Goal: Task Accomplishment & Management: Use online tool/utility

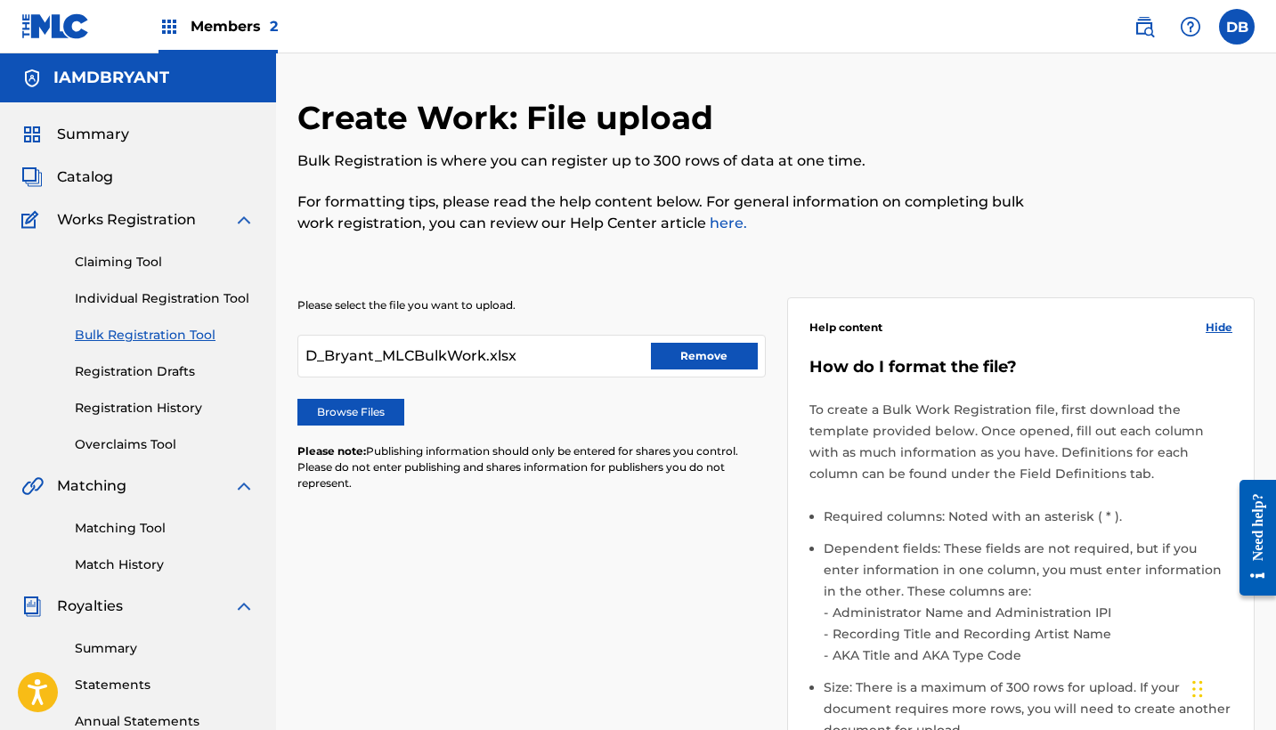
click at [715, 355] on button "Remove" at bounding box center [704, 356] width 107 height 27
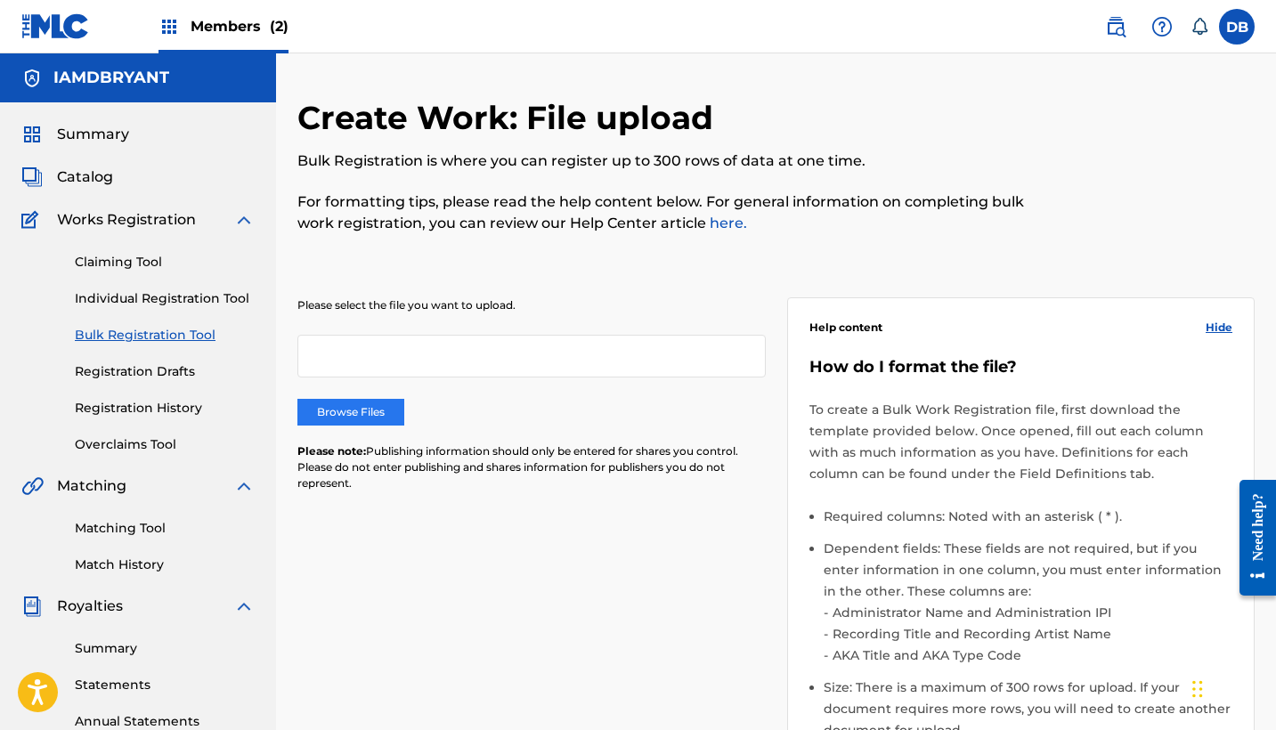
click at [365, 416] on label "Browse Files" at bounding box center [350, 412] width 107 height 27
click at [0, 0] on input "Browse Files" at bounding box center [0, 0] width 0 height 0
click at [355, 413] on label "Browse Files" at bounding box center [350, 412] width 107 height 27
click at [0, 0] on input "Browse Files" at bounding box center [0, 0] width 0 height 0
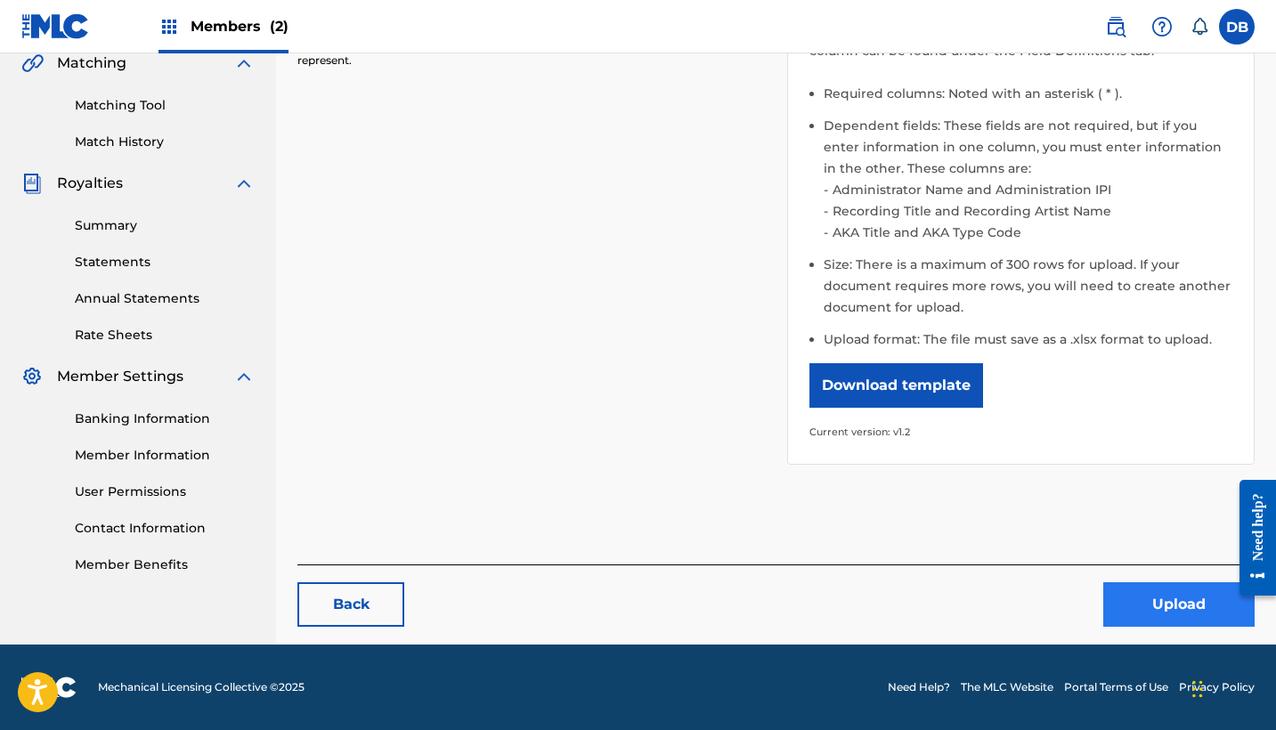
scroll to position [422, 0]
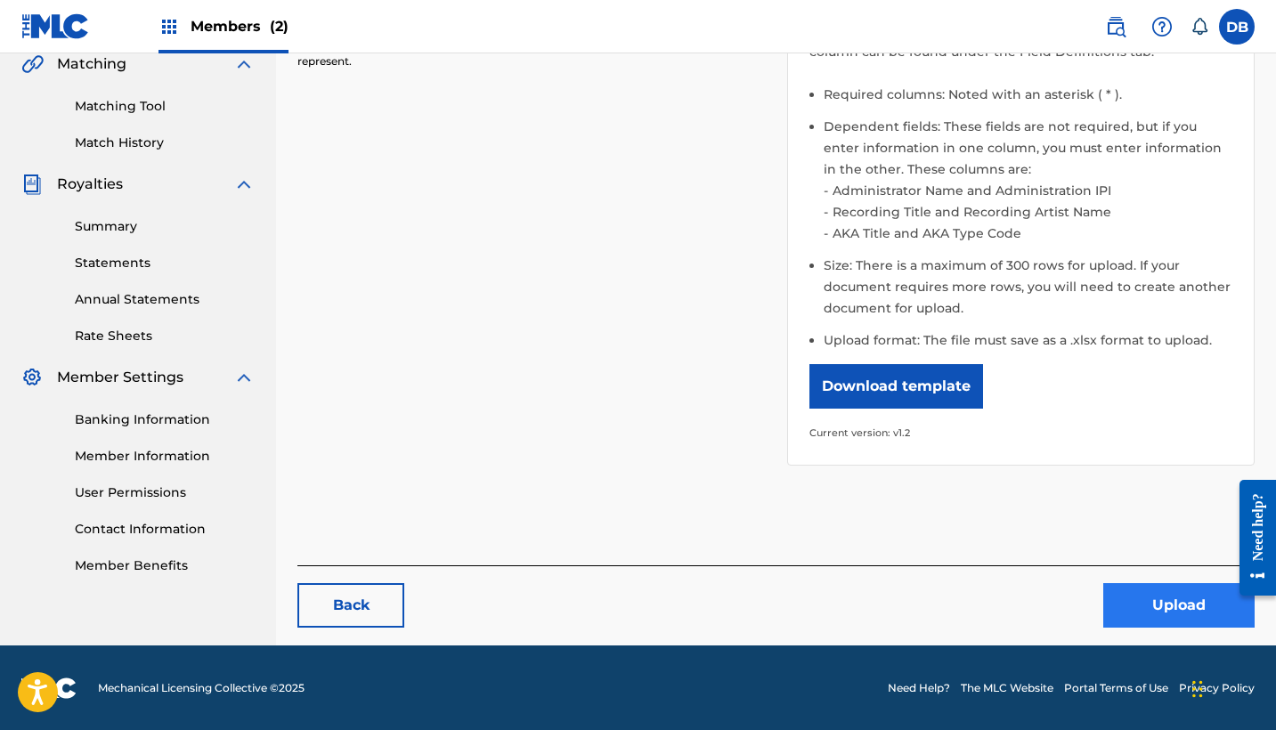
click at [1155, 592] on button "Upload" at bounding box center [1178, 605] width 151 height 45
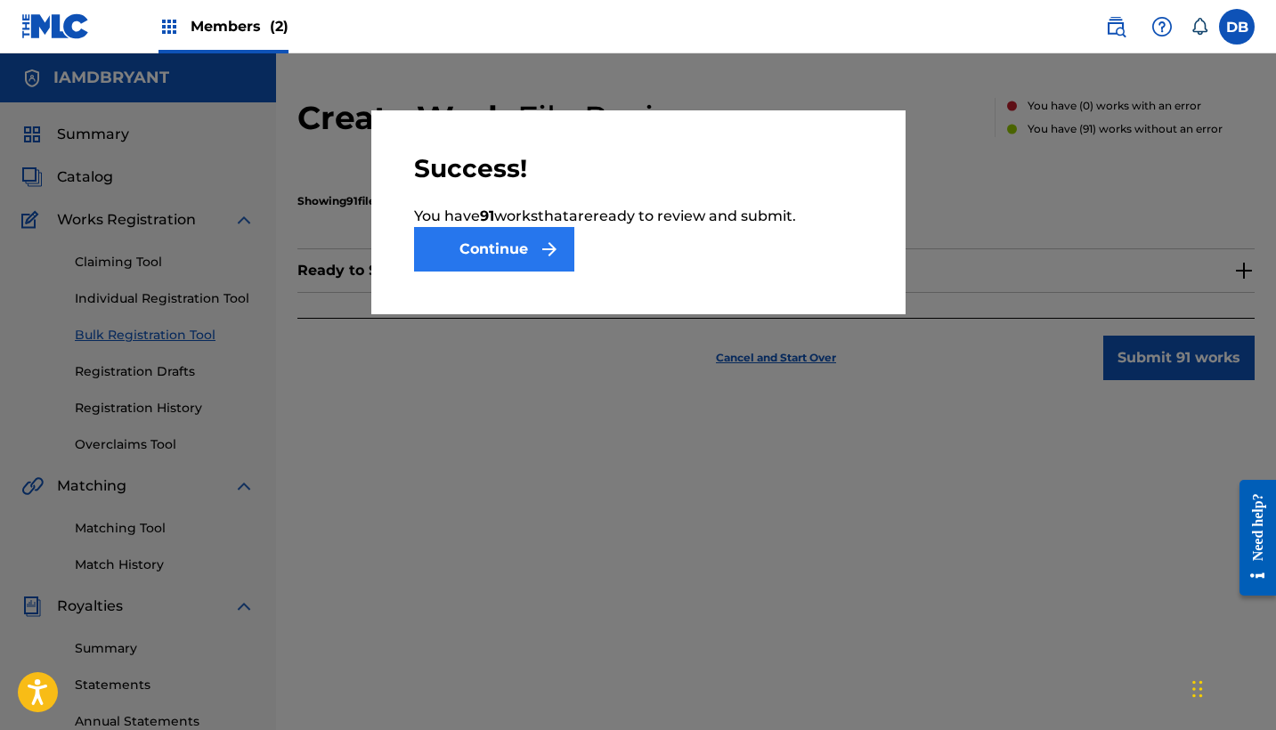
click at [541, 246] on img "submit" at bounding box center [549, 249] width 21 height 21
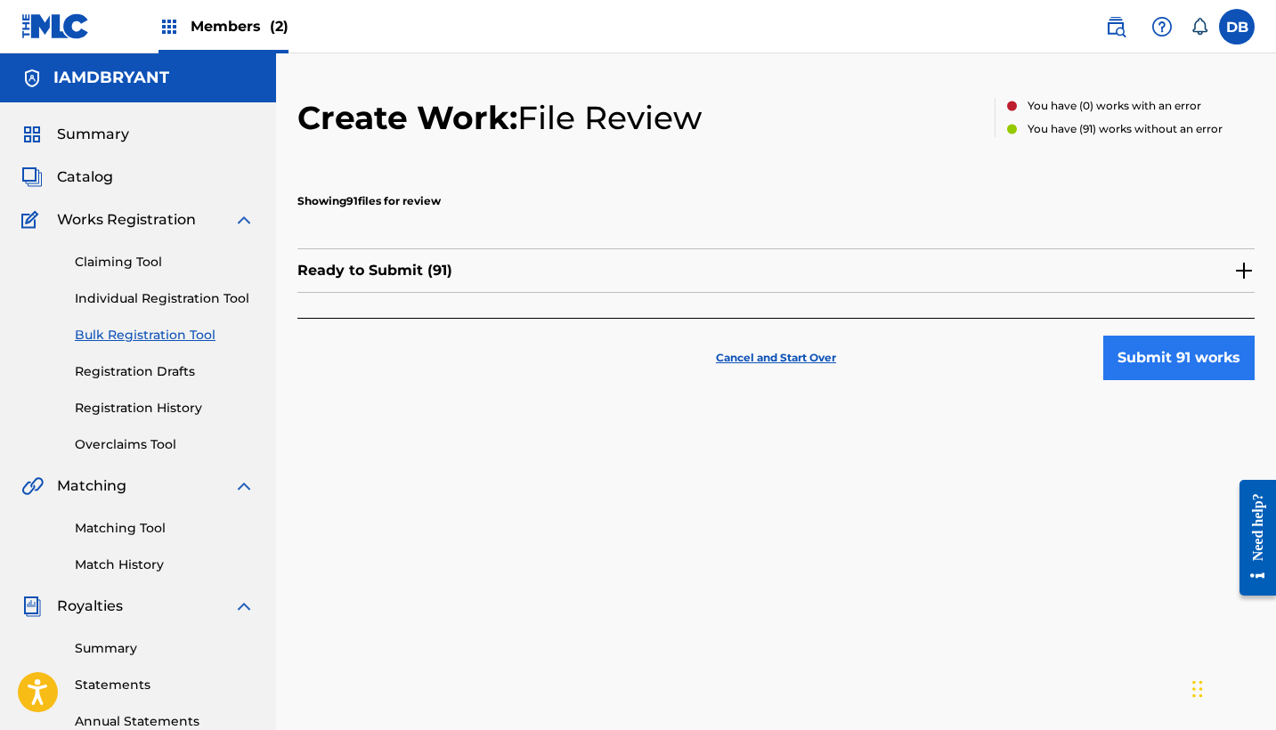
click at [1182, 366] on button "Submit 91 works" at bounding box center [1178, 358] width 151 height 45
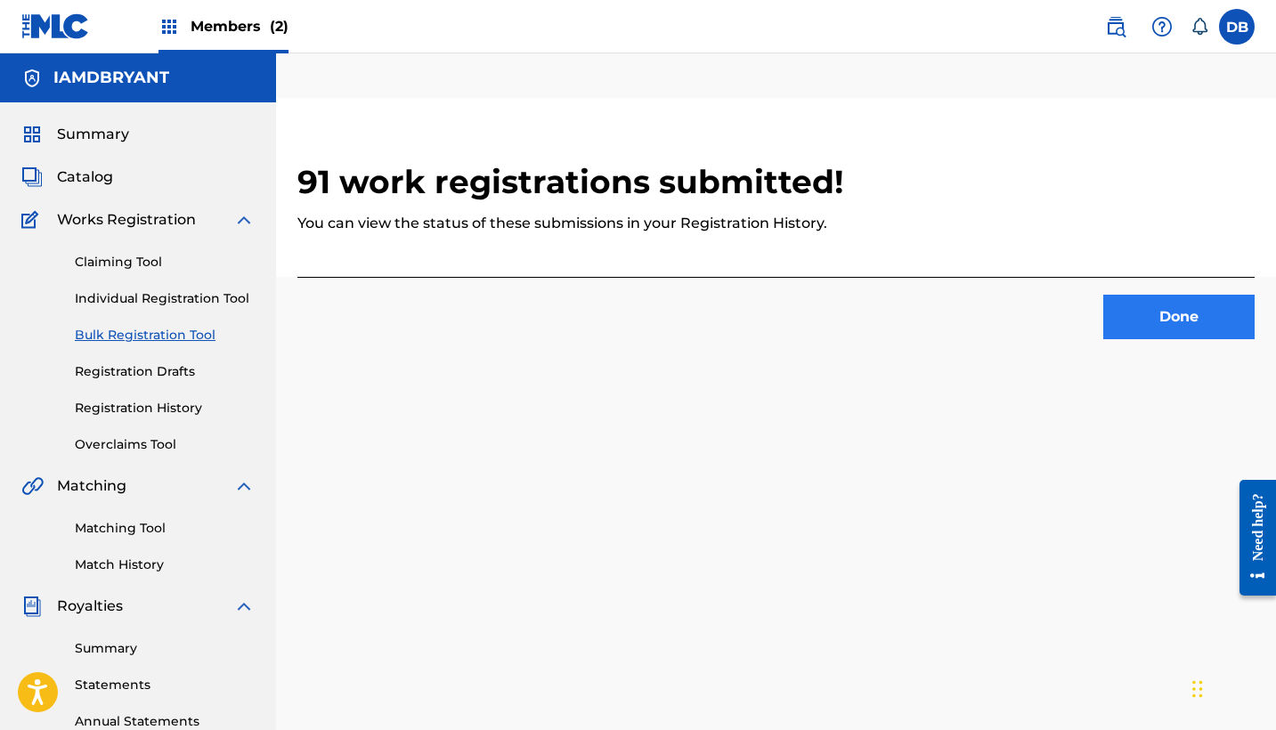
click at [1157, 319] on button "Done" at bounding box center [1178, 317] width 151 height 45
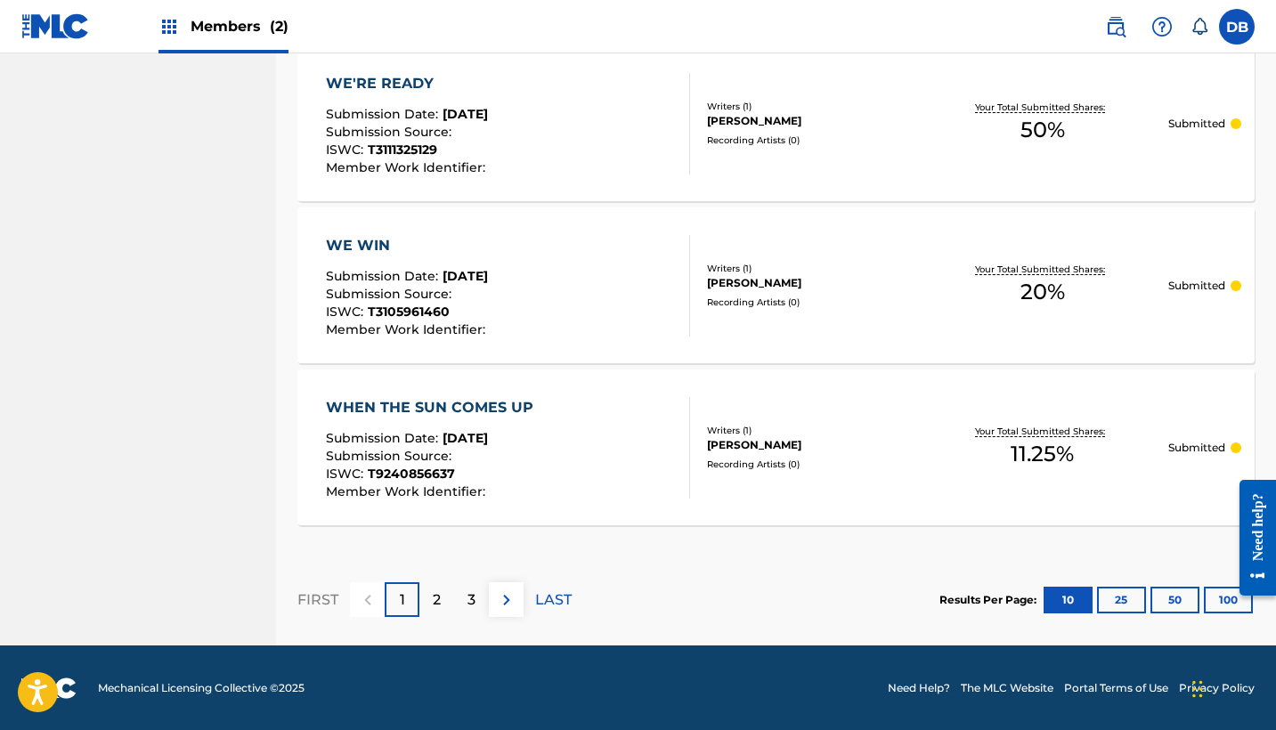
scroll to position [1663, 0]
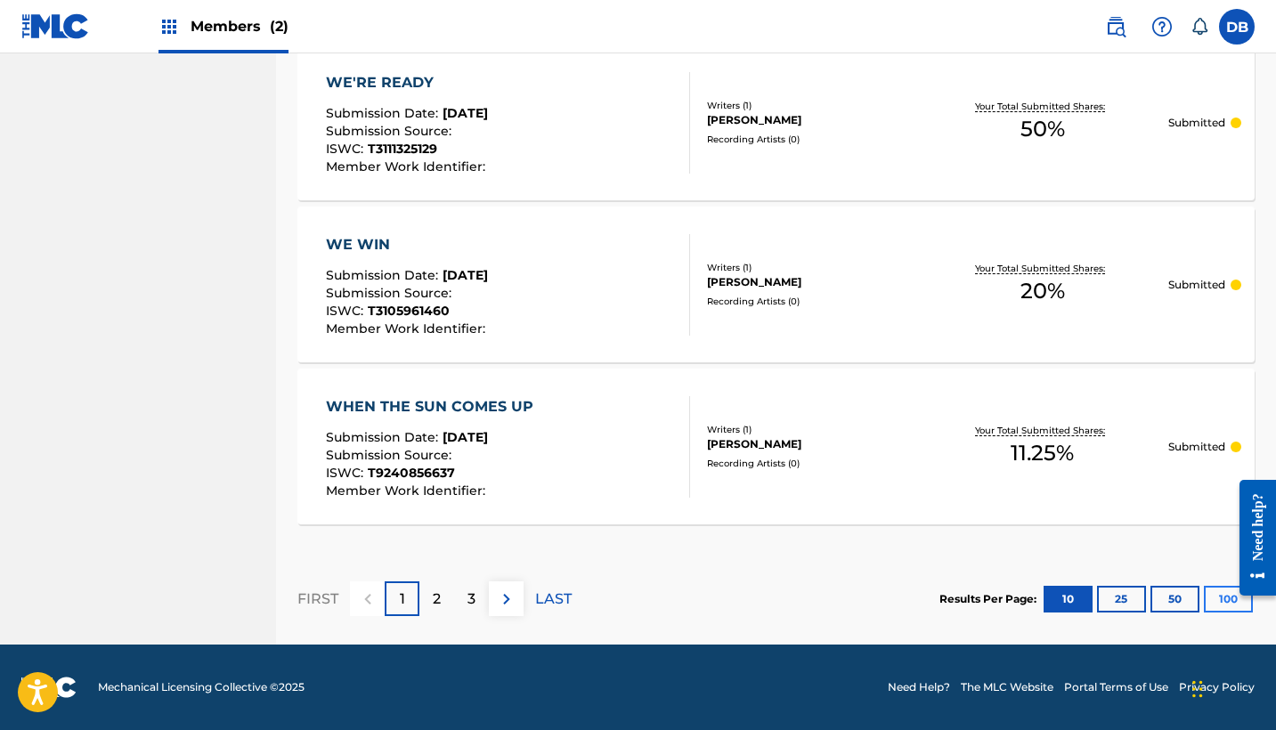
click at [1220, 606] on button "100" at bounding box center [1228, 599] width 49 height 27
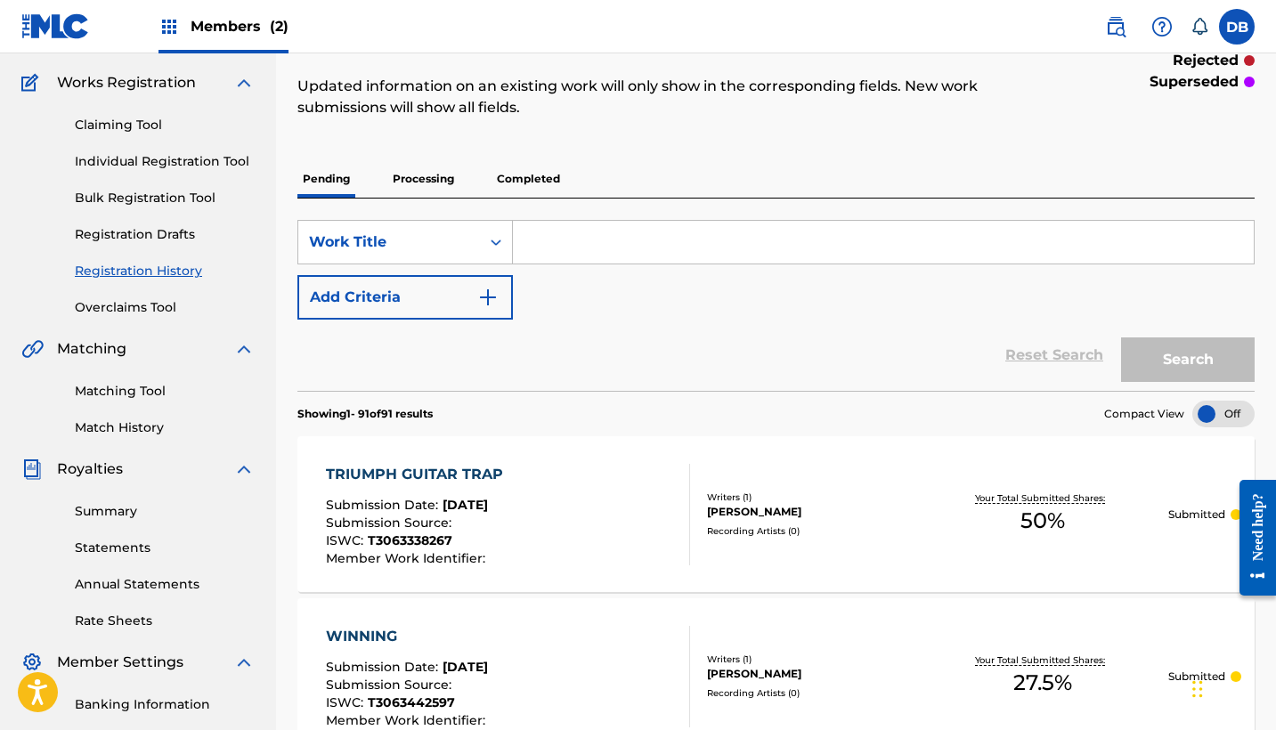
scroll to position [149, 0]
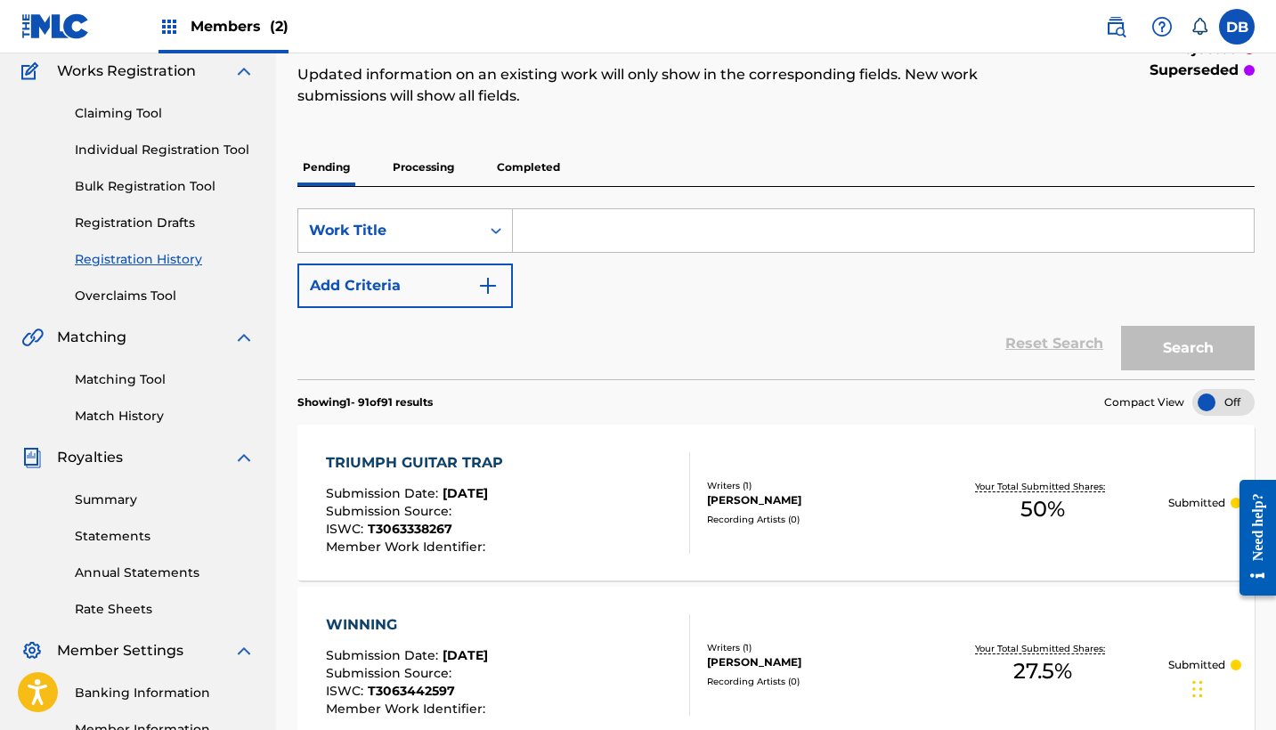
click at [441, 159] on p "Processing" at bounding box center [423, 167] width 72 height 37
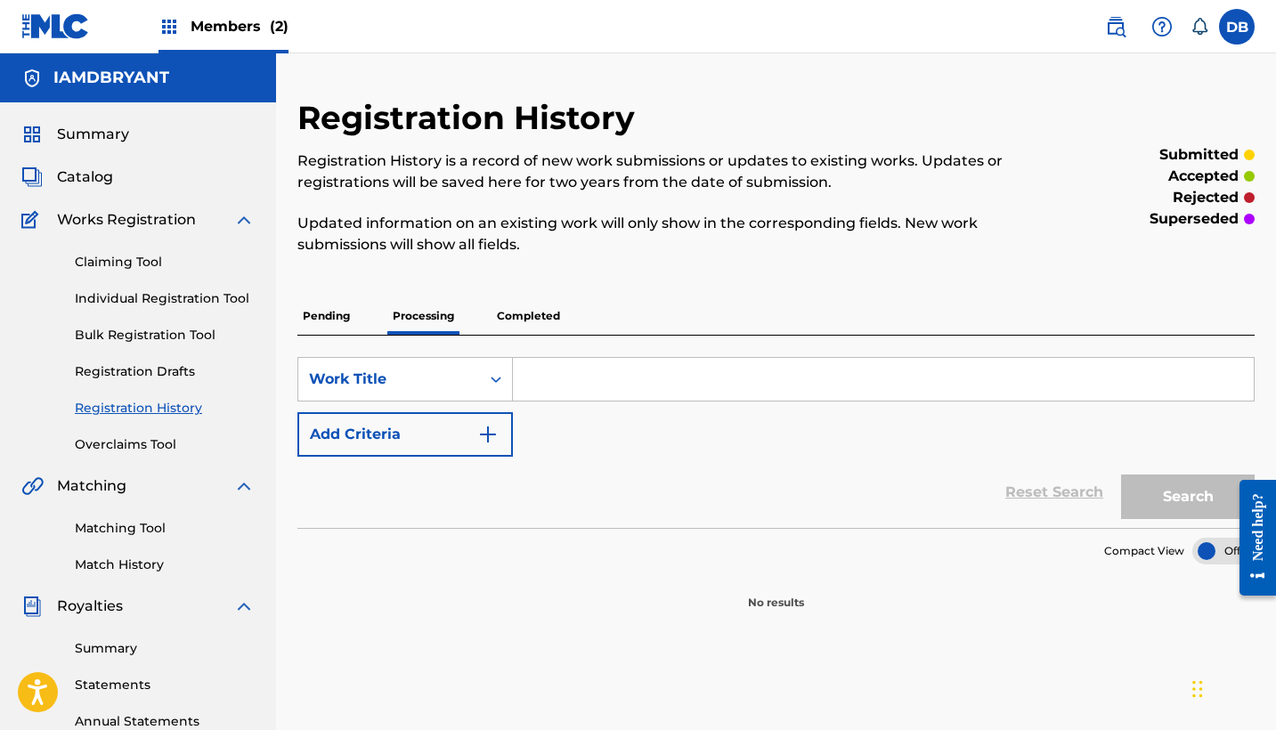
click at [541, 323] on p "Completed" at bounding box center [529, 315] width 74 height 37
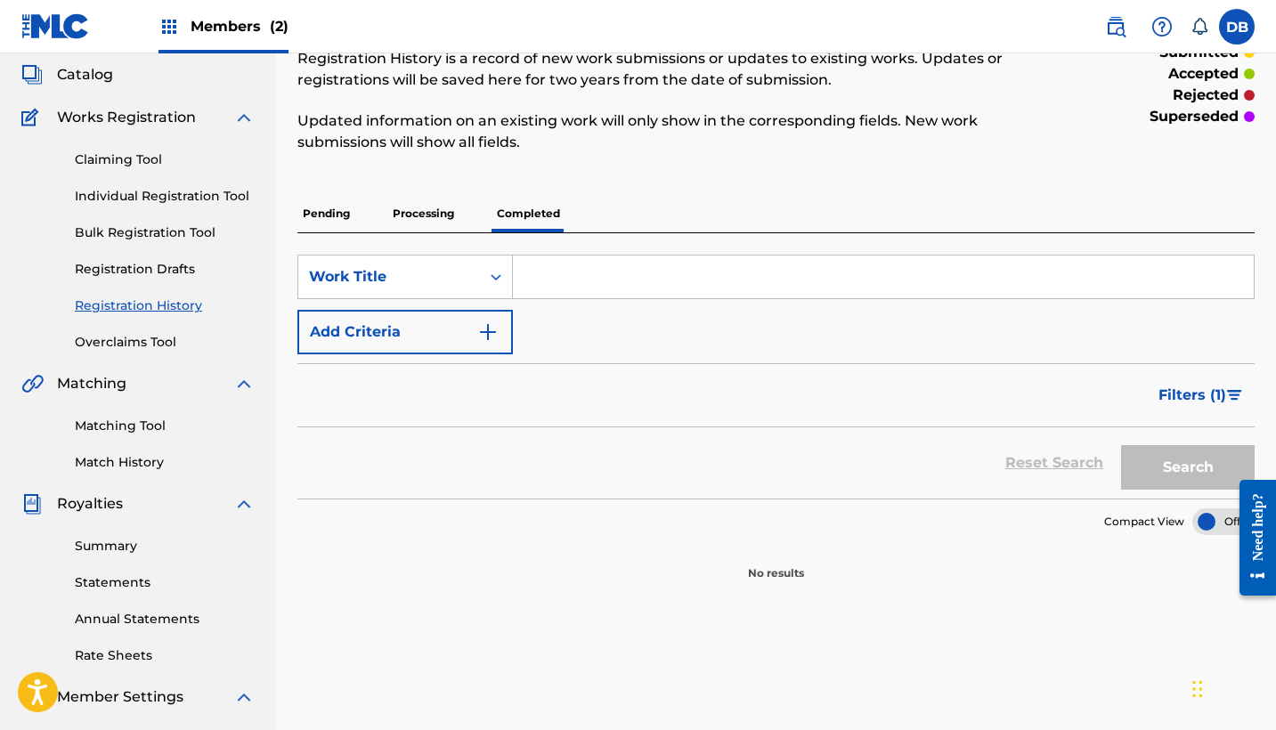
scroll to position [101, 0]
click at [338, 215] on p "Pending" at bounding box center [326, 215] width 58 height 37
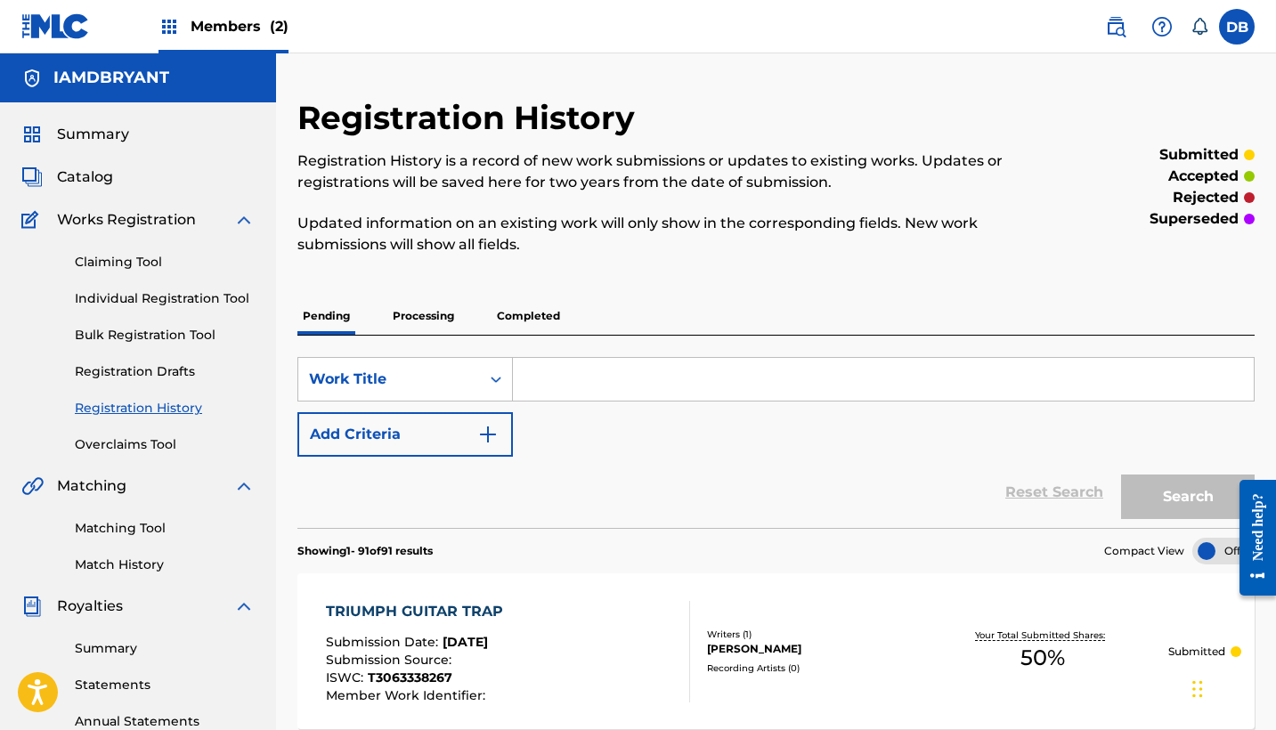
click at [240, 29] on span "Members (2)" at bounding box center [240, 26] width 98 height 20
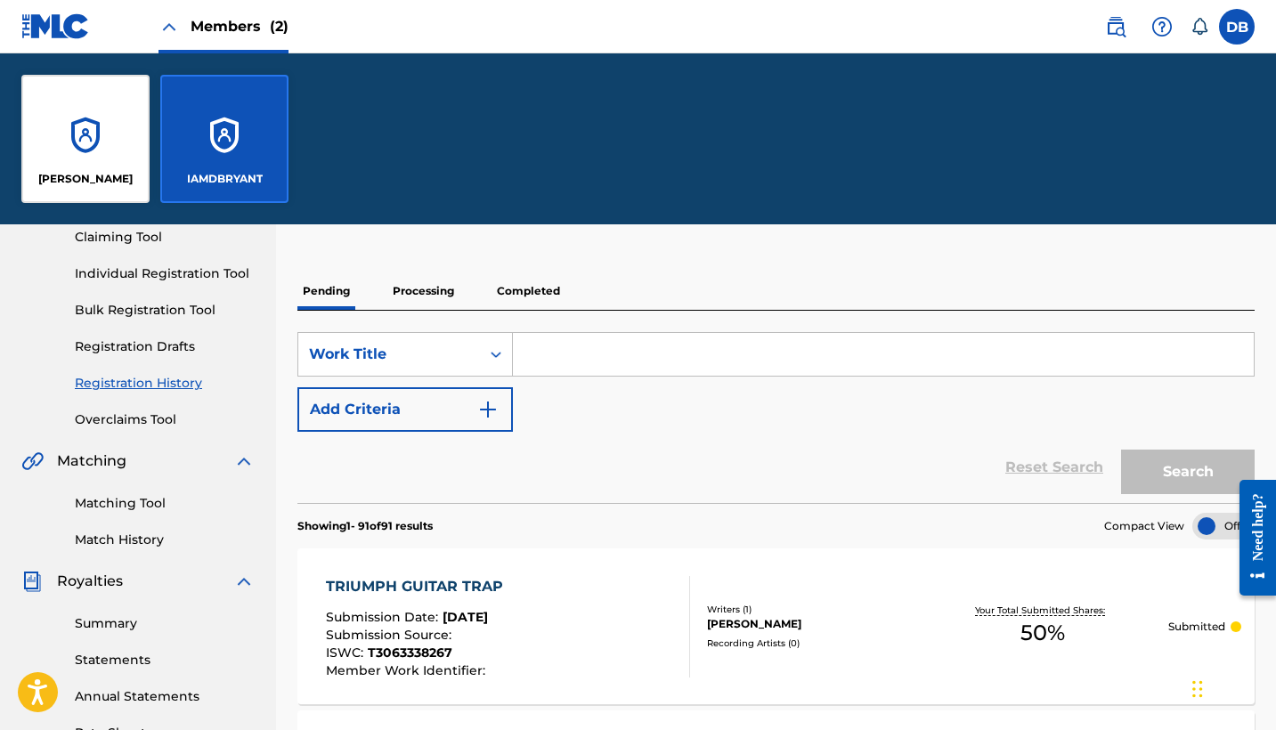
scroll to position [197, 0]
click at [150, 378] on link "Registration History" at bounding box center [165, 382] width 180 height 19
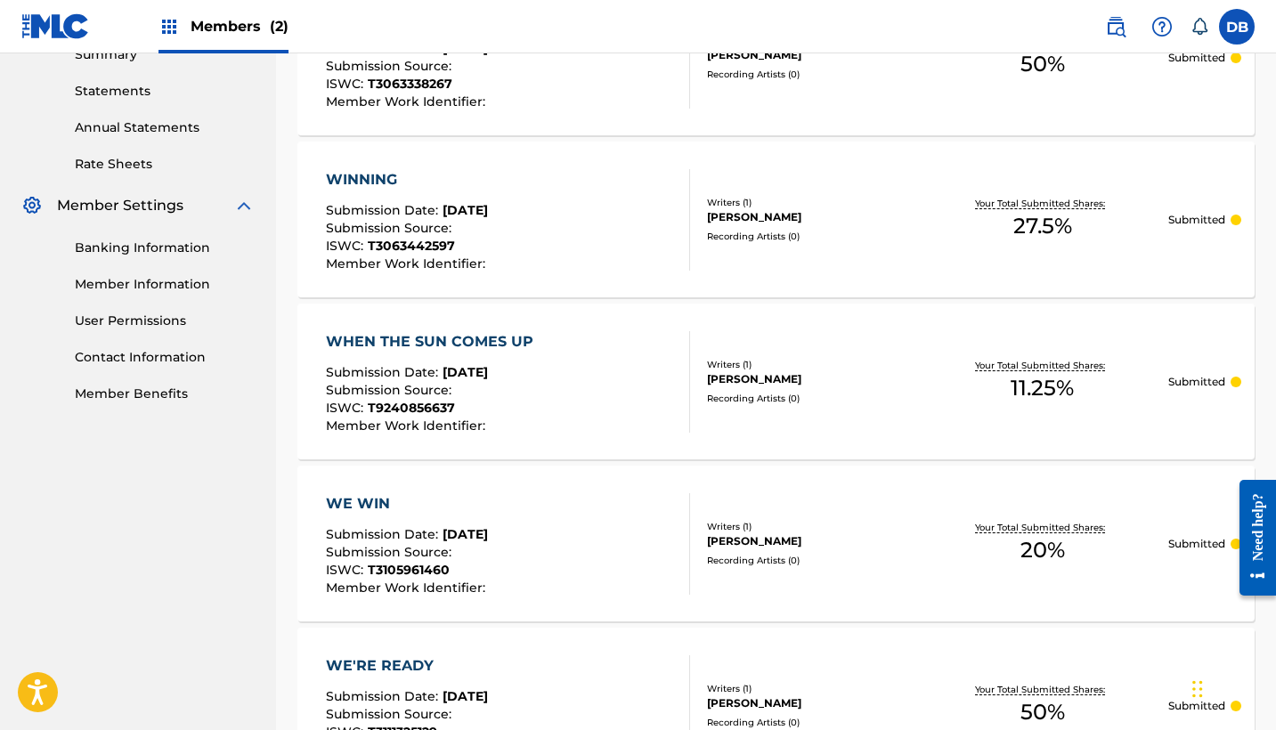
scroll to position [596, 0]
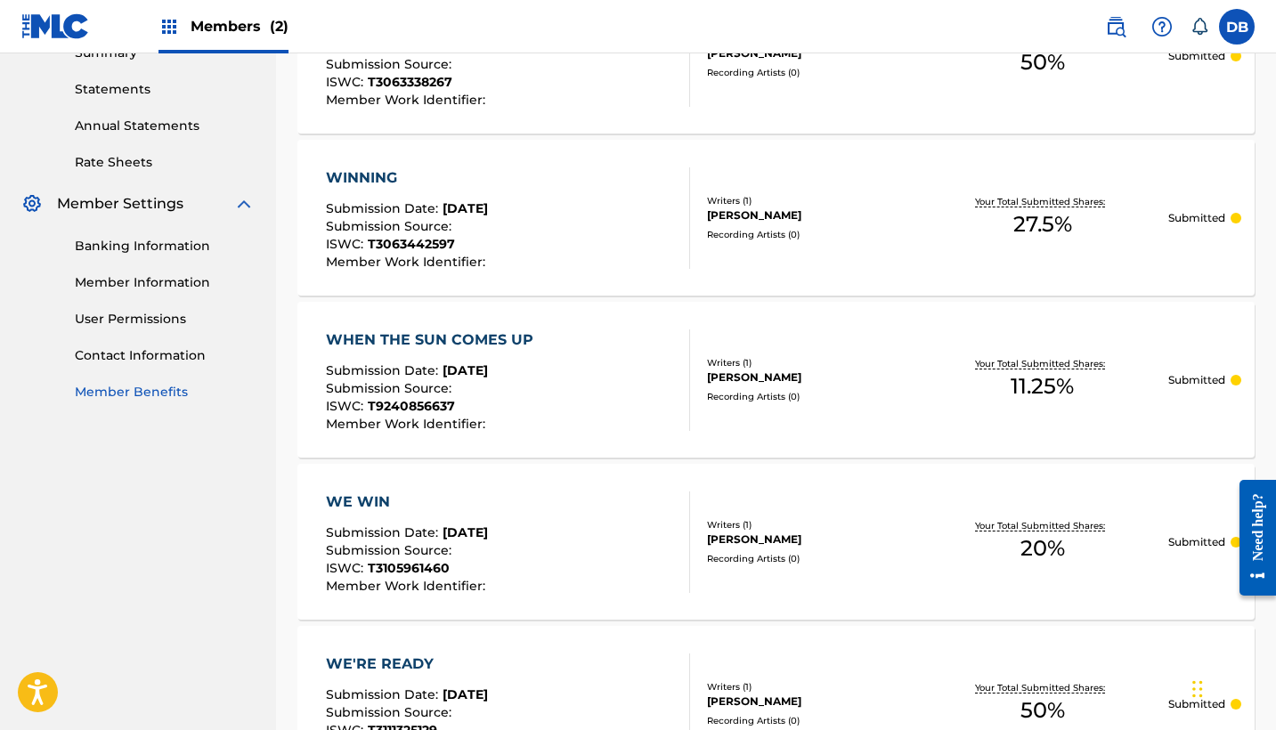
click at [145, 389] on link "Member Benefits" at bounding box center [165, 392] width 180 height 19
click at [154, 250] on link "Banking Information" at bounding box center [165, 246] width 180 height 19
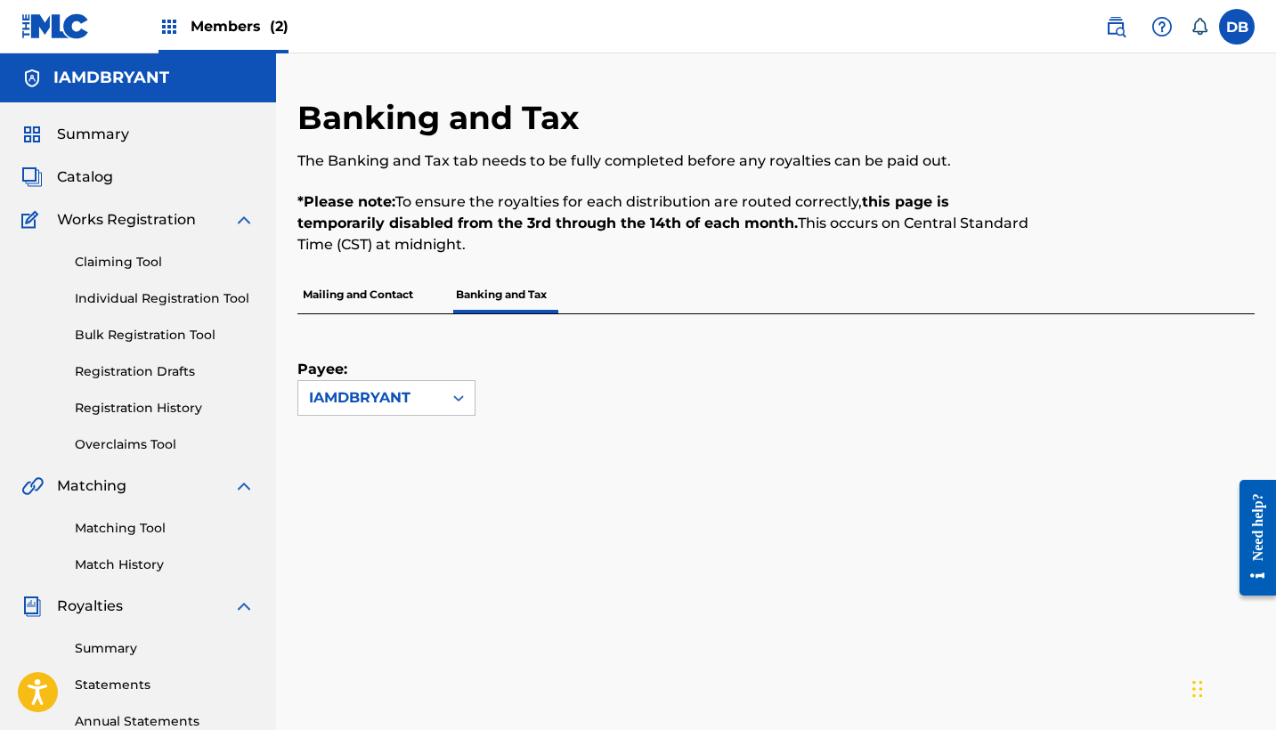
click at [234, 34] on span "Members (2)" at bounding box center [240, 26] width 98 height 20
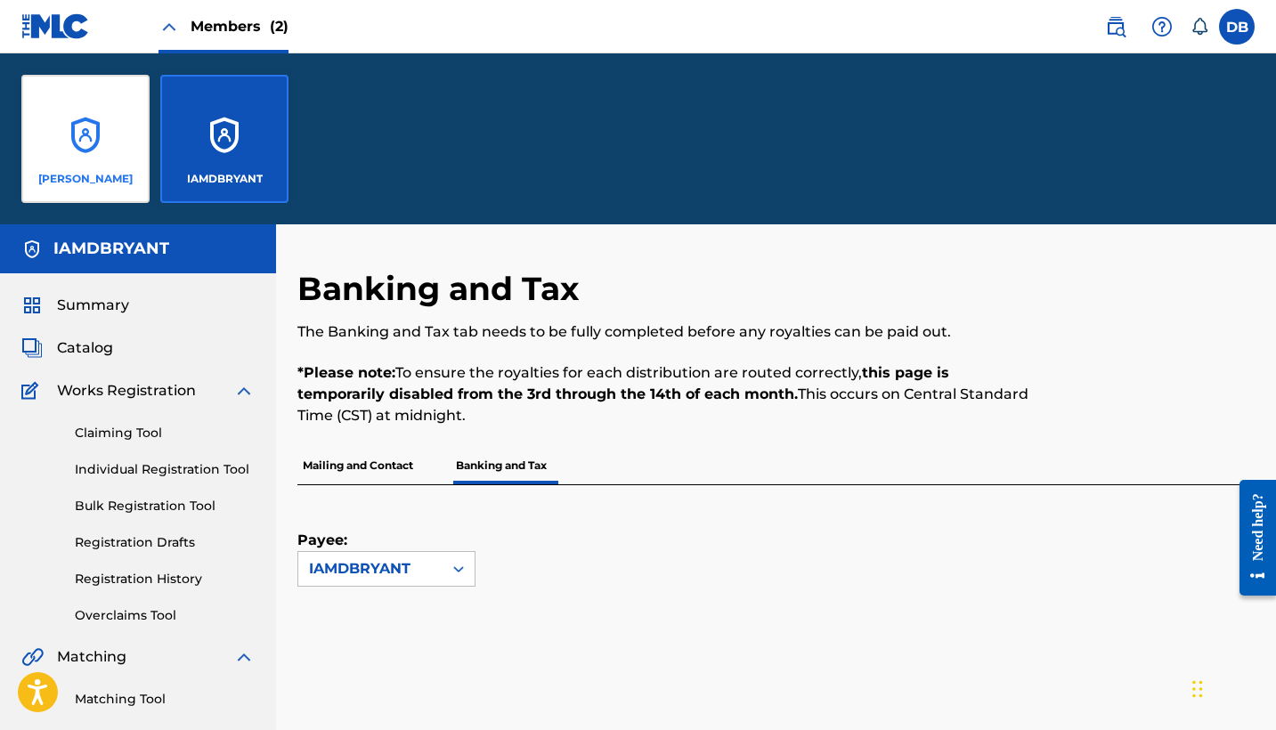
click at [96, 126] on div "[PERSON_NAME]" at bounding box center [85, 139] width 128 height 128
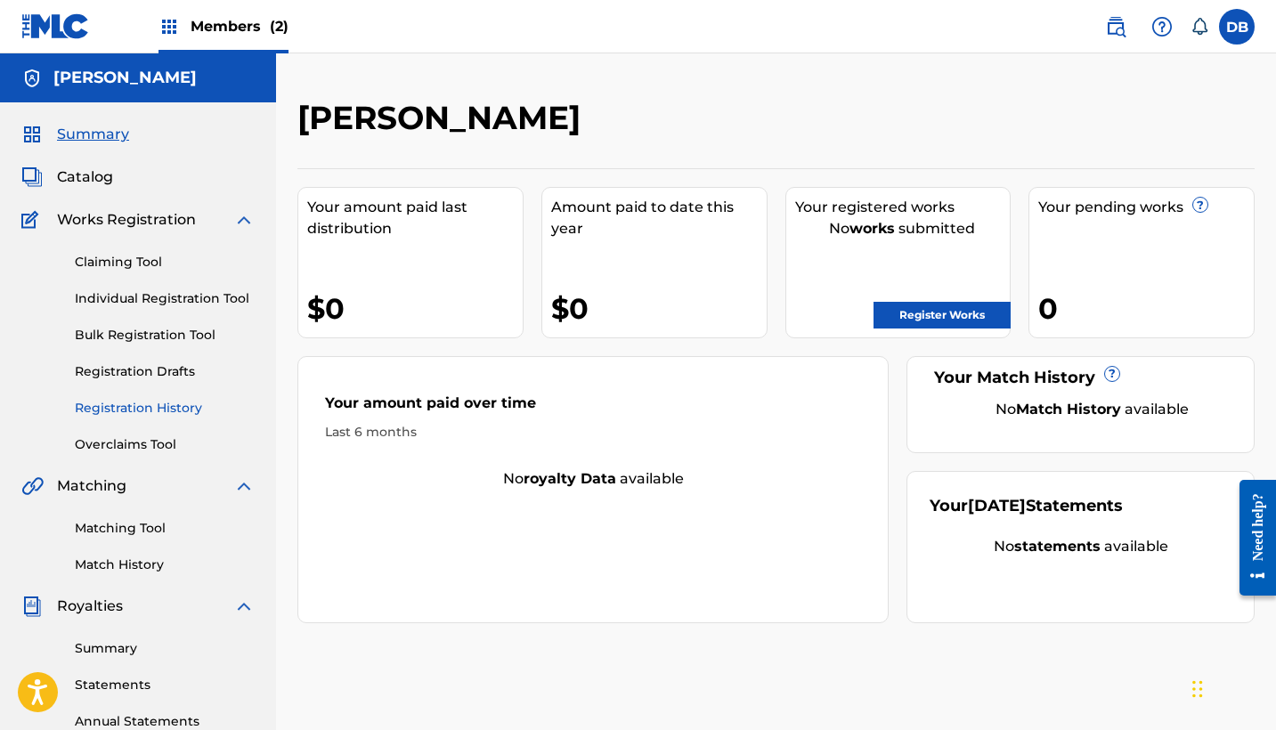
click at [144, 402] on link "Registration History" at bounding box center [165, 408] width 180 height 19
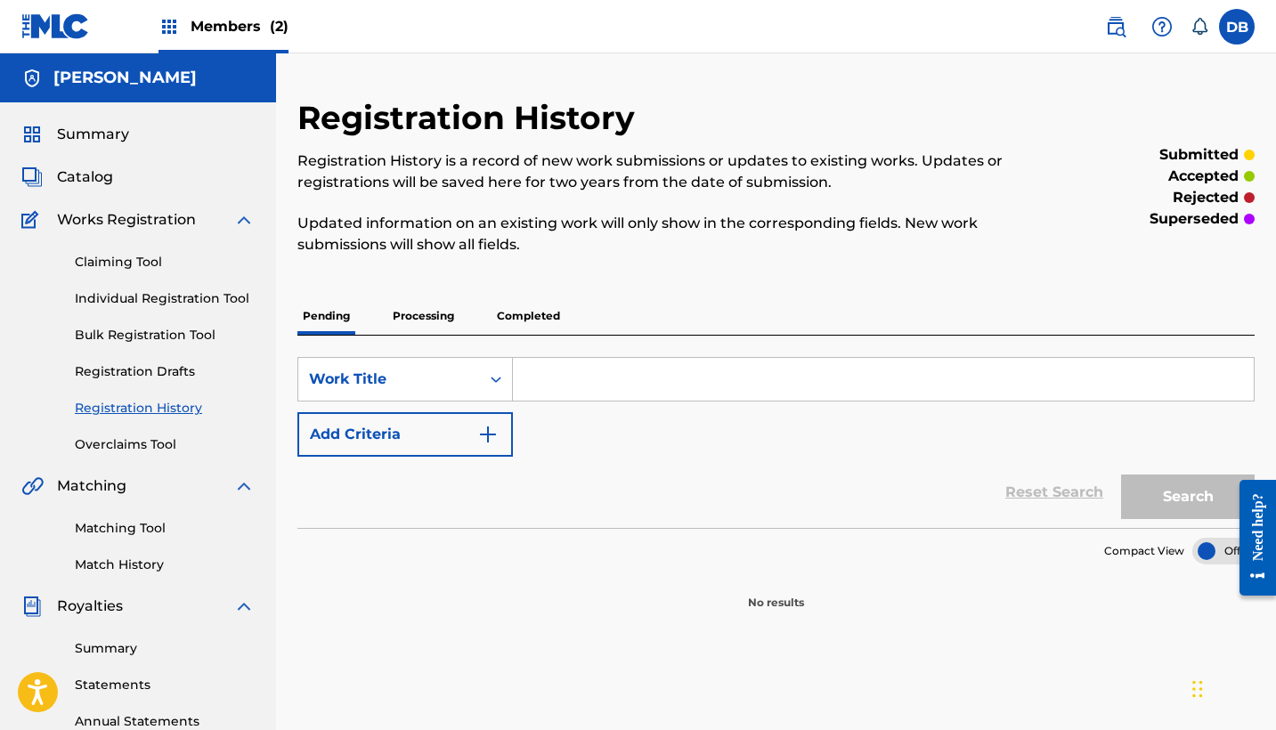
click at [423, 320] on p "Processing" at bounding box center [423, 315] width 72 height 37
click at [531, 313] on p "Completed" at bounding box center [529, 315] width 74 height 37
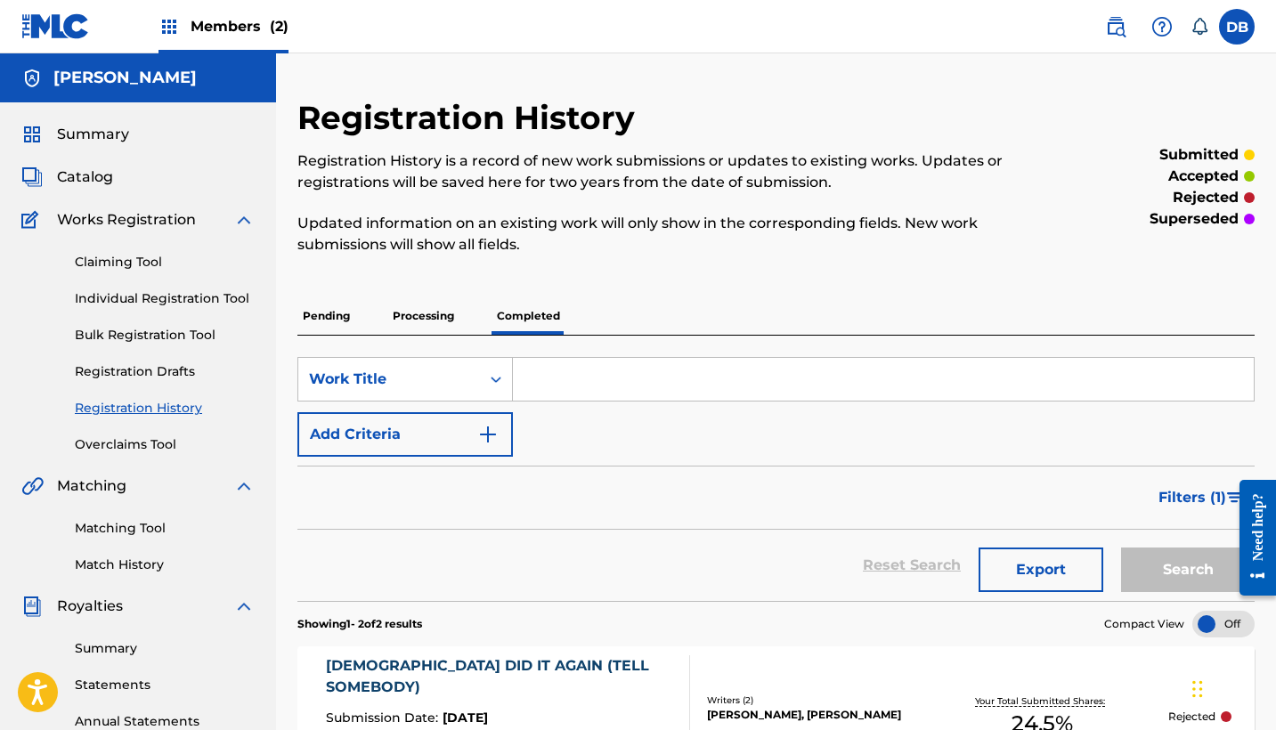
click at [228, 23] on span "Members (2)" at bounding box center [240, 26] width 98 height 20
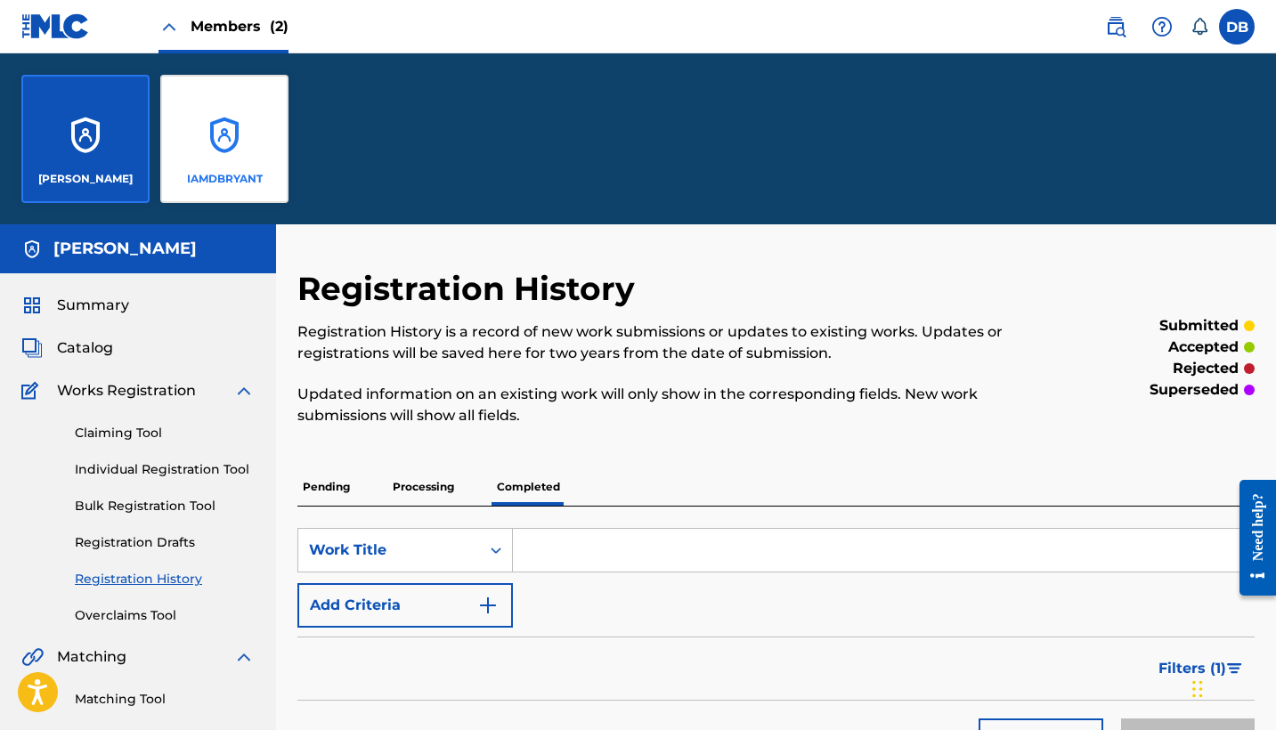
click at [228, 131] on div "IAMDBRYANT" at bounding box center [224, 139] width 128 height 128
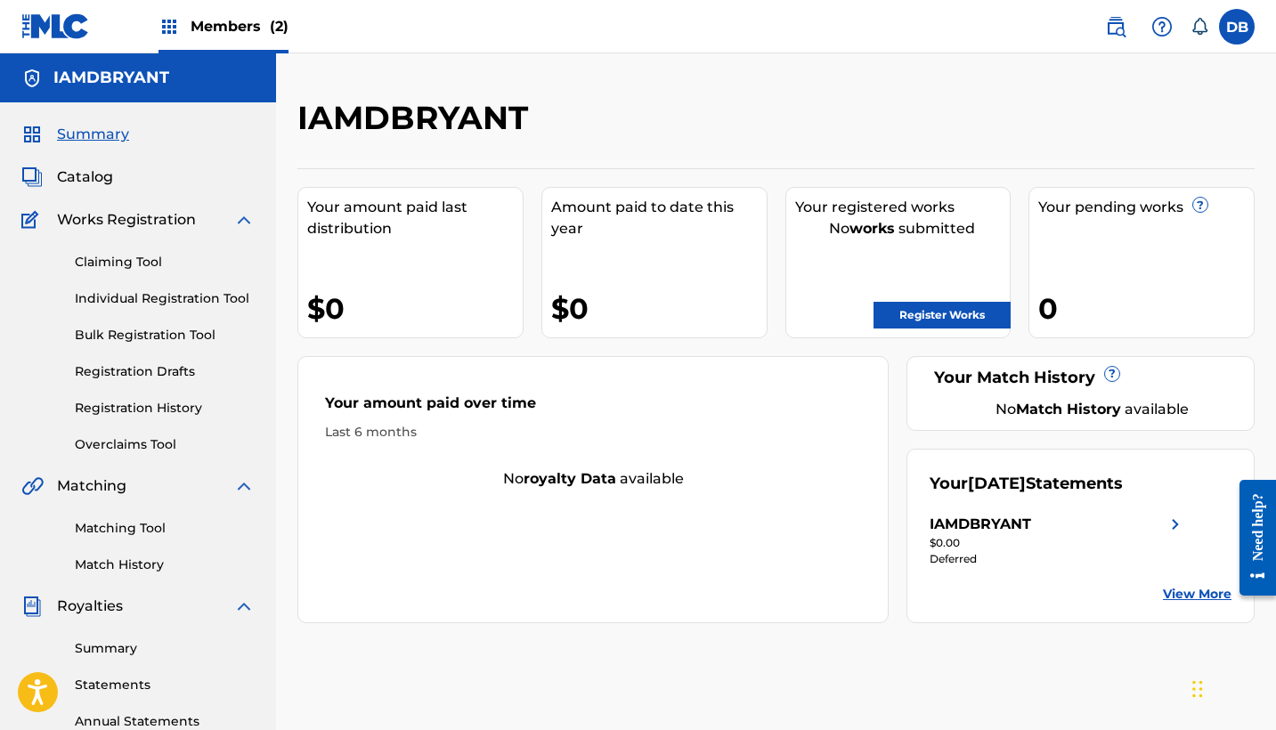
click at [1177, 595] on link "View More" at bounding box center [1197, 594] width 69 height 19
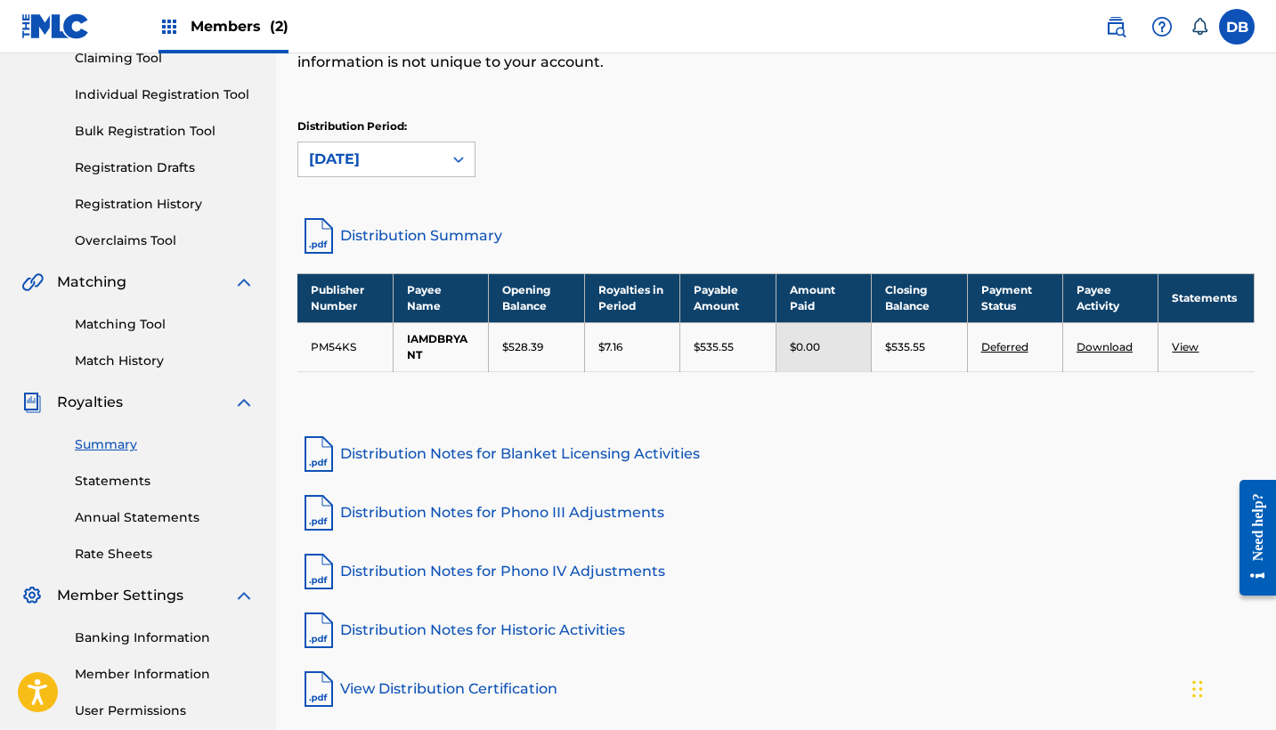
scroll to position [209, 0]
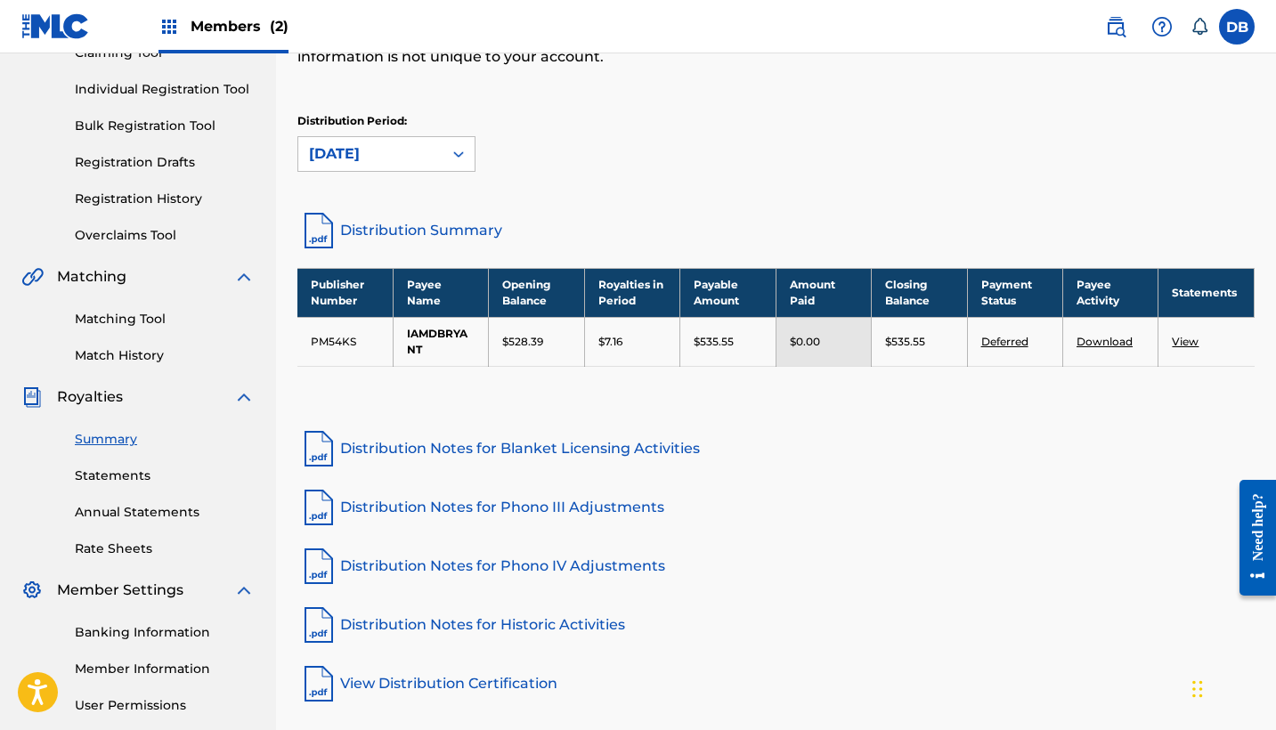
click at [393, 232] on link "Distribution Summary" at bounding box center [775, 230] width 957 height 43
click at [963, 455] on link "Distribution Notes for Blanket Licensing Activities" at bounding box center [775, 448] width 957 height 43
click at [1013, 342] on link "Deferred" at bounding box center [1004, 341] width 47 height 13
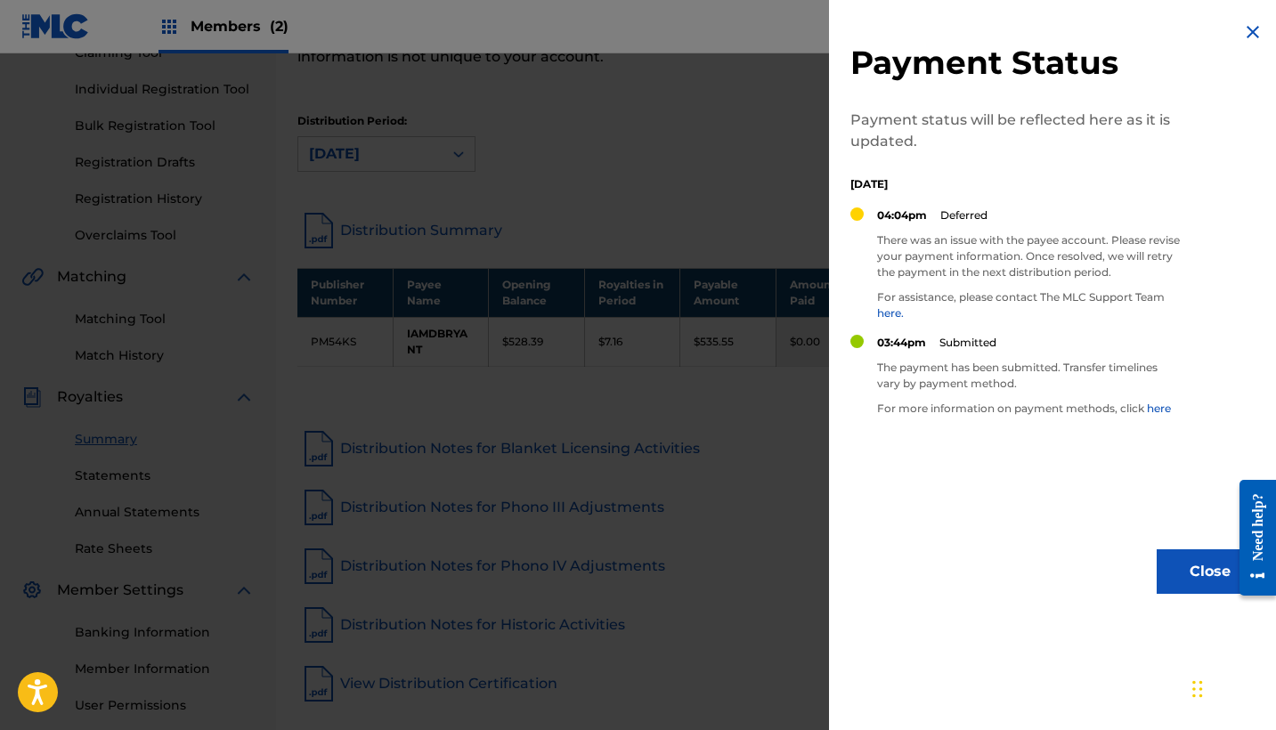
click at [1251, 28] on img at bounding box center [1252, 31] width 21 height 21
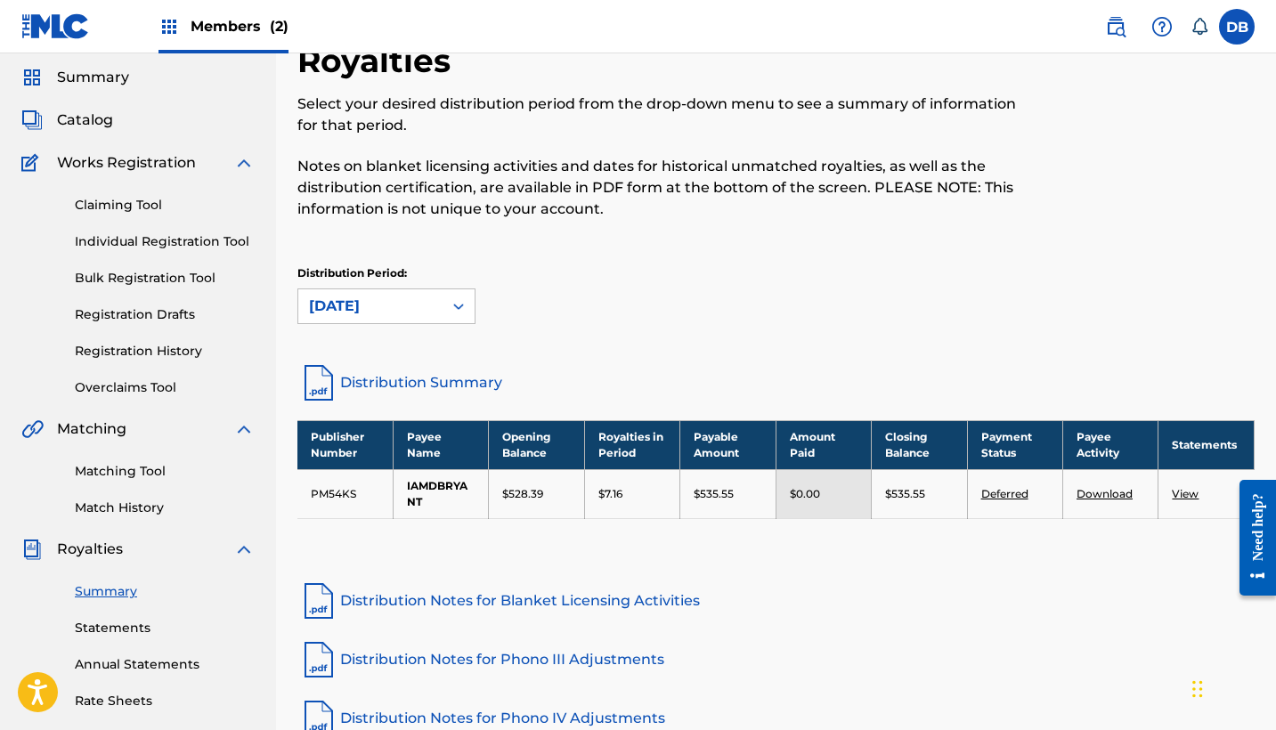
scroll to position [55, 0]
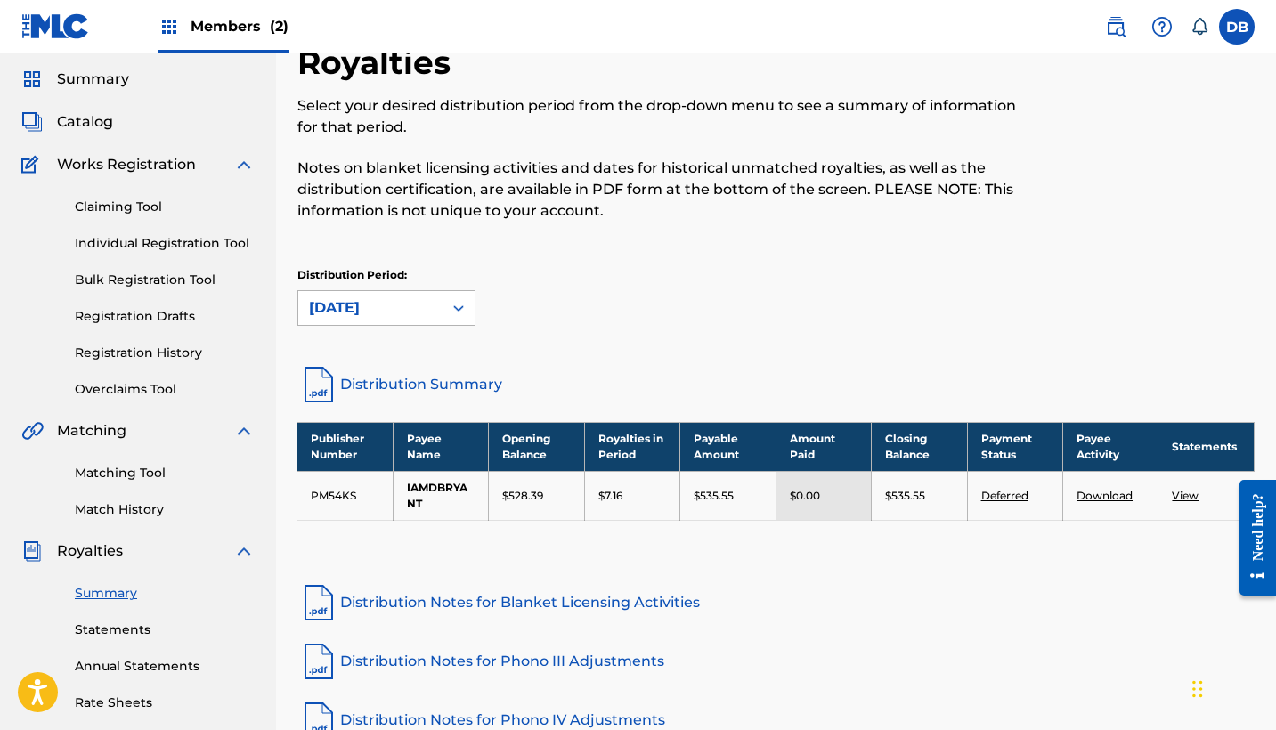
click at [463, 305] on icon at bounding box center [459, 308] width 18 height 18
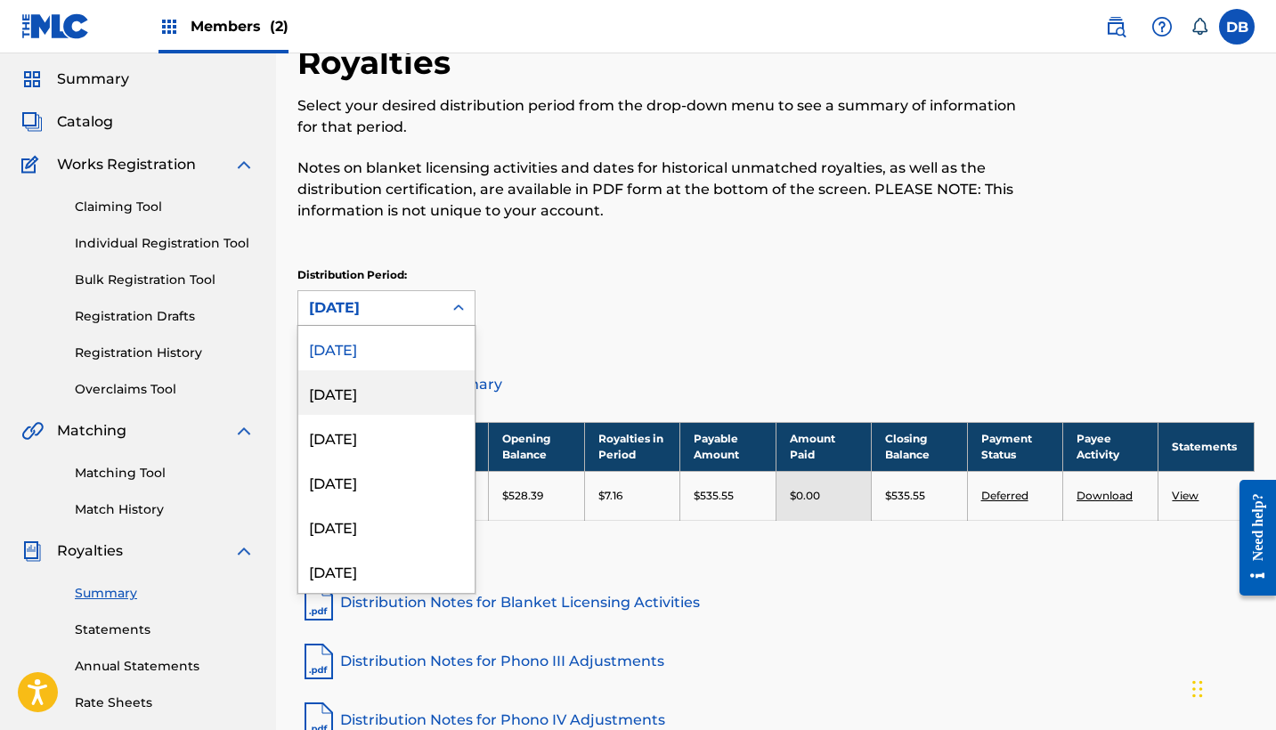
click at [390, 399] on div "[DATE]" at bounding box center [386, 392] width 176 height 45
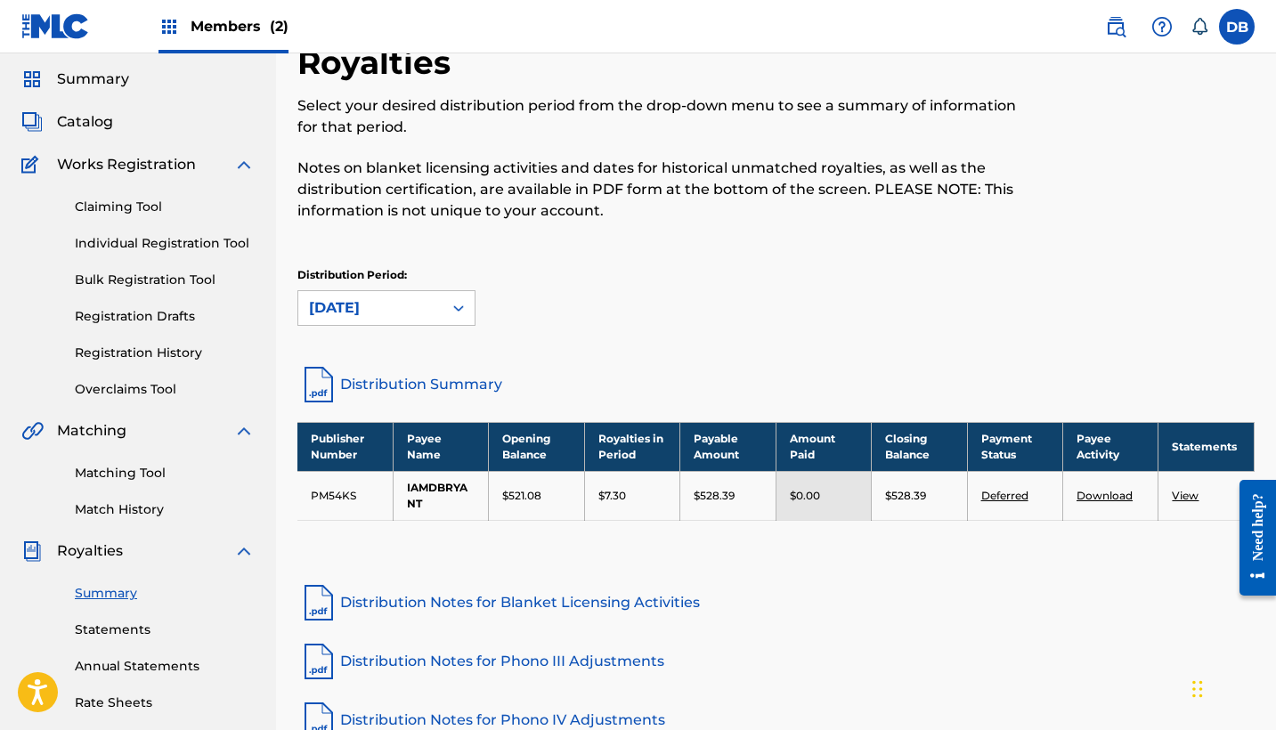
click at [449, 312] on div at bounding box center [459, 308] width 32 height 32
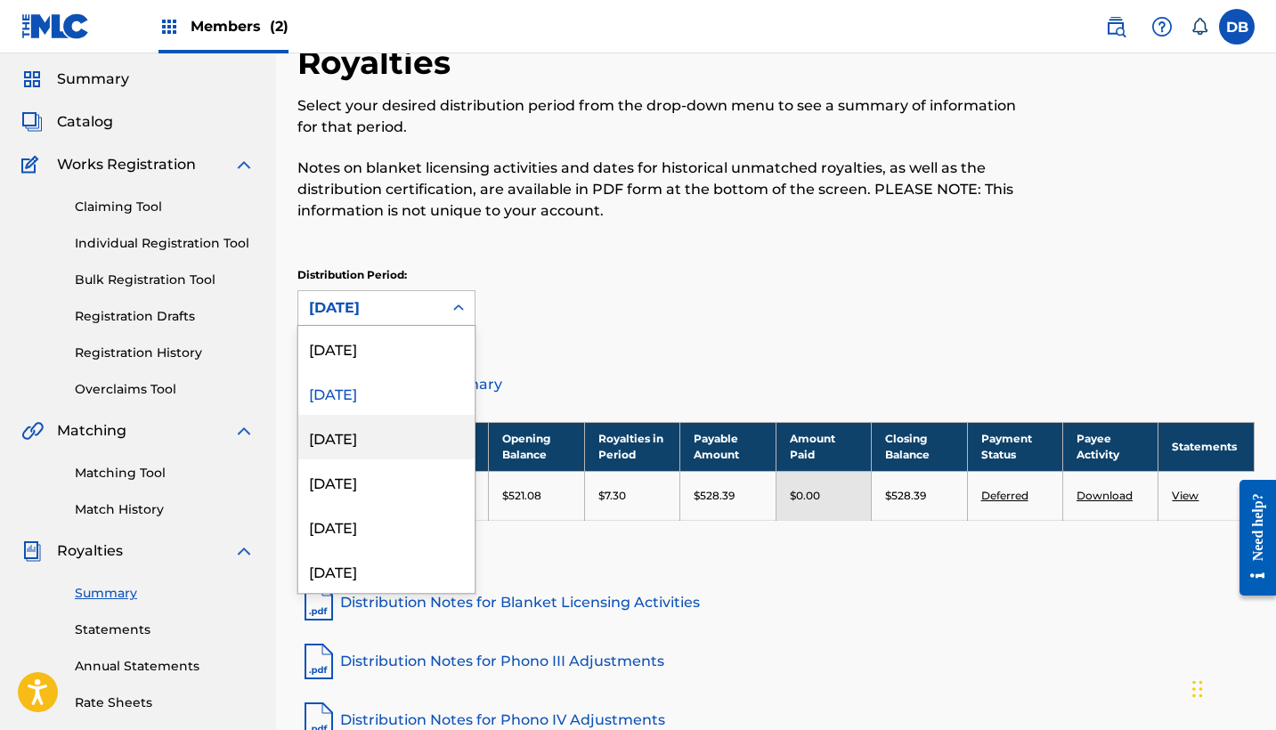
click at [407, 428] on div "[DATE]" at bounding box center [386, 437] width 176 height 45
click at [453, 311] on icon at bounding box center [459, 308] width 18 height 18
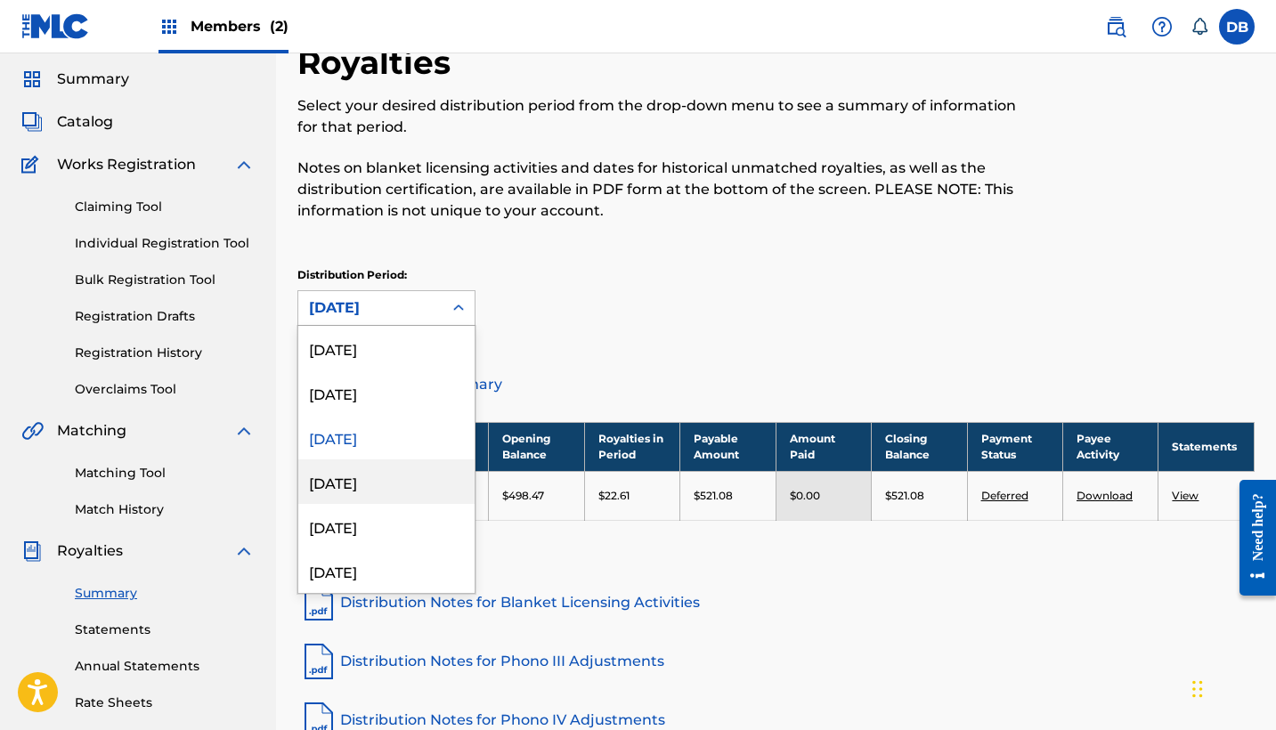
click at [431, 482] on div "[DATE]" at bounding box center [386, 481] width 176 height 45
click at [454, 311] on icon at bounding box center [459, 308] width 18 height 18
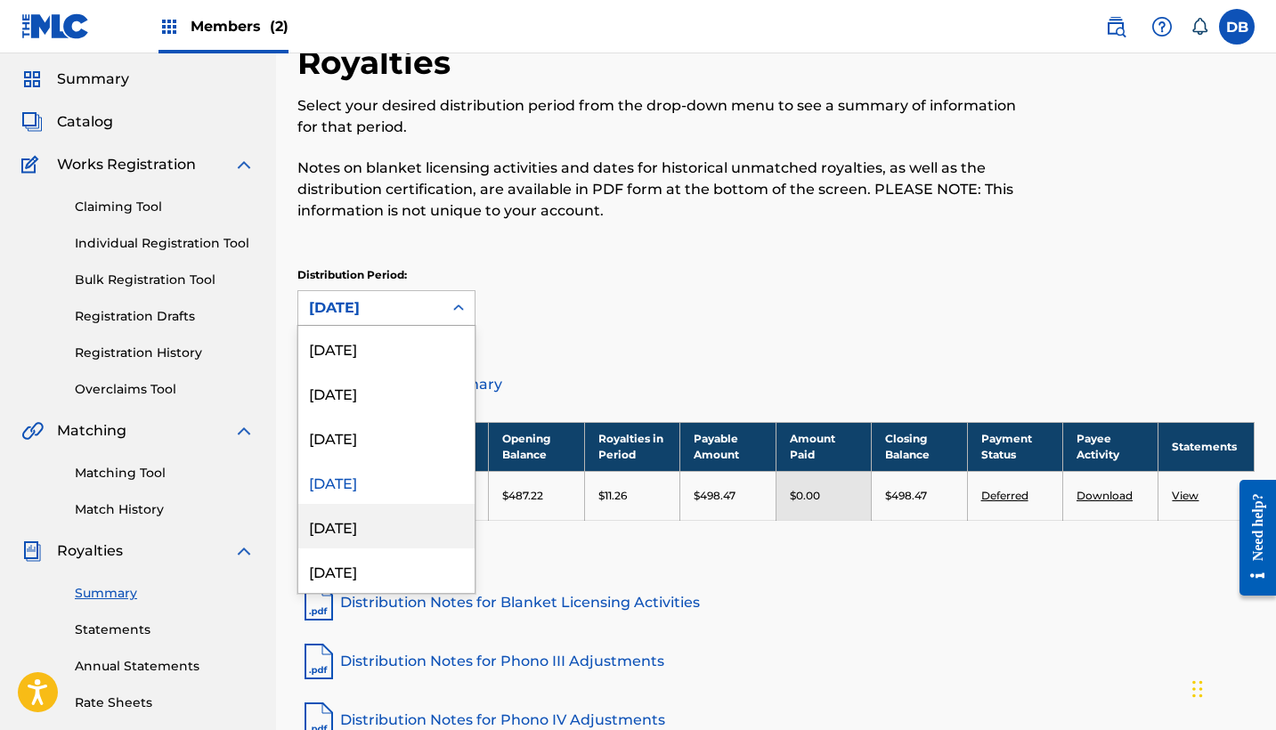
click at [434, 522] on div "[DATE]" at bounding box center [386, 526] width 176 height 45
click at [454, 309] on icon at bounding box center [459, 308] width 18 height 18
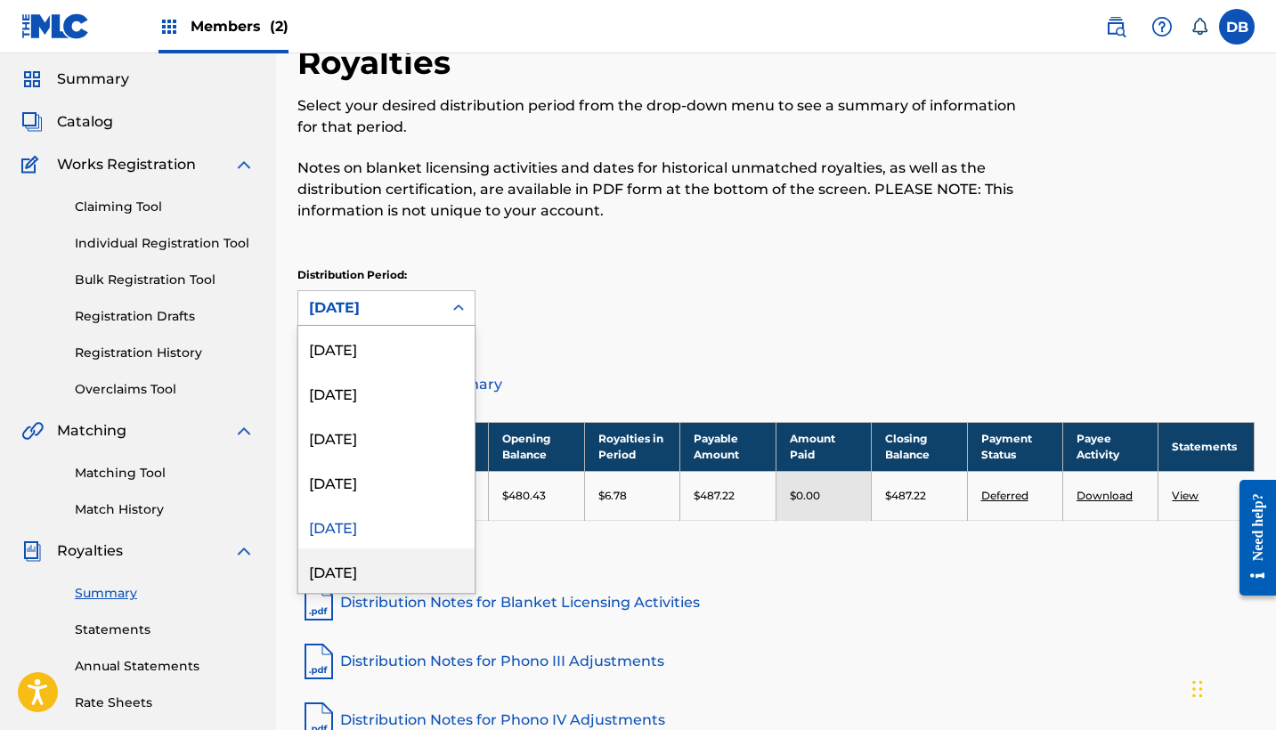
click at [421, 563] on div "[DATE]" at bounding box center [386, 571] width 176 height 45
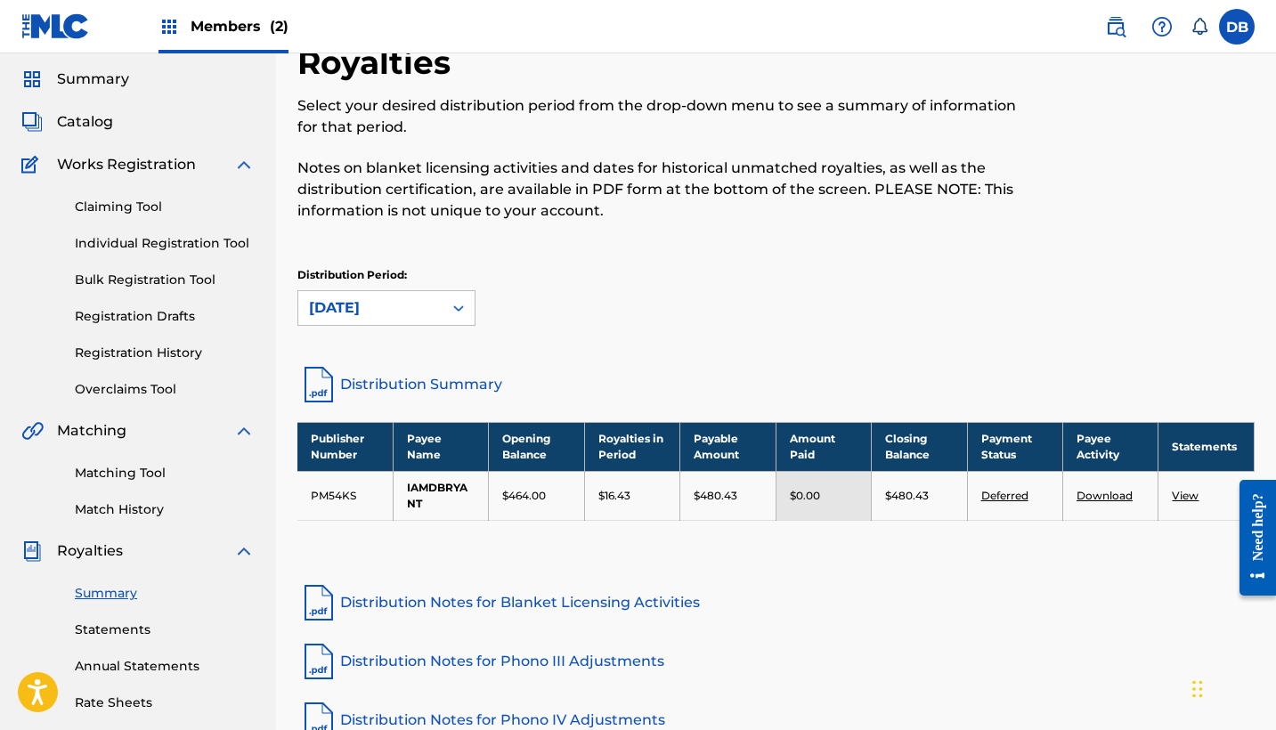
click at [441, 305] on div "[DATE]" at bounding box center [370, 308] width 144 height 34
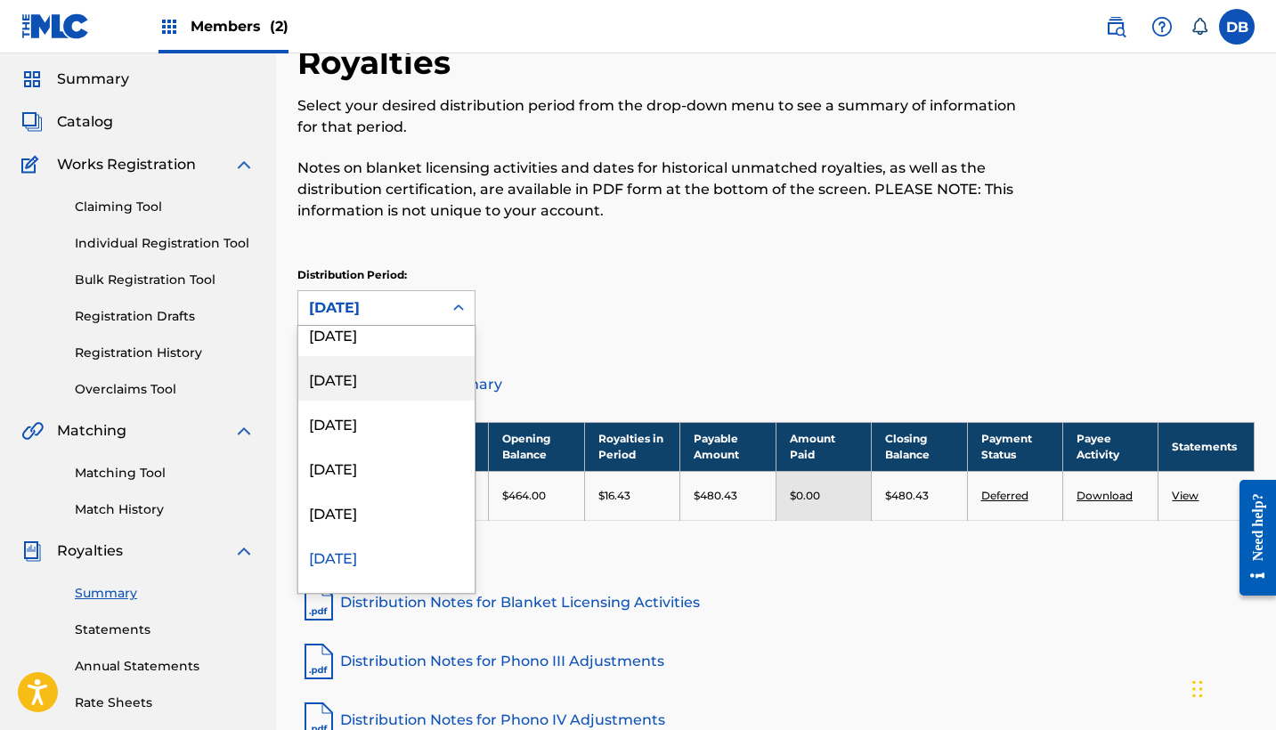
scroll to position [0, 0]
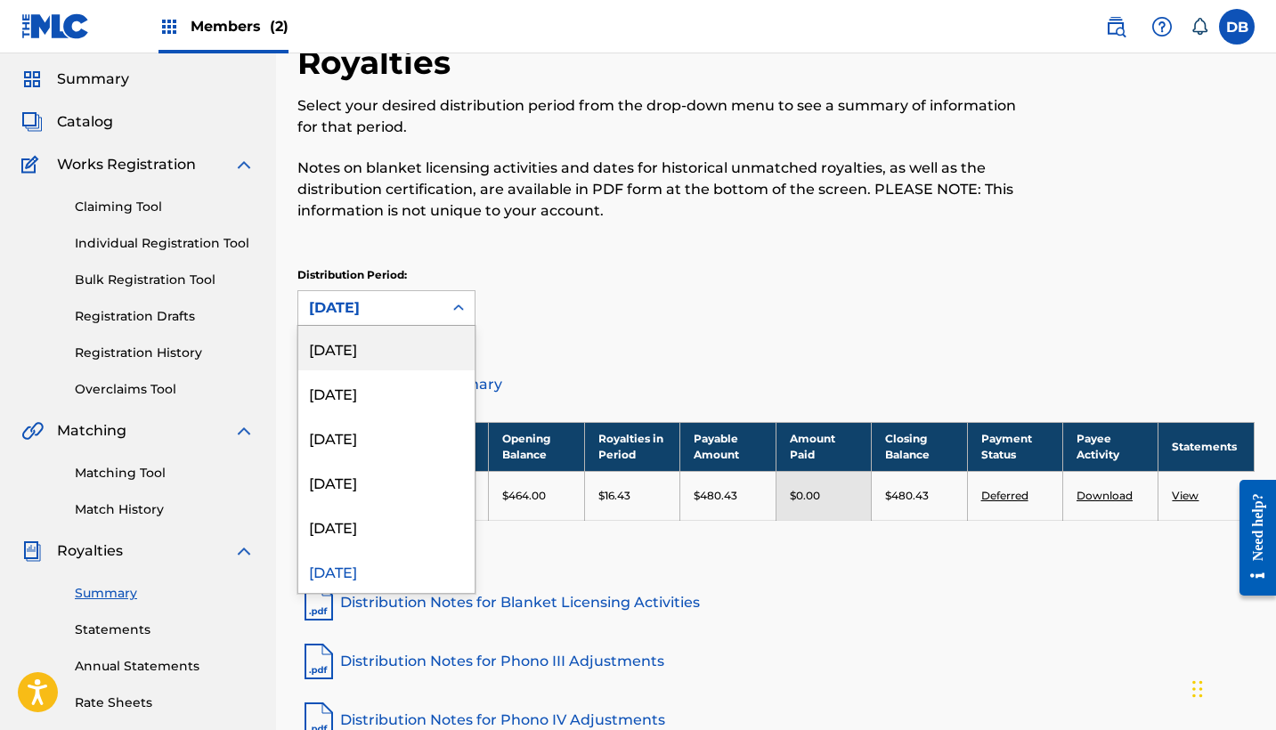
click at [415, 350] on div "[DATE]" at bounding box center [386, 348] width 176 height 45
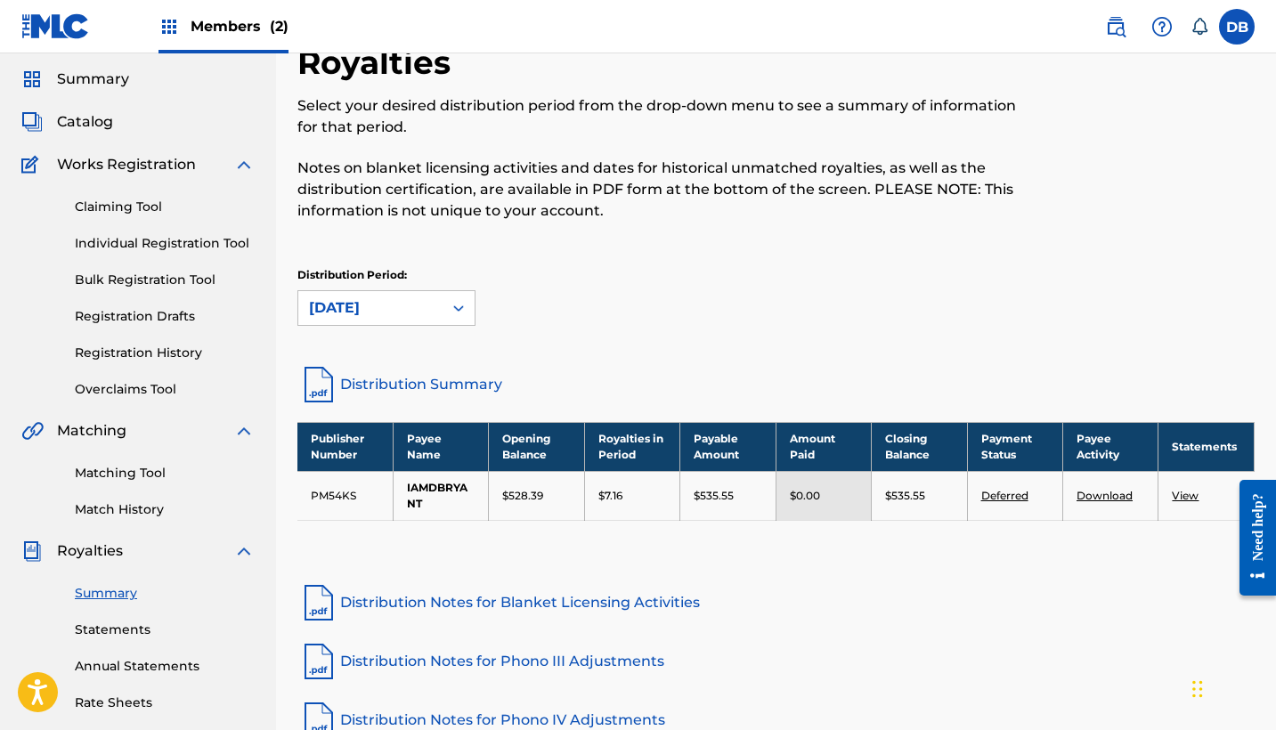
click at [461, 310] on icon at bounding box center [458, 308] width 11 height 6
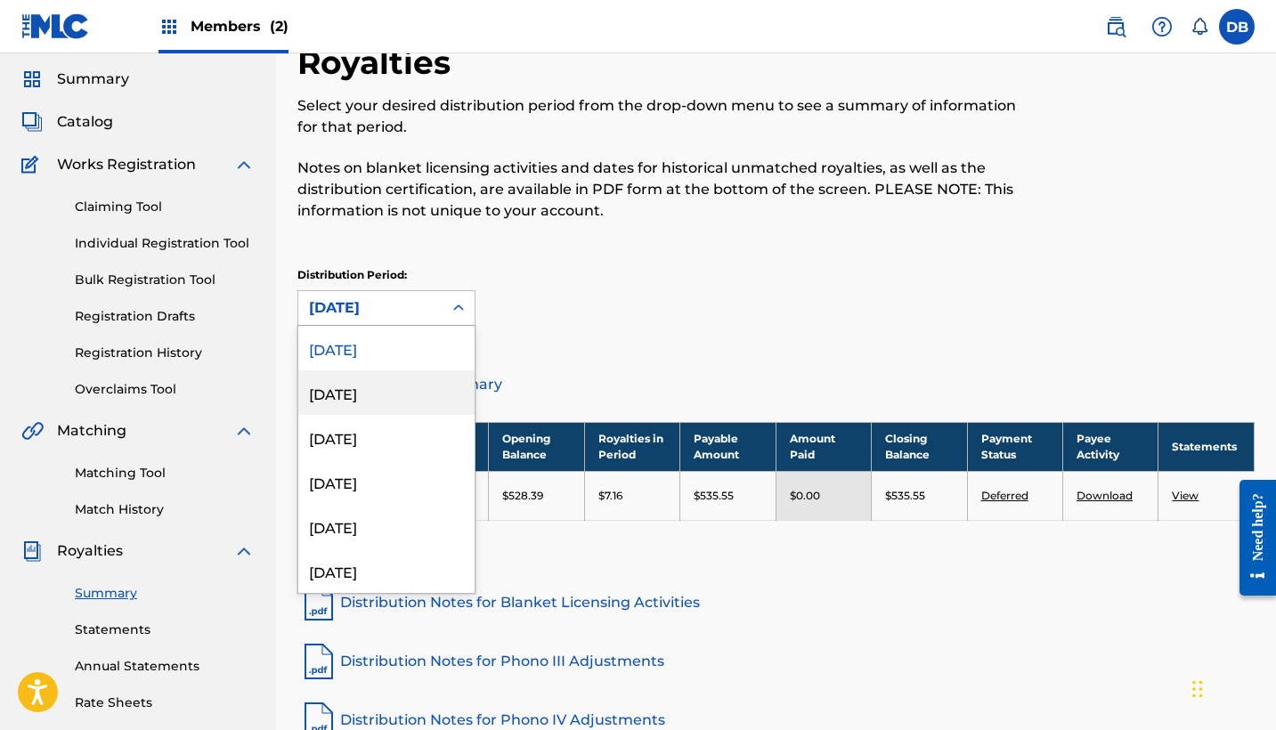
click at [414, 396] on div "[DATE]" at bounding box center [386, 392] width 176 height 45
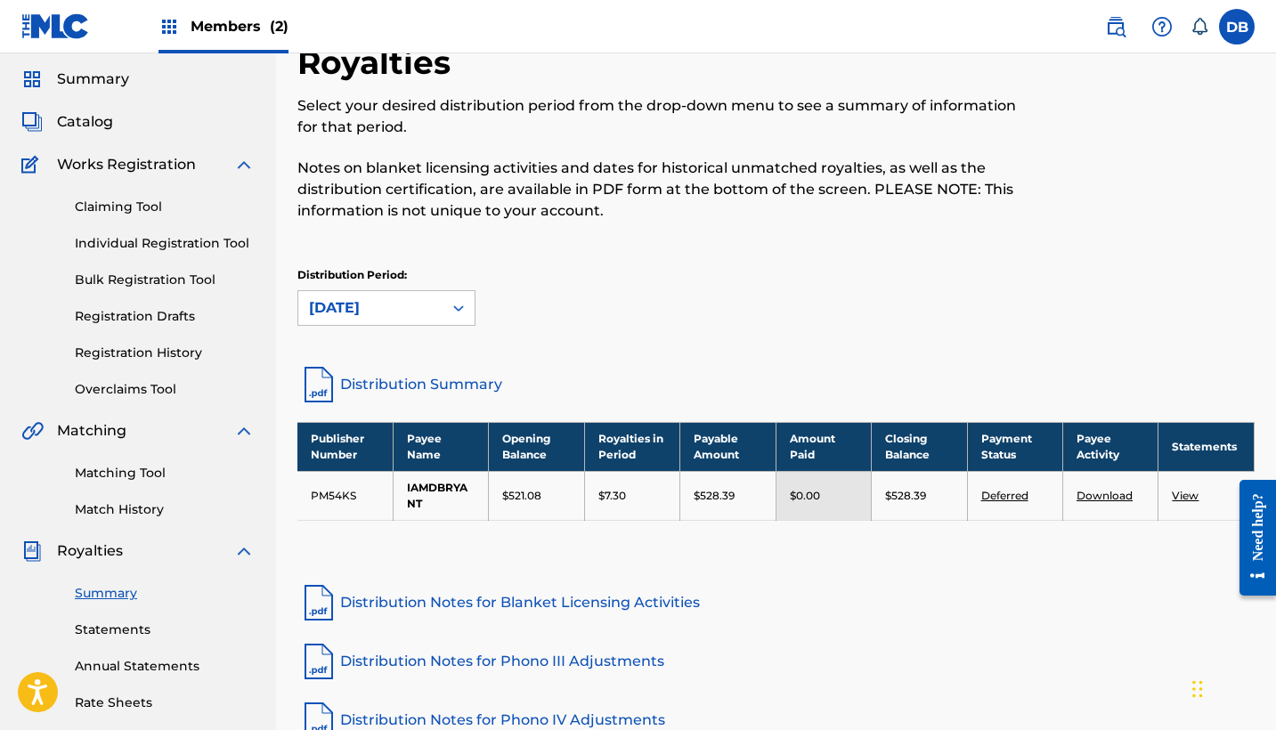
click at [427, 312] on div "[DATE]" at bounding box center [370, 307] width 123 height 21
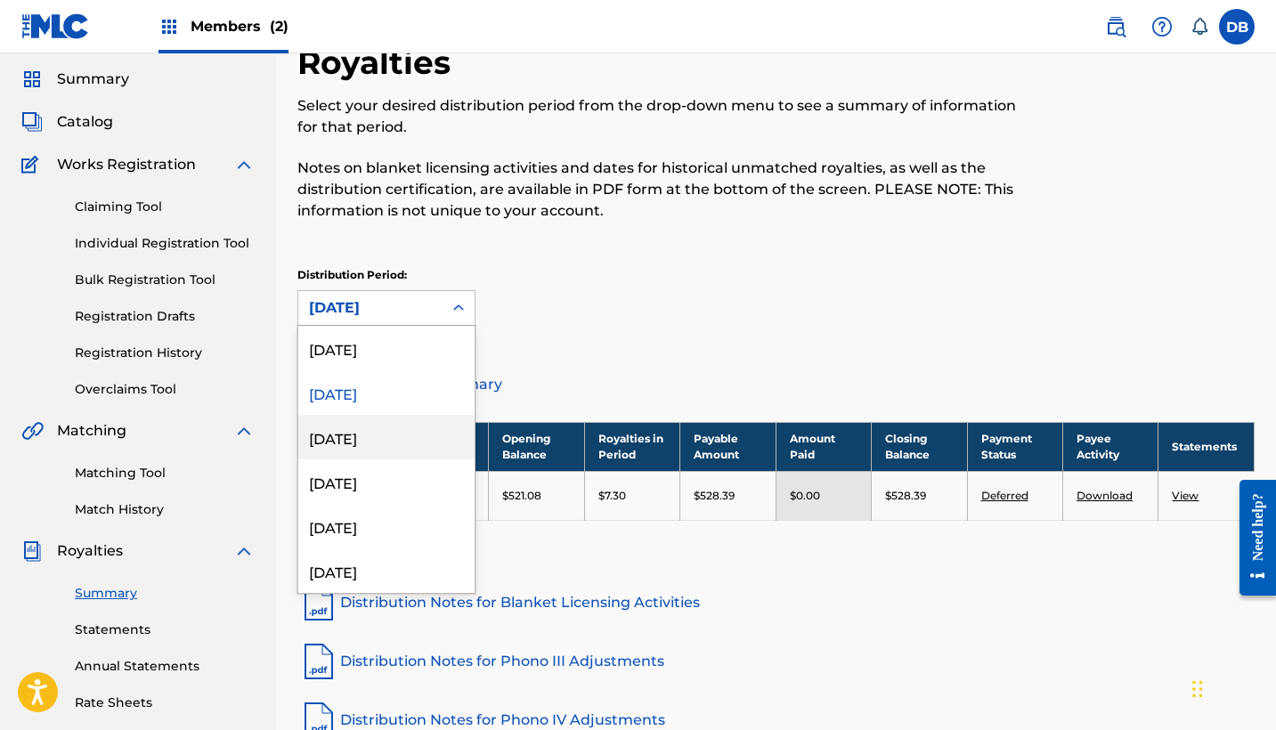
click at [420, 425] on div "[DATE]" at bounding box center [386, 437] width 176 height 45
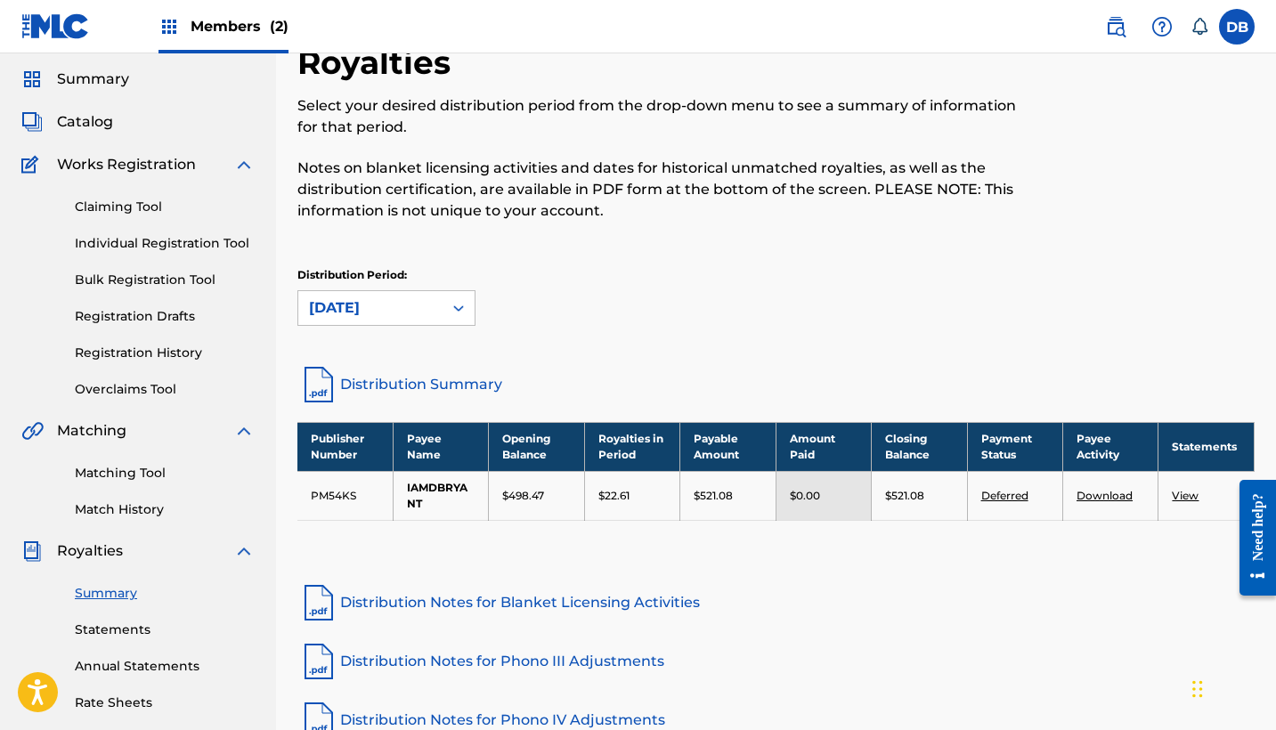
click at [426, 313] on div "[DATE]" at bounding box center [370, 307] width 123 height 21
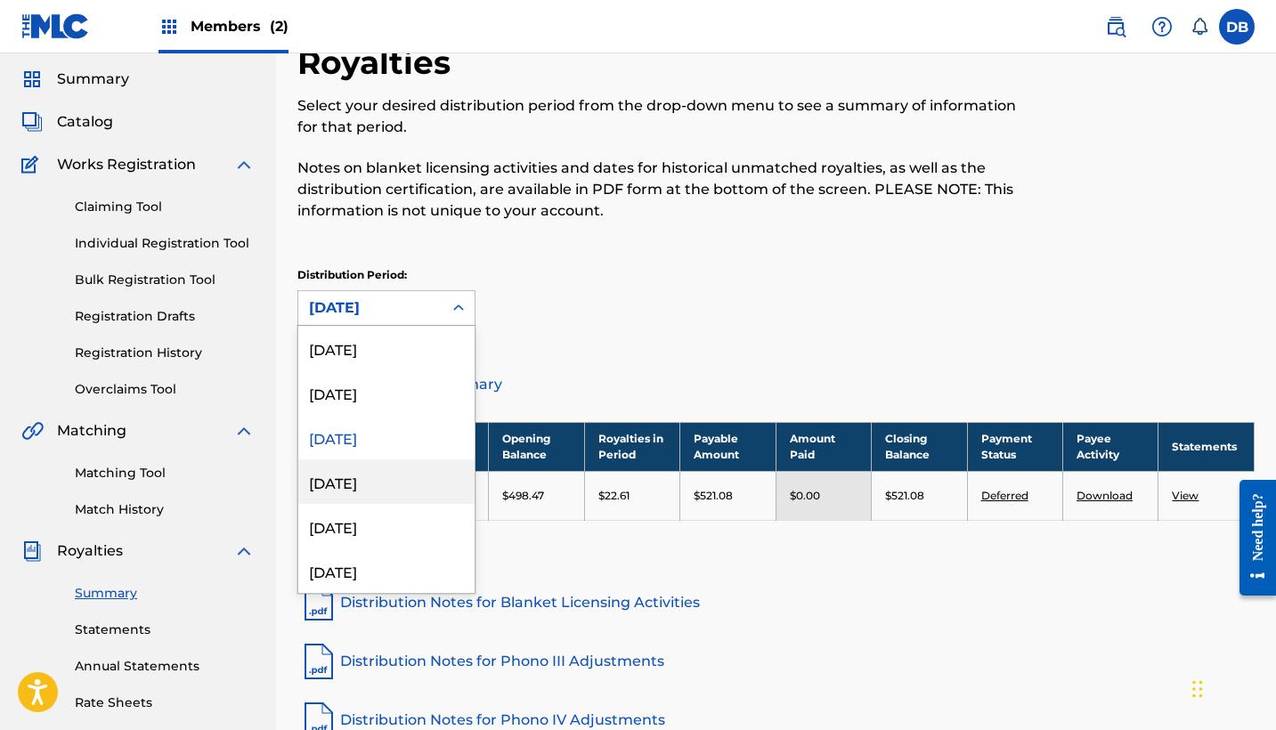
click at [418, 474] on div "[DATE]" at bounding box center [386, 481] width 176 height 45
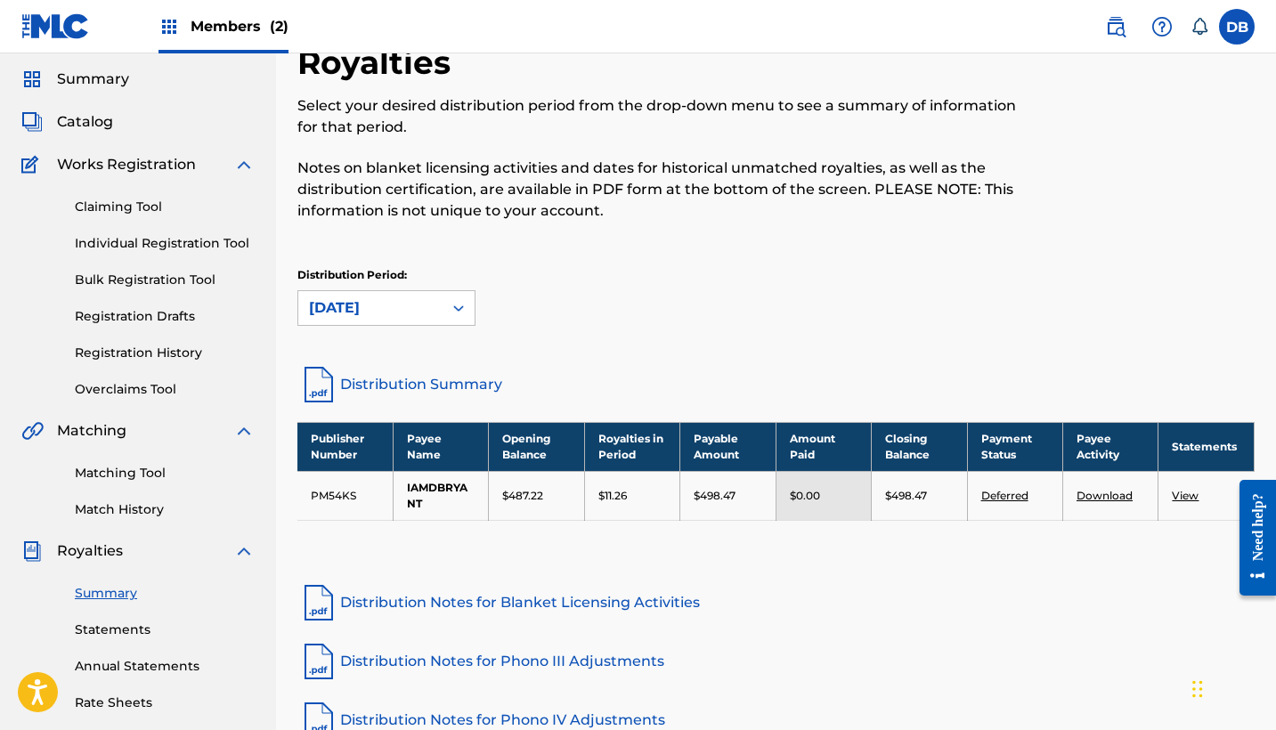
click at [430, 310] on div "[DATE]" at bounding box center [370, 307] width 123 height 21
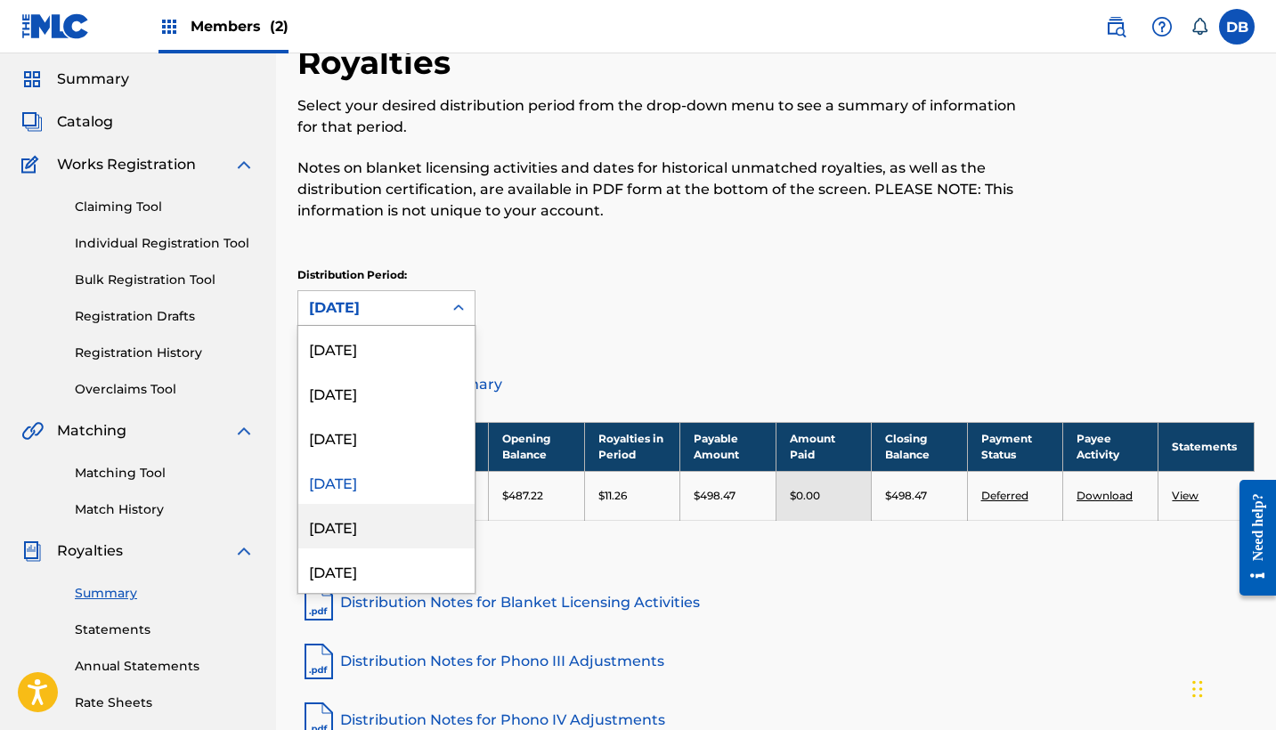
click at [419, 524] on div "[DATE]" at bounding box center [386, 526] width 176 height 45
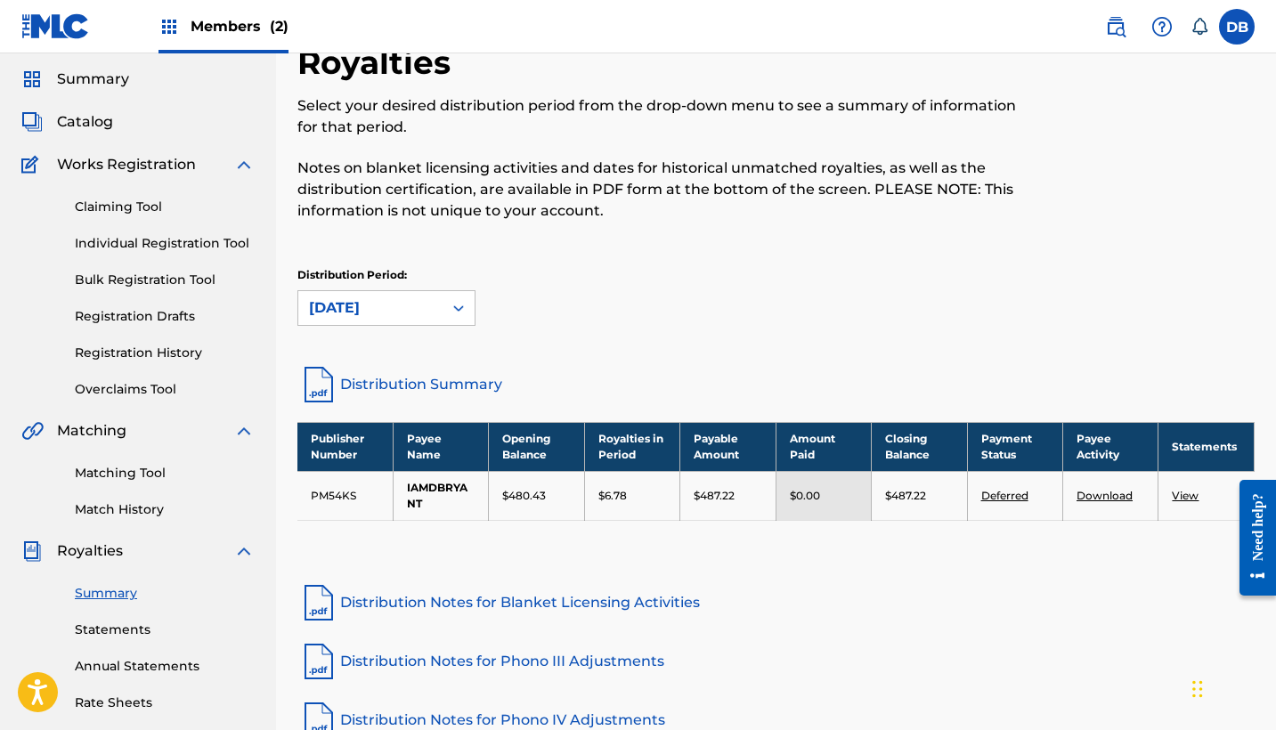
click at [412, 312] on div "[DATE]" at bounding box center [370, 307] width 123 height 21
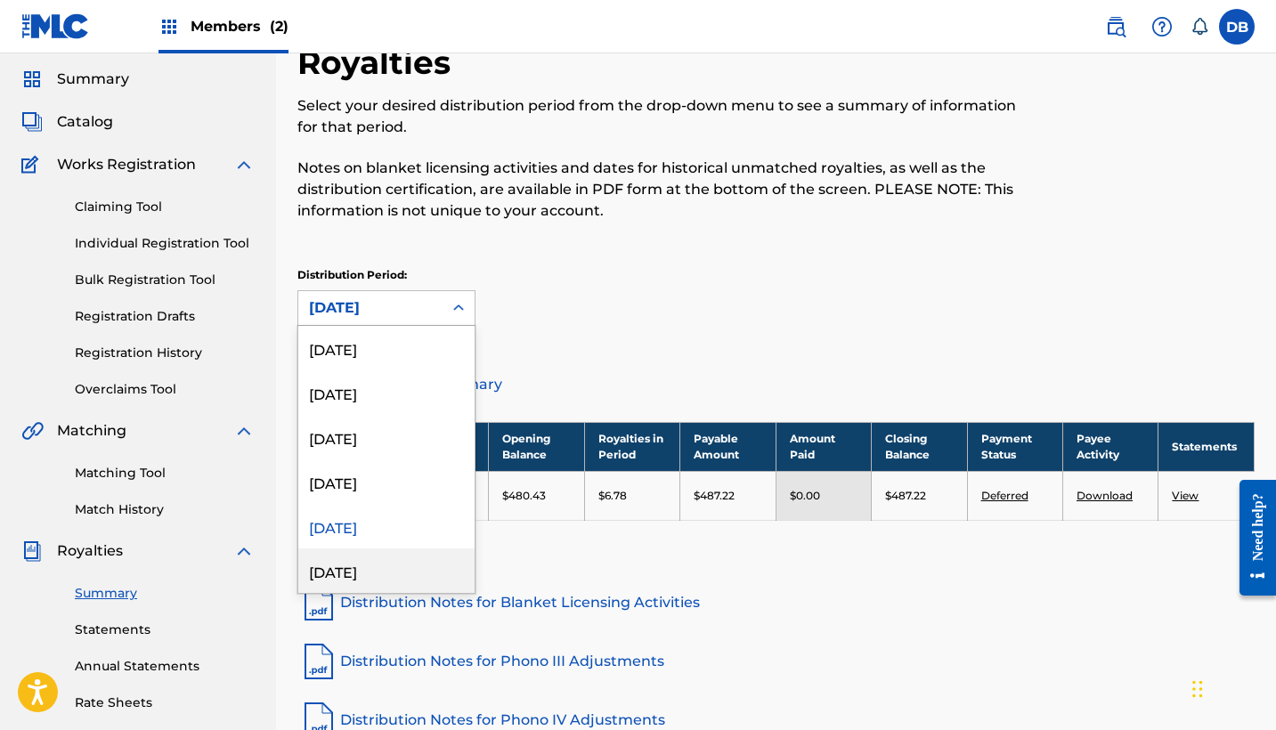
click at [415, 562] on div "[DATE]" at bounding box center [386, 571] width 176 height 45
click at [406, 315] on div "[DATE]" at bounding box center [370, 307] width 123 height 21
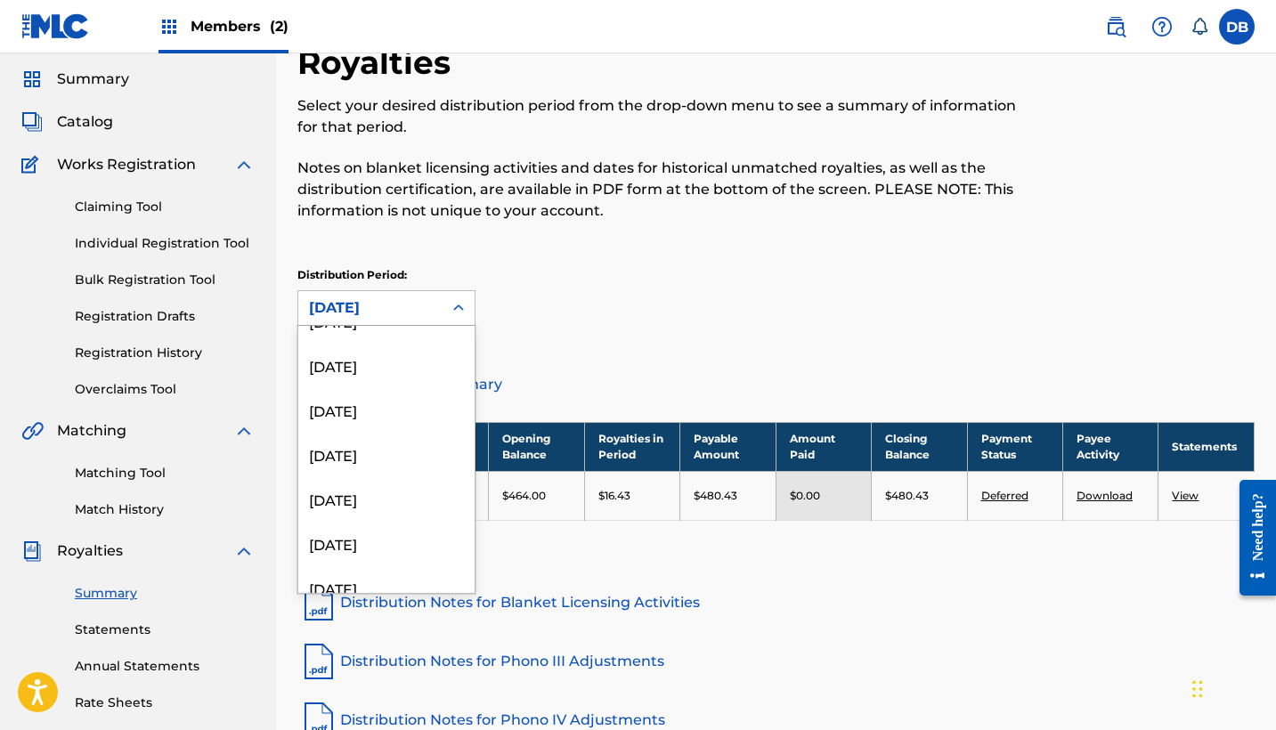
scroll to position [2137, 0]
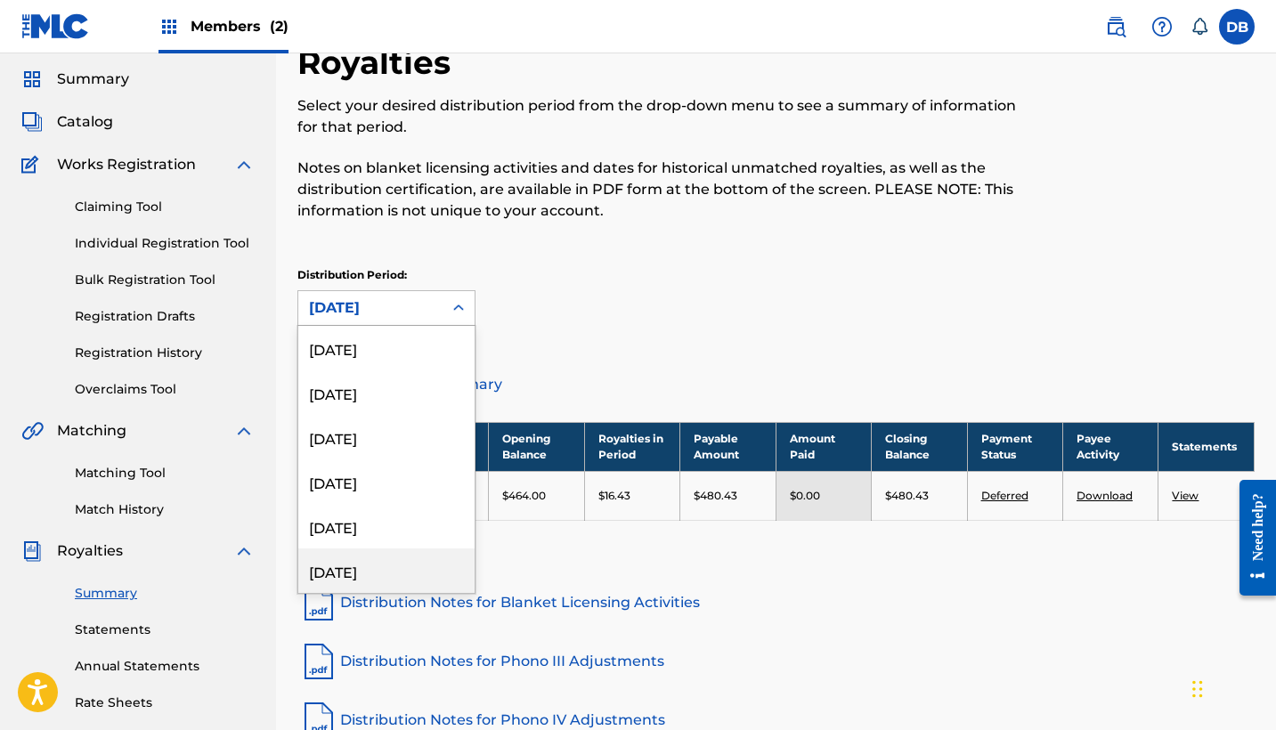
click at [392, 573] on div "[DATE]" at bounding box center [386, 571] width 176 height 45
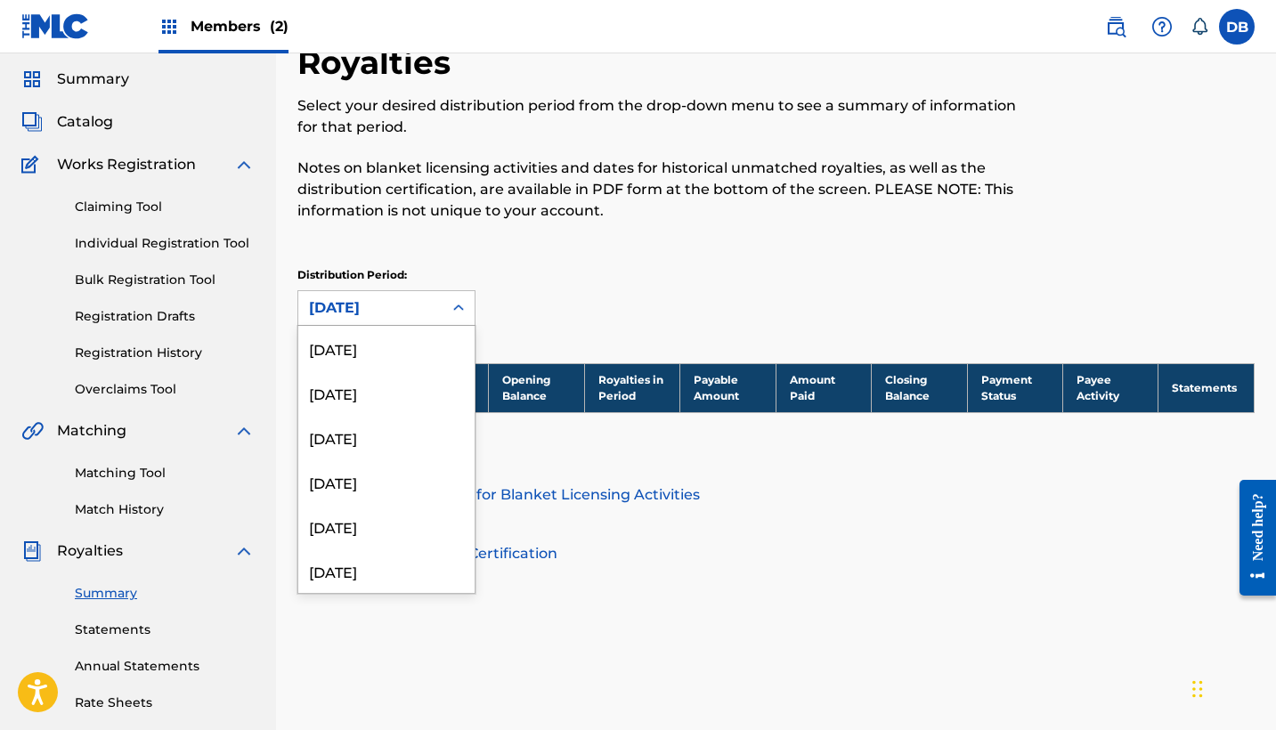
click at [415, 321] on div "[DATE]" at bounding box center [370, 308] width 144 height 34
click at [416, 524] on div "[DATE]" at bounding box center [386, 526] width 176 height 45
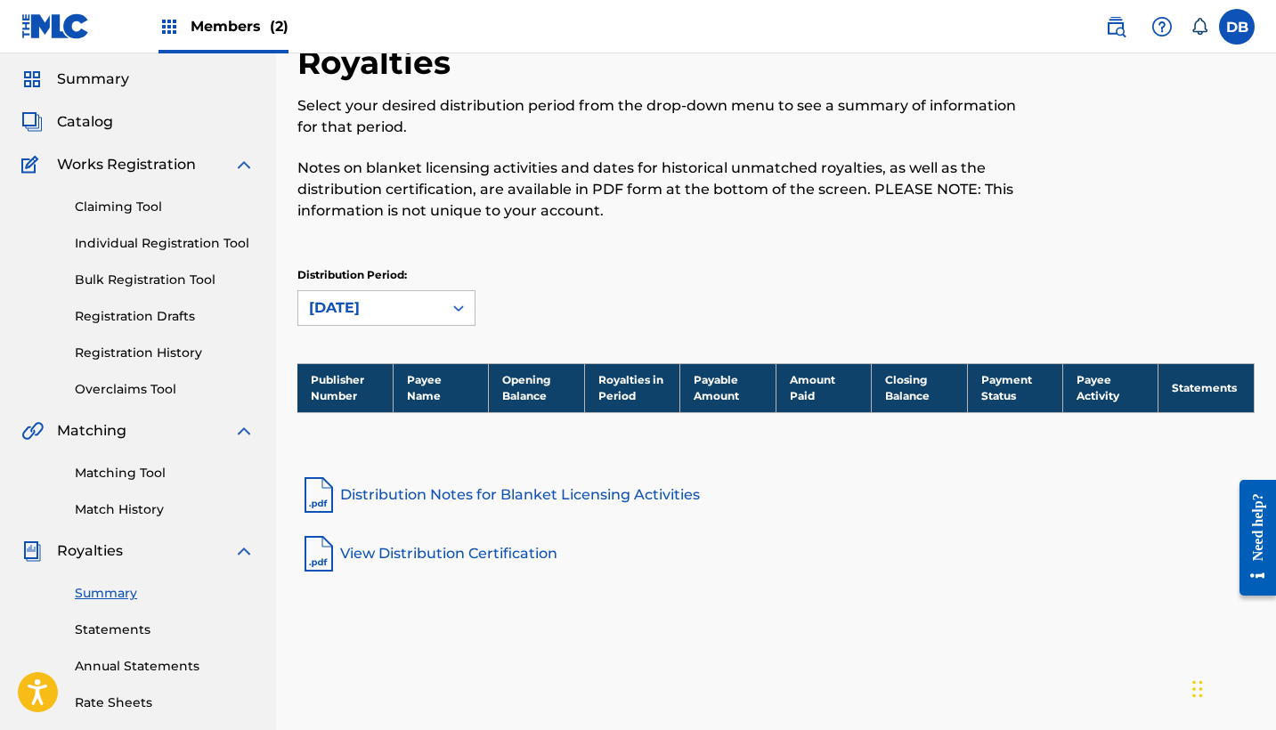
click at [429, 307] on div "[DATE]" at bounding box center [370, 307] width 123 height 21
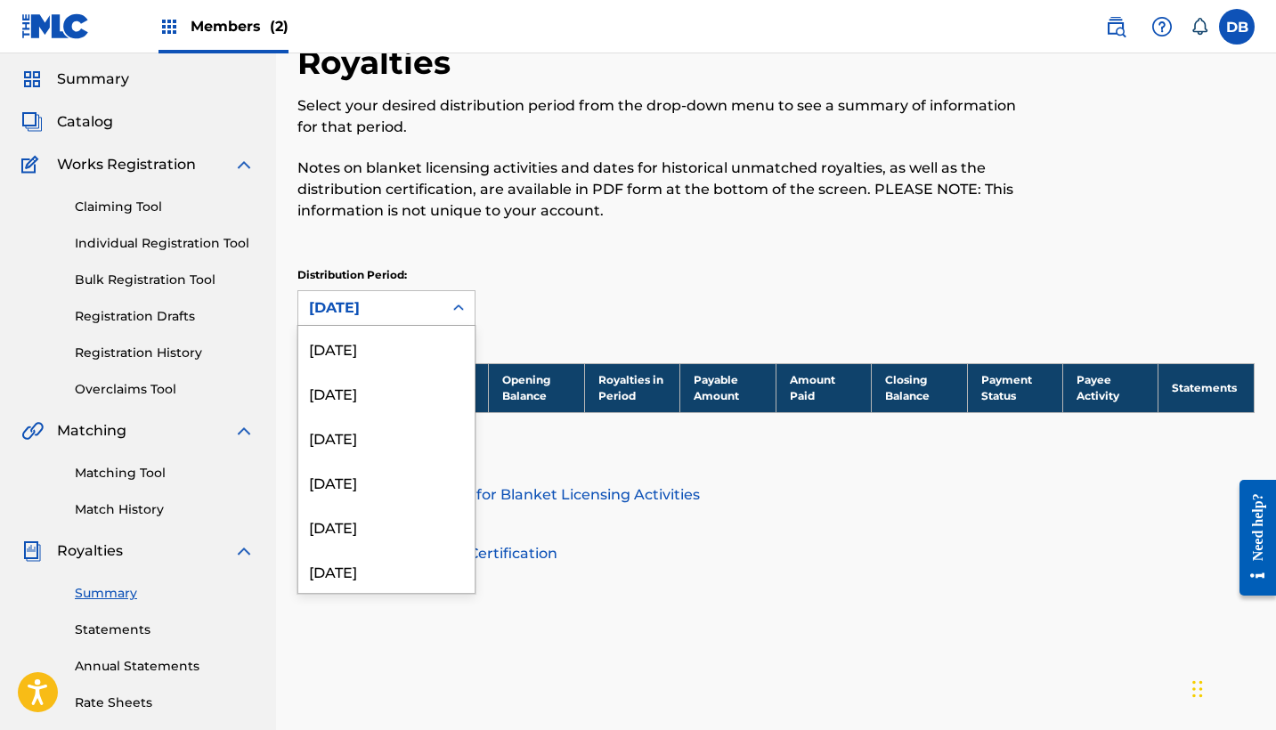
scroll to position [2107, 0]
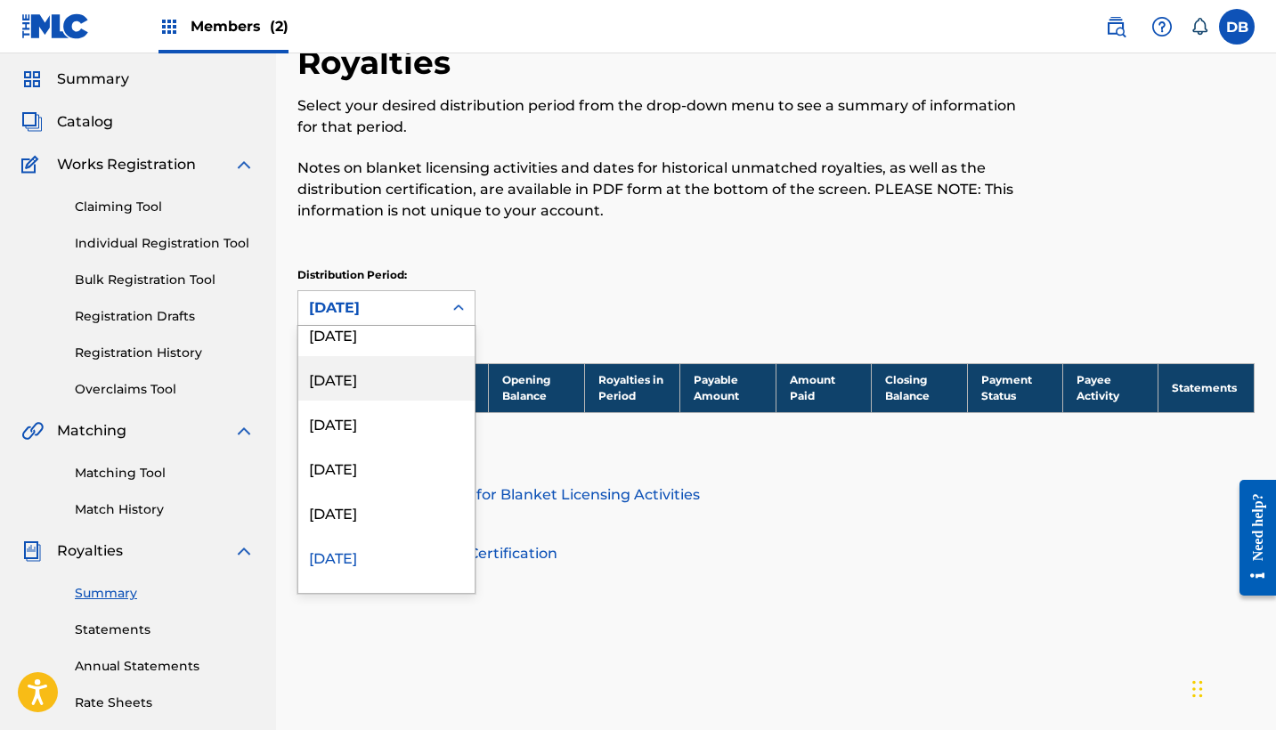
click at [433, 369] on div "[DATE]" at bounding box center [386, 378] width 176 height 45
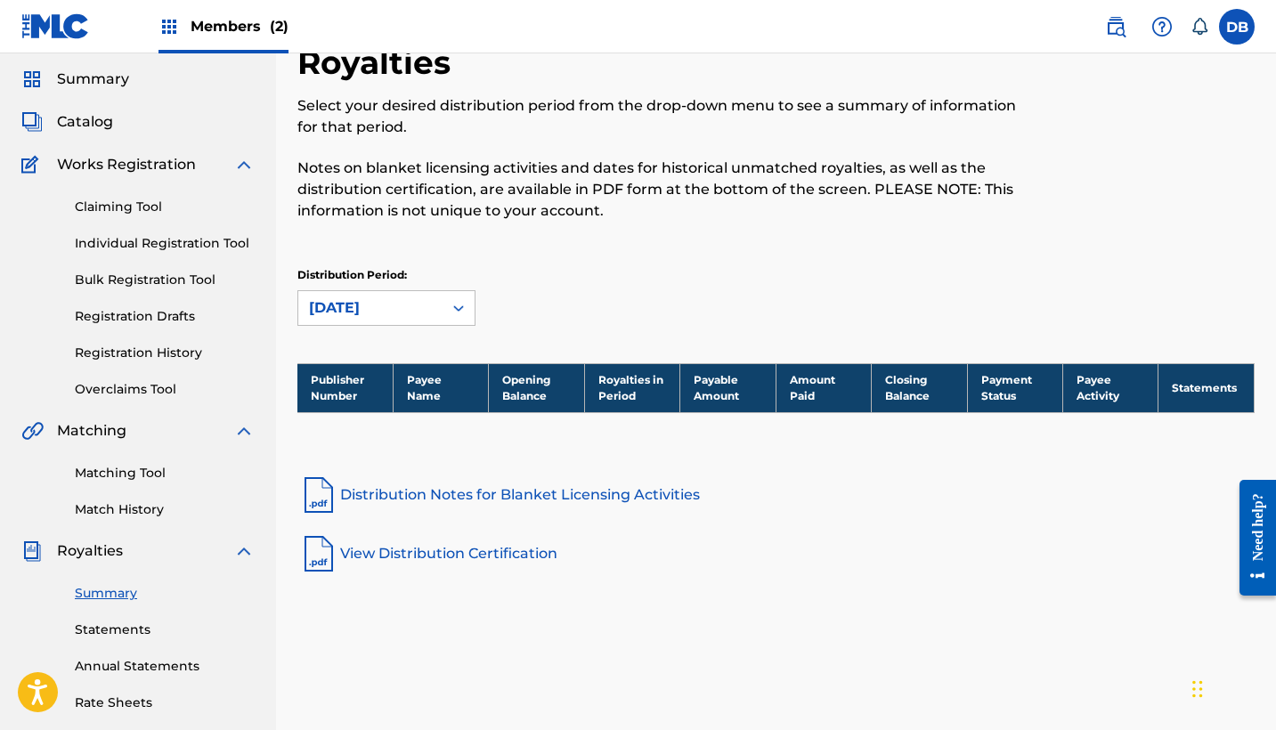
click at [444, 312] on div at bounding box center [459, 308] width 32 height 32
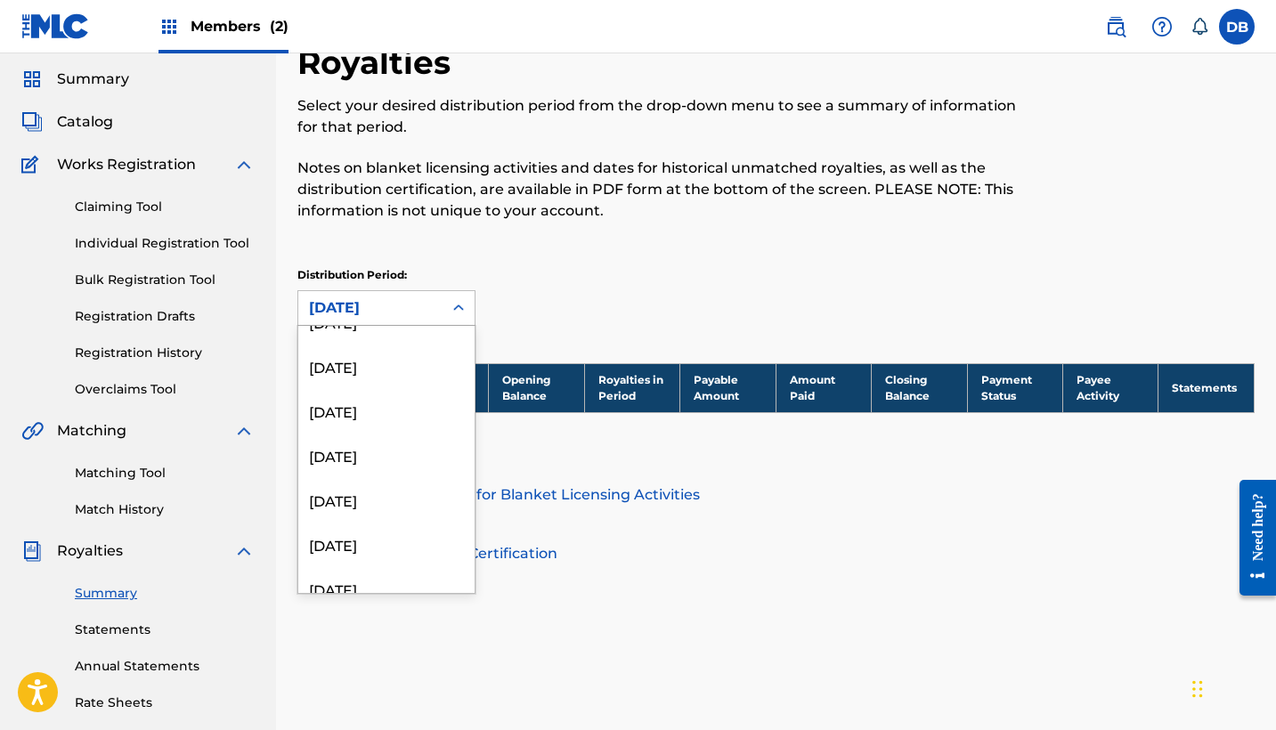
scroll to position [1466, 0]
click at [437, 396] on div "[DATE]" at bounding box center [386, 396] width 176 height 45
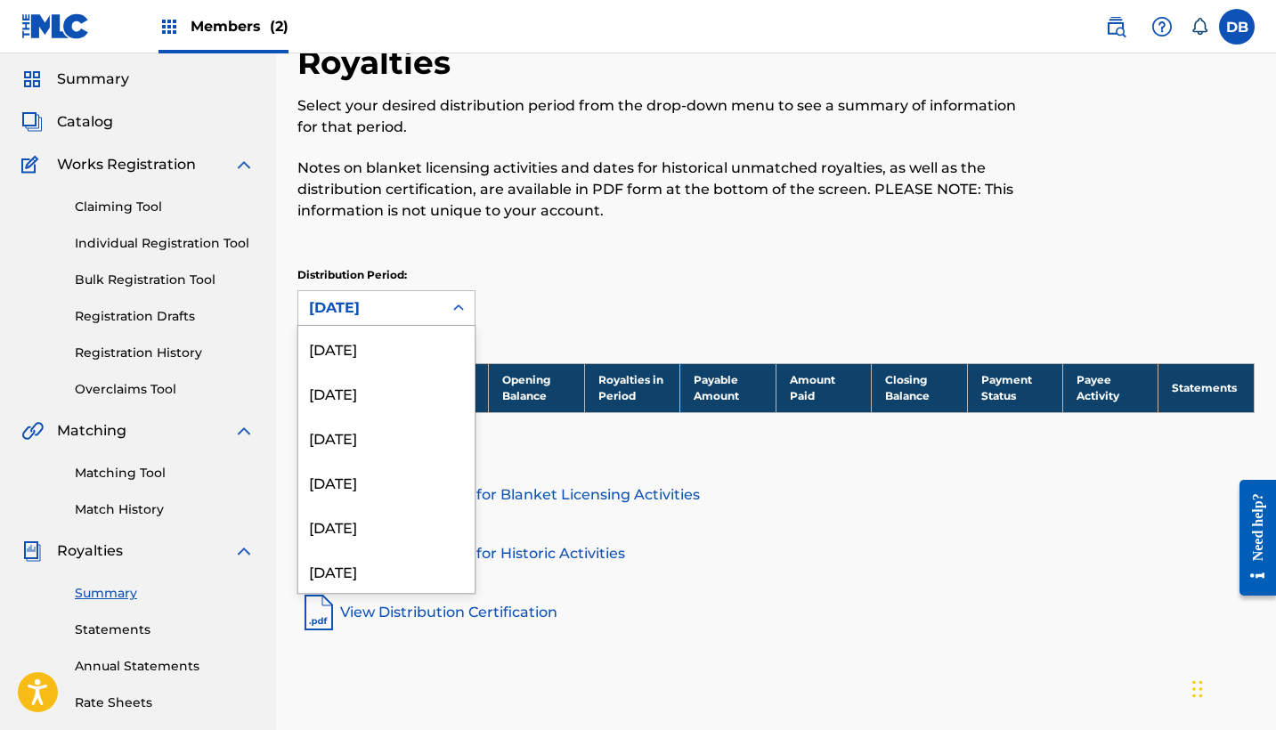
click at [442, 311] on div "[DATE]" at bounding box center [370, 308] width 144 height 34
click at [430, 370] on div "[DATE]" at bounding box center [386, 352] width 176 height 45
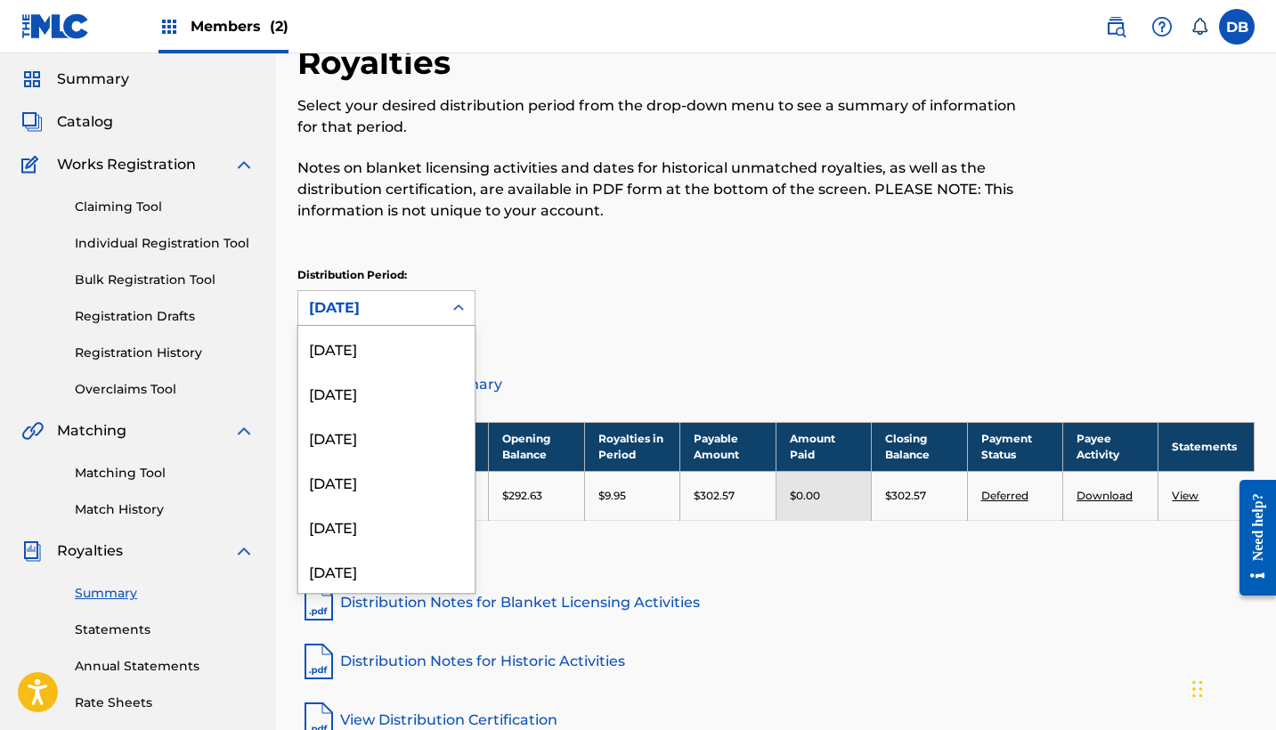
click at [443, 305] on div at bounding box center [459, 308] width 32 height 32
click at [417, 343] on div "[DATE]" at bounding box center [386, 348] width 176 height 45
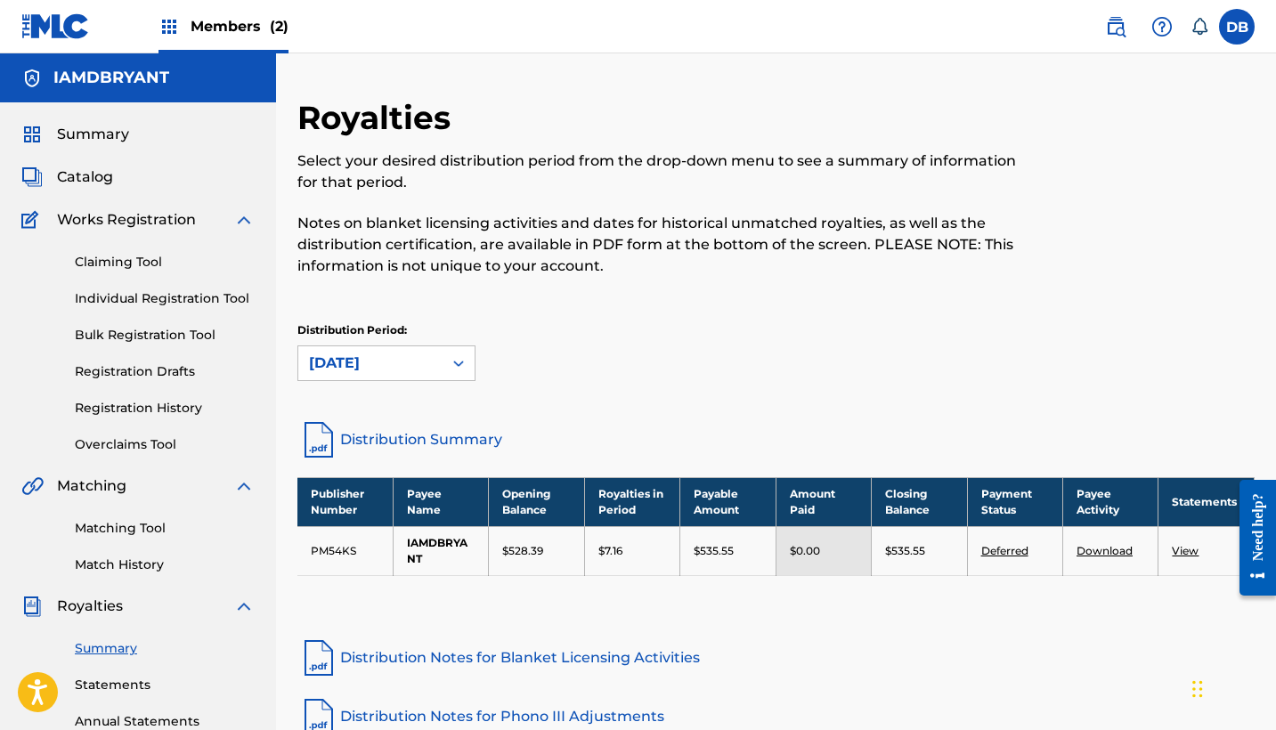
click at [1190, 556] on link "View" at bounding box center [1185, 550] width 27 height 13
click at [1100, 550] on link "Download" at bounding box center [1105, 550] width 56 height 13
click at [1092, 371] on div "Distribution Period: [DATE]" at bounding box center [775, 351] width 957 height 59
click at [167, 411] on link "Registration History" at bounding box center [165, 408] width 180 height 19
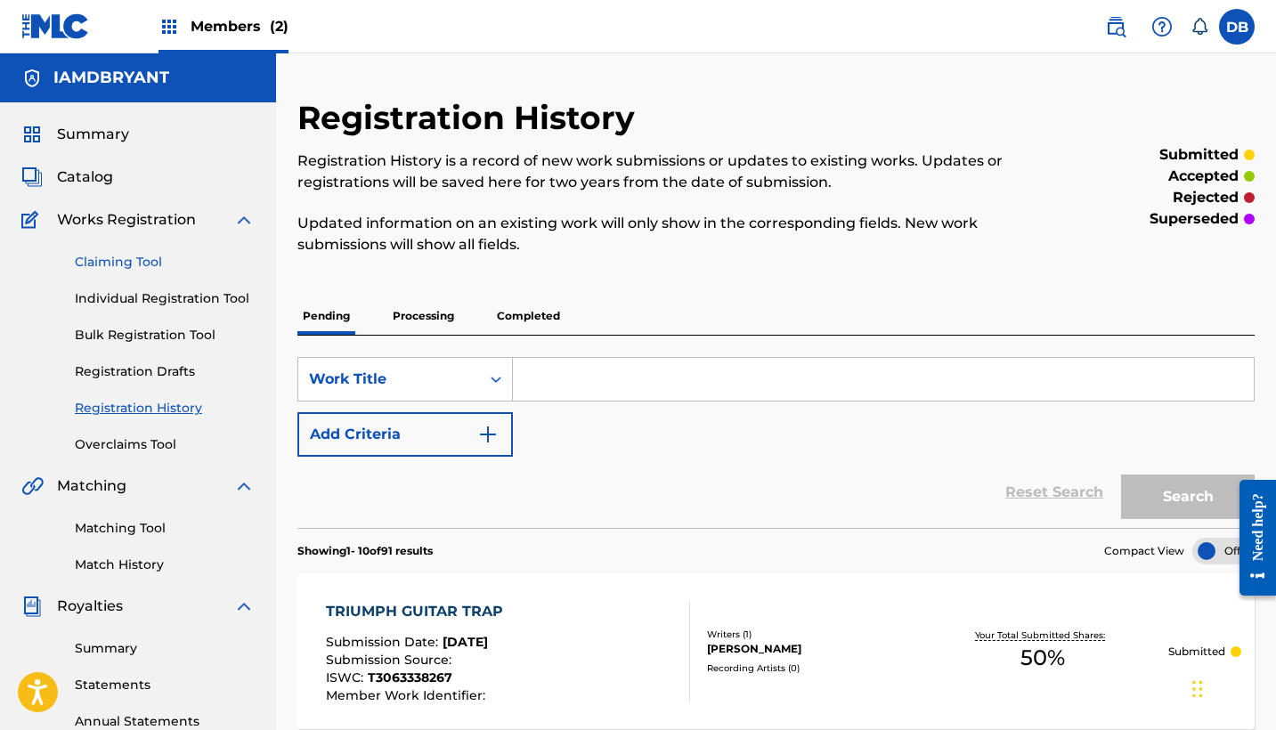
click at [133, 264] on link "Claiming Tool" at bounding box center [165, 262] width 180 height 19
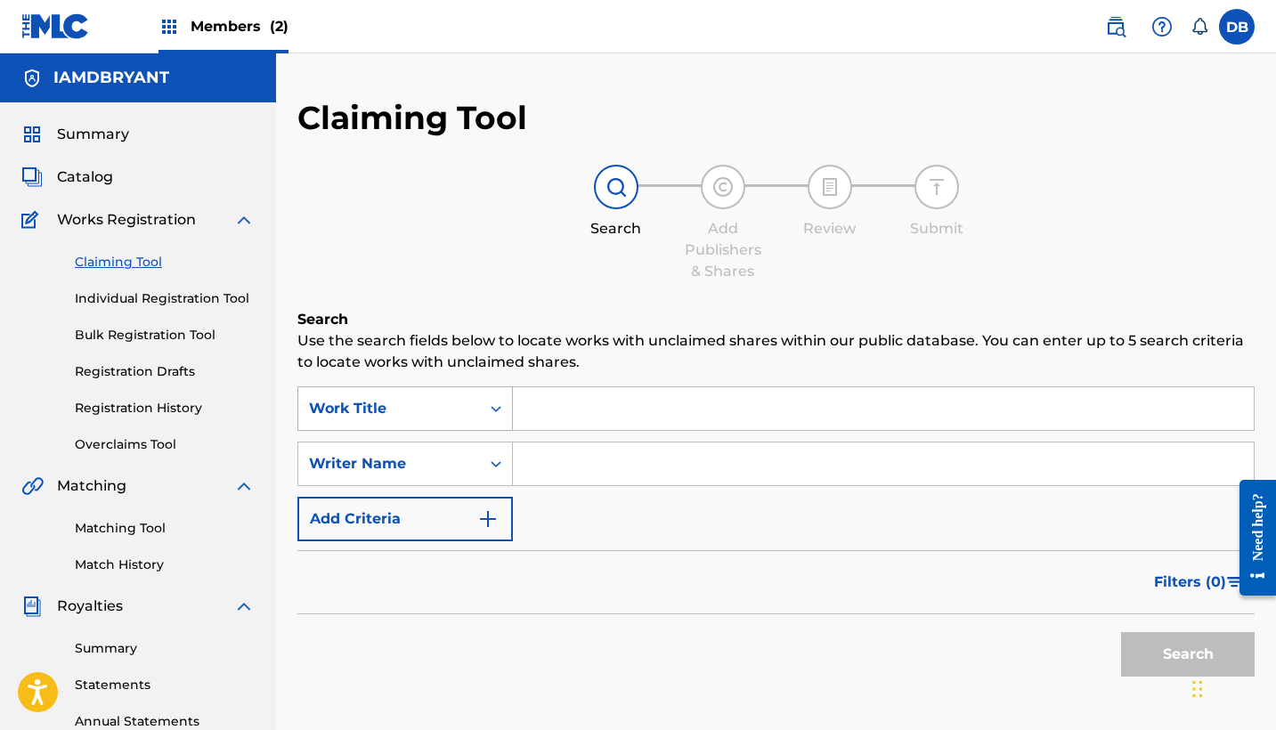
click at [491, 407] on icon "Search Form" at bounding box center [496, 409] width 18 height 18
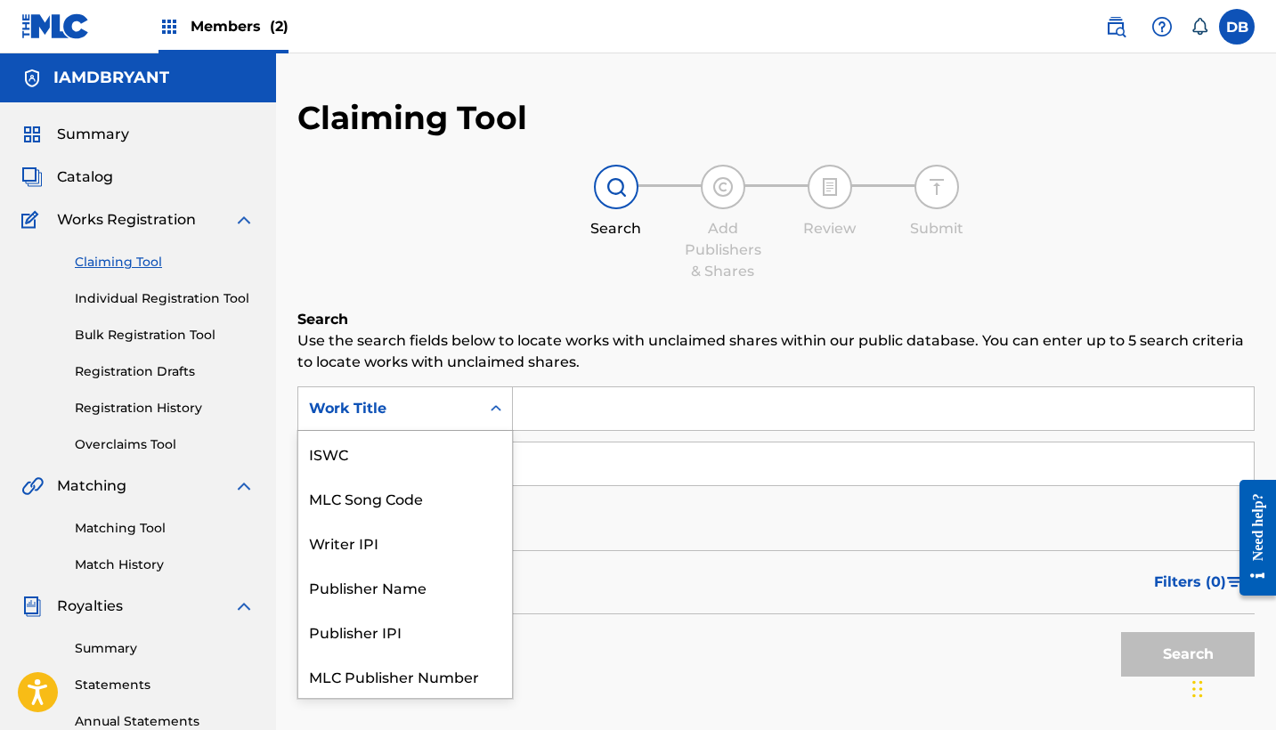
scroll to position [45, 0]
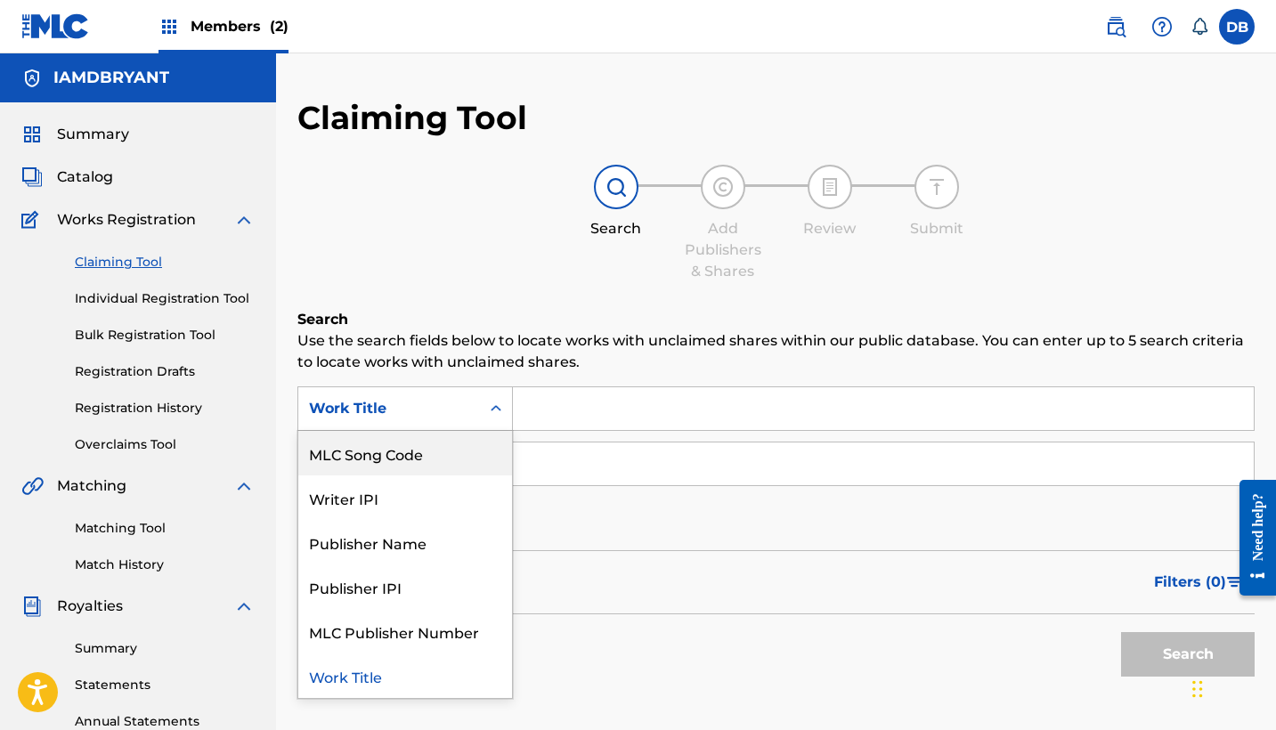
click at [558, 302] on div "Claiming Tool Search Add Publishers & Shares Review Submit Search Use the searc…" at bounding box center [775, 436] width 957 height 677
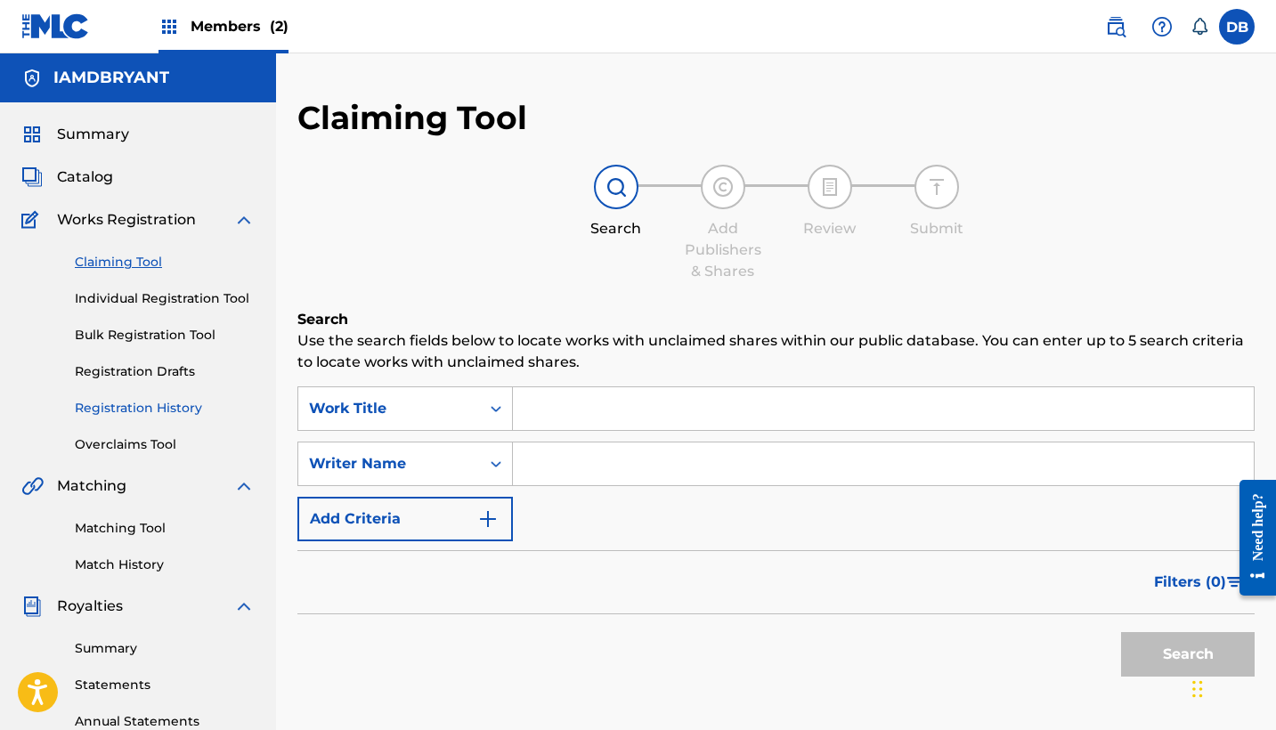
click at [142, 413] on link "Registration History" at bounding box center [165, 408] width 180 height 19
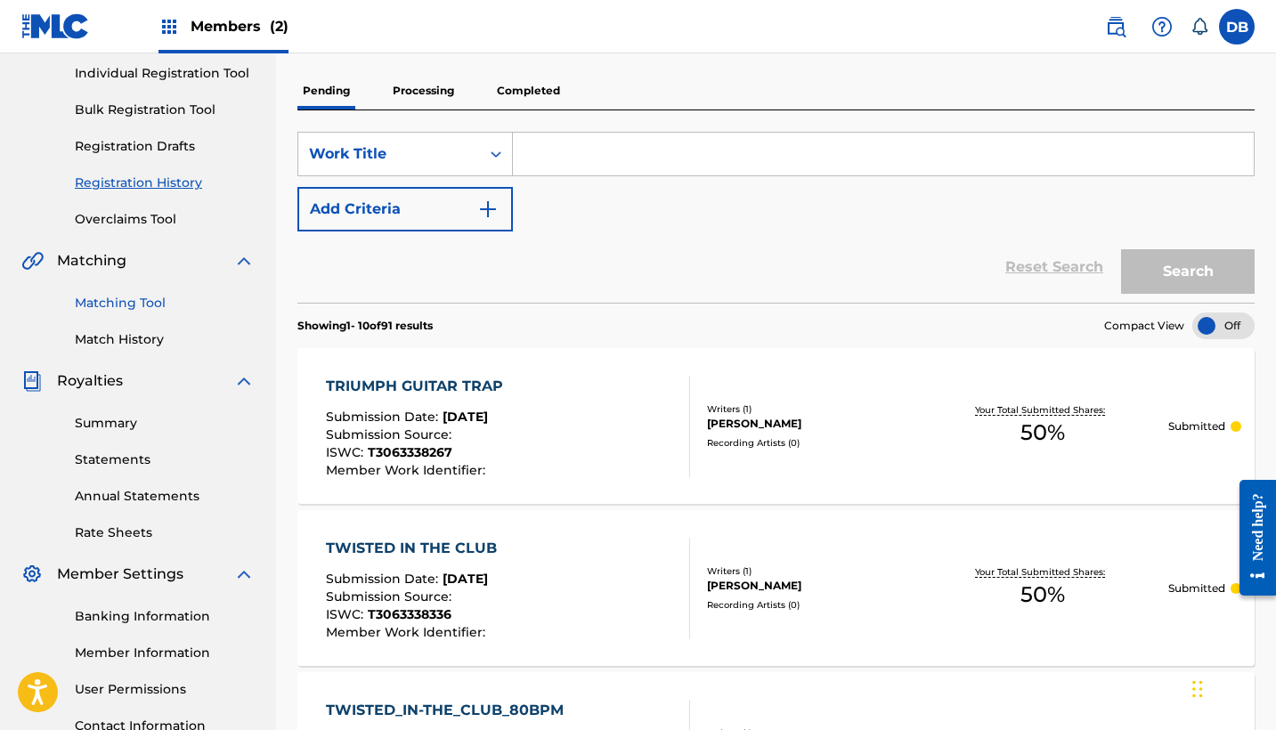
scroll to position [227, 0]
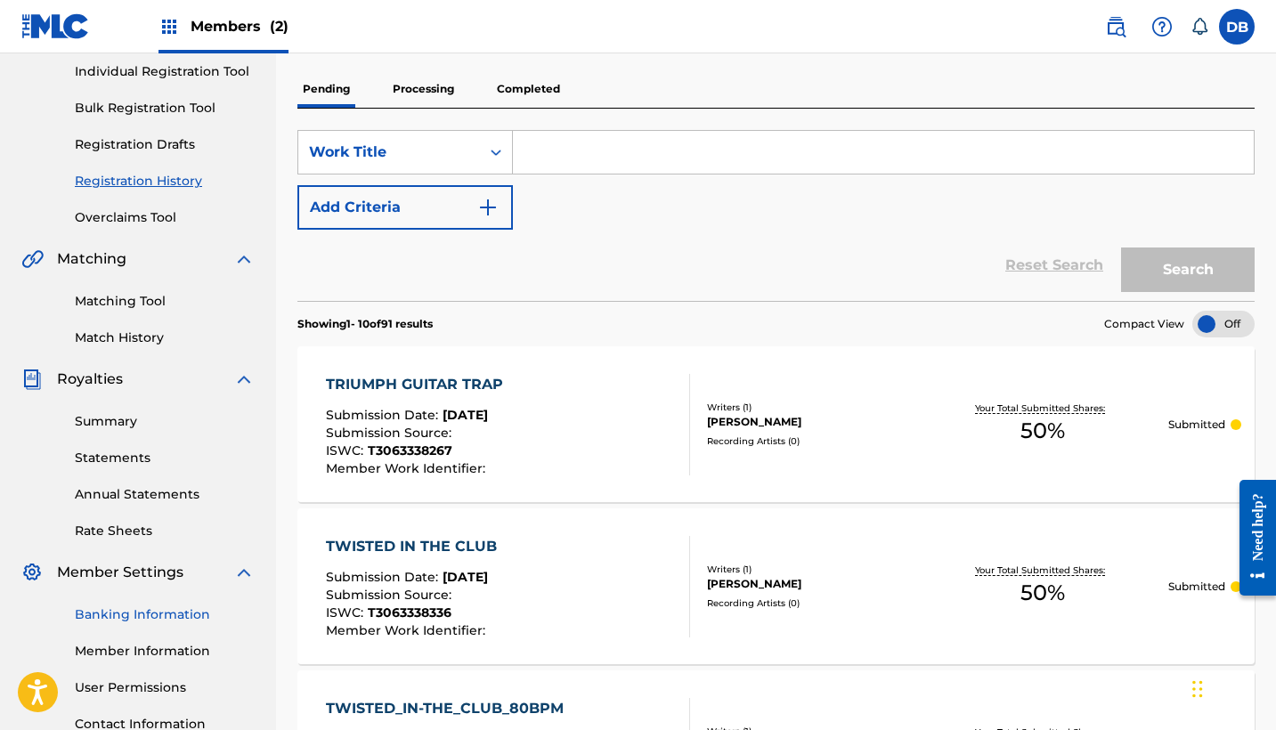
click at [143, 612] on link "Banking Information" at bounding box center [165, 615] width 180 height 19
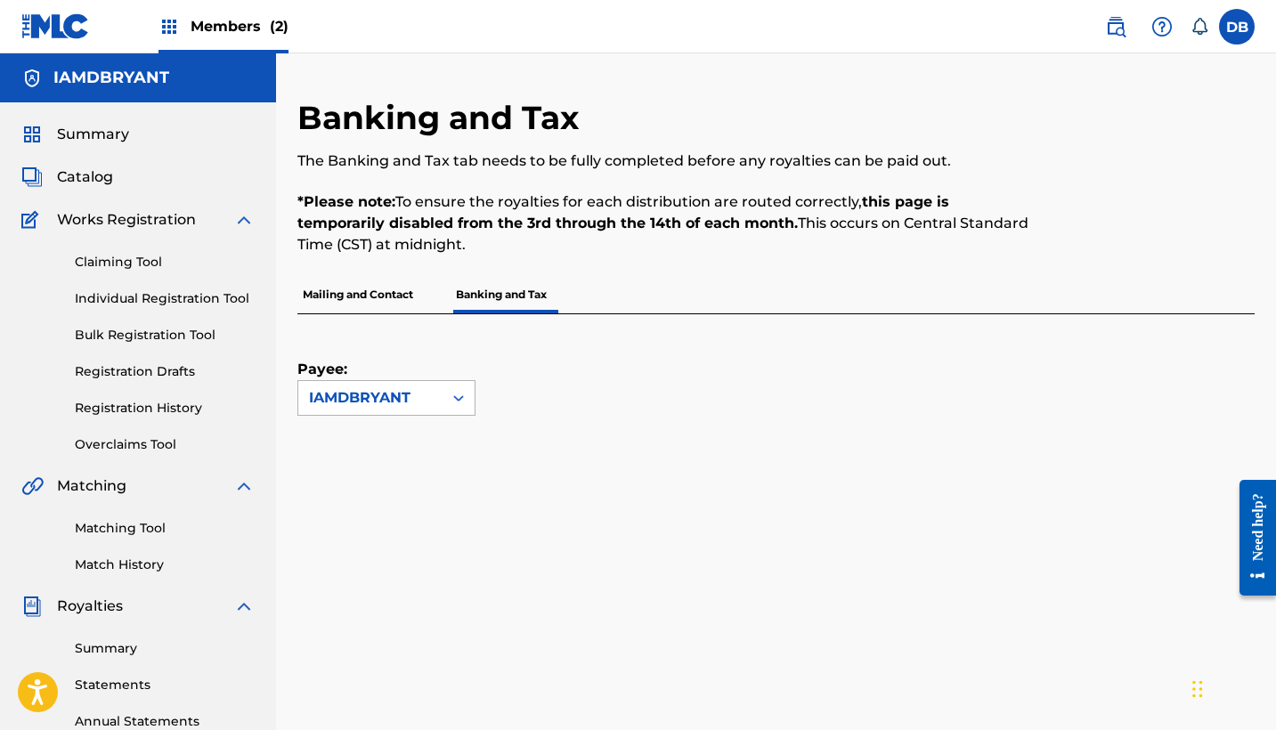
click at [457, 397] on icon at bounding box center [458, 398] width 11 height 6
click at [528, 398] on div "Payee: IAMDBRYANT selected, 1 of 1. 1 result available. Use Up and Down to choo…" at bounding box center [754, 365] width 915 height 102
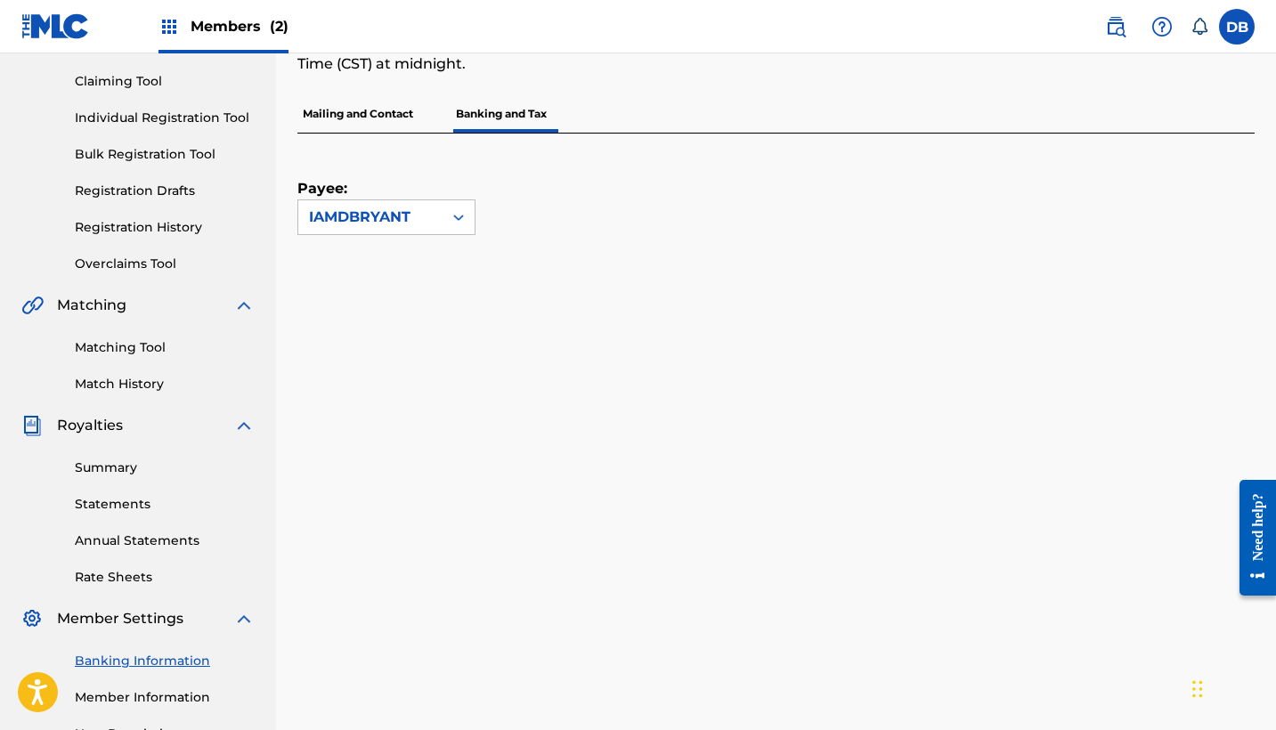
scroll to position [180, 0]
click at [122, 474] on link "Summary" at bounding box center [165, 468] width 180 height 19
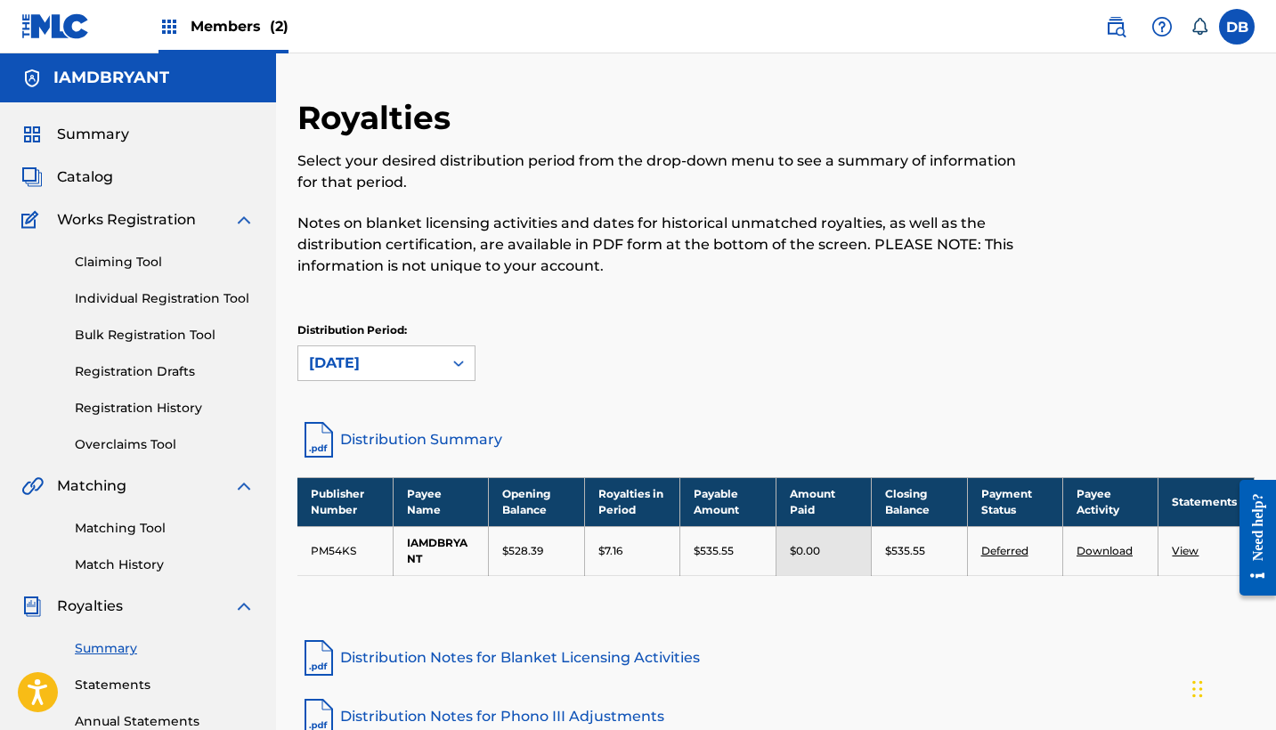
click at [246, 20] on span "Members (2)" at bounding box center [240, 26] width 98 height 20
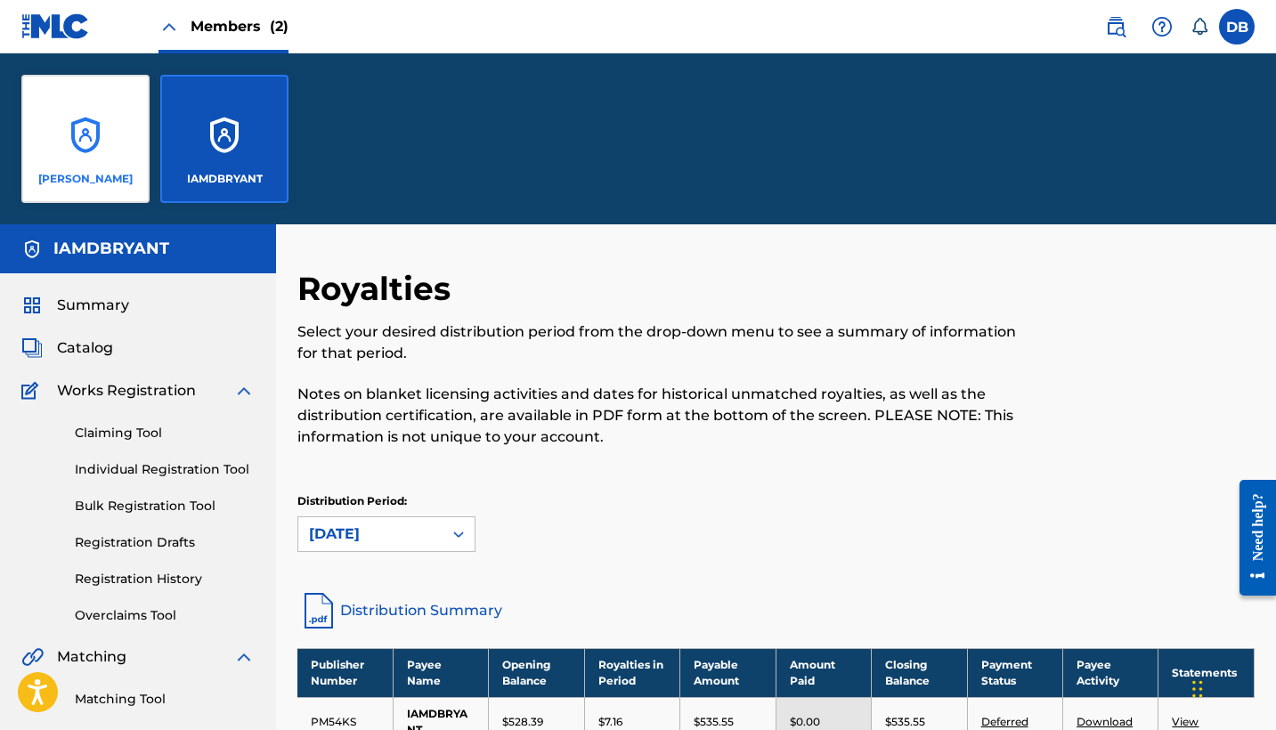
click at [102, 128] on div "[PERSON_NAME]" at bounding box center [85, 139] width 128 height 128
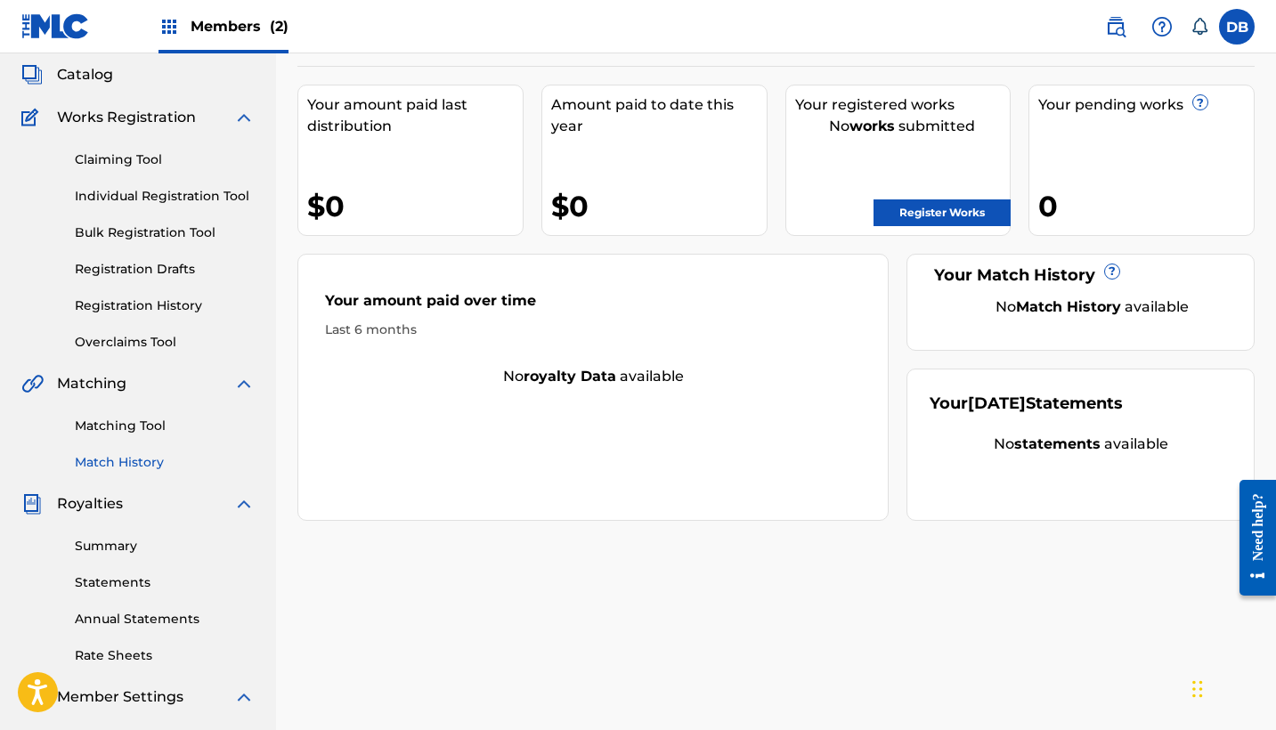
scroll to position [114, 0]
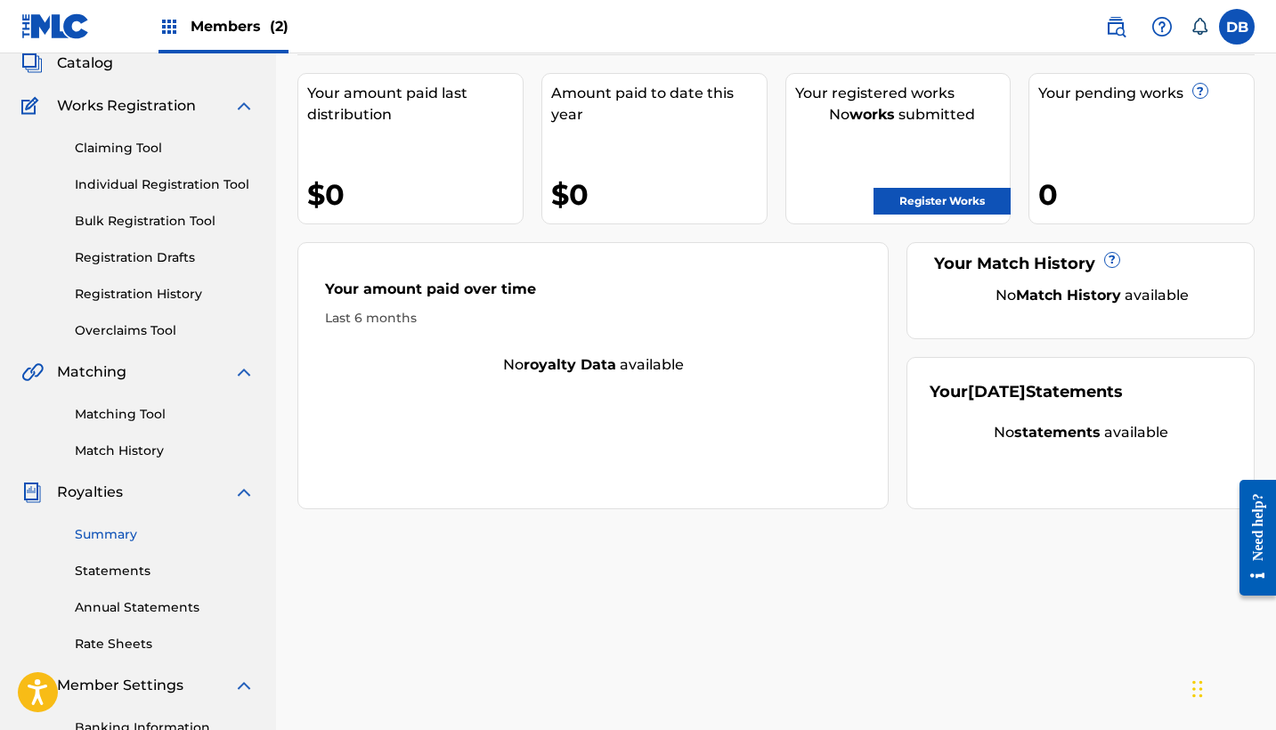
click at [136, 538] on link "Summary" at bounding box center [165, 534] width 180 height 19
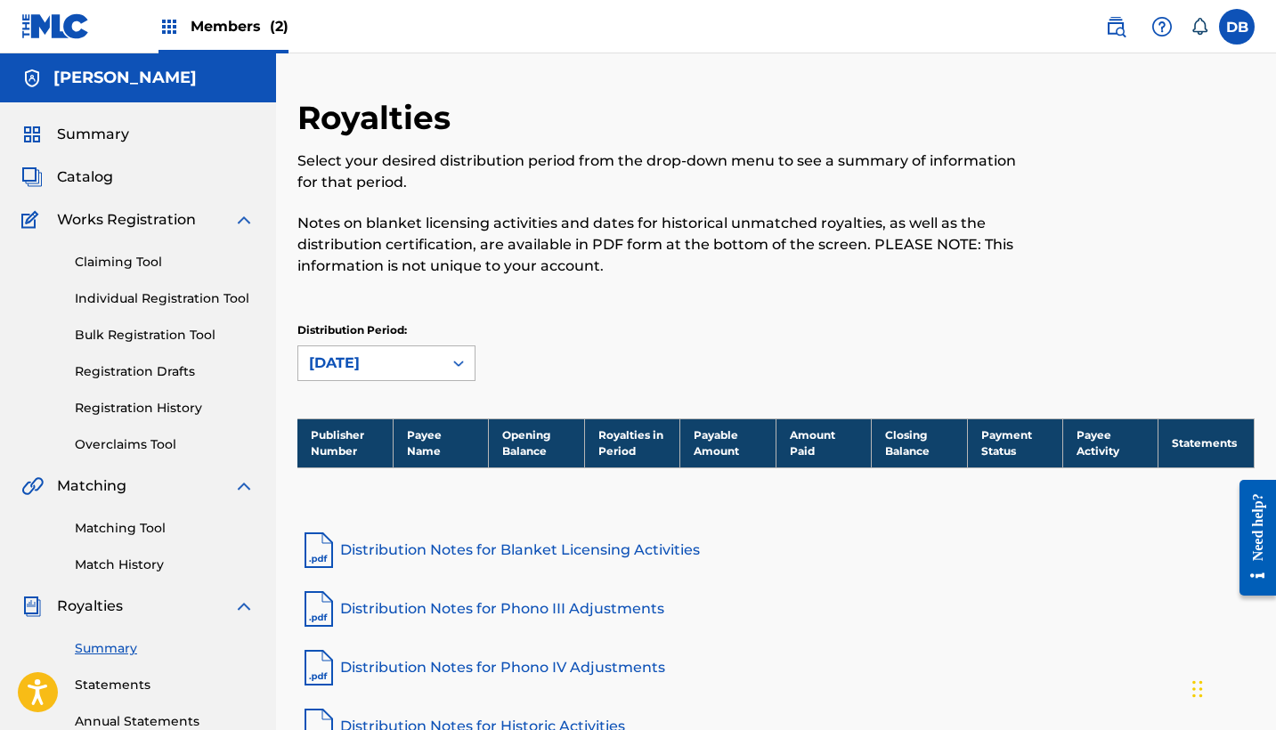
click at [459, 370] on icon at bounding box center [459, 363] width 18 height 18
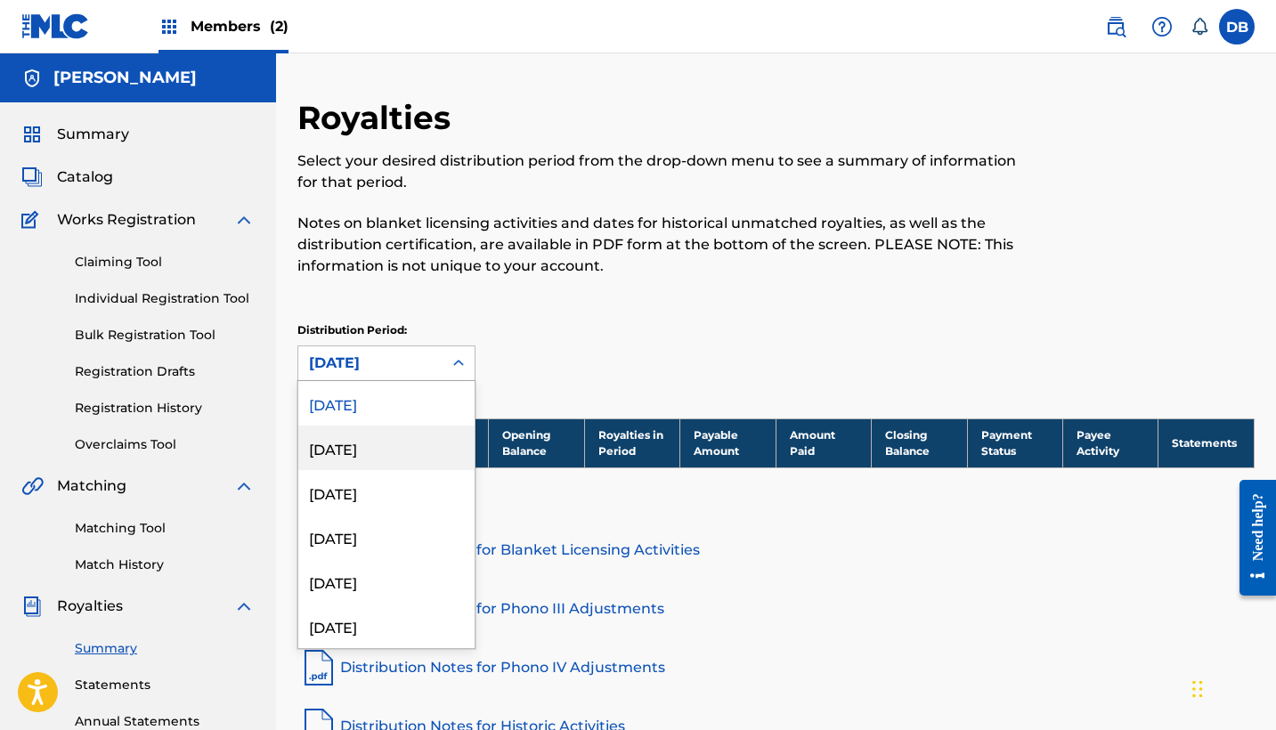
click at [411, 439] on div "[DATE]" at bounding box center [386, 448] width 176 height 45
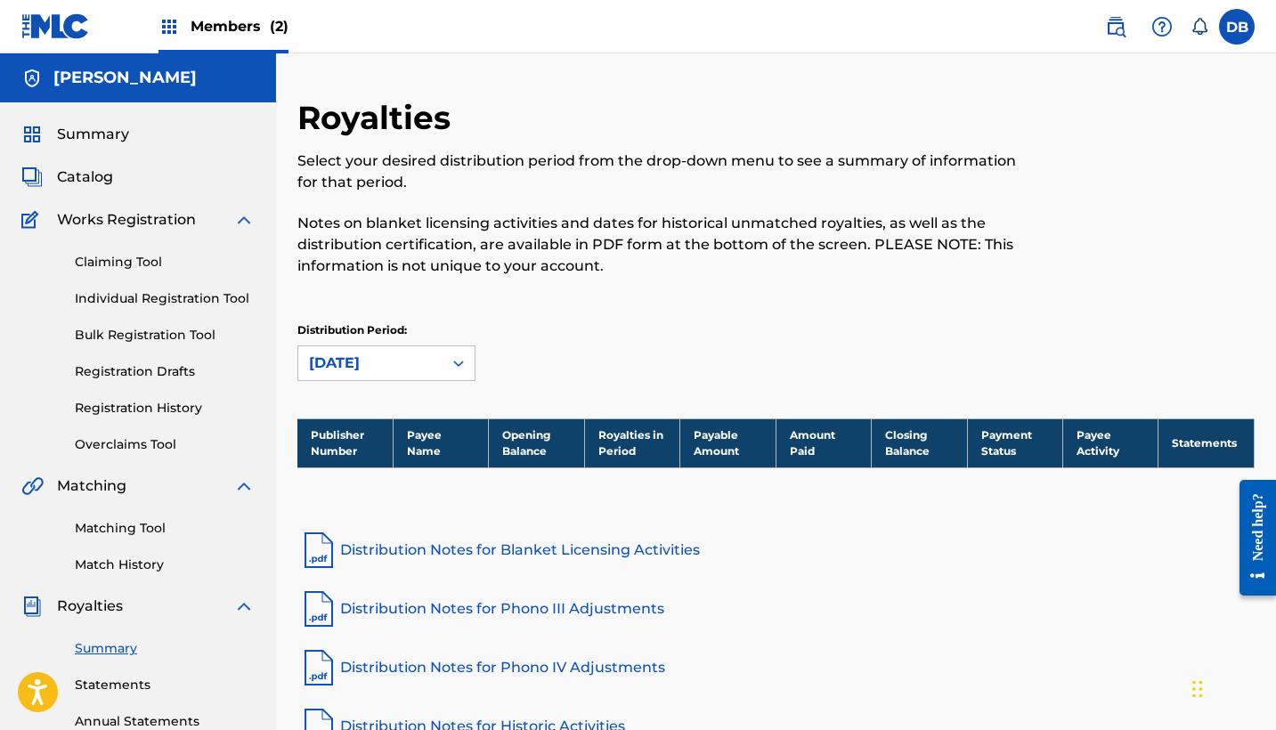
click at [453, 376] on div at bounding box center [459, 363] width 32 height 32
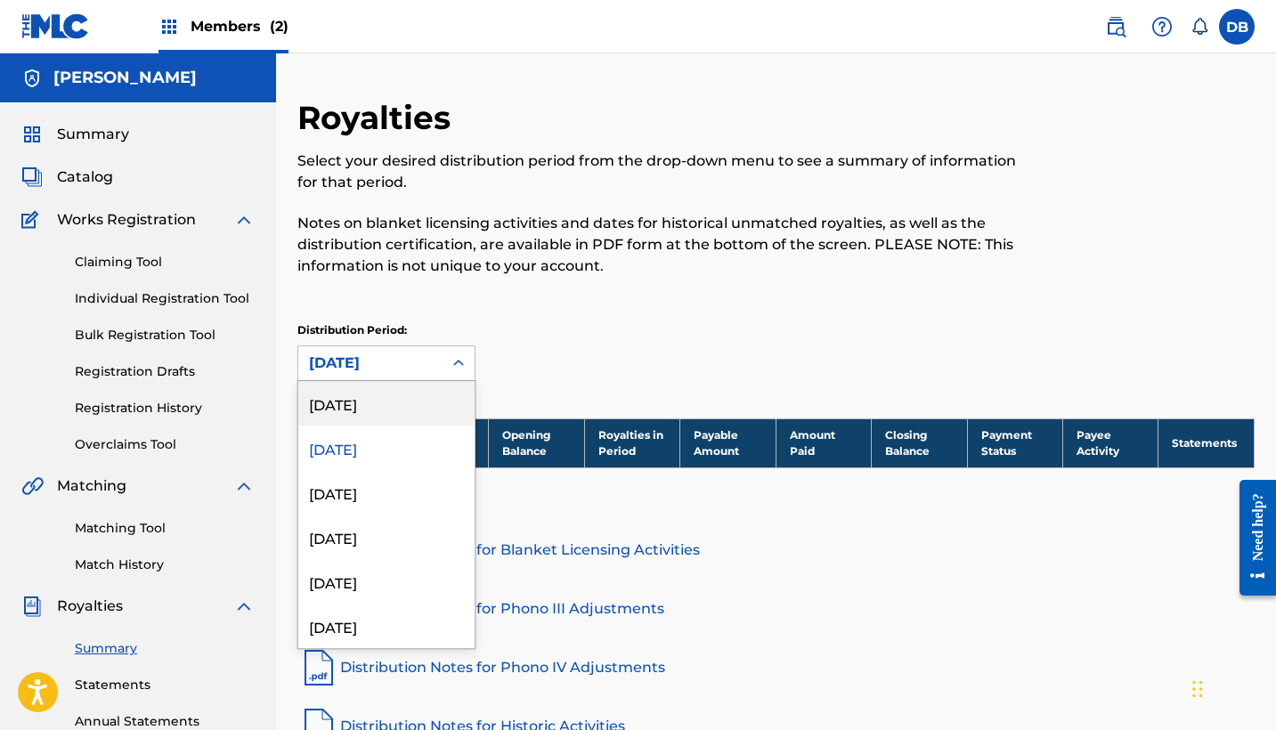
click at [443, 405] on div "[DATE]" at bounding box center [386, 403] width 176 height 45
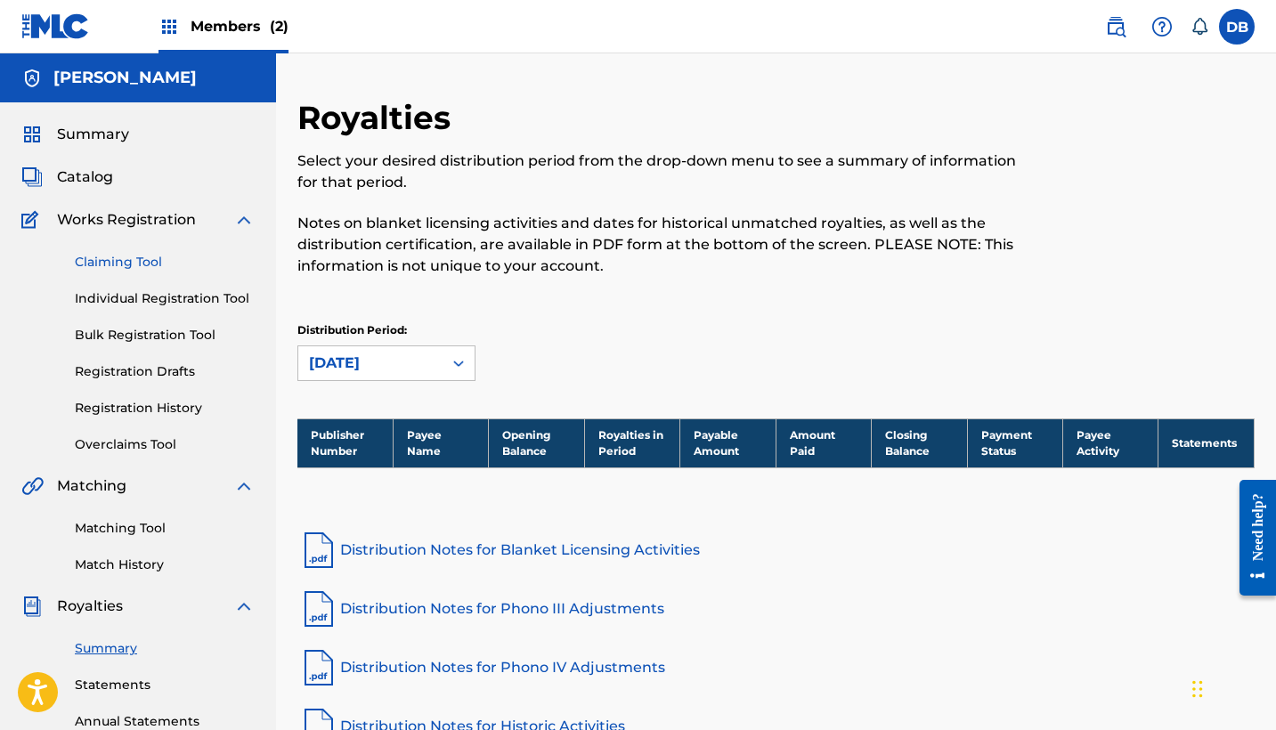
click at [138, 262] on link "Claiming Tool" at bounding box center [165, 262] width 180 height 19
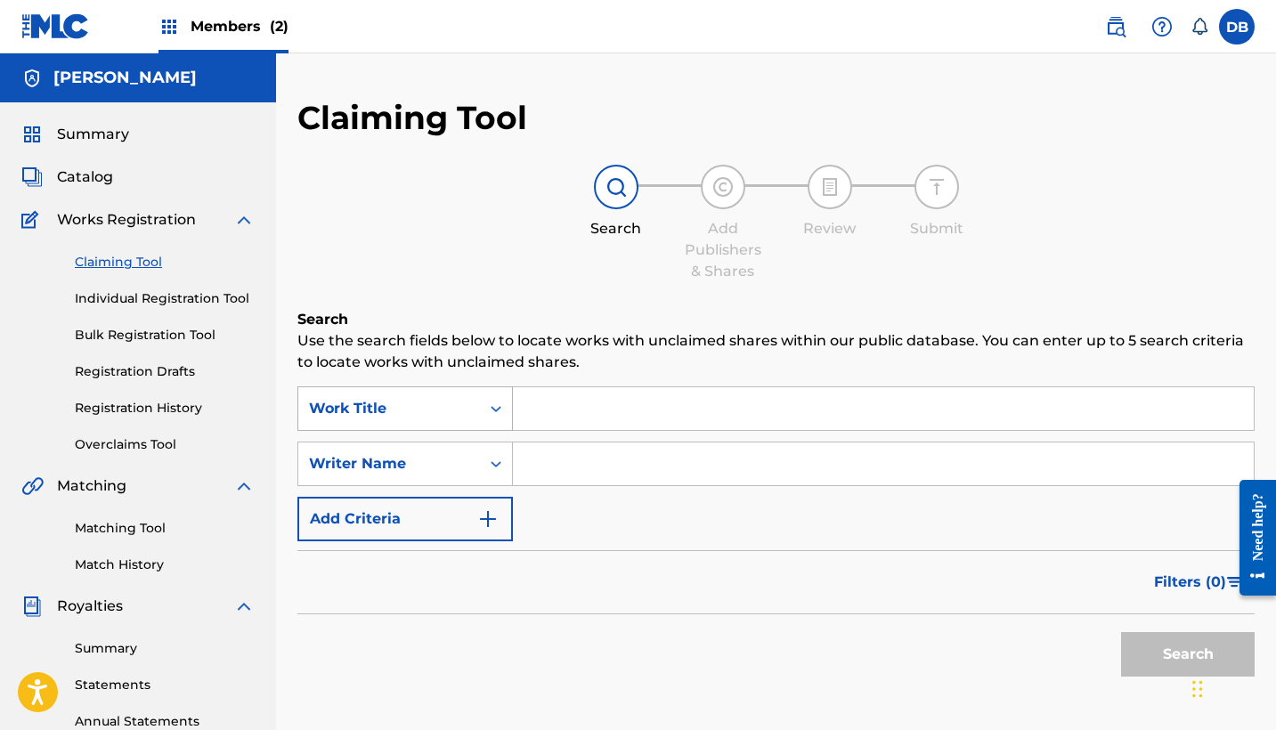
click at [489, 413] on icon "Search Form" at bounding box center [496, 409] width 18 height 18
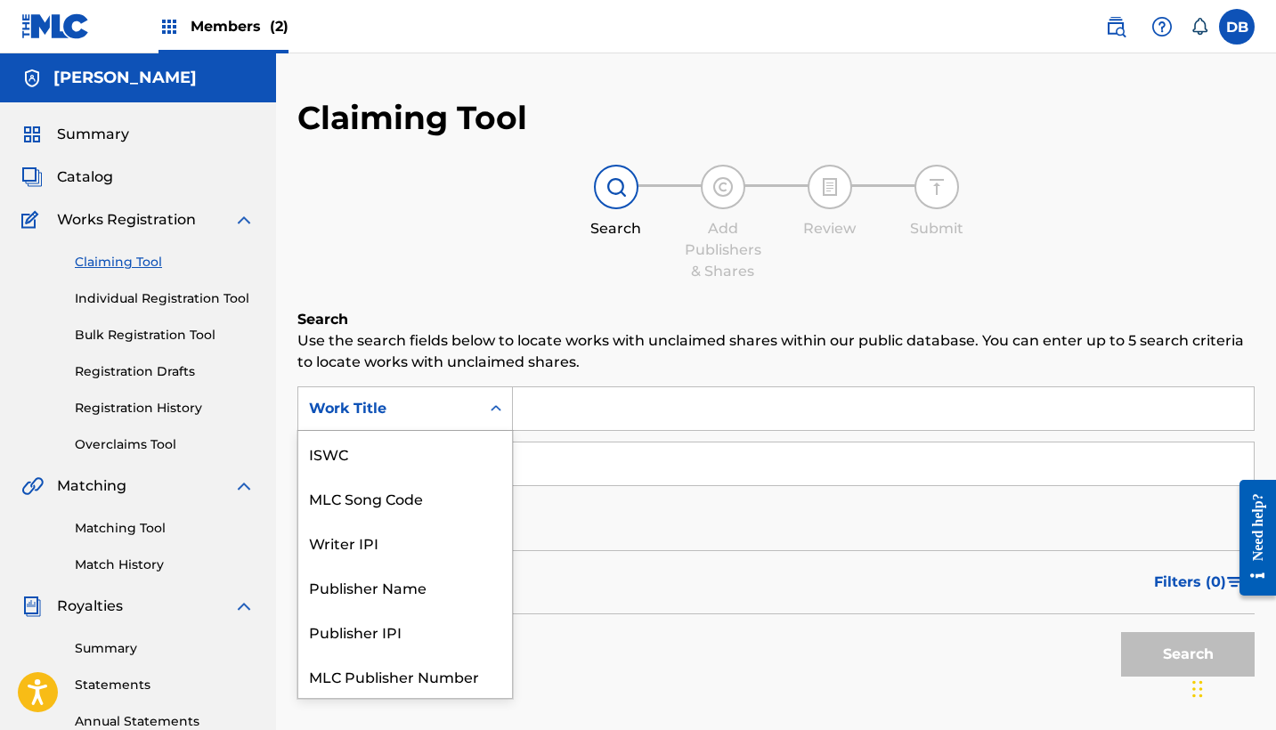
scroll to position [45, 0]
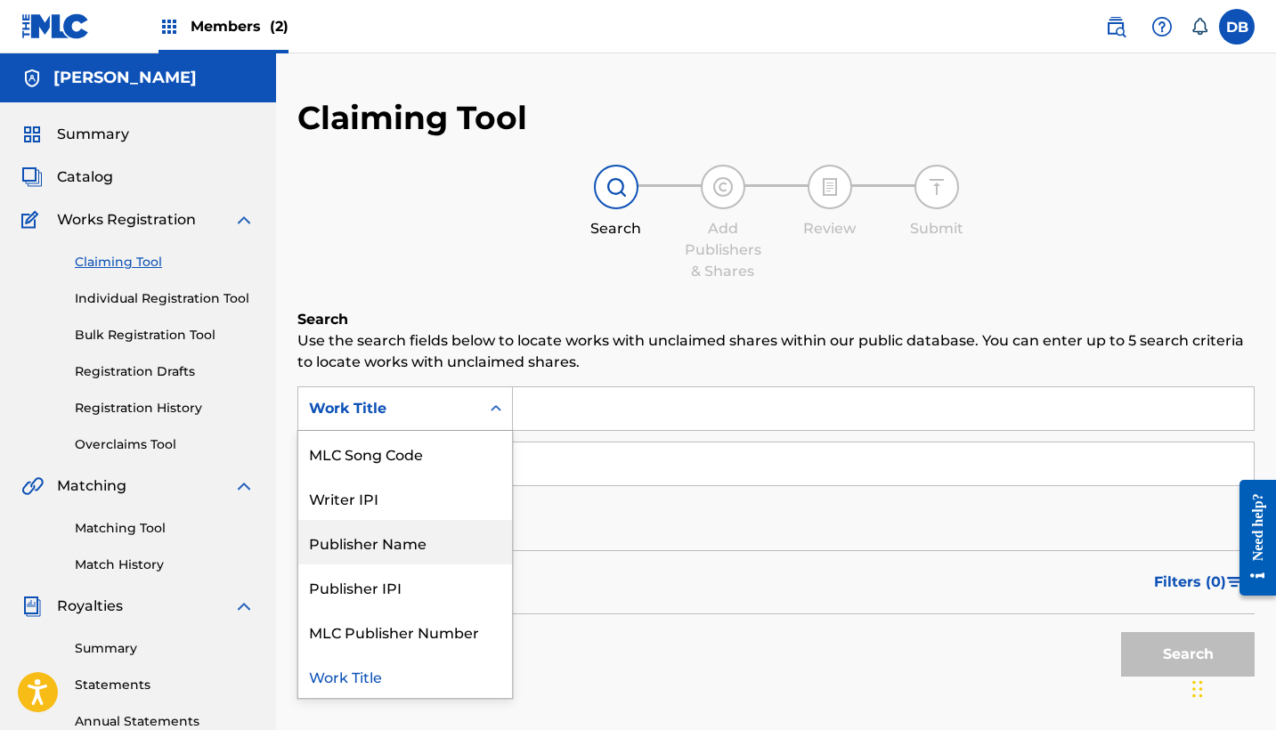
click at [599, 402] on input "Search Form" at bounding box center [883, 408] width 741 height 43
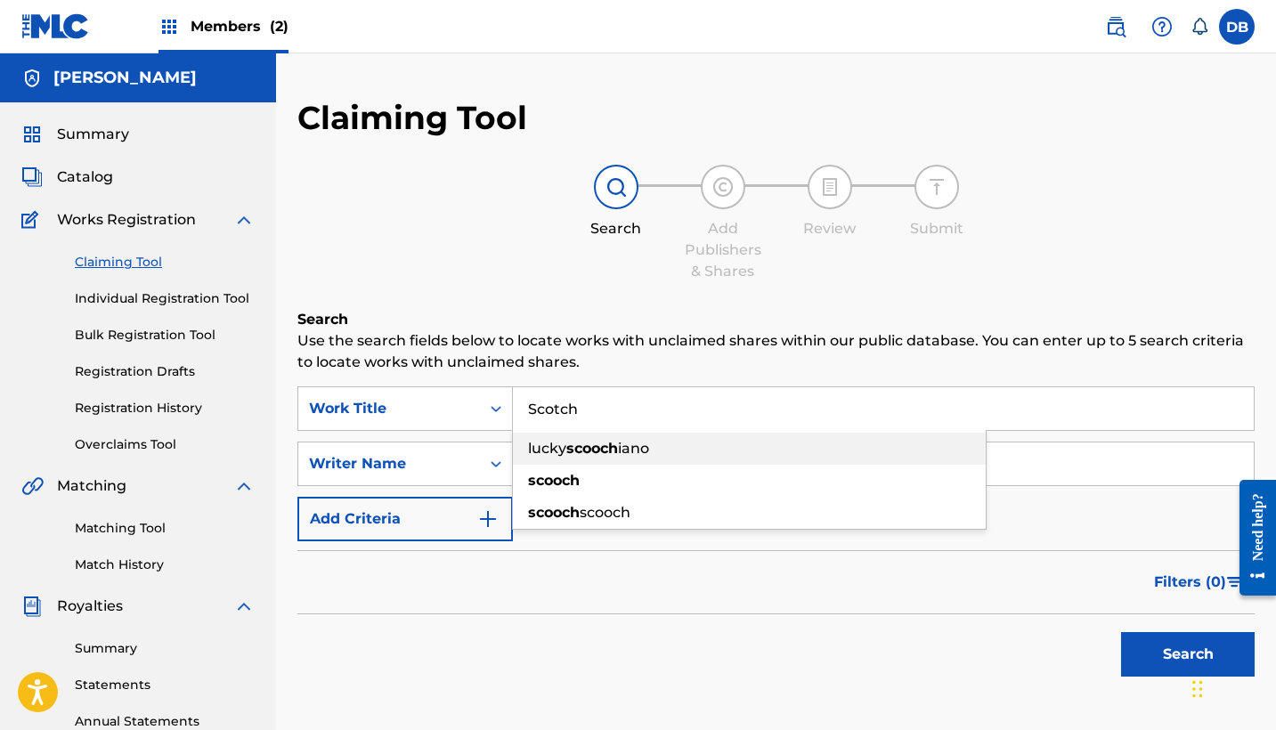
drag, startPoint x: 545, startPoint y: 440, endPoint x: 549, endPoint y: 484, distance: 43.9
click at [549, 484] on span "scooch" at bounding box center [554, 480] width 52 height 17
type input "scooch"
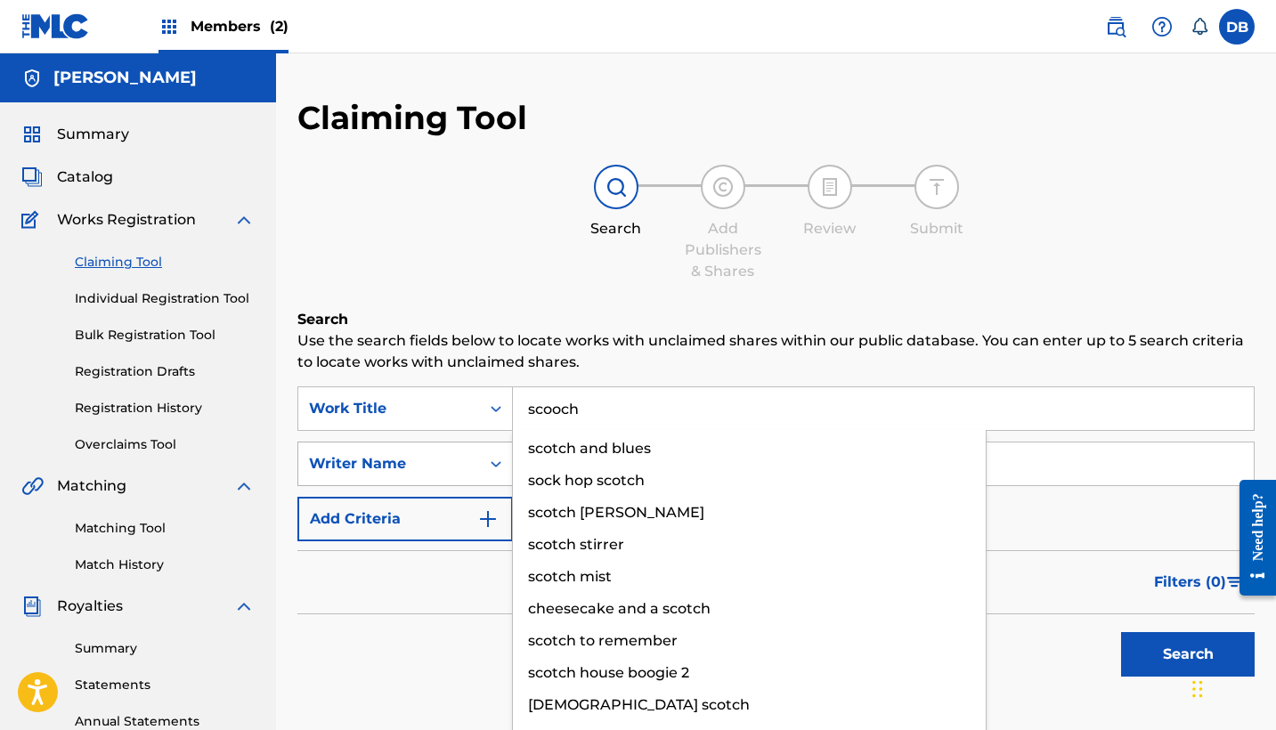
click at [493, 477] on div "Writer Name" at bounding box center [404, 464] width 215 height 45
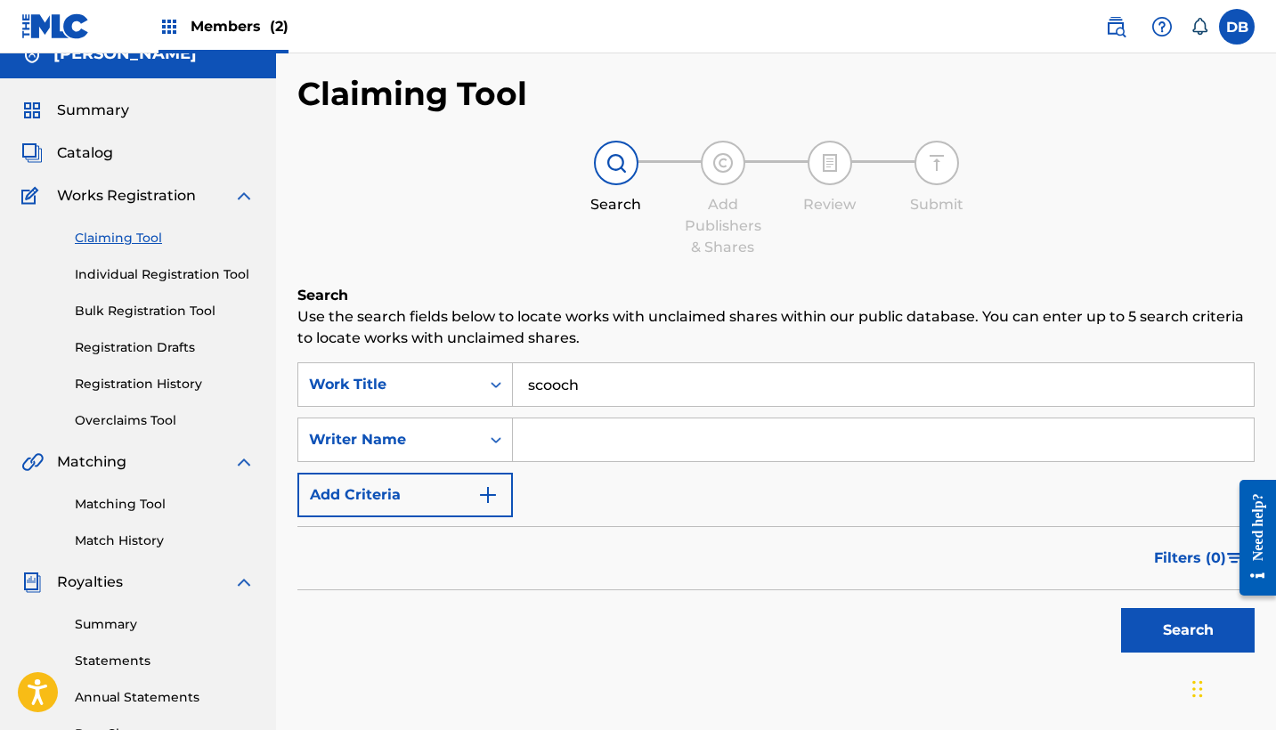
click at [579, 432] on input "Search Form" at bounding box center [883, 440] width 741 height 43
type input "[PERSON_NAME]"
click at [1164, 631] on button "Search" at bounding box center [1188, 630] width 134 height 45
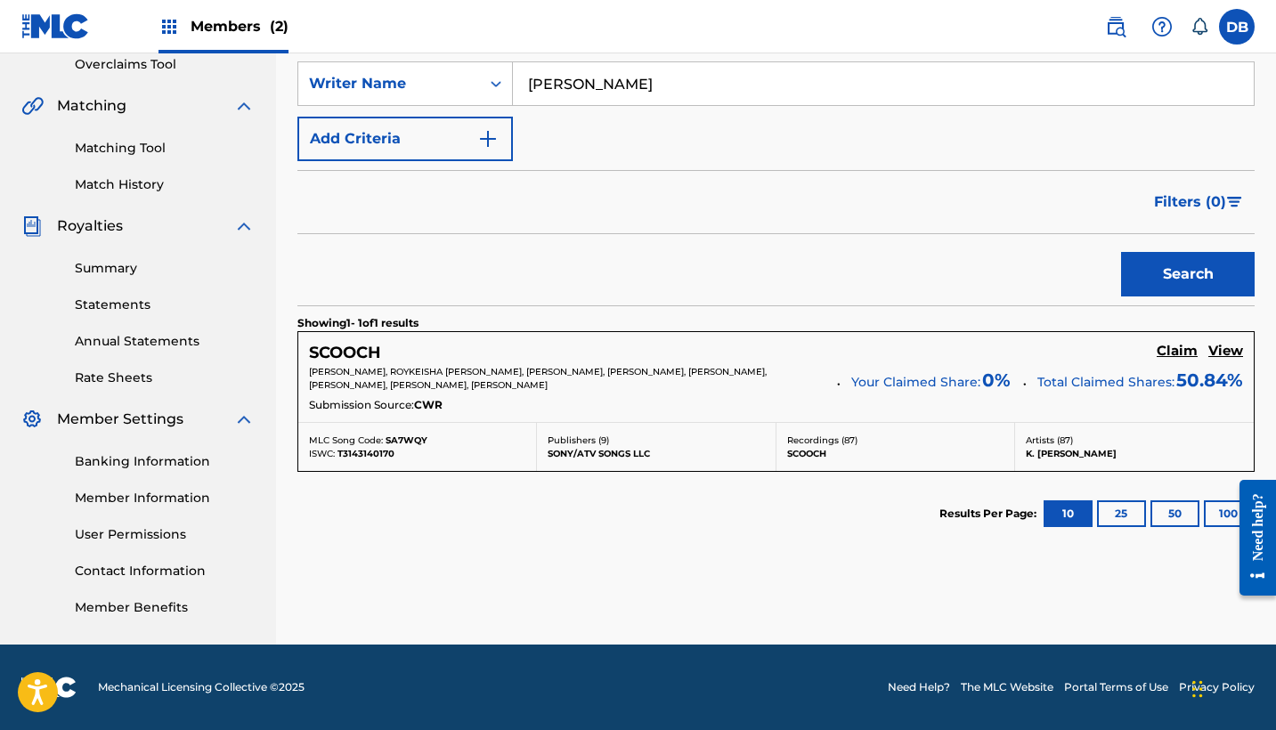
scroll to position [379, 0]
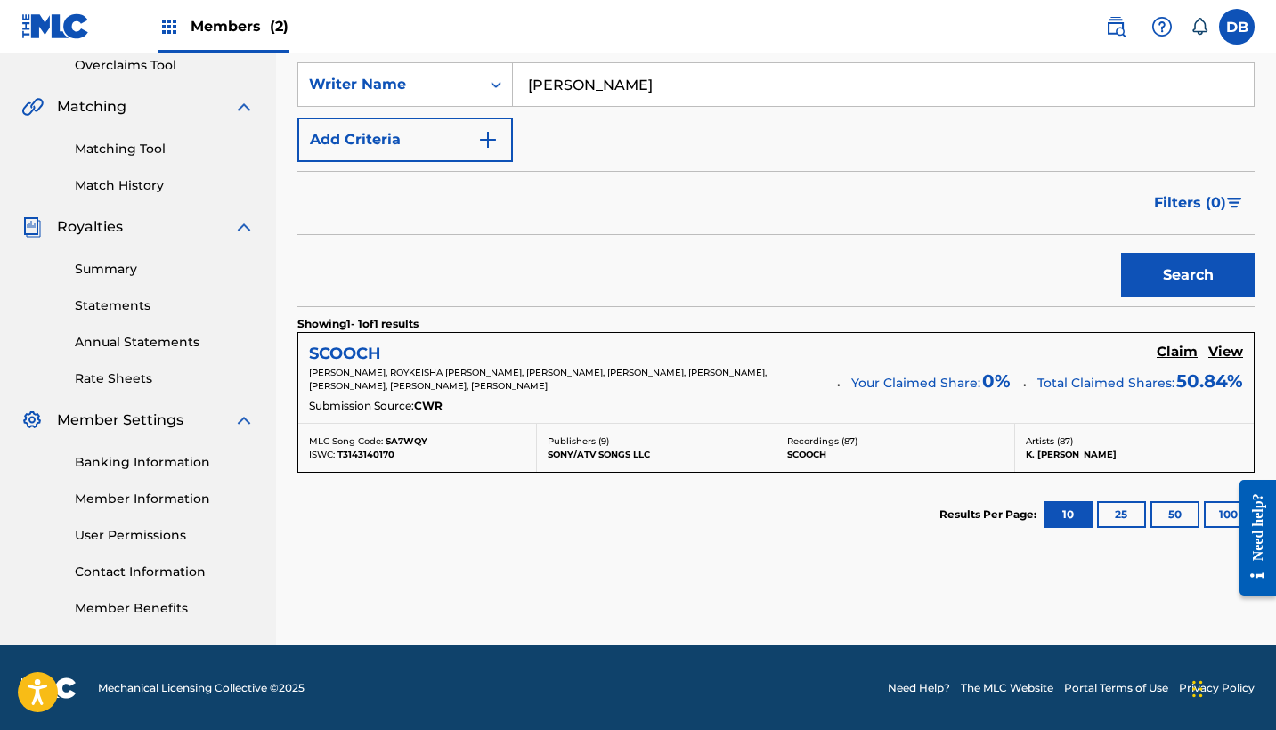
click at [373, 354] on h5 "SCOOCH" at bounding box center [345, 354] width 72 height 20
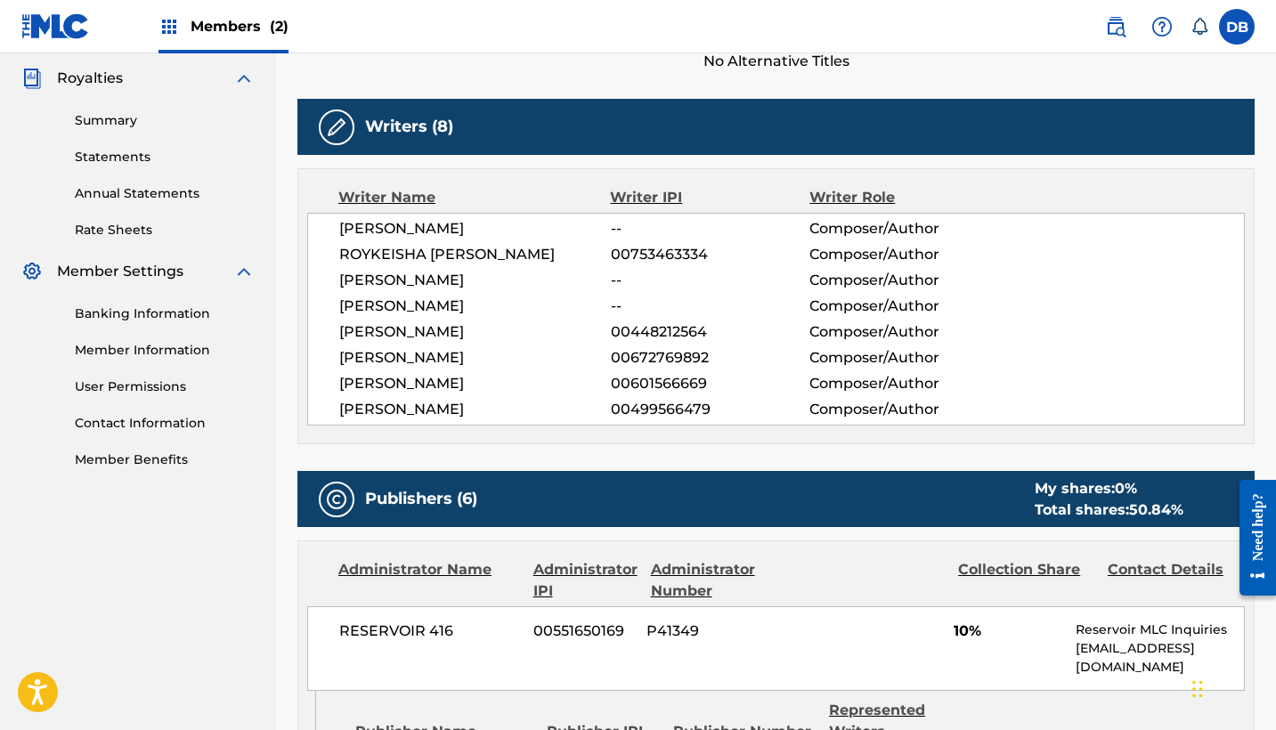
scroll to position [508, 0]
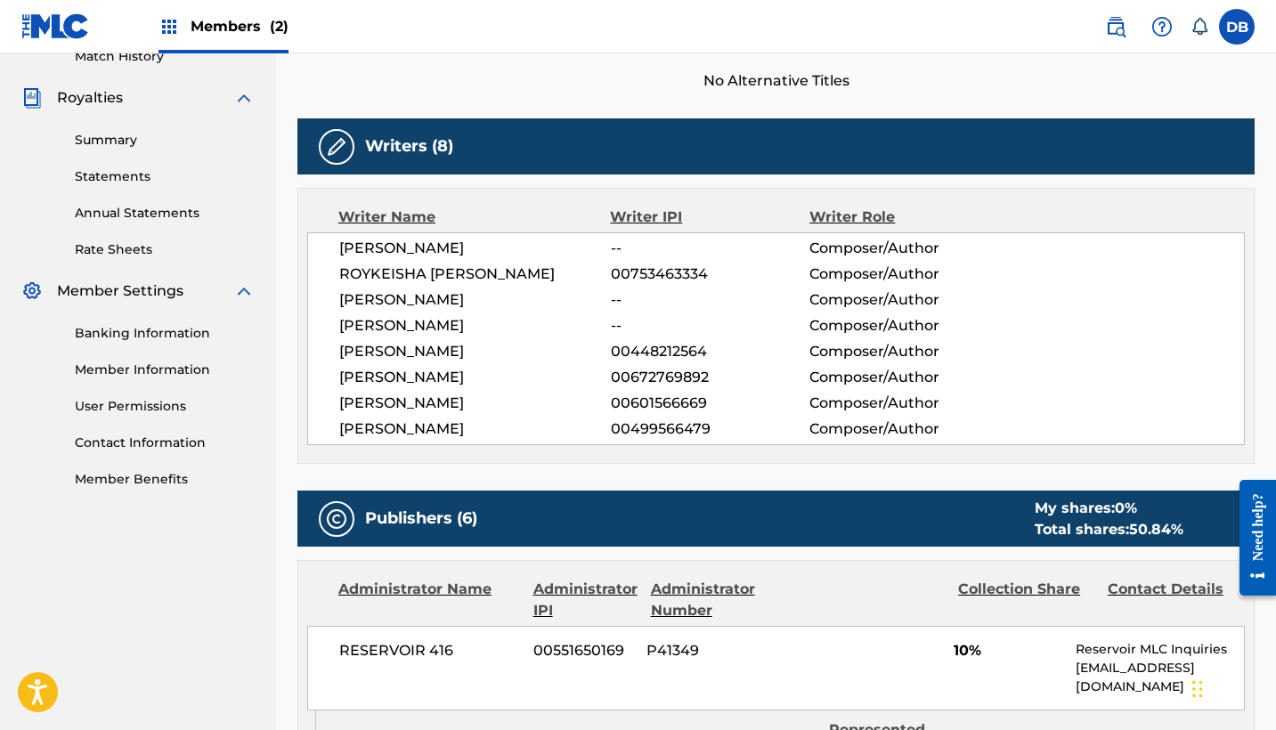
click at [114, 223] on div "Summary Statements Annual Statements Rate Sheets" at bounding box center [137, 184] width 233 height 150
click at [116, 217] on link "Annual Statements" at bounding box center [165, 213] width 180 height 19
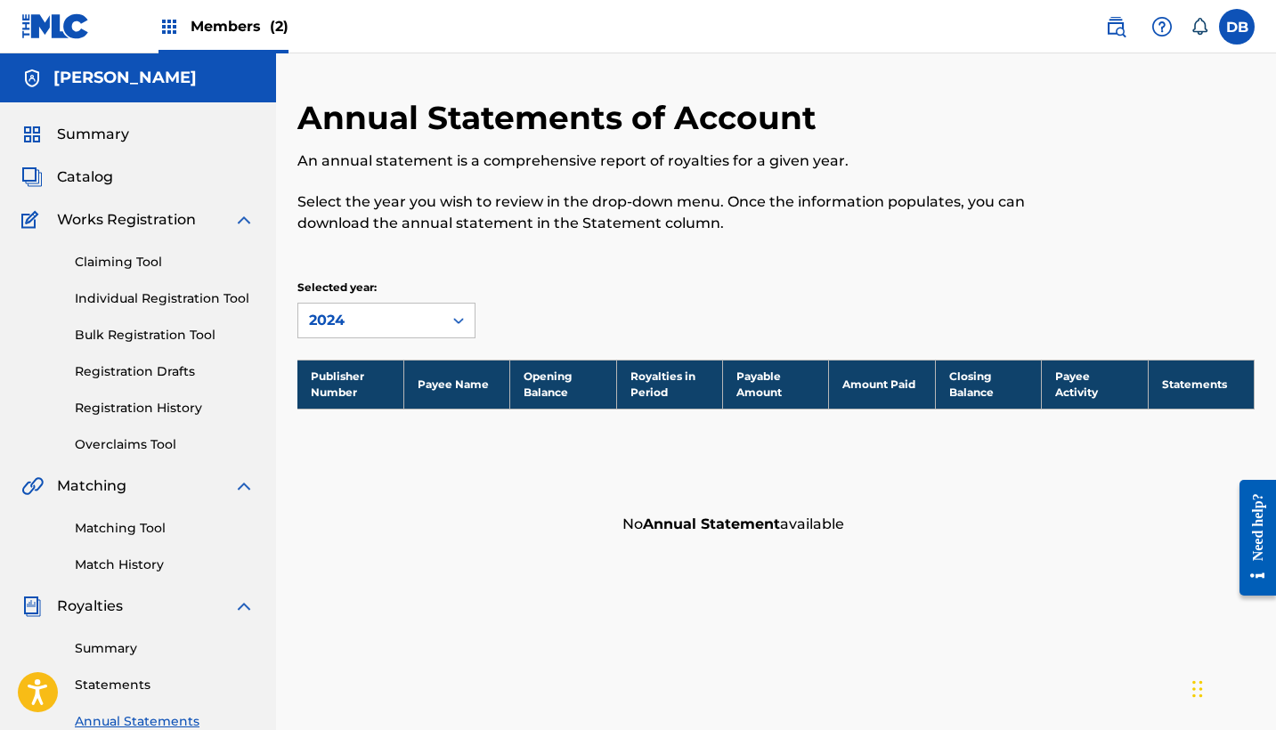
click at [214, 27] on span "Members (2)" at bounding box center [240, 26] width 98 height 20
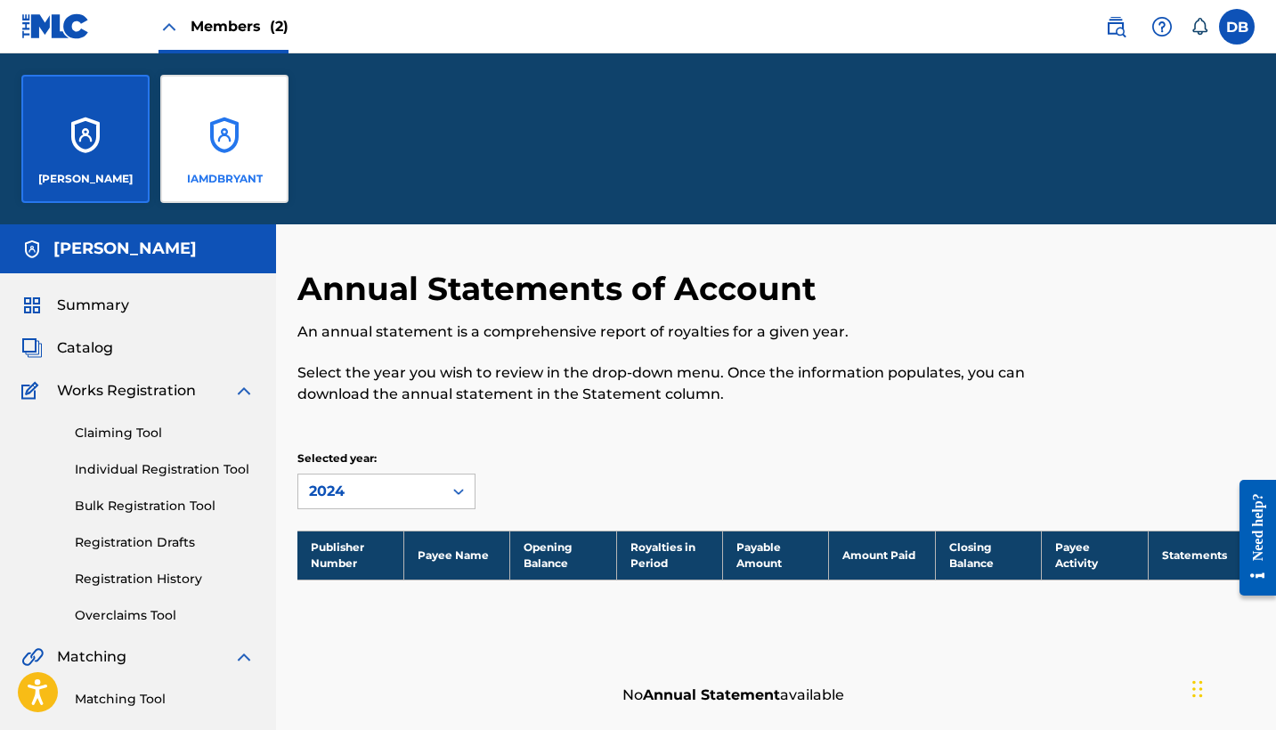
click at [229, 137] on div "IAMDBRYANT" at bounding box center [224, 139] width 128 height 128
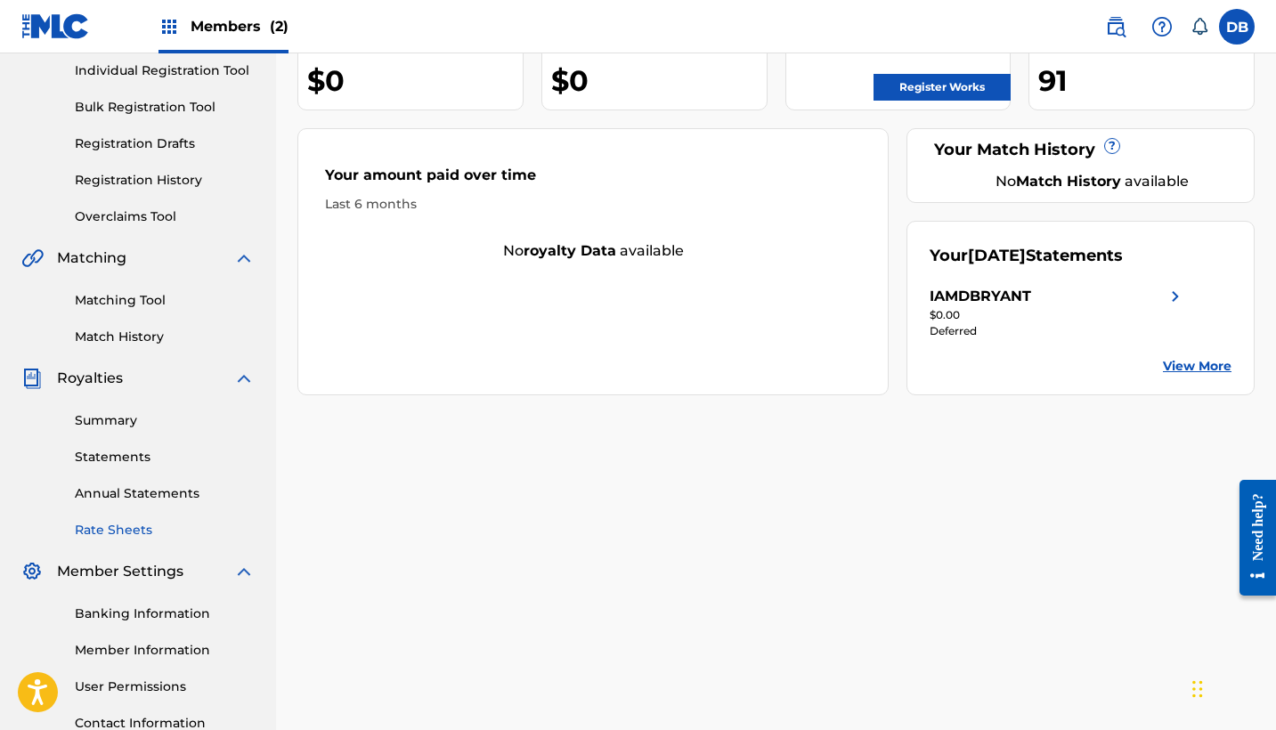
scroll to position [240, 0]
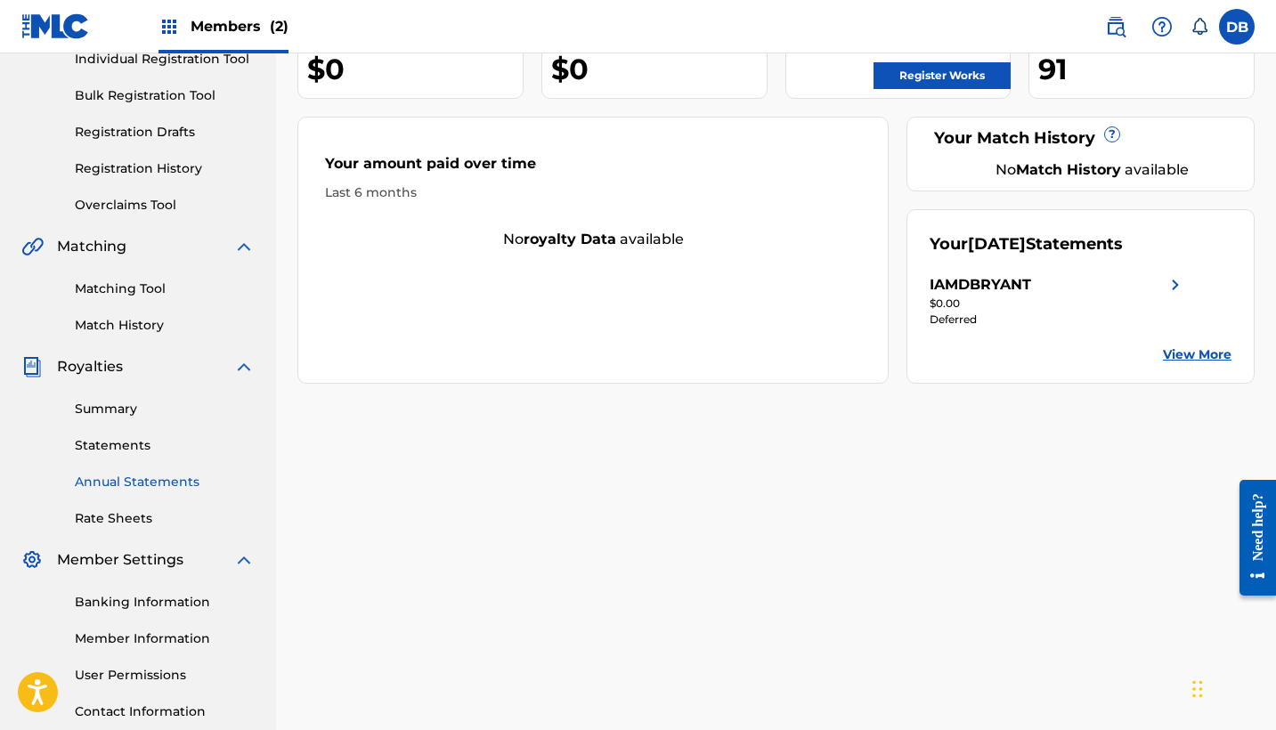
click at [120, 484] on link "Annual Statements" at bounding box center [165, 482] width 180 height 19
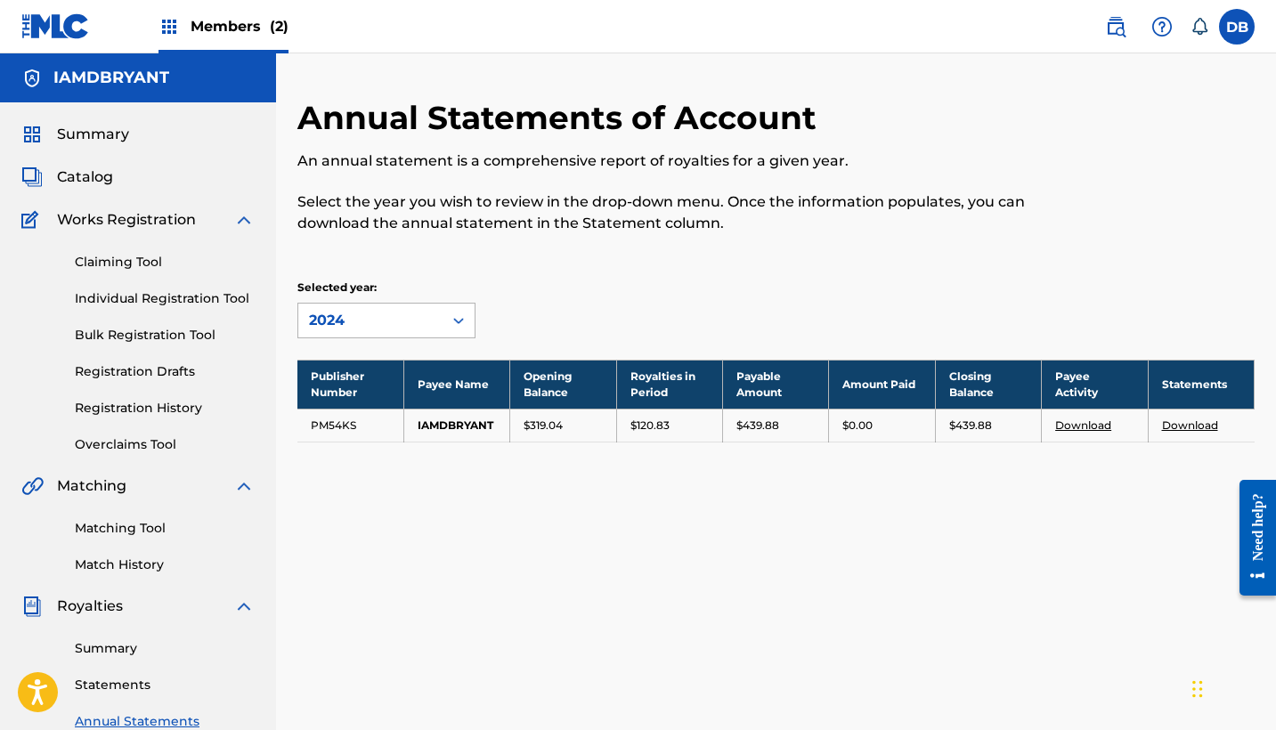
click at [428, 326] on div "2024" at bounding box center [370, 320] width 123 height 21
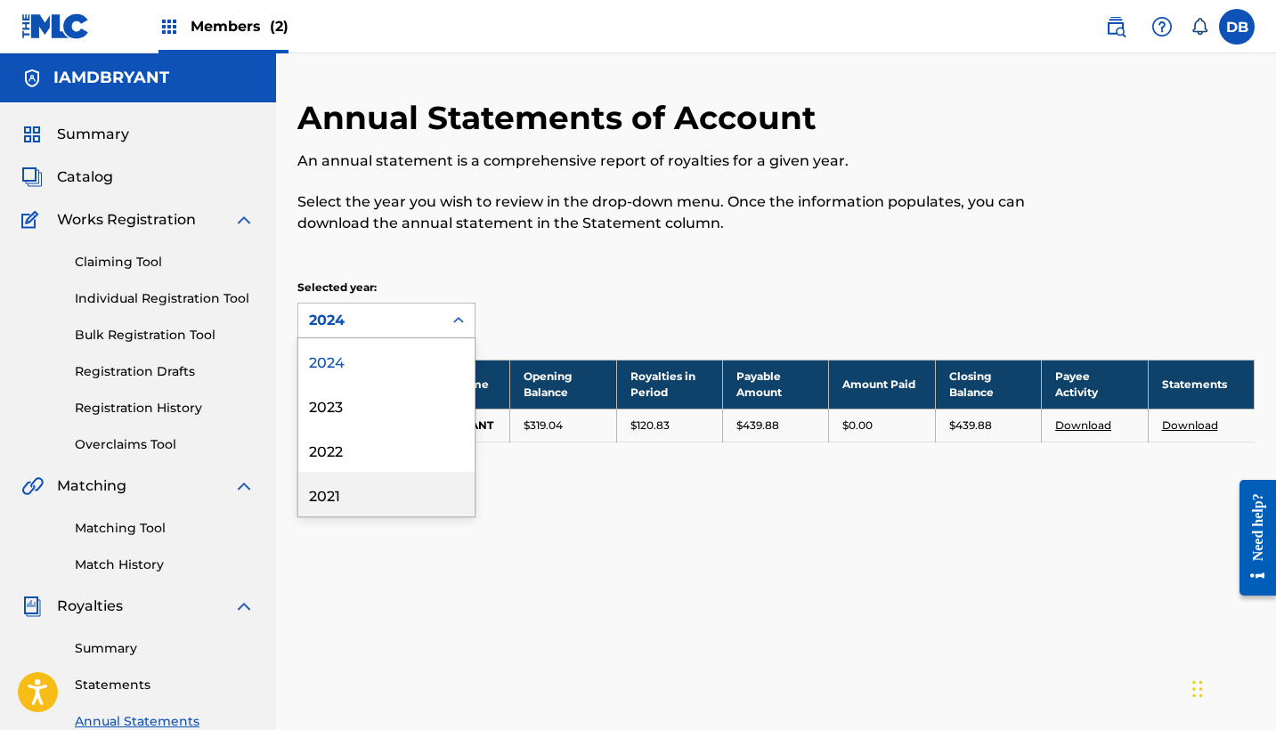
click at [399, 493] on div "2021" at bounding box center [386, 494] width 176 height 45
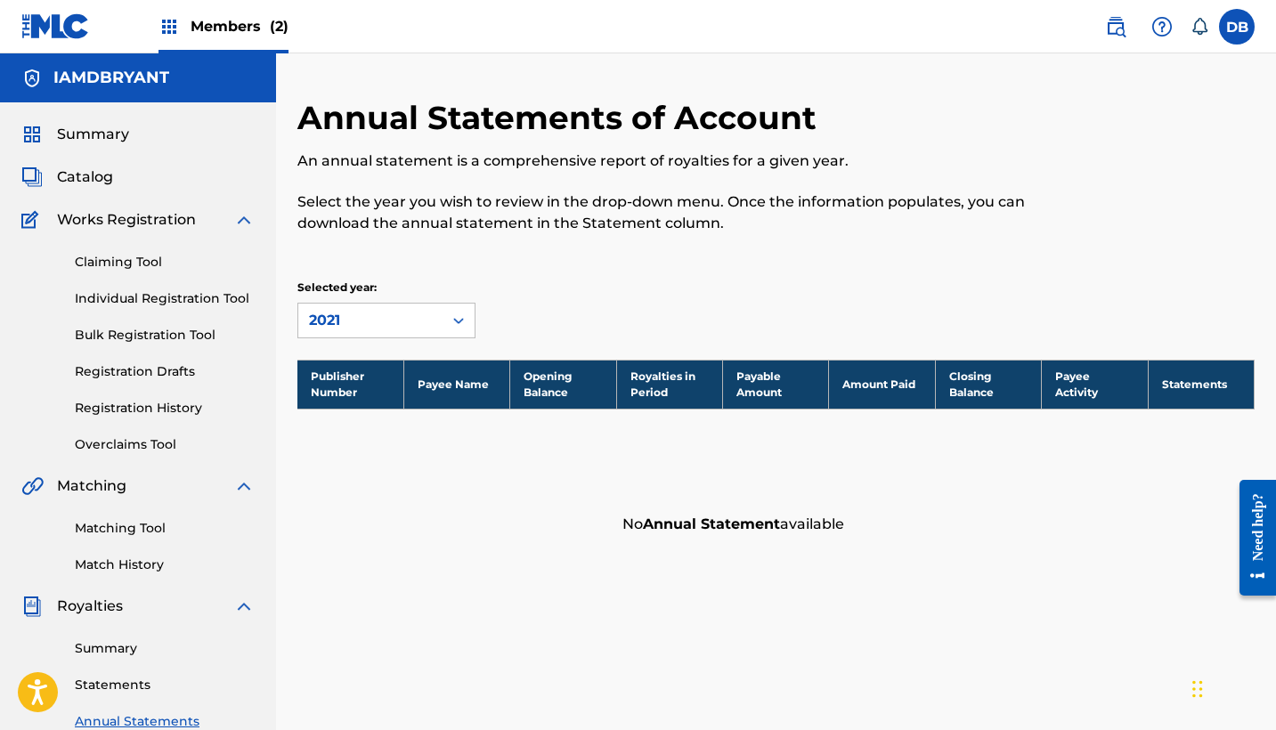
click at [452, 321] on icon at bounding box center [459, 321] width 18 height 18
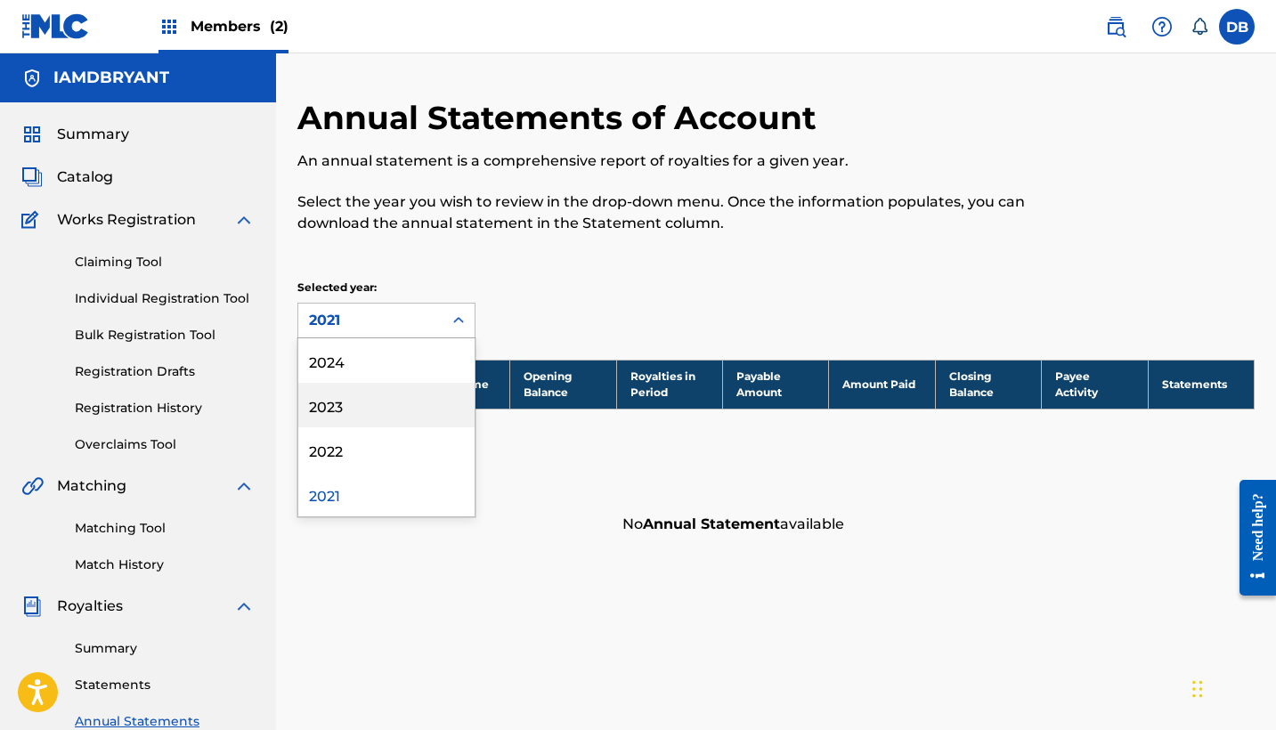
click at [431, 400] on div "2023" at bounding box center [386, 405] width 176 height 45
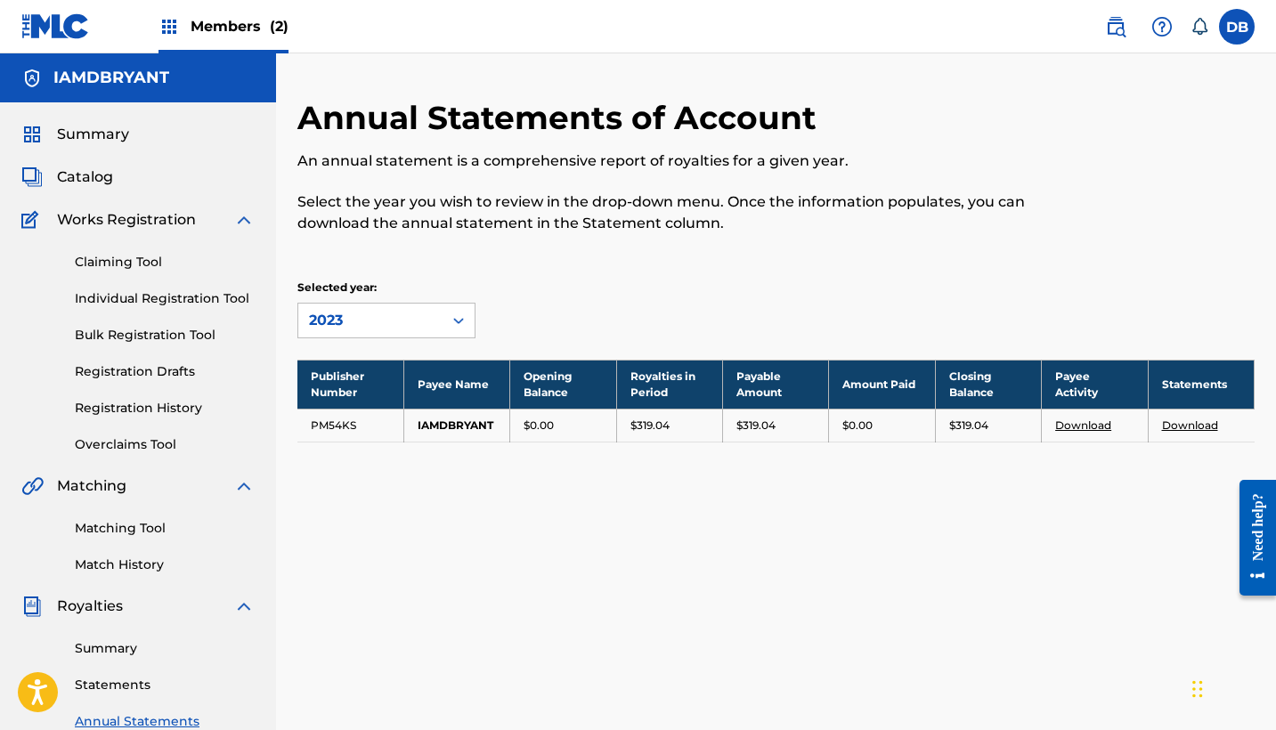
click at [460, 321] on icon at bounding box center [458, 321] width 11 height 6
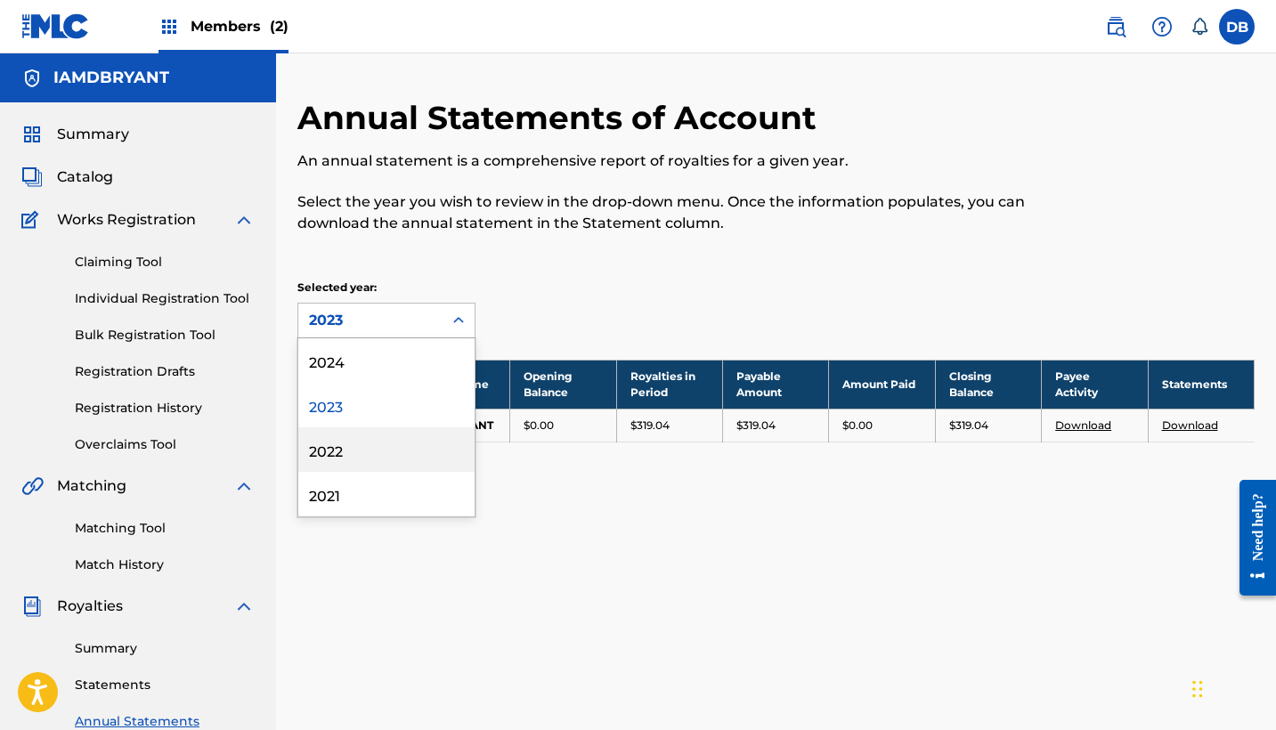
click at [418, 441] on div "2022" at bounding box center [386, 449] width 176 height 45
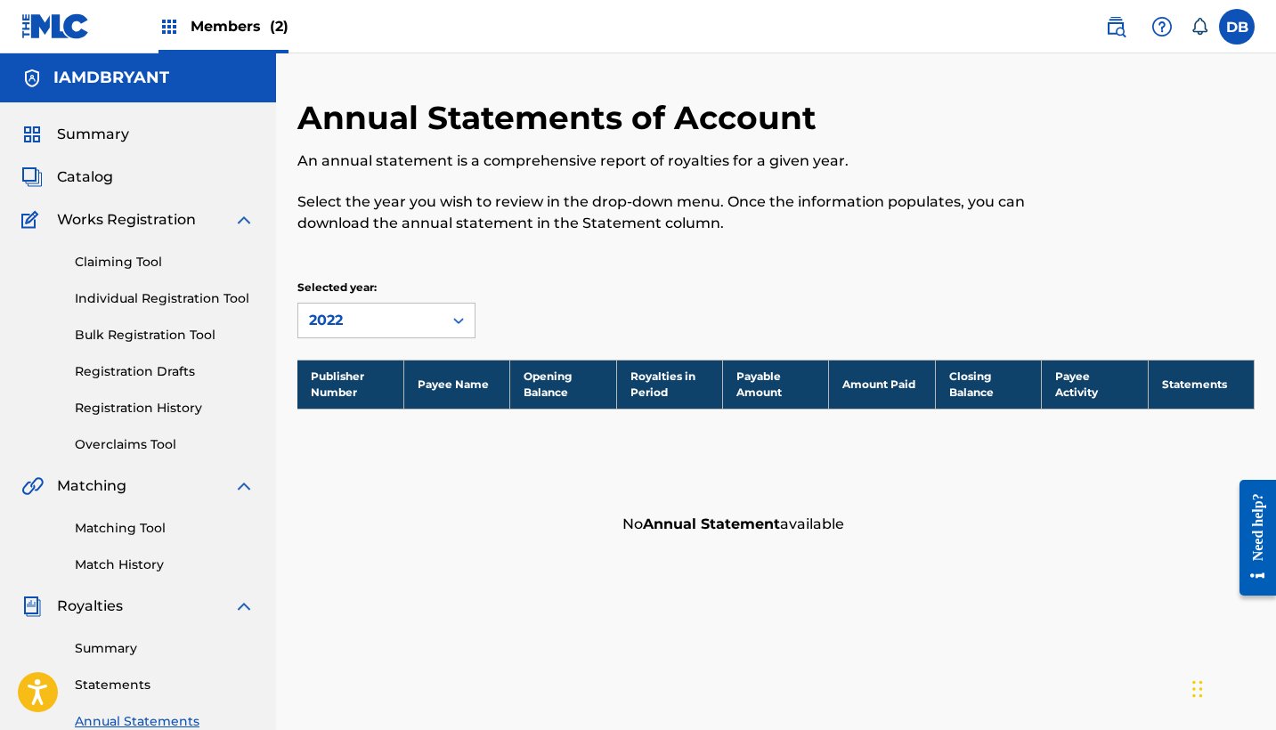
click at [441, 328] on div "2022" at bounding box center [370, 321] width 144 height 34
click at [420, 374] on div "2024" at bounding box center [386, 360] width 176 height 45
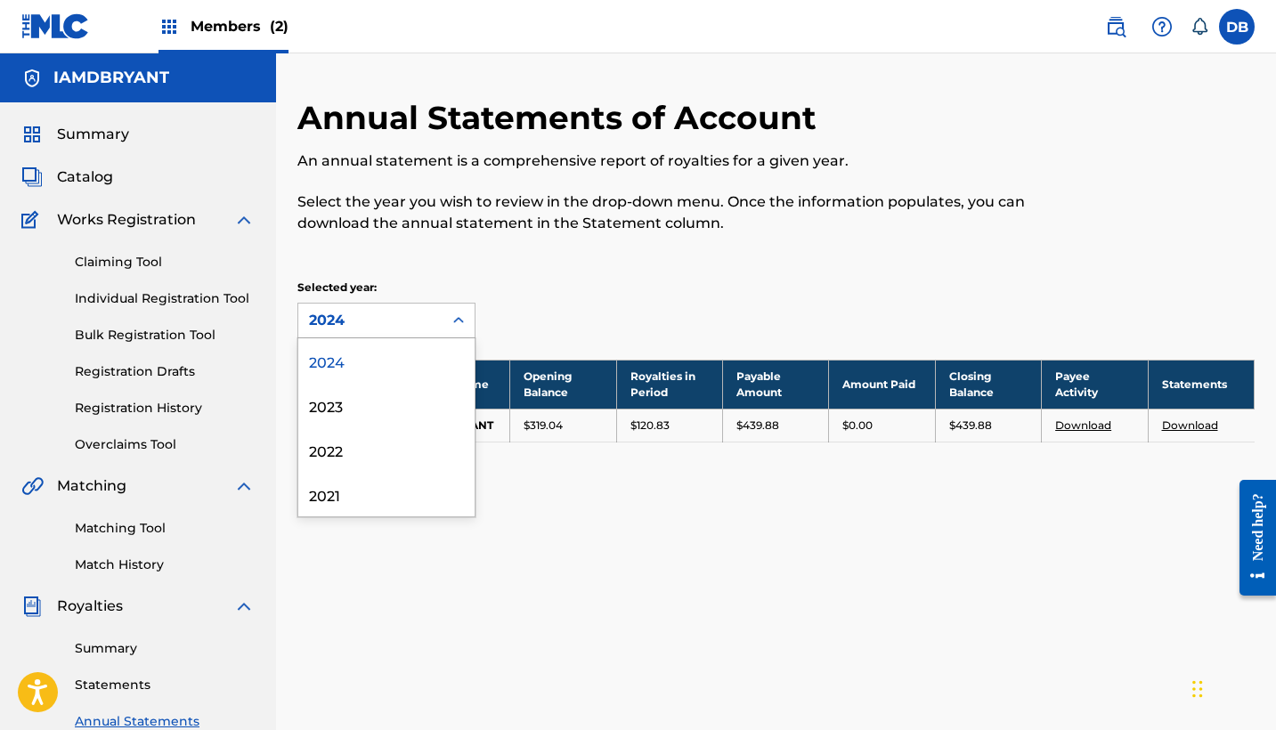
click at [442, 328] on div "2024" at bounding box center [370, 321] width 144 height 34
click at [411, 402] on div "2023" at bounding box center [386, 405] width 176 height 45
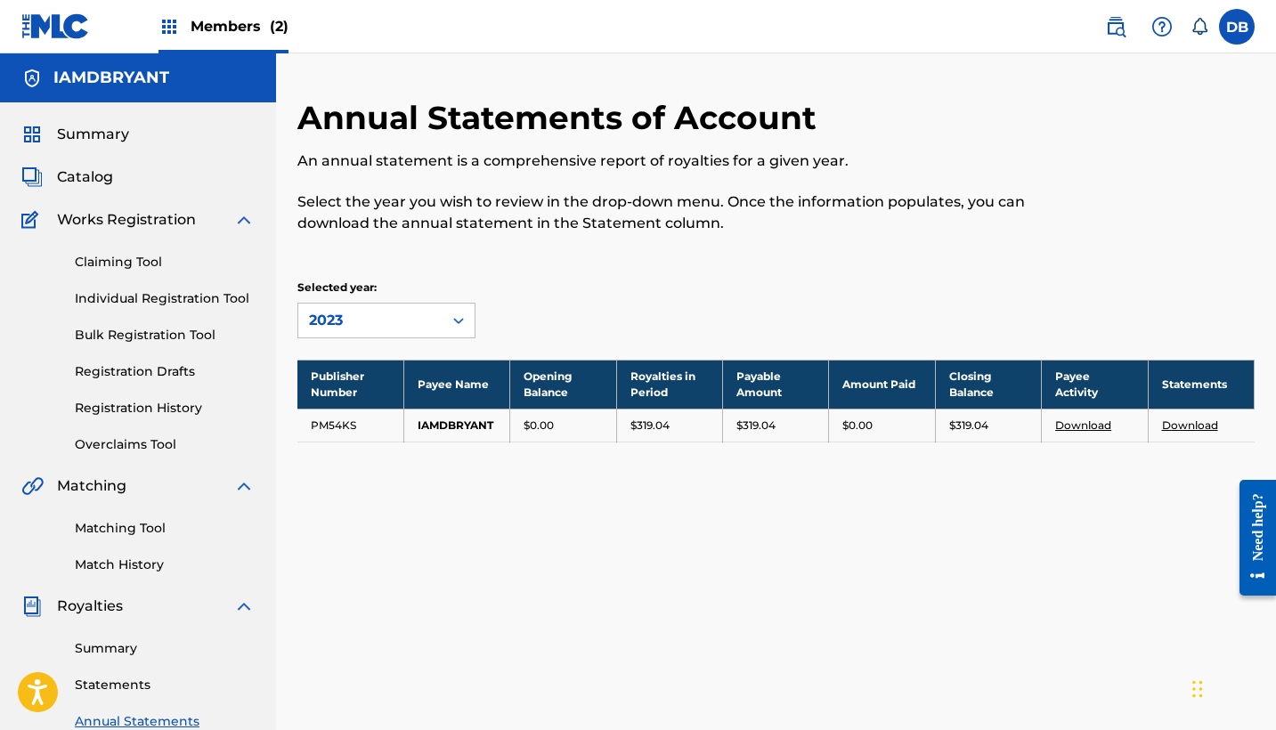
click at [435, 324] on div "2023" at bounding box center [370, 321] width 144 height 34
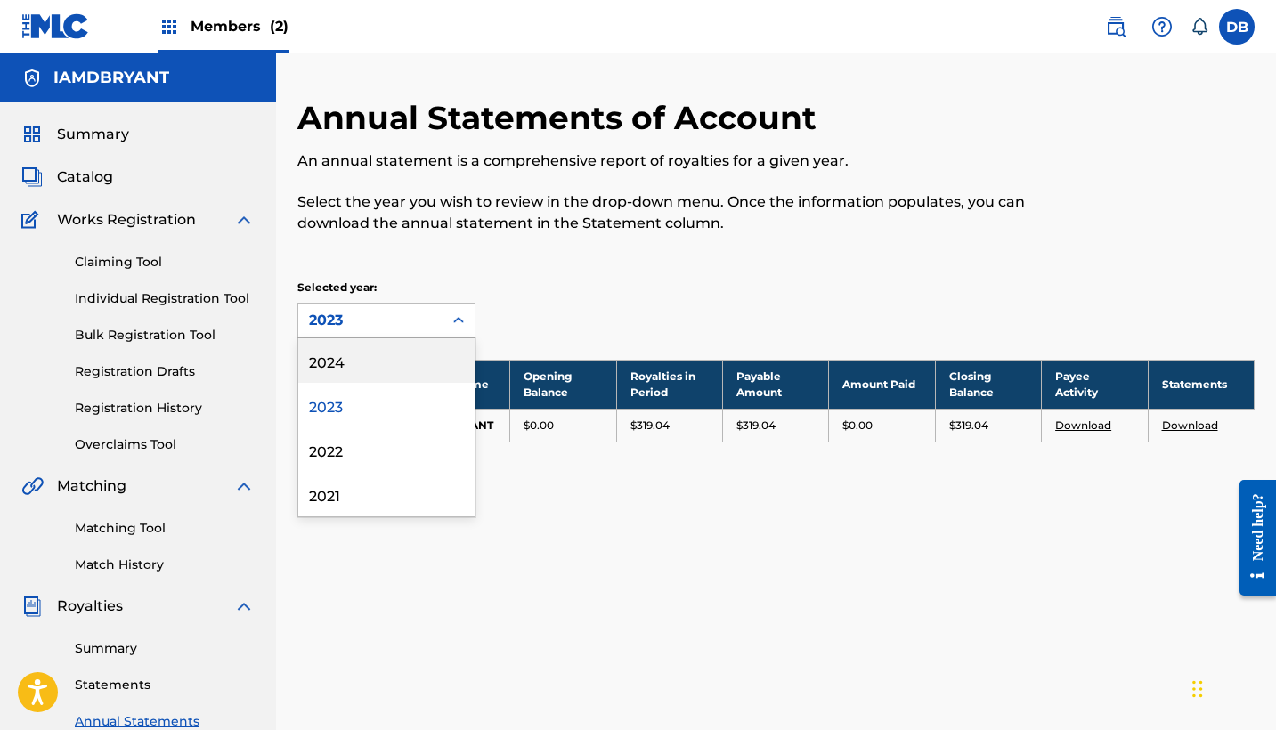
click at [396, 368] on div "2024" at bounding box center [386, 360] width 176 height 45
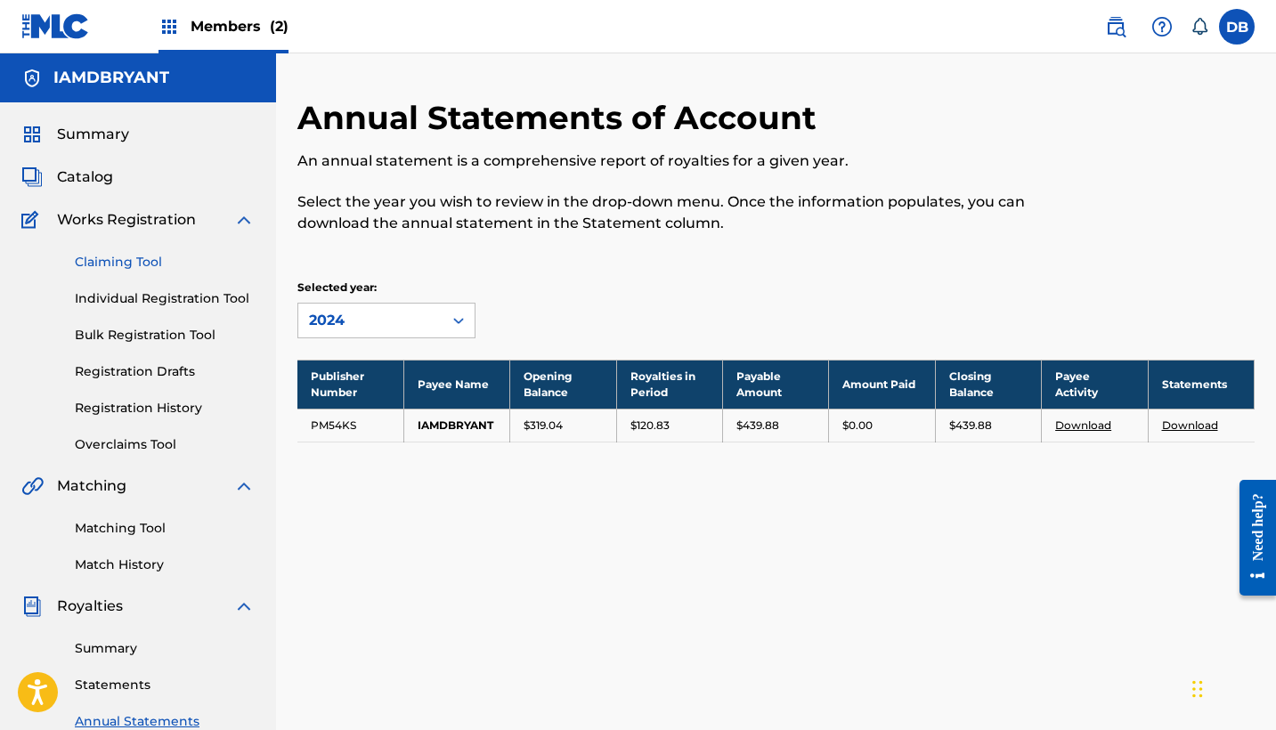
click at [142, 264] on link "Claiming Tool" at bounding box center [165, 262] width 180 height 19
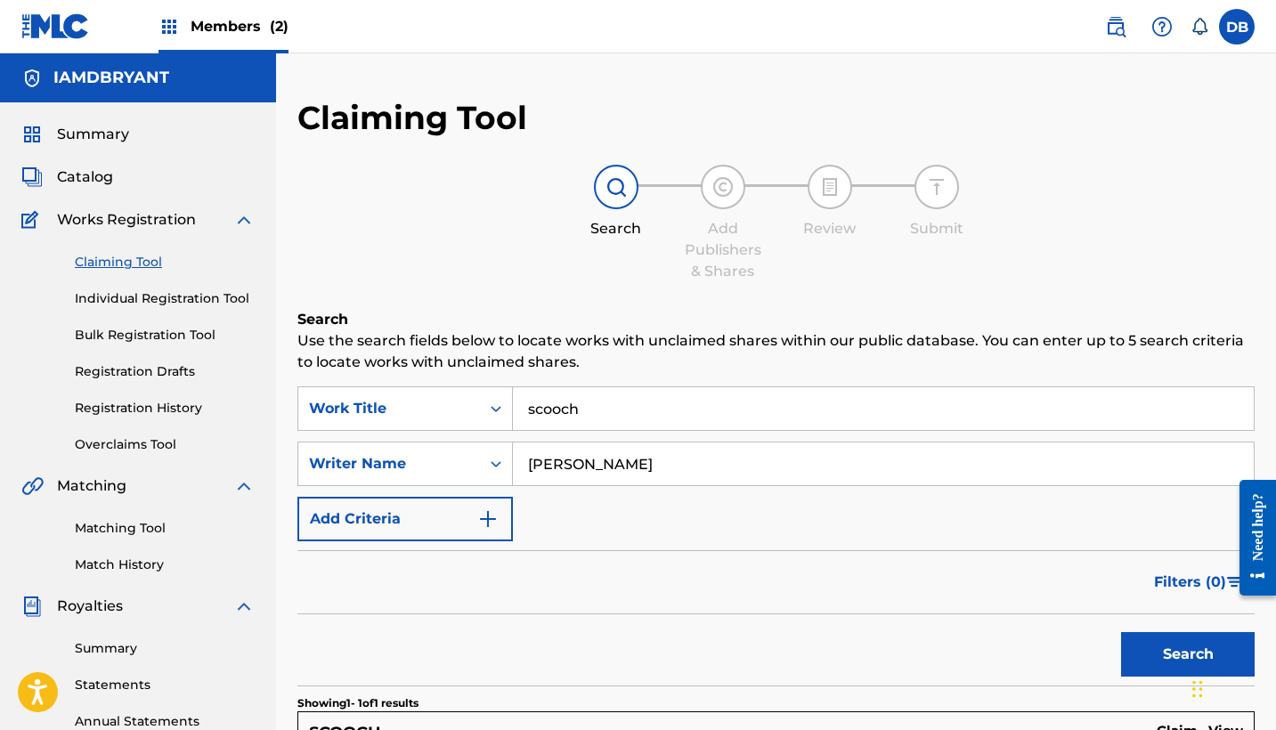
click at [630, 421] on input "scooch" at bounding box center [883, 408] width 741 height 43
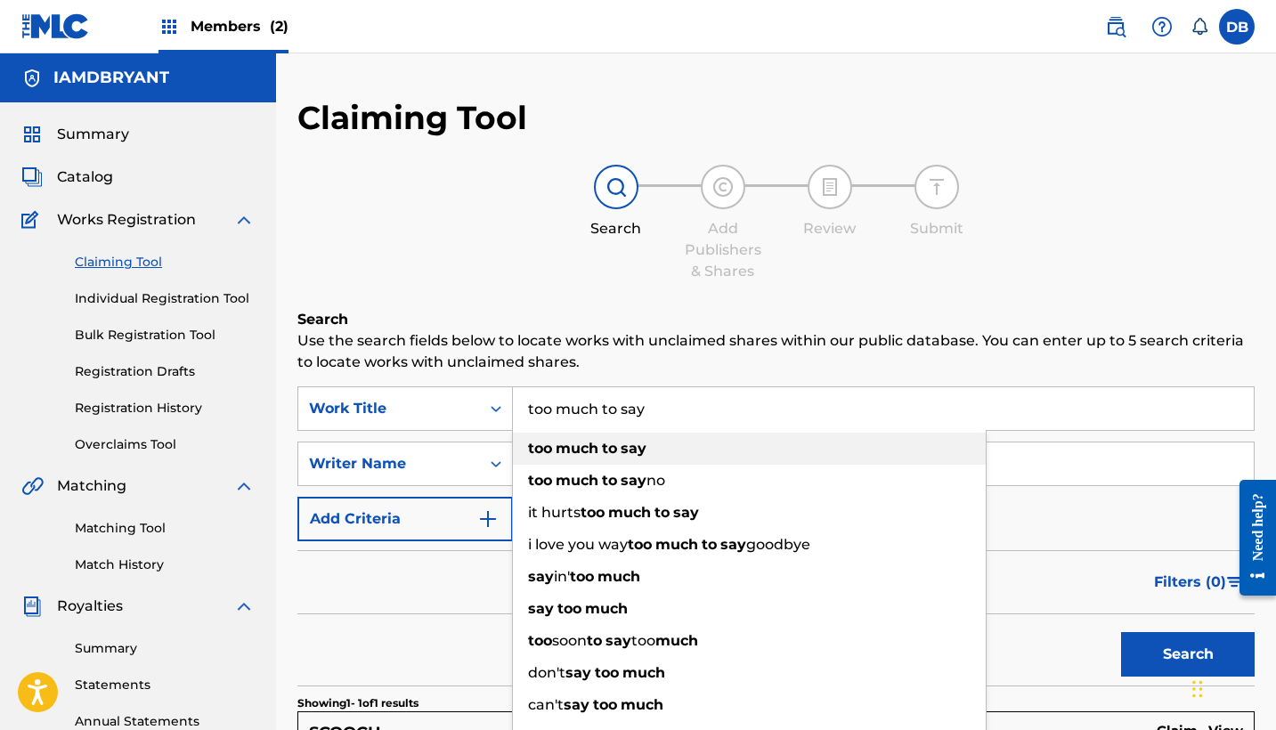
type input "too much to say"
click at [624, 455] on strong "say" at bounding box center [634, 448] width 26 height 17
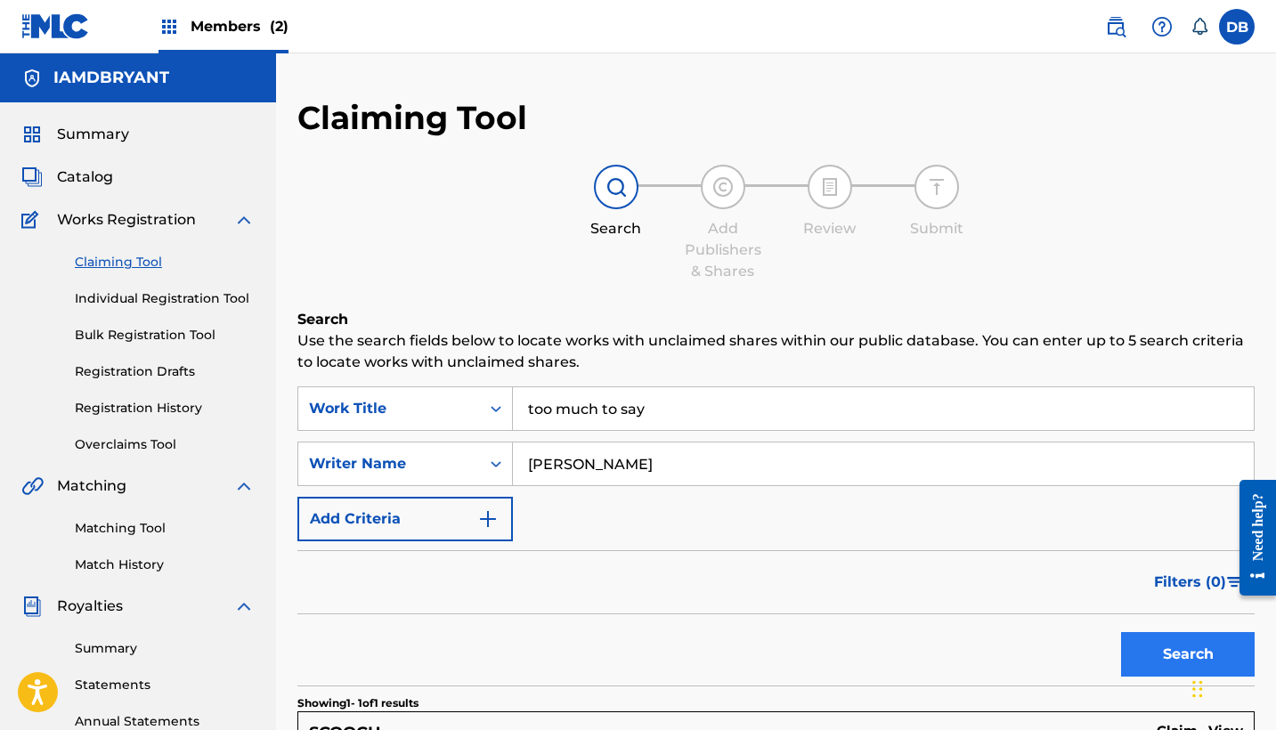
click at [1157, 647] on button "Search" at bounding box center [1188, 654] width 134 height 45
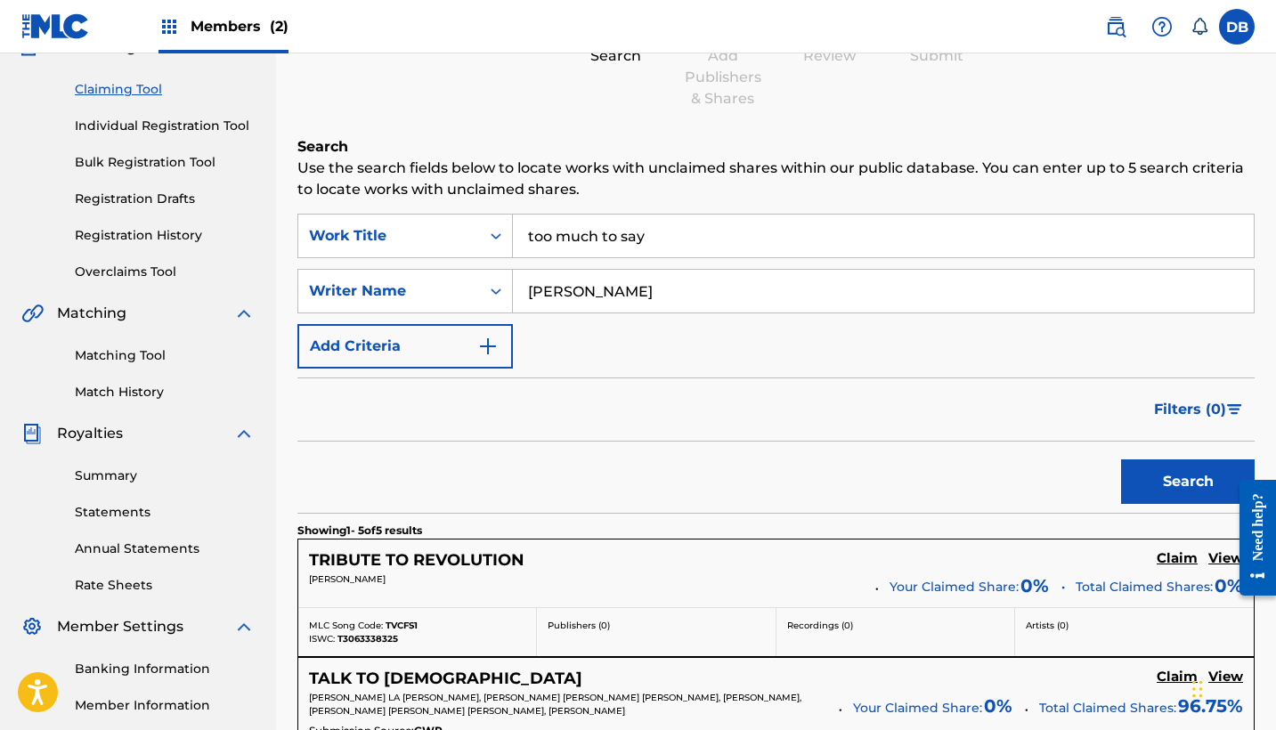
scroll to position [174, 0]
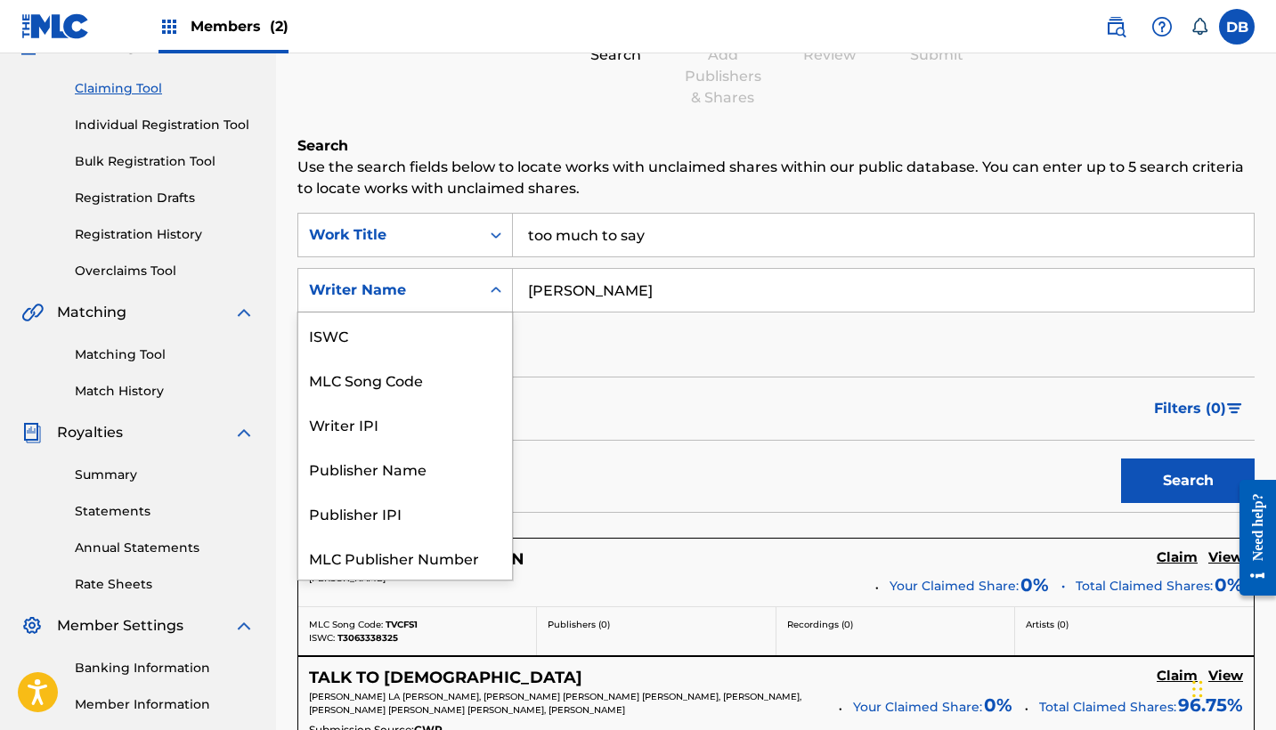
click at [504, 292] on icon "Search Form" at bounding box center [496, 290] width 18 height 18
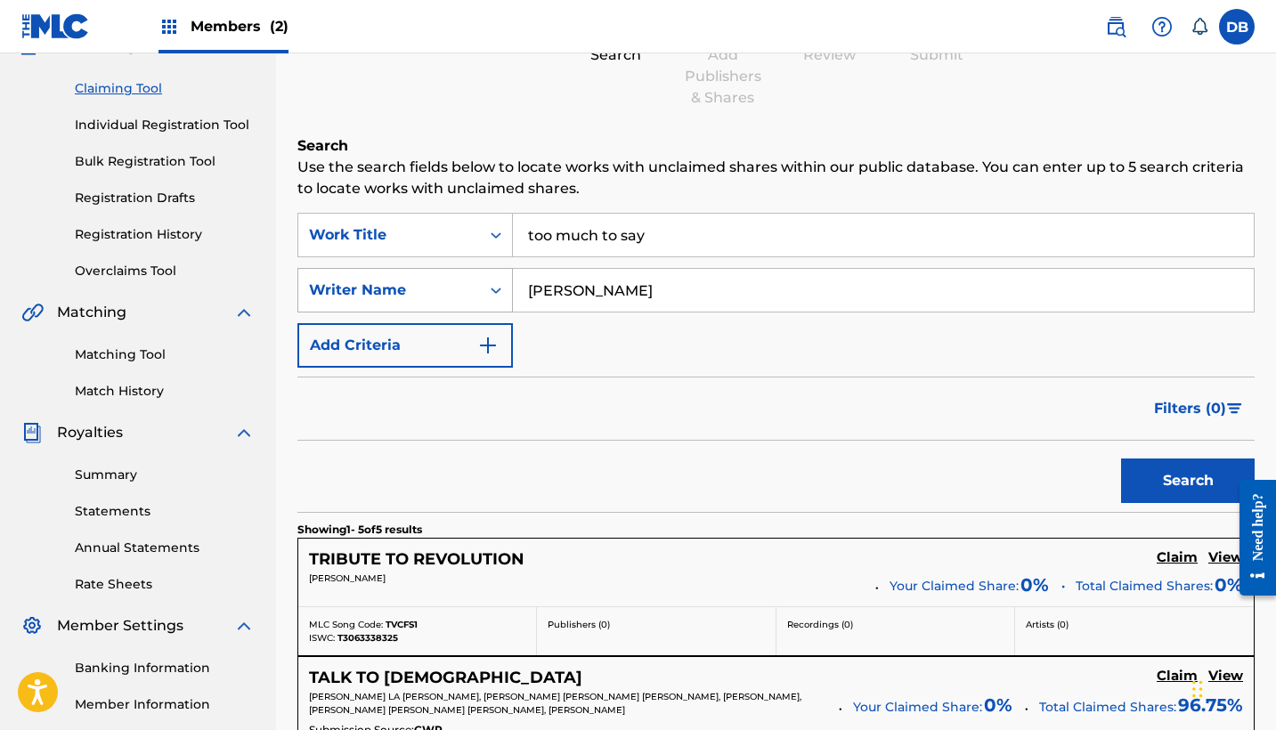
drag, startPoint x: 702, startPoint y: 305, endPoint x: 503, endPoint y: 284, distance: 199.7
click at [503, 284] on div "SearchWithCriteria3a758fe6-dac2-4b3c-abb2-c39e25f1413c Writer Name [PERSON_NAME]" at bounding box center [775, 290] width 957 height 45
click at [488, 288] on icon "Search Form" at bounding box center [496, 290] width 18 height 18
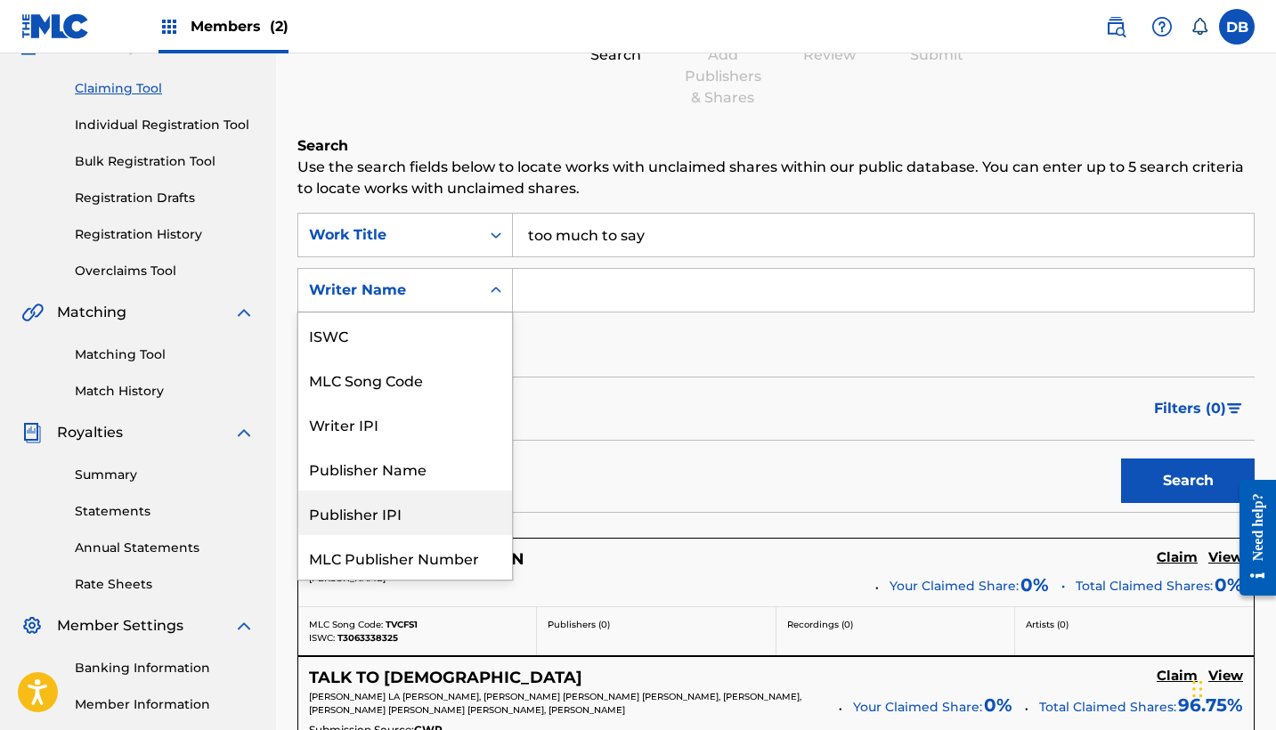
scroll to position [0, 0]
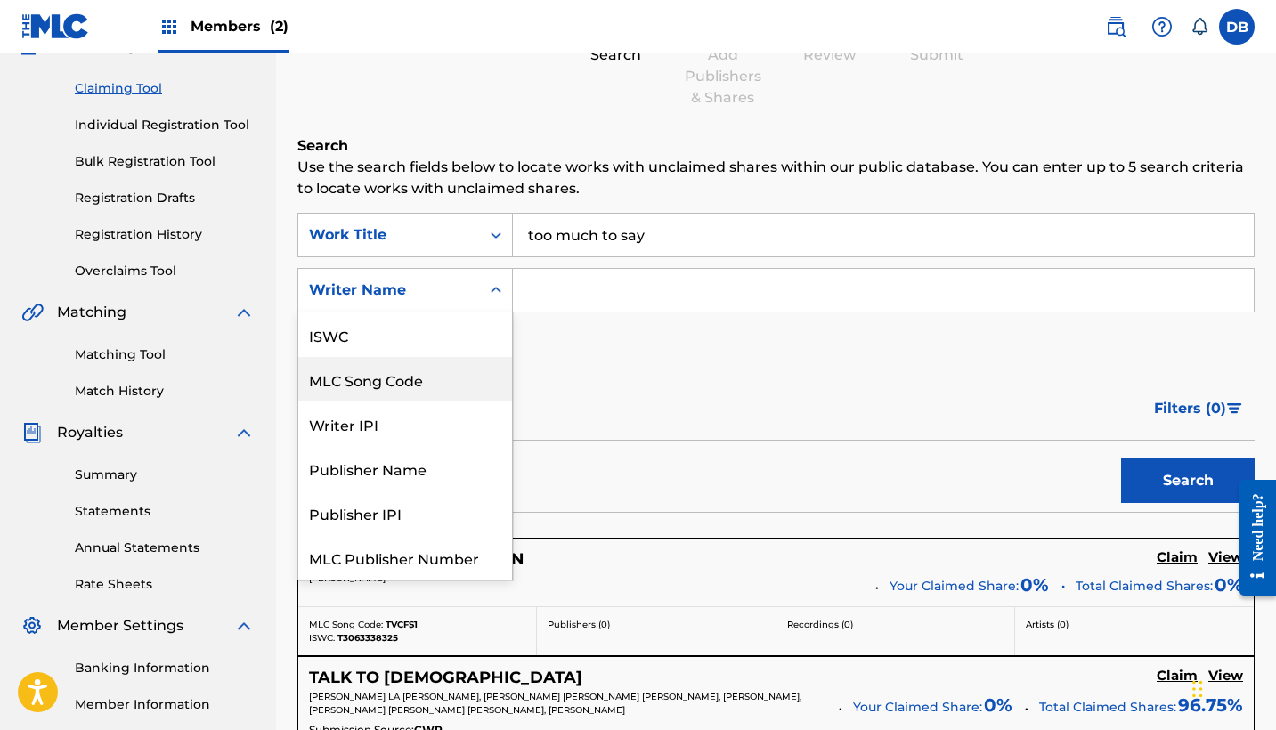
click at [601, 367] on div "SearchWithCriteria81de352c-5d3d-4d14-ac7b-1c57f75a01b1 Work Title too much to s…" at bounding box center [775, 290] width 957 height 155
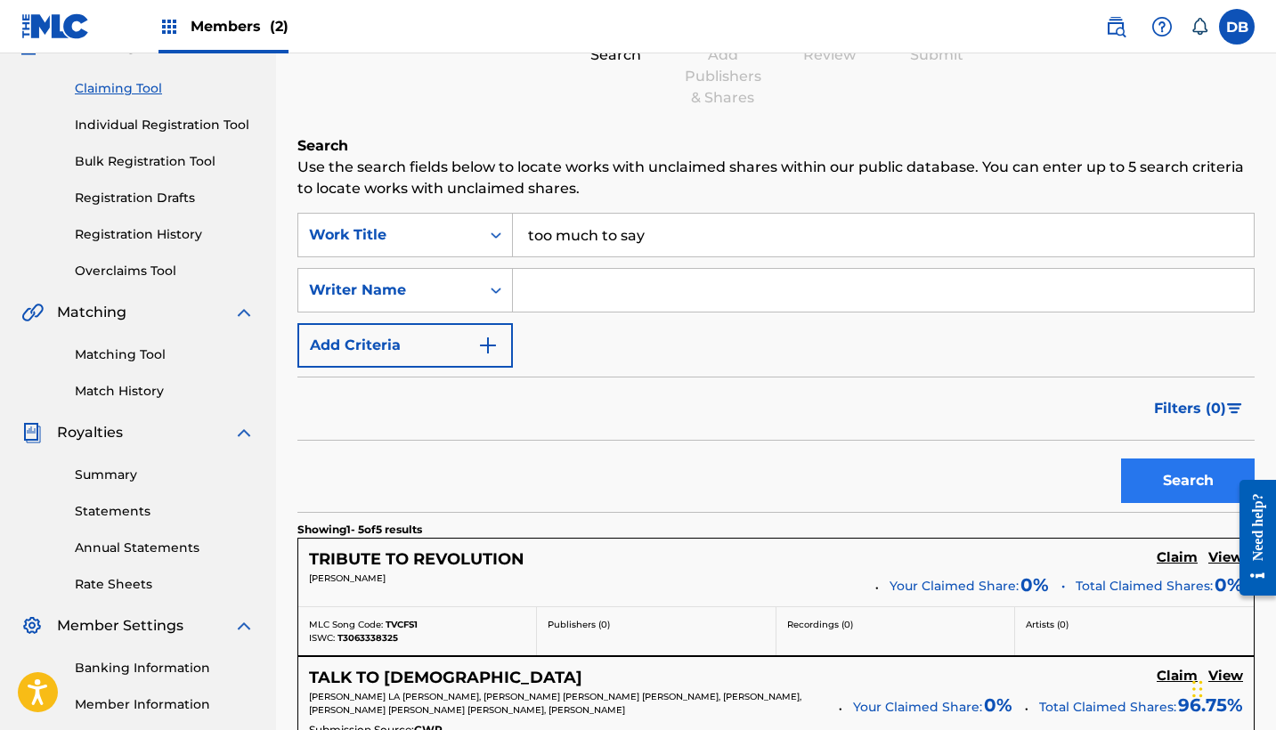
click at [1150, 478] on button "Search" at bounding box center [1188, 481] width 134 height 45
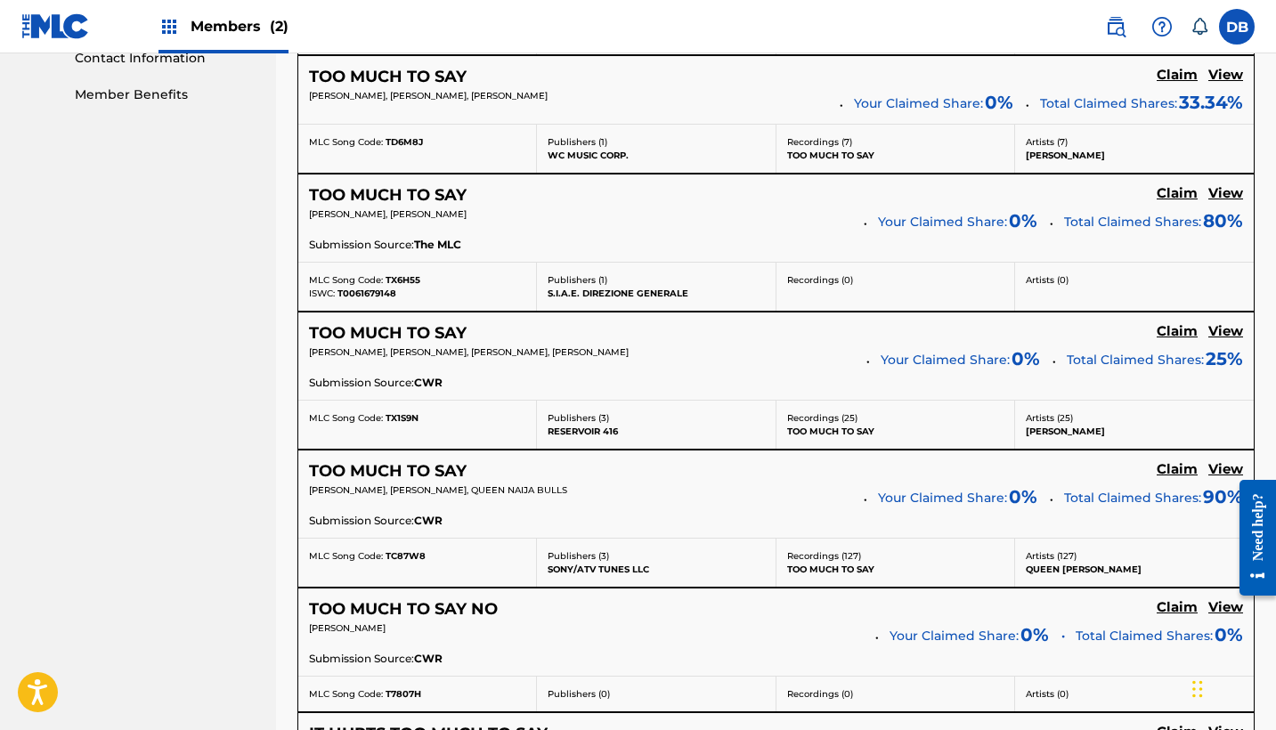
scroll to position [922, 0]
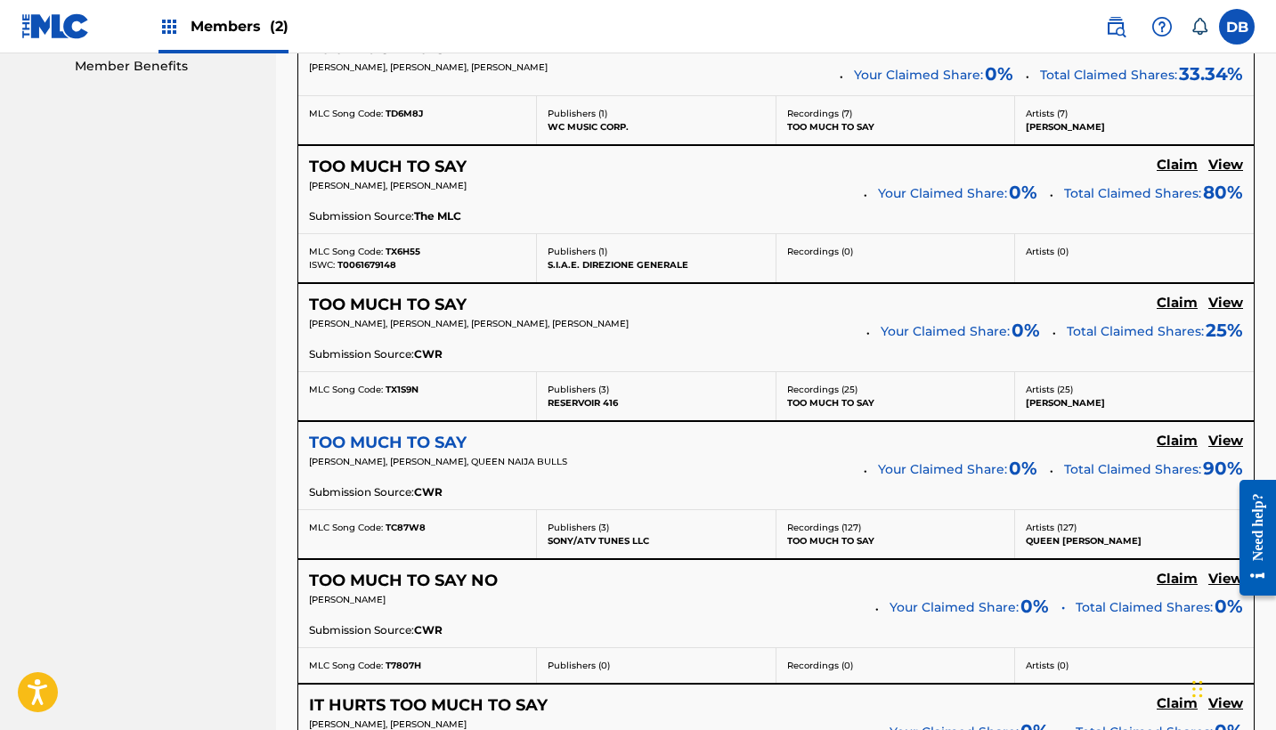
click at [439, 437] on h5 "TOO MUCH TO SAY" at bounding box center [388, 443] width 158 height 20
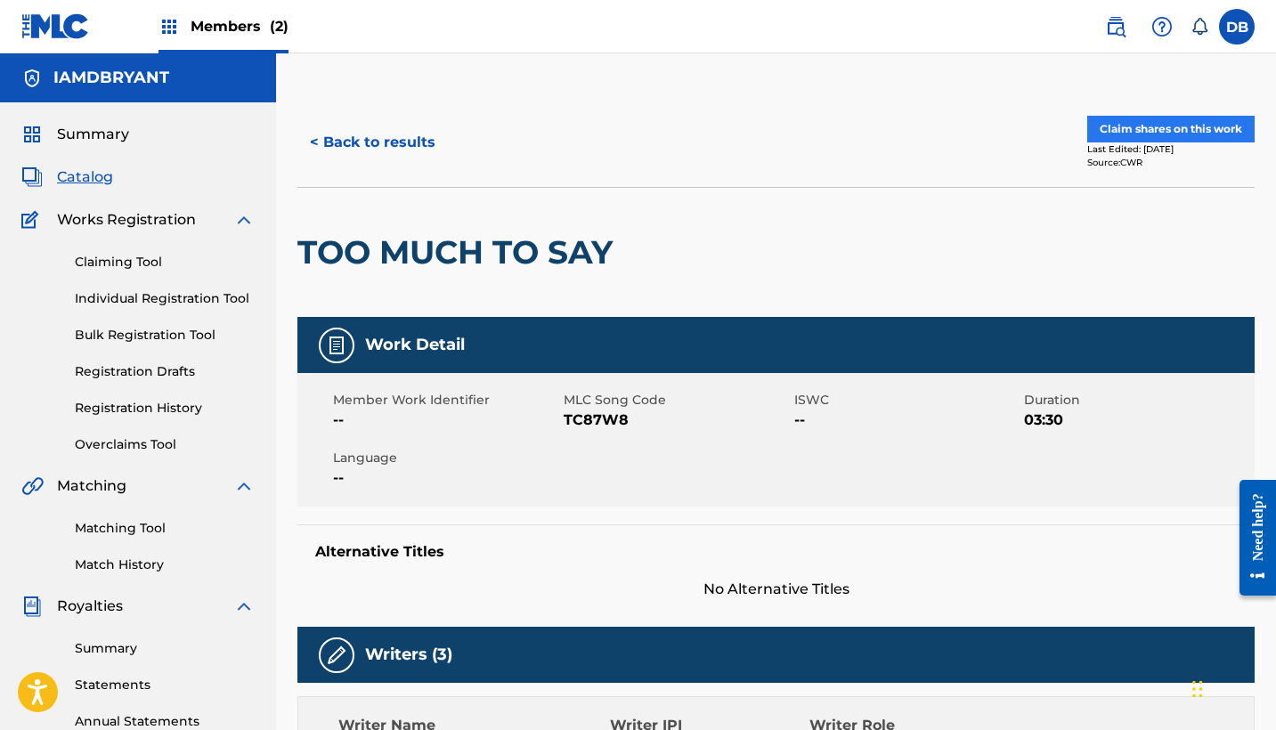
click at [1227, 126] on button "Claim shares on this work" at bounding box center [1170, 129] width 167 height 27
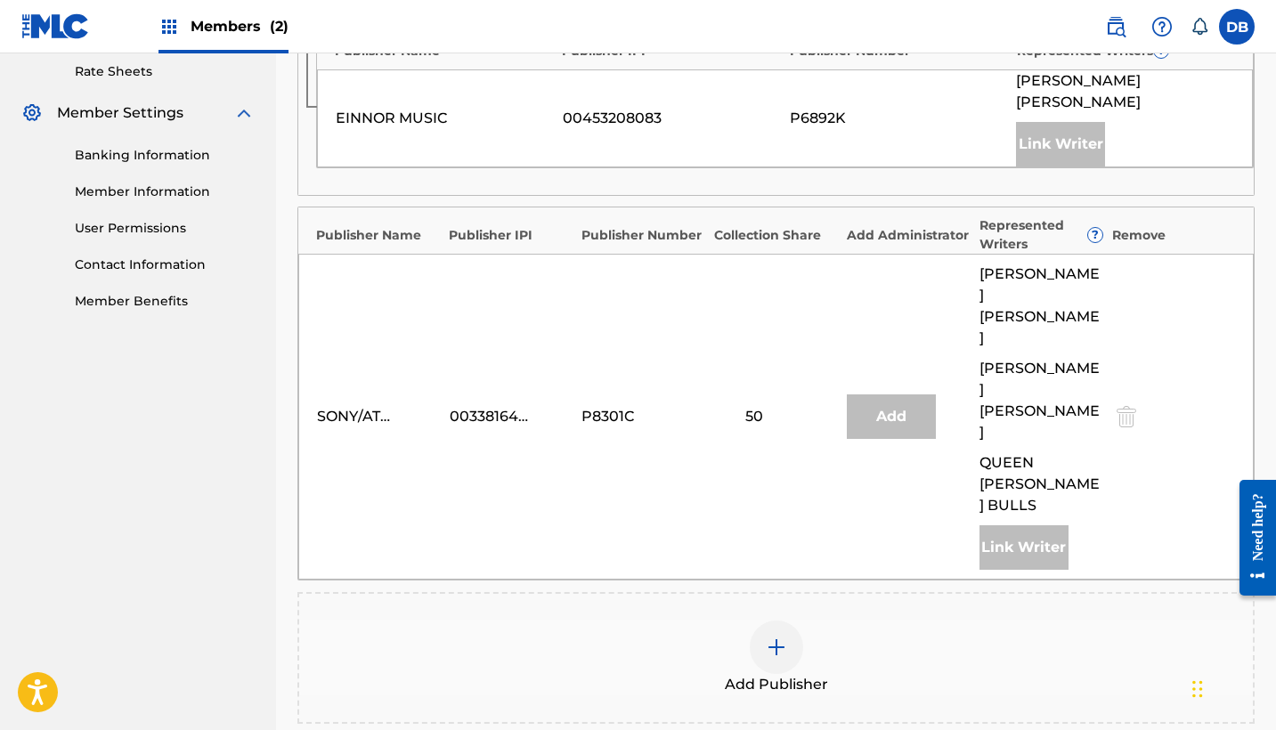
scroll to position [689, 0]
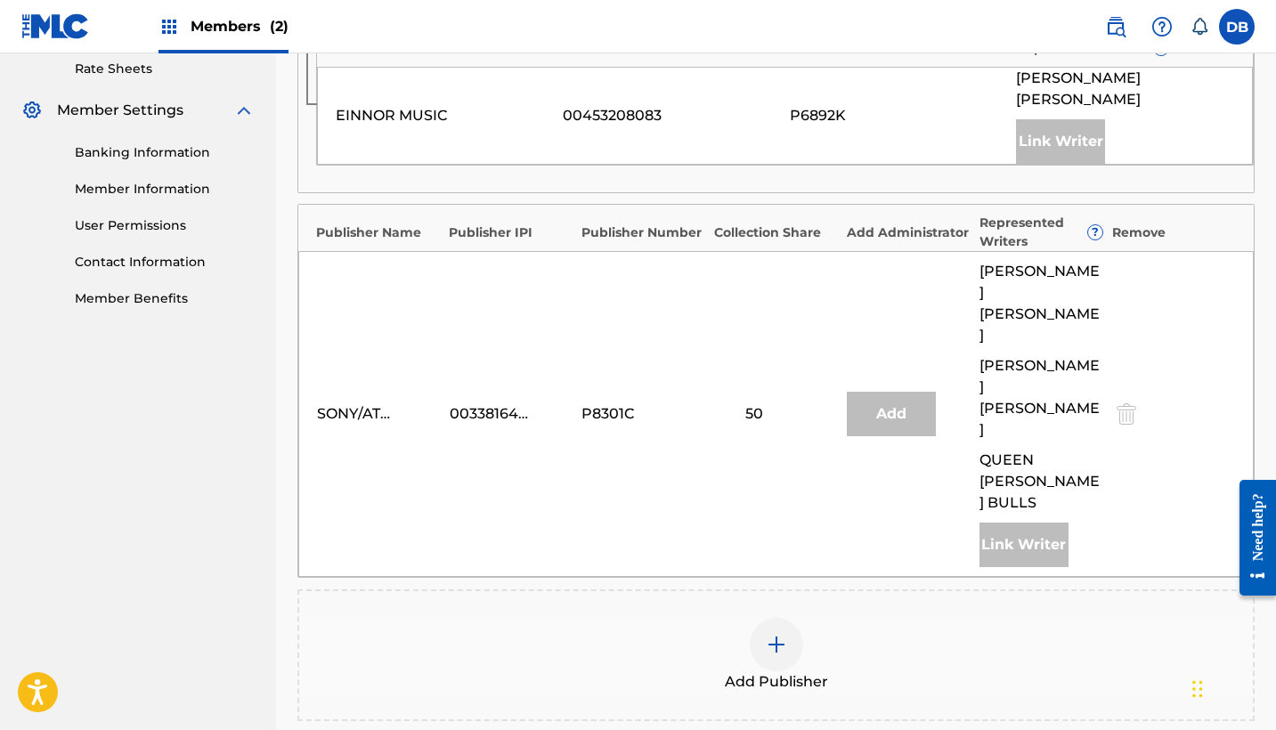
click at [776, 634] on img at bounding box center [776, 644] width 21 height 21
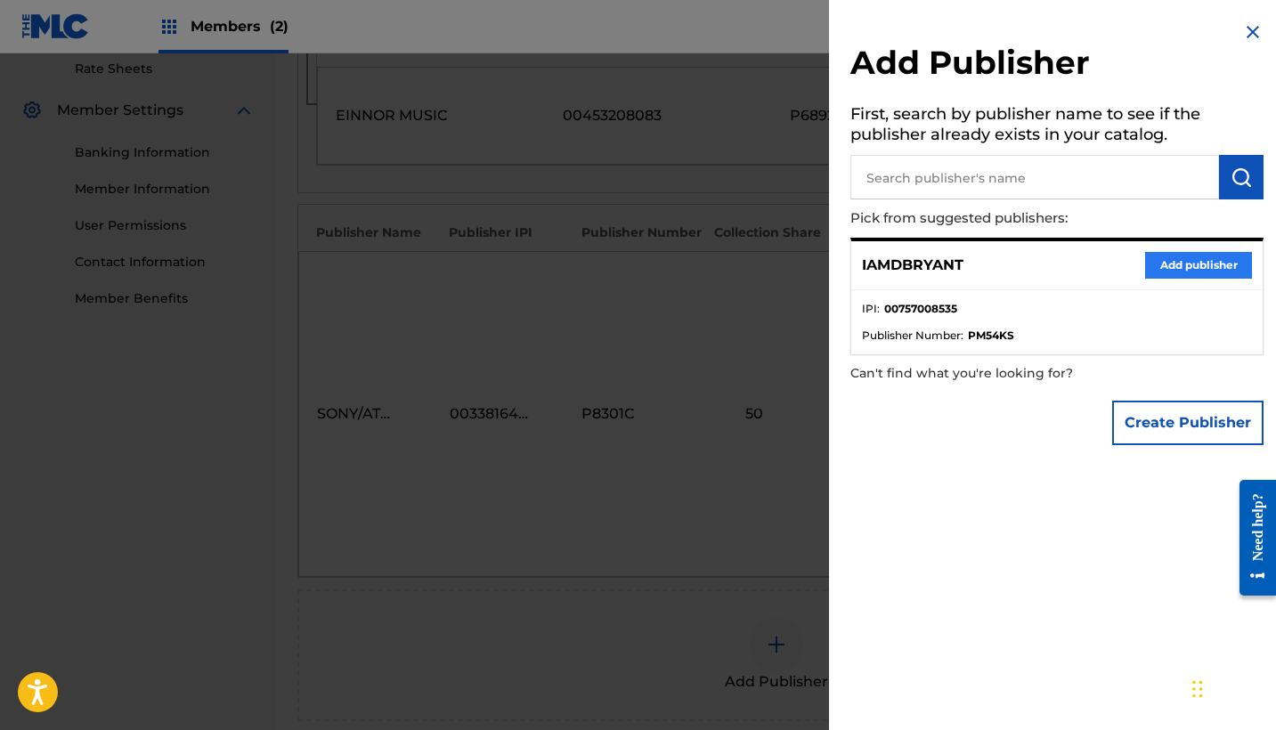
click at [1151, 264] on button "Add publisher" at bounding box center [1198, 265] width 107 height 27
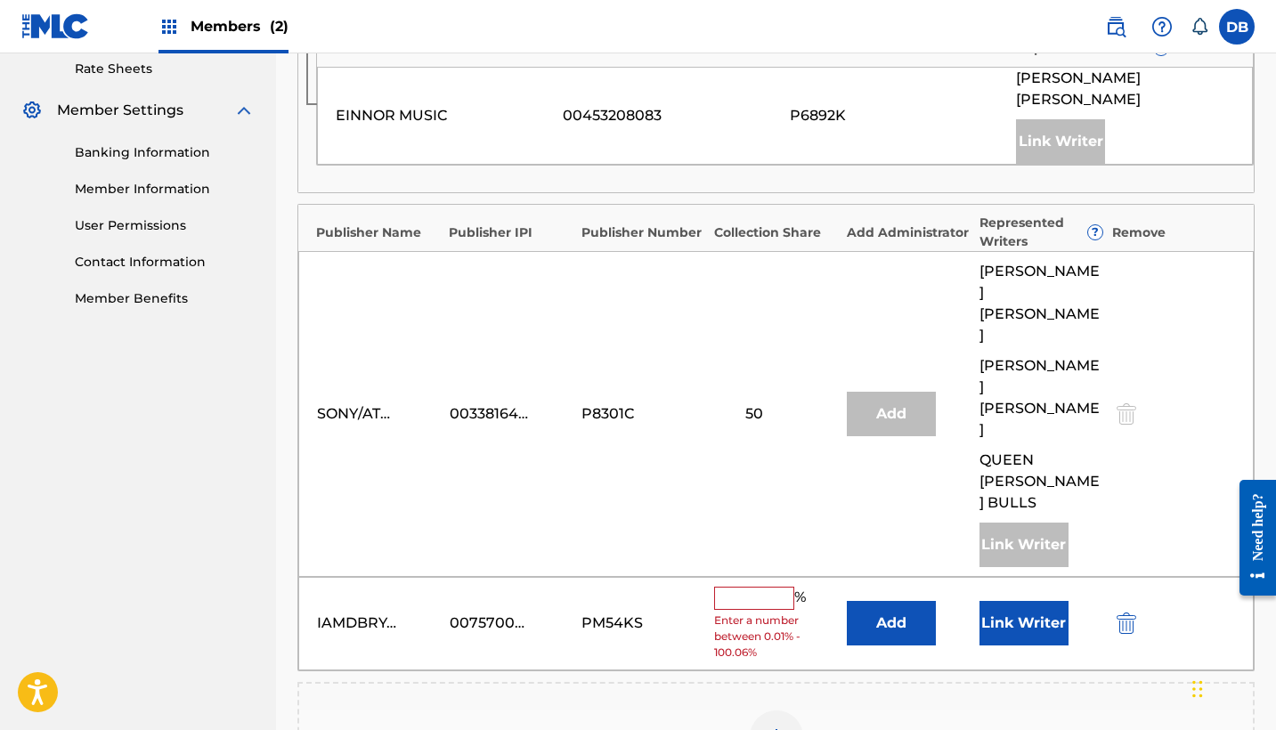
click at [771, 587] on input "text" at bounding box center [754, 598] width 80 height 23
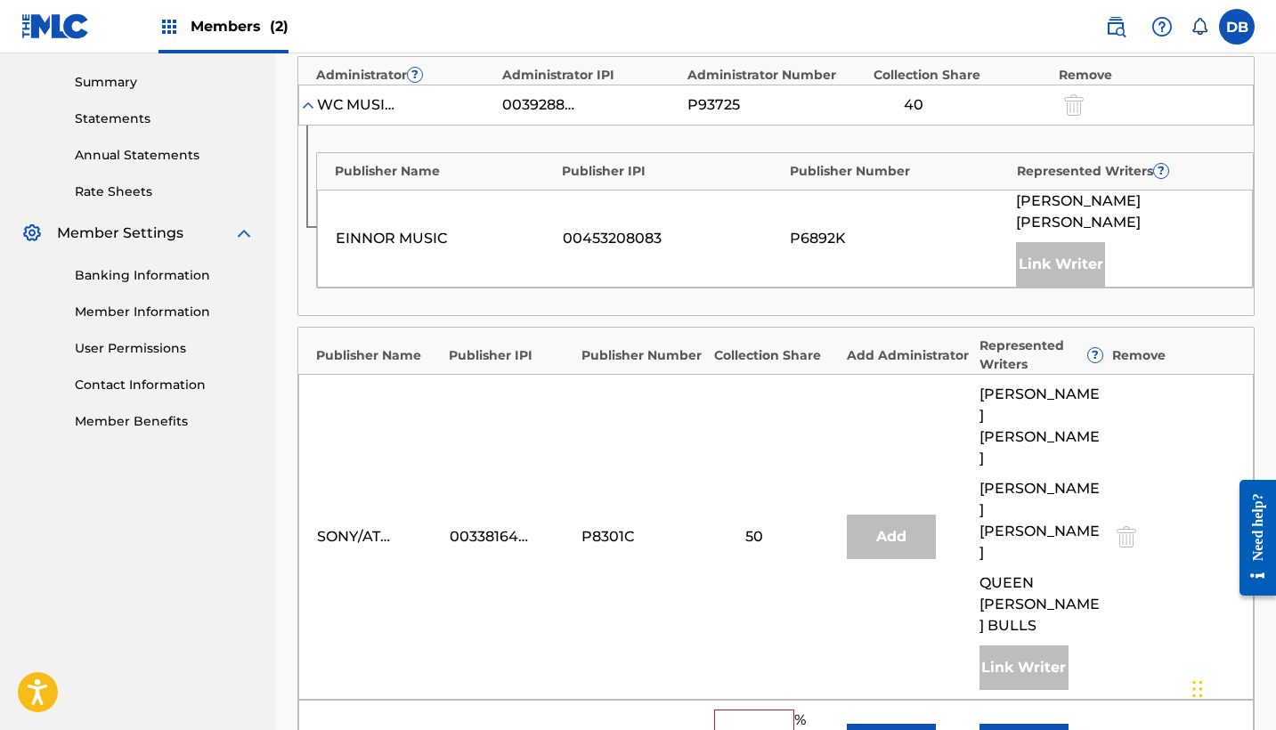
scroll to position [573, 0]
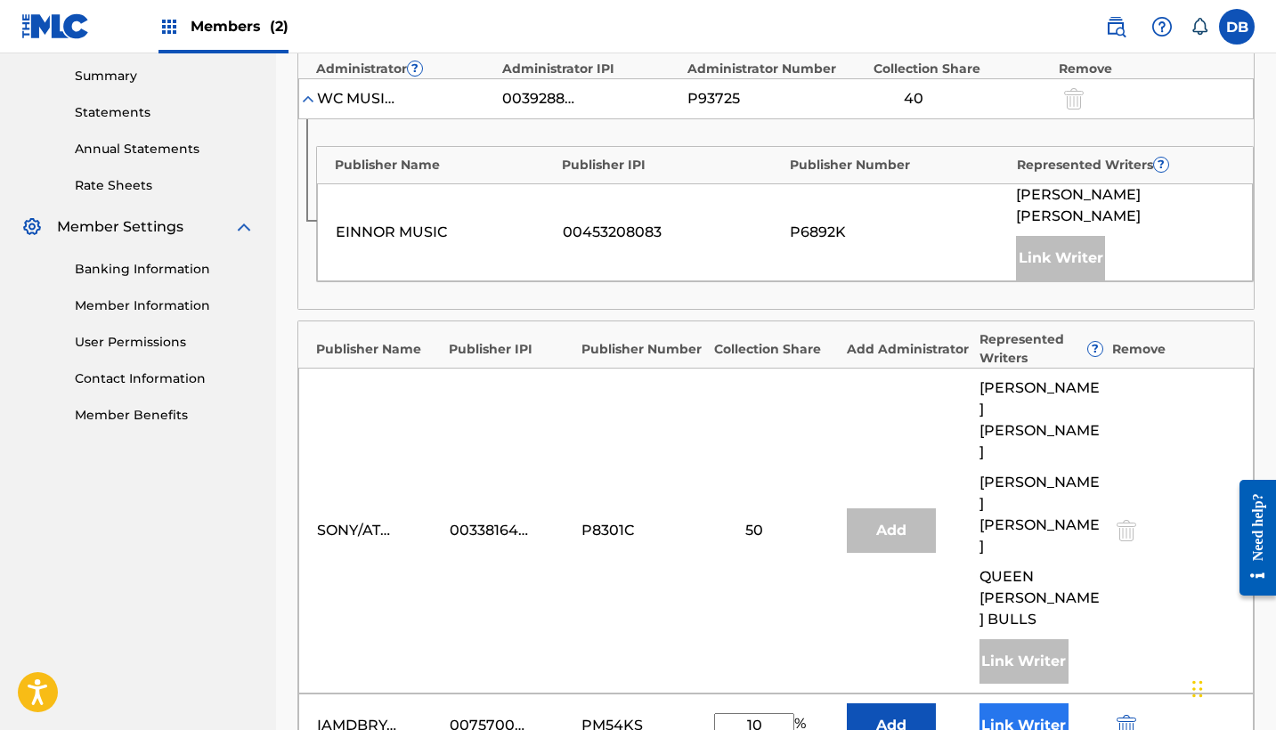
type input "10"
click at [1036, 703] on button "Link Writer" at bounding box center [1024, 725] width 89 height 45
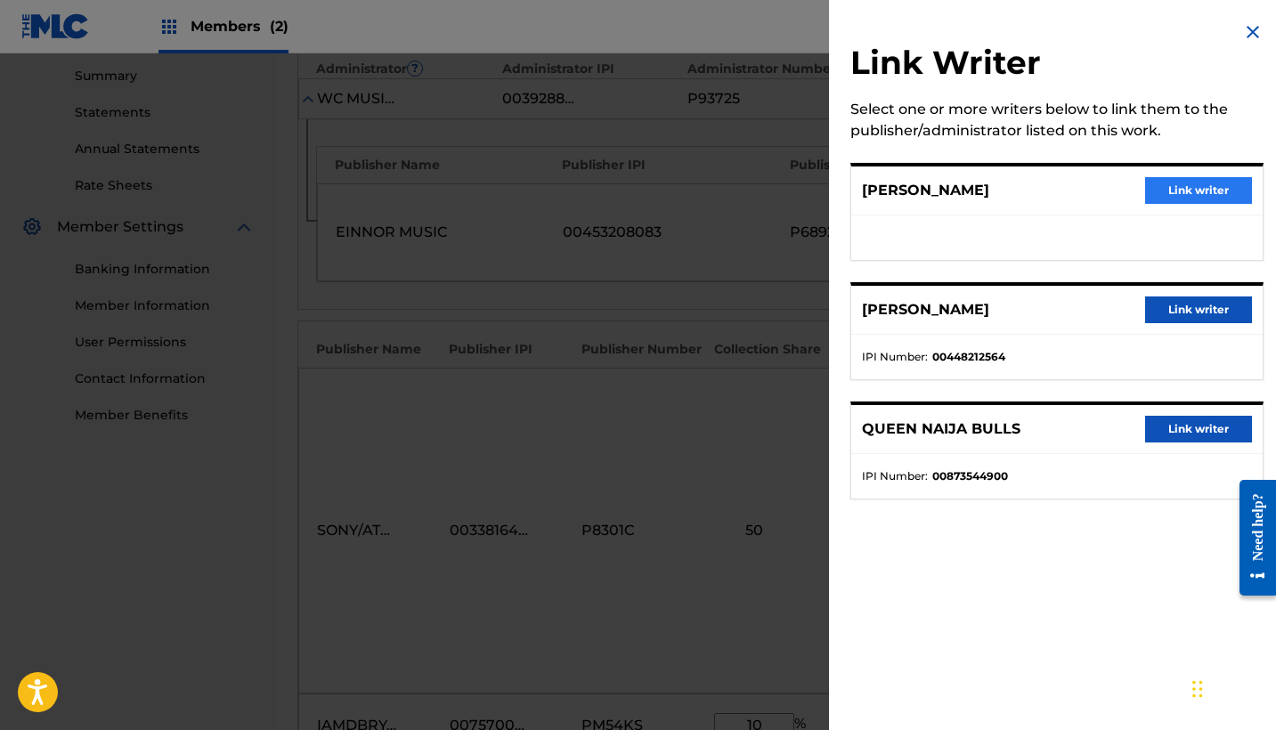
click at [1189, 184] on button "Link writer" at bounding box center [1198, 190] width 107 height 27
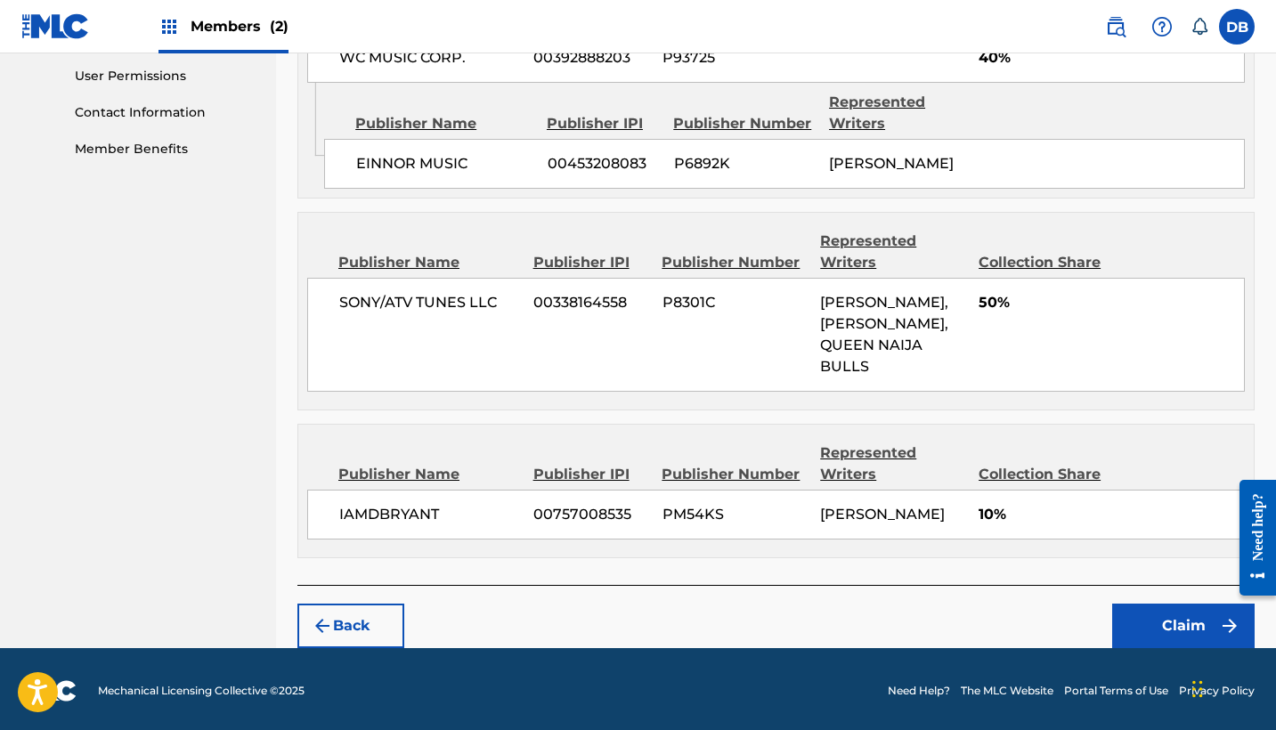
scroll to position [838, 0]
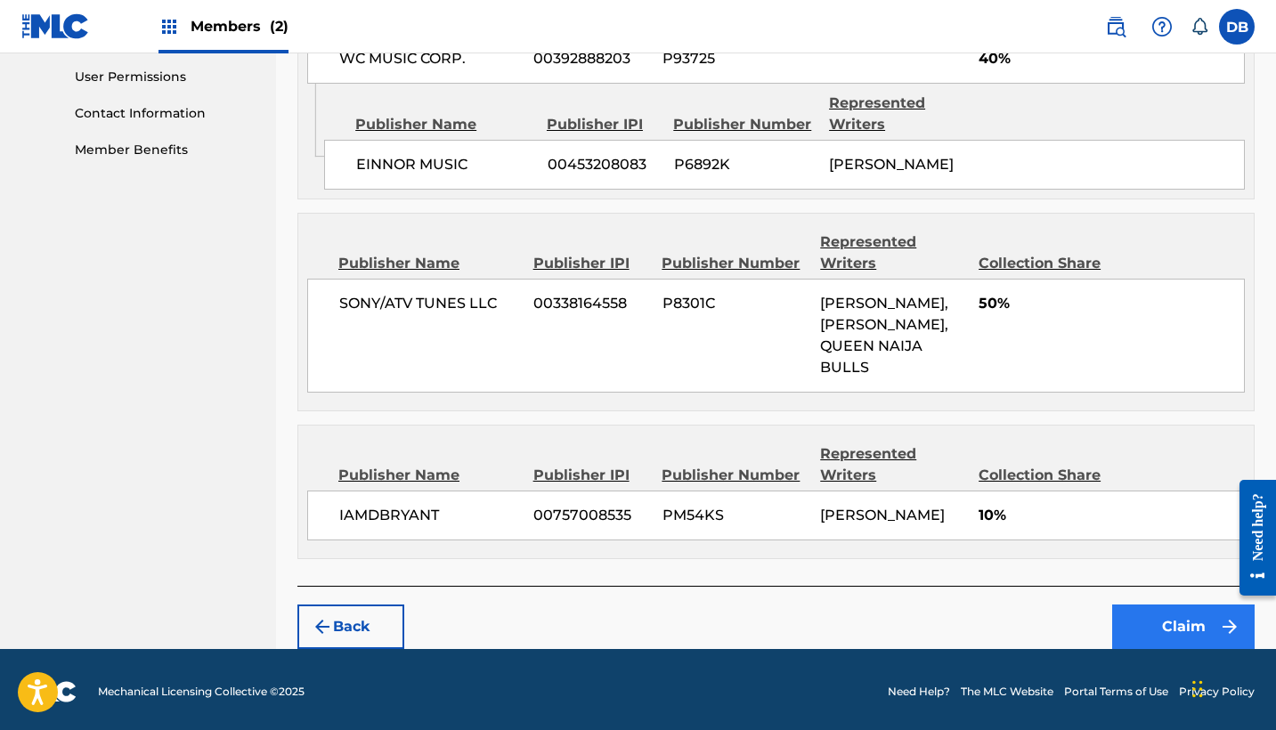
click at [1175, 622] on button "Claim" at bounding box center [1183, 627] width 142 height 45
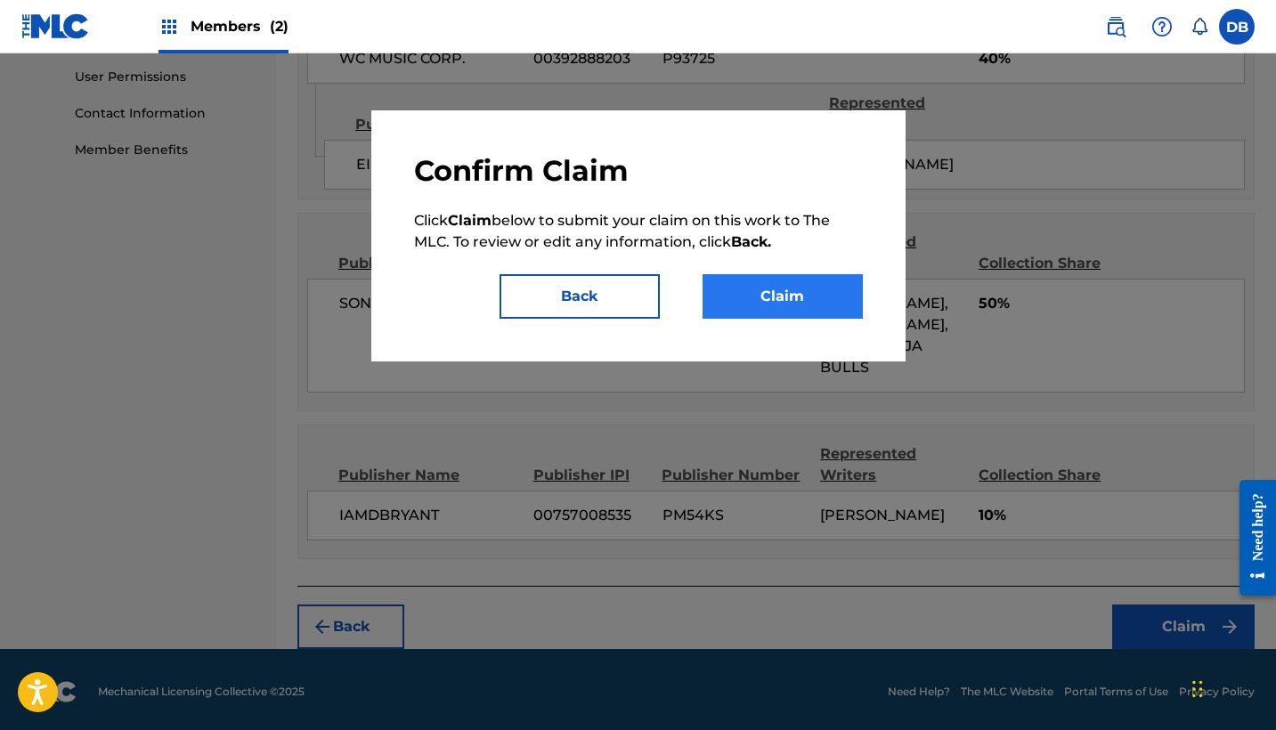
click at [789, 289] on button "Claim" at bounding box center [783, 296] width 160 height 45
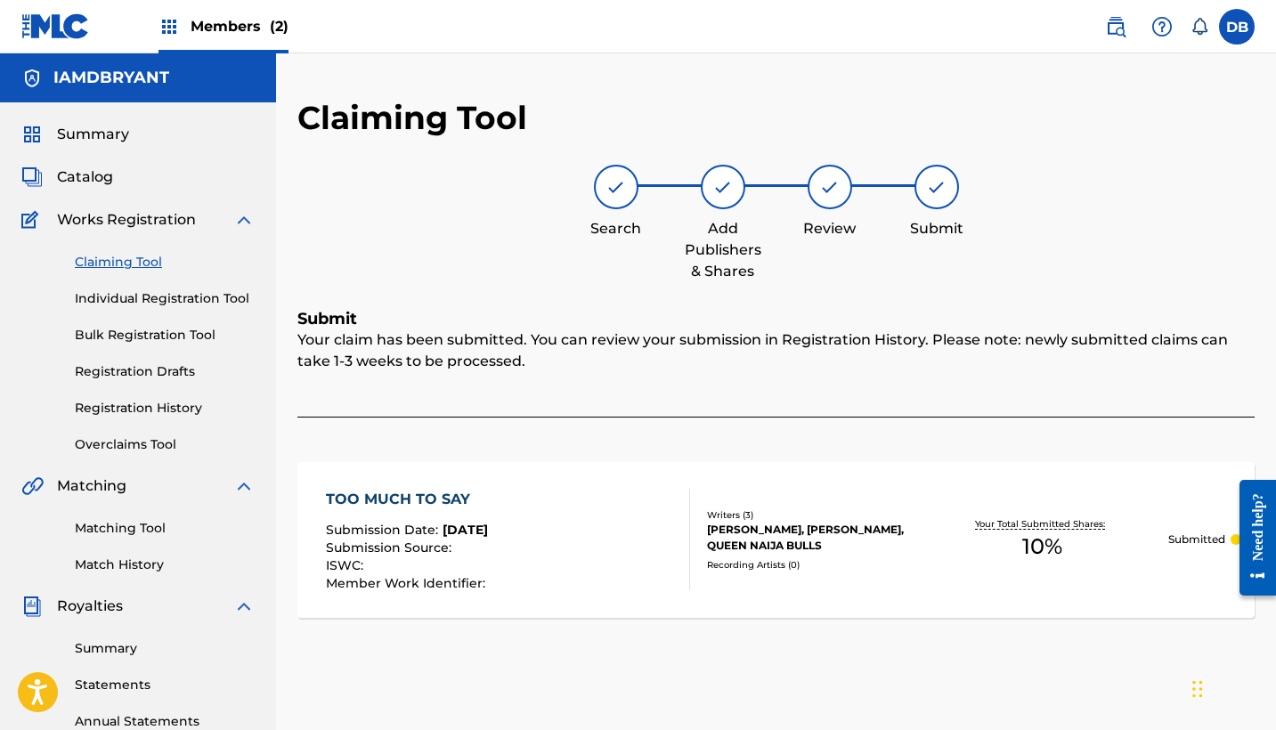
scroll to position [0, 0]
click at [142, 267] on link "Claiming Tool" at bounding box center [165, 262] width 180 height 19
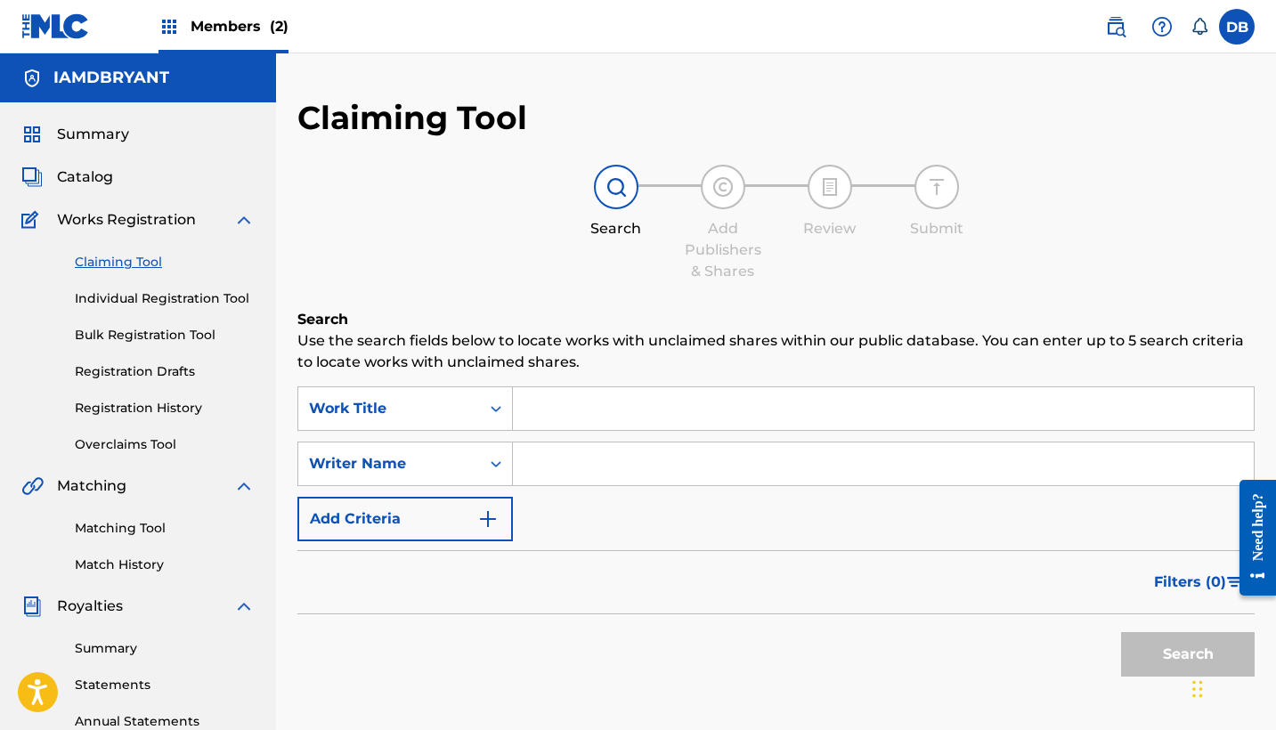
click at [606, 411] on input "Search Form" at bounding box center [883, 408] width 741 height 43
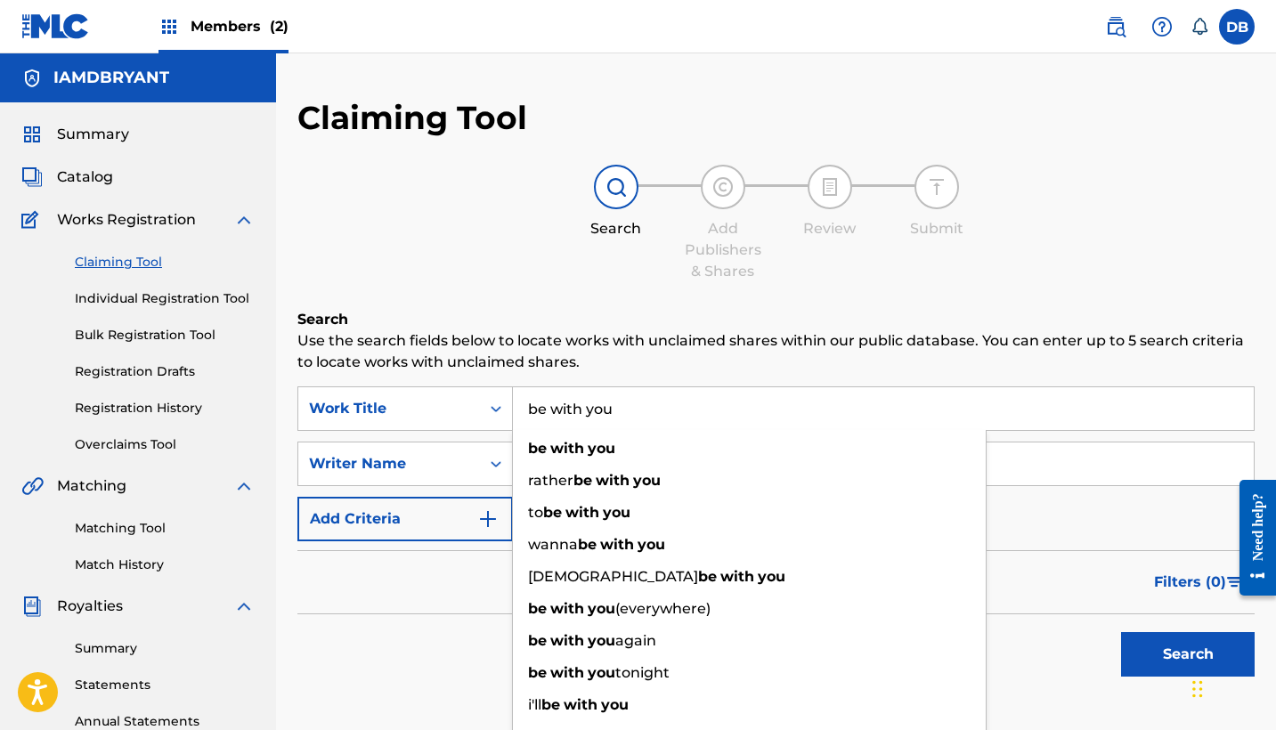
type input "be with you"
click at [1188, 654] on button "Search" at bounding box center [1188, 654] width 134 height 45
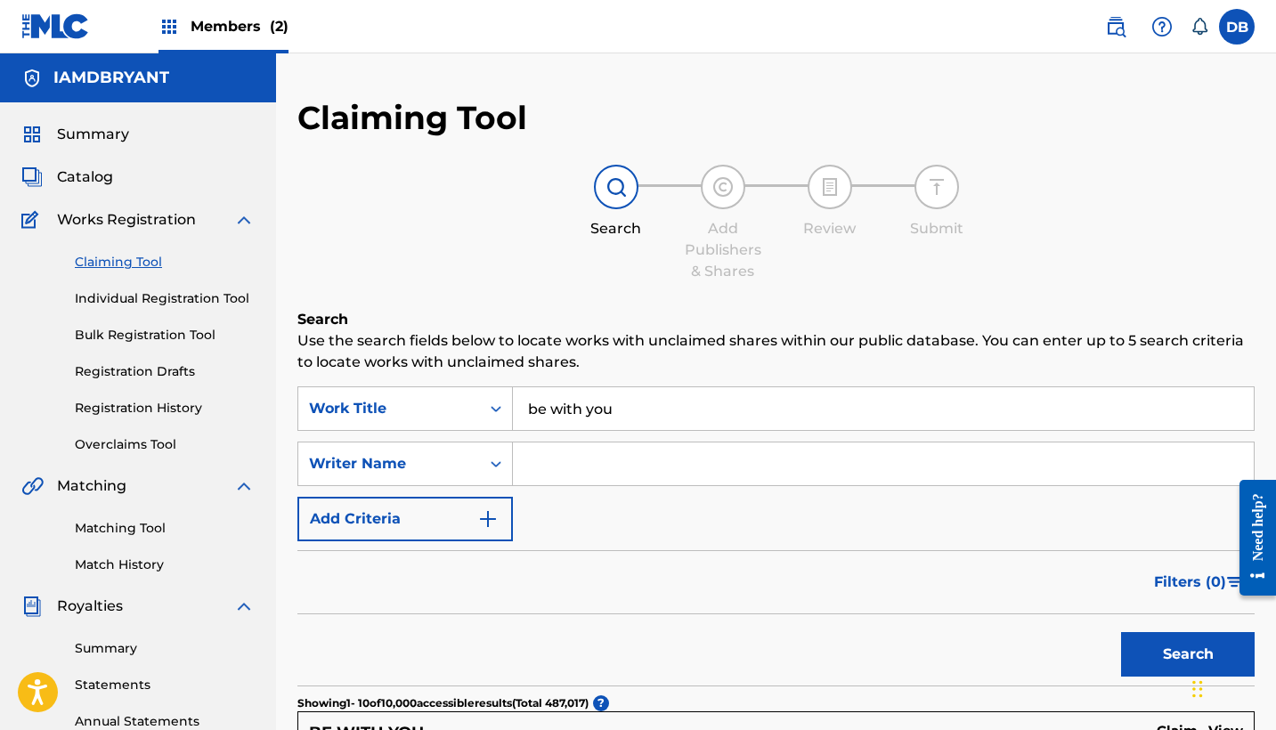
click at [638, 459] on input "Search Form" at bounding box center [883, 464] width 741 height 43
type input "[PERSON_NAME]"
drag, startPoint x: 638, startPoint y: 459, endPoint x: 1141, endPoint y: 644, distance: 535.8
click at [1141, 644] on button "Search" at bounding box center [1188, 654] width 134 height 45
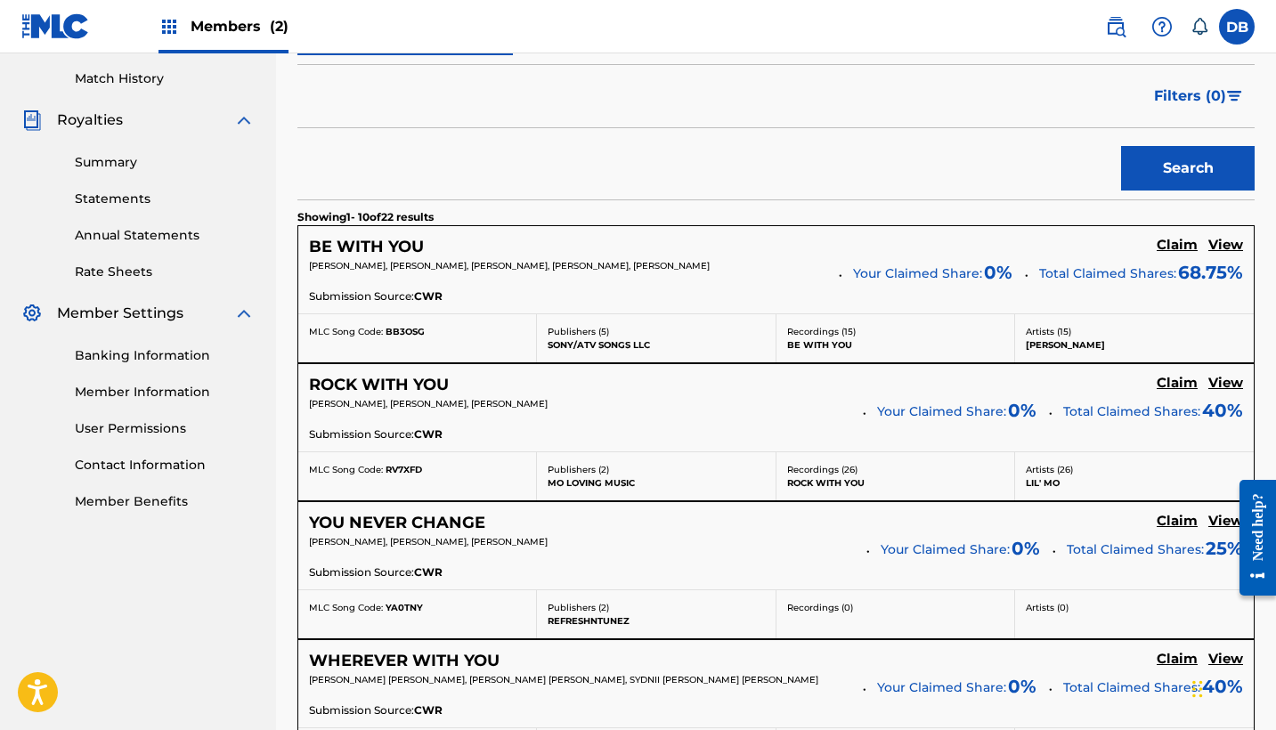
scroll to position [486, 0]
click at [374, 249] on h5 "BE WITH YOU" at bounding box center [366, 247] width 115 height 20
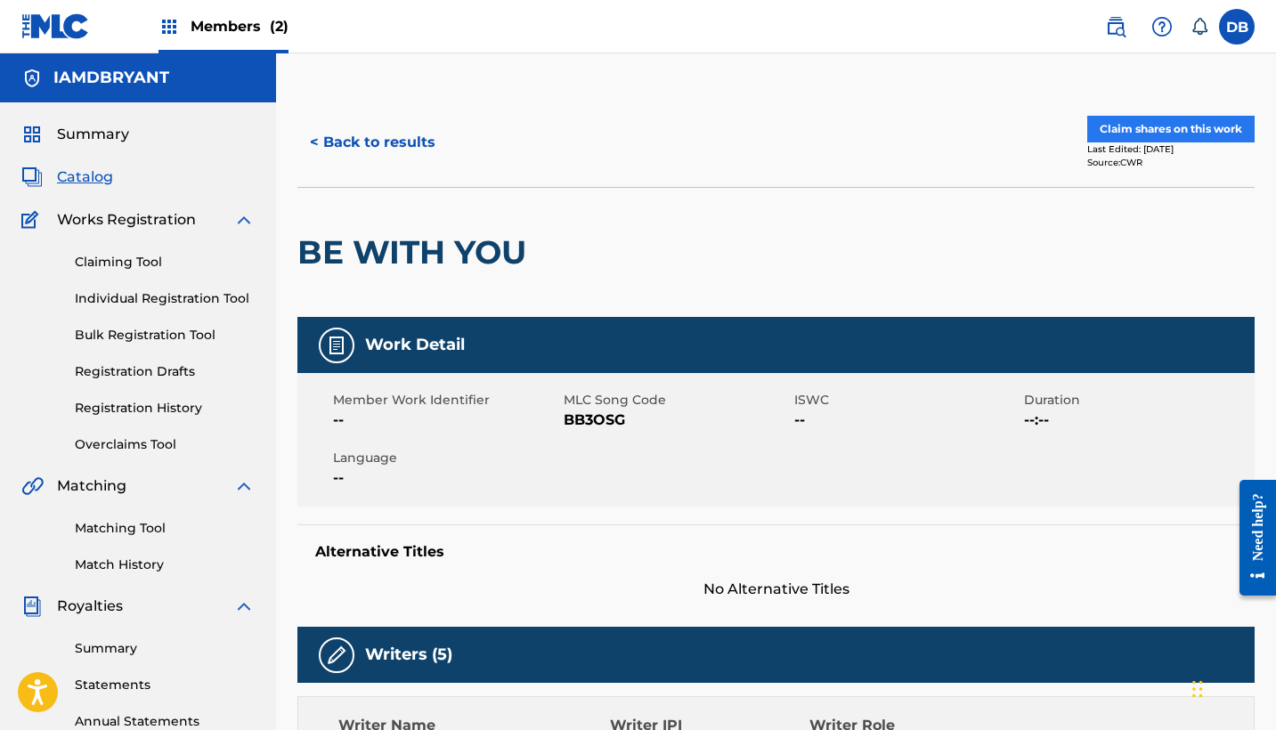
click at [1181, 126] on button "Claim shares on this work" at bounding box center [1170, 129] width 167 height 27
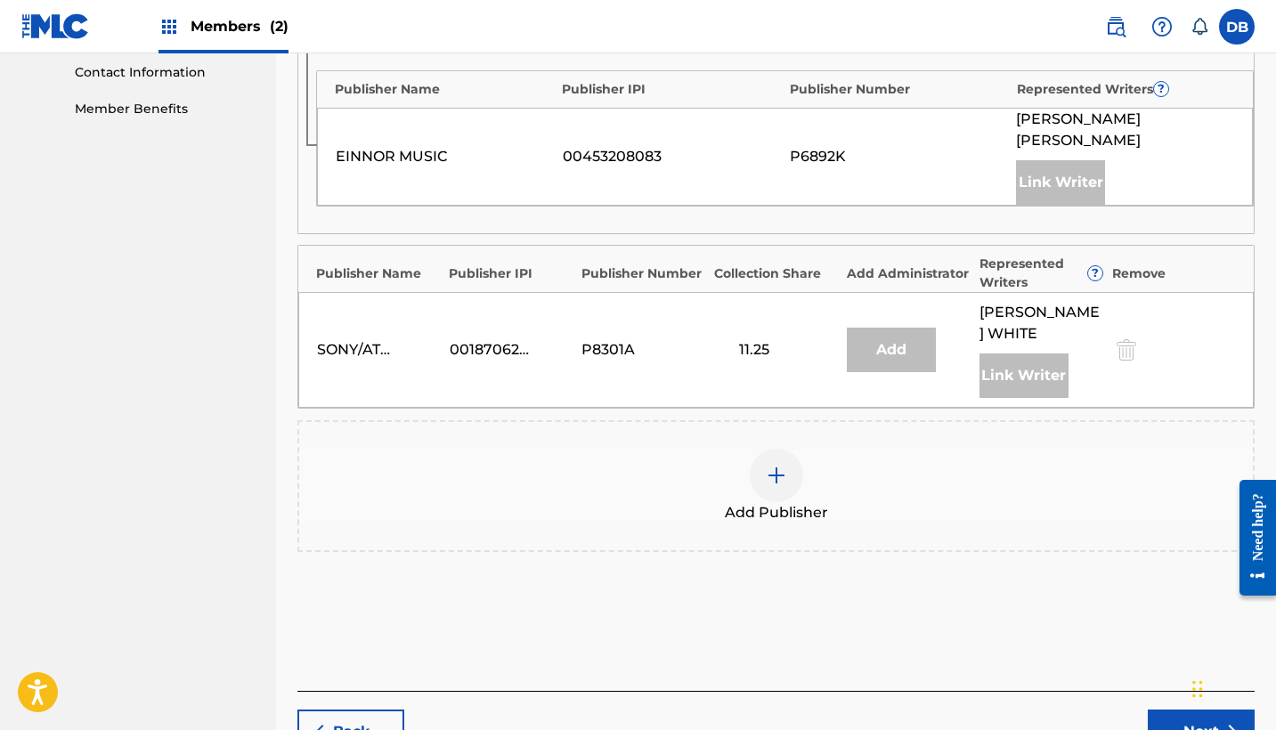
scroll to position [897, 0]
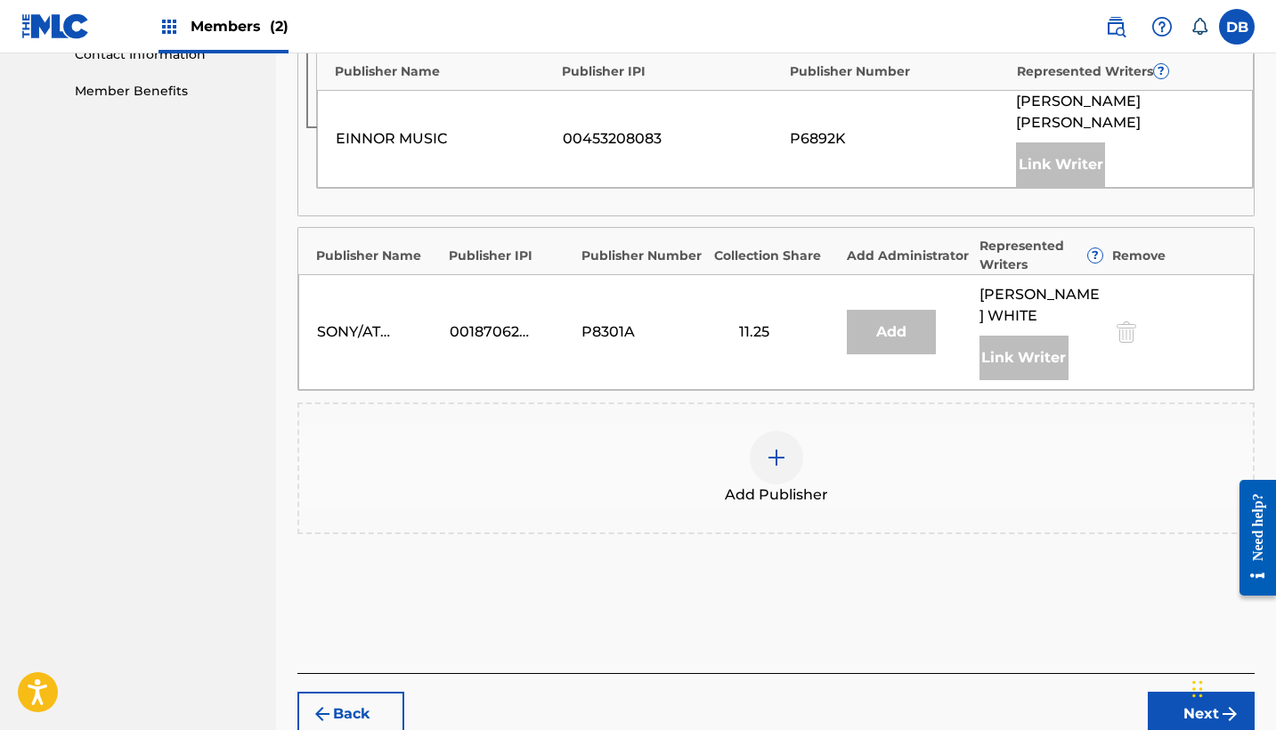
click at [785, 447] on img at bounding box center [776, 457] width 21 height 21
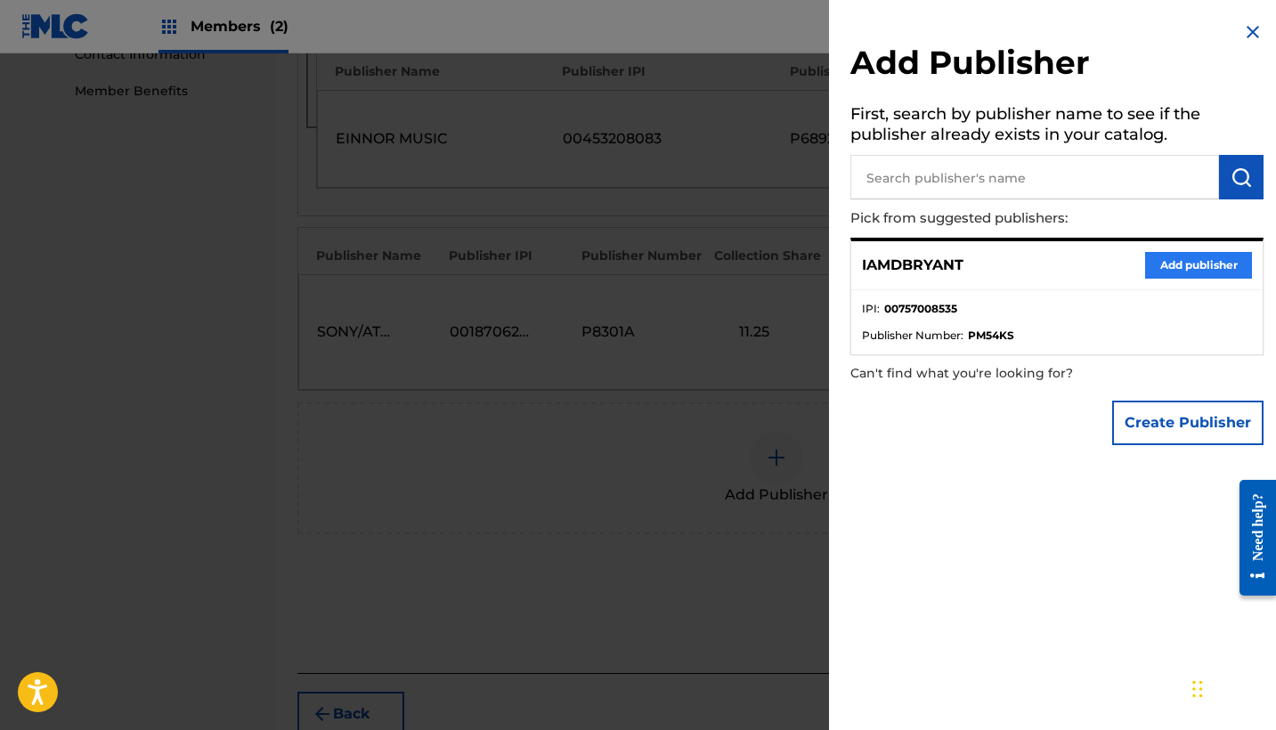
click at [1158, 264] on button "Add publisher" at bounding box center [1198, 265] width 107 height 27
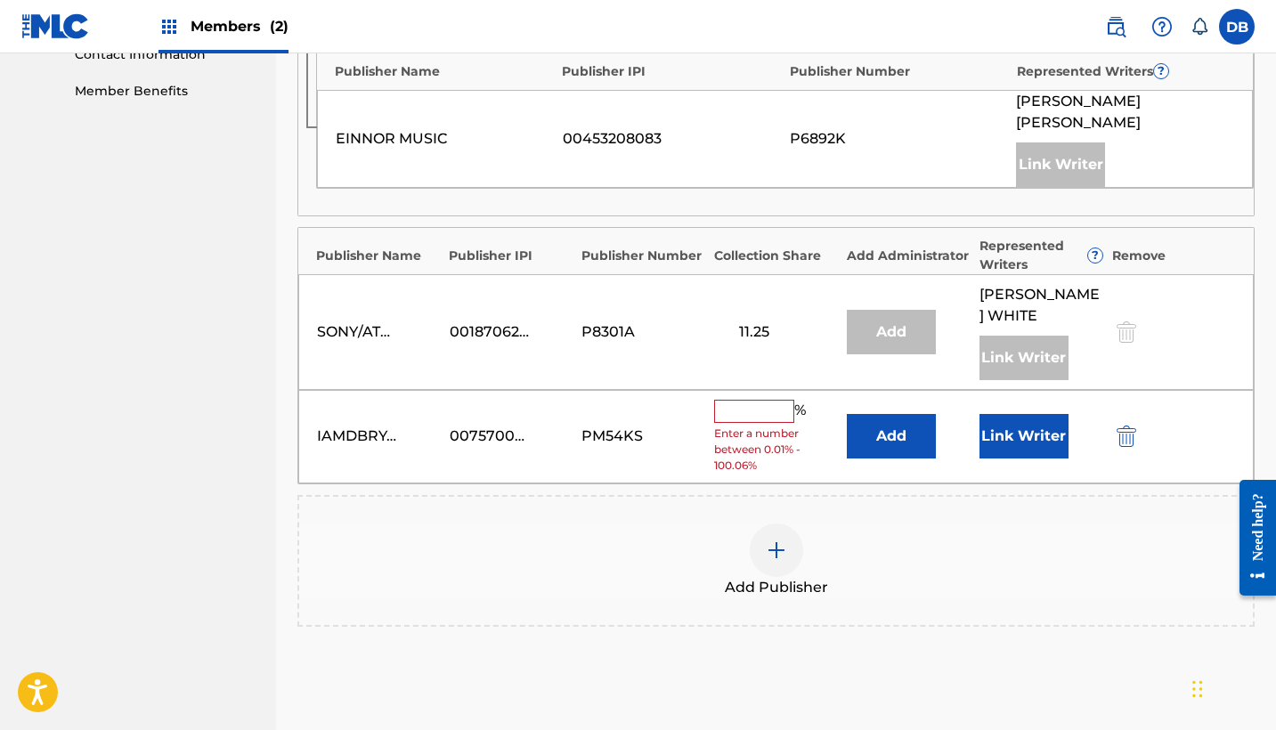
click at [777, 400] on input "text" at bounding box center [754, 411] width 80 height 23
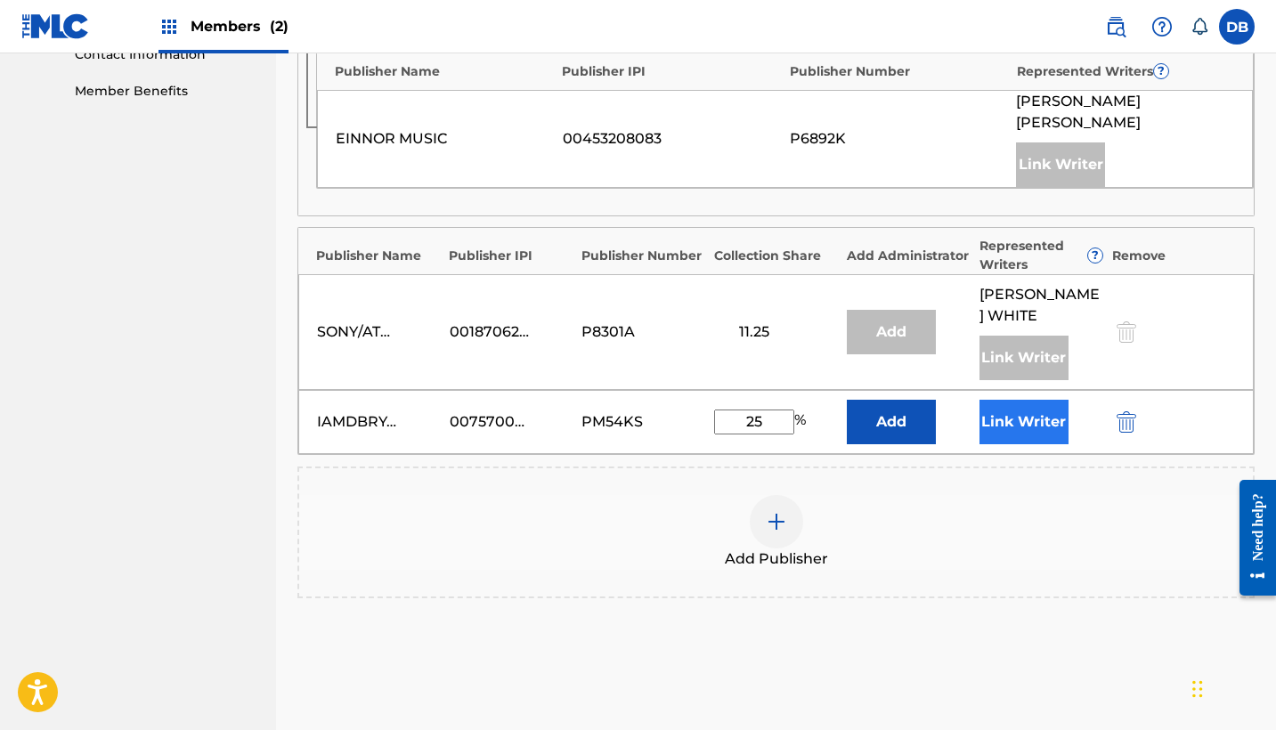
type input "25"
click at [1051, 402] on button "Link Writer" at bounding box center [1024, 422] width 89 height 45
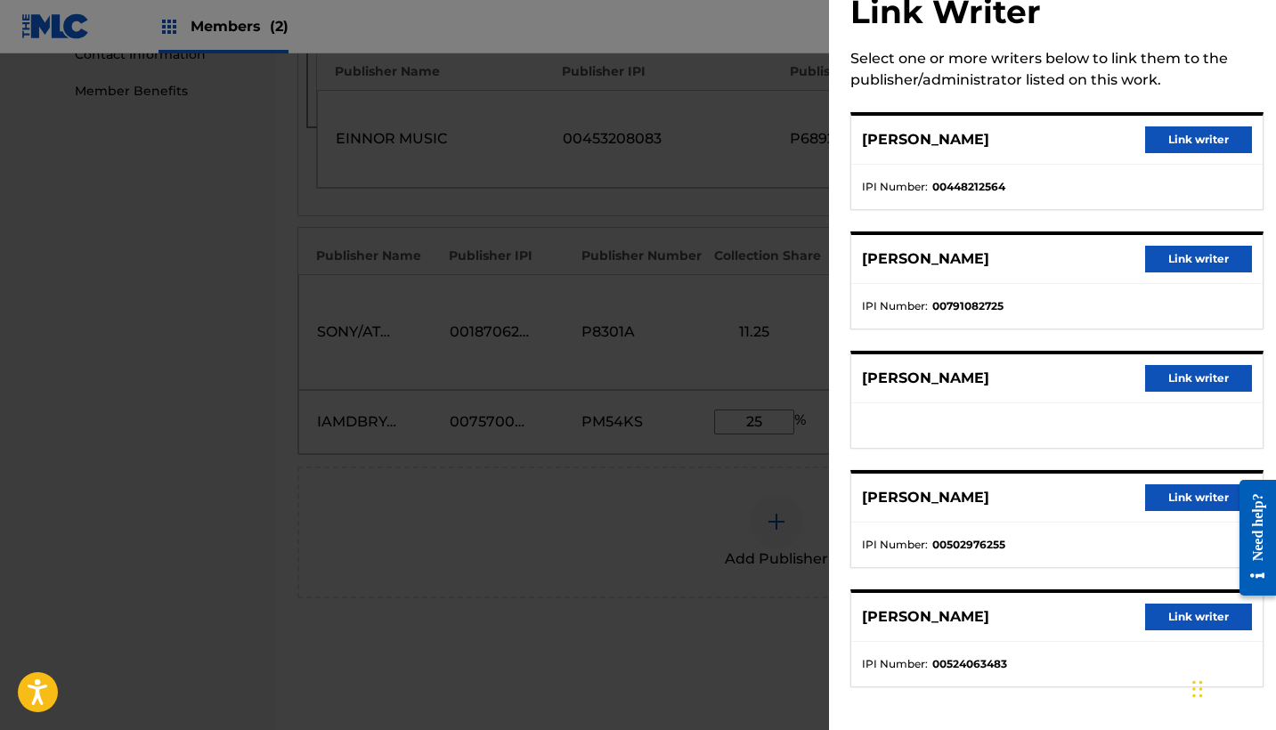
scroll to position [951, 0]
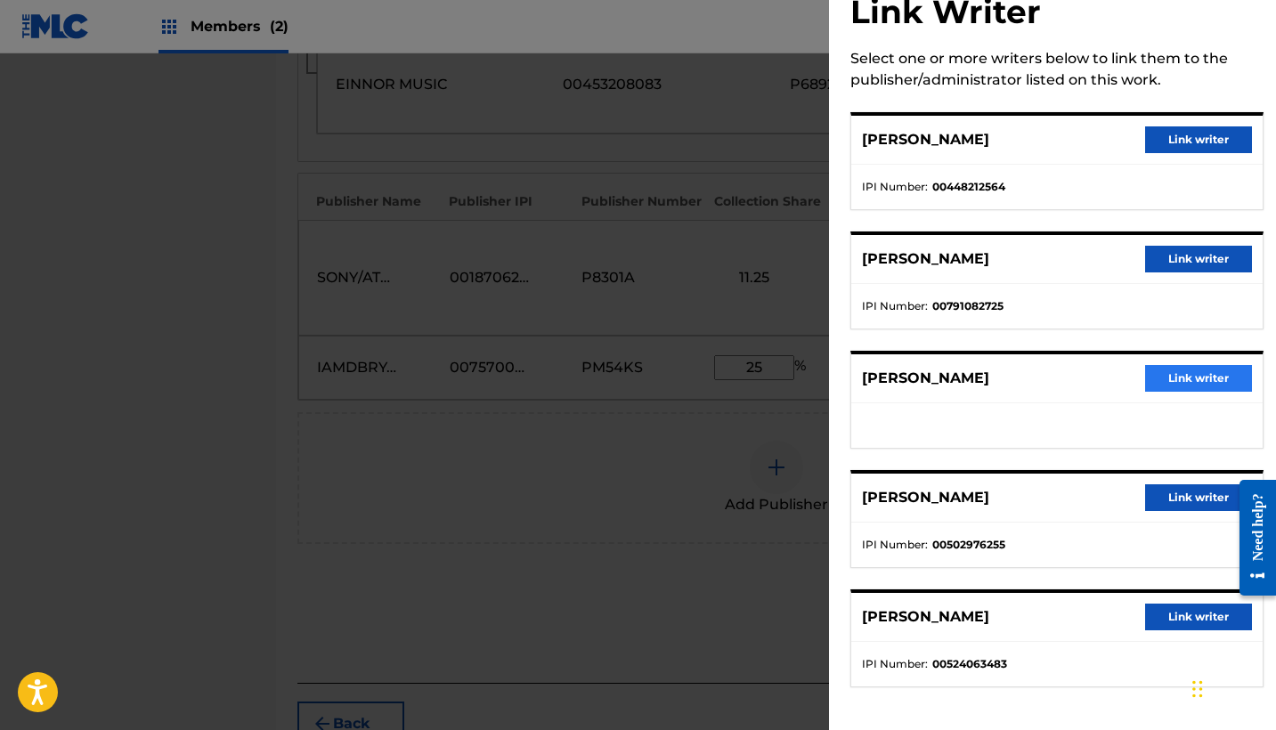
click at [1205, 383] on button "Link writer" at bounding box center [1198, 378] width 107 height 27
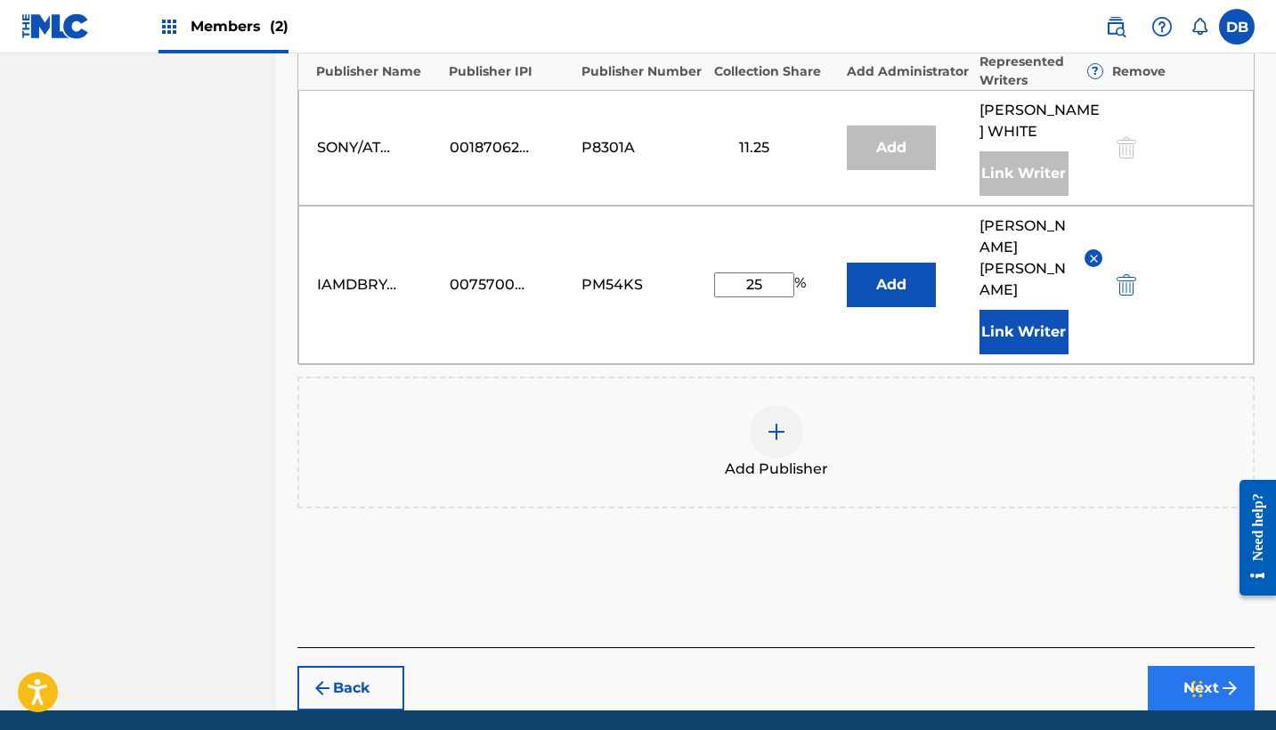
click at [1199, 666] on button "Next" at bounding box center [1201, 688] width 107 height 45
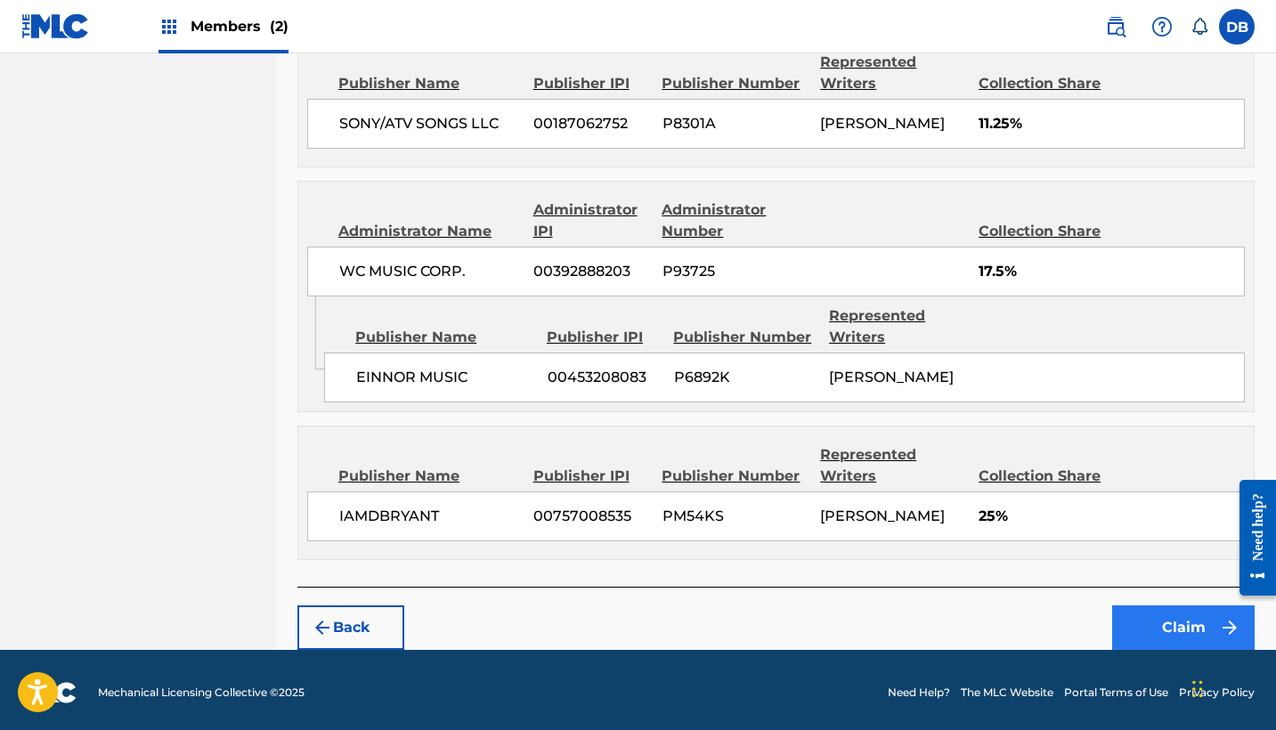
scroll to position [1111, 0]
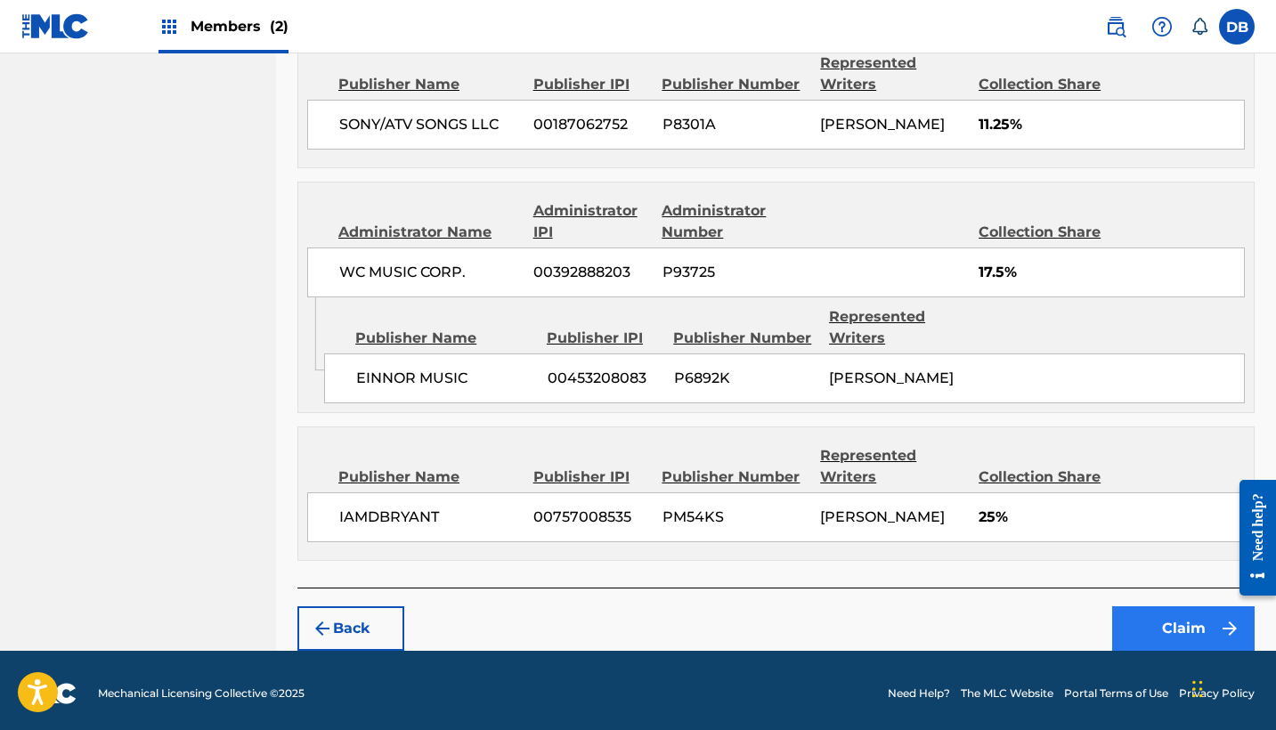
click at [1197, 626] on button "Claim" at bounding box center [1183, 628] width 142 height 45
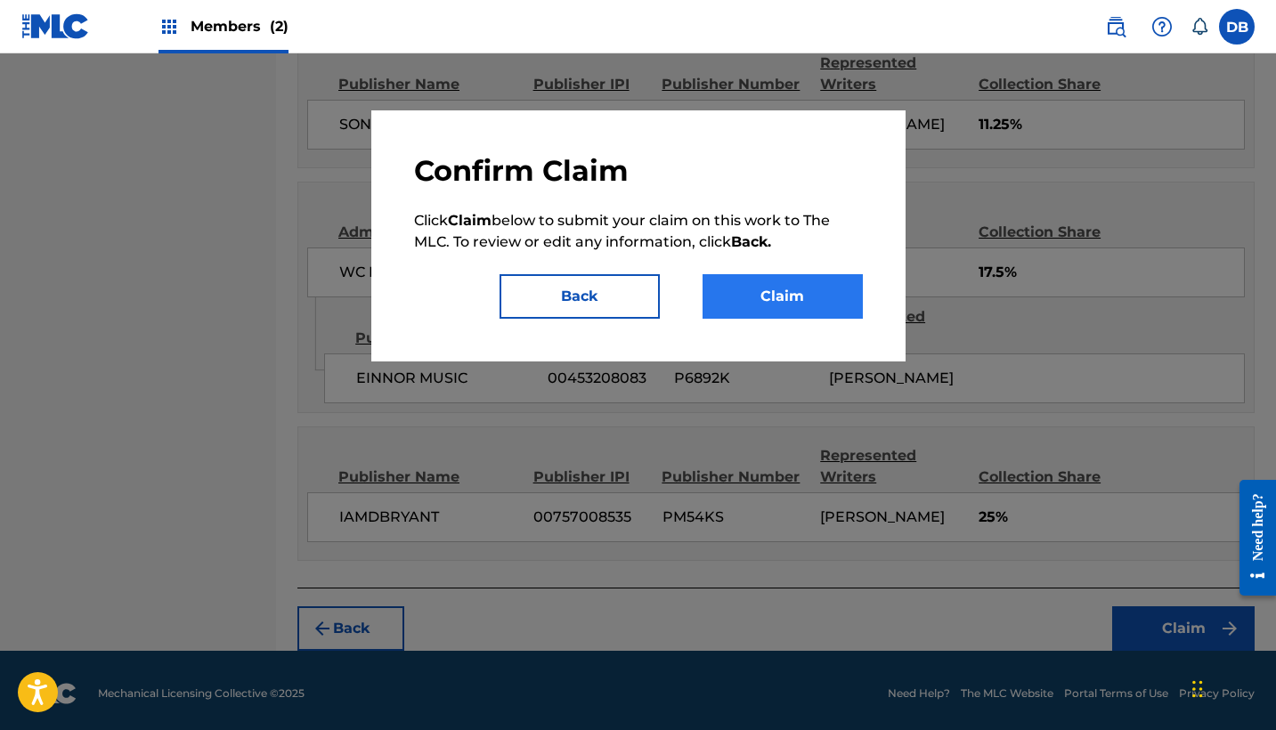
click at [770, 297] on button "Claim" at bounding box center [783, 296] width 160 height 45
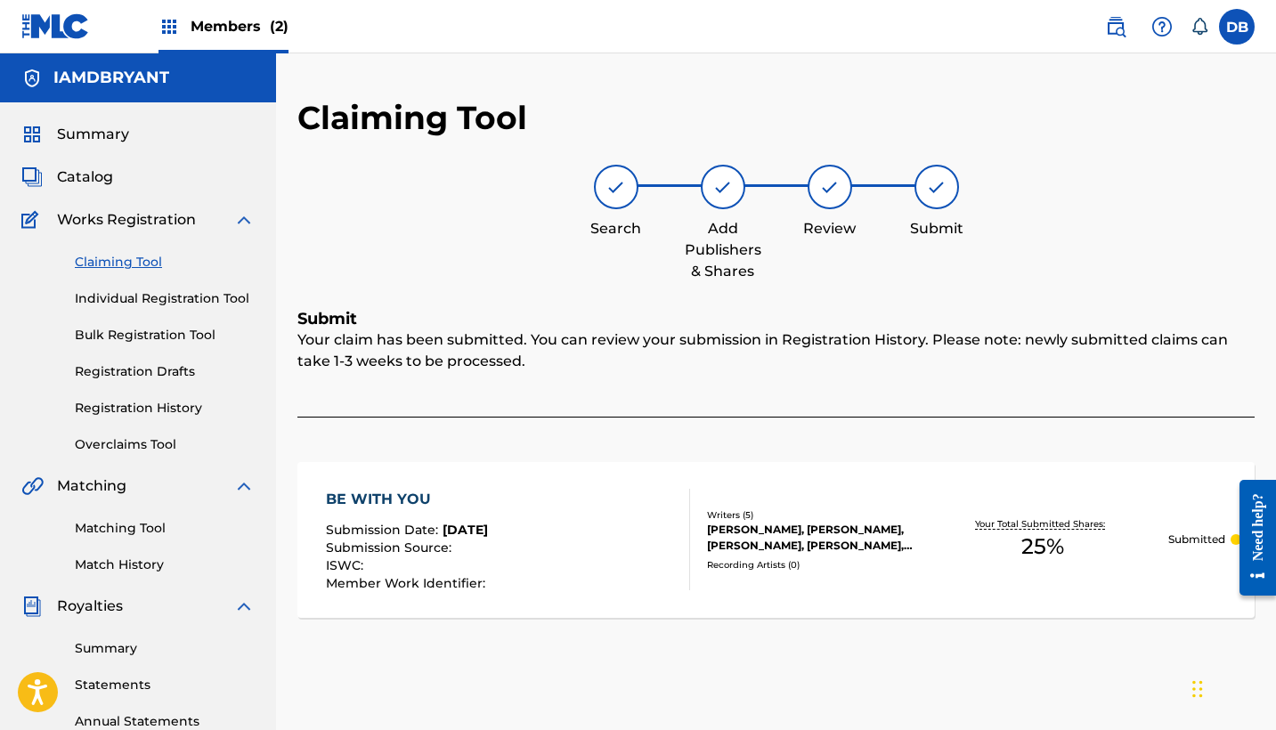
scroll to position [0, 0]
click at [130, 265] on link "Claiming Tool" at bounding box center [165, 262] width 180 height 19
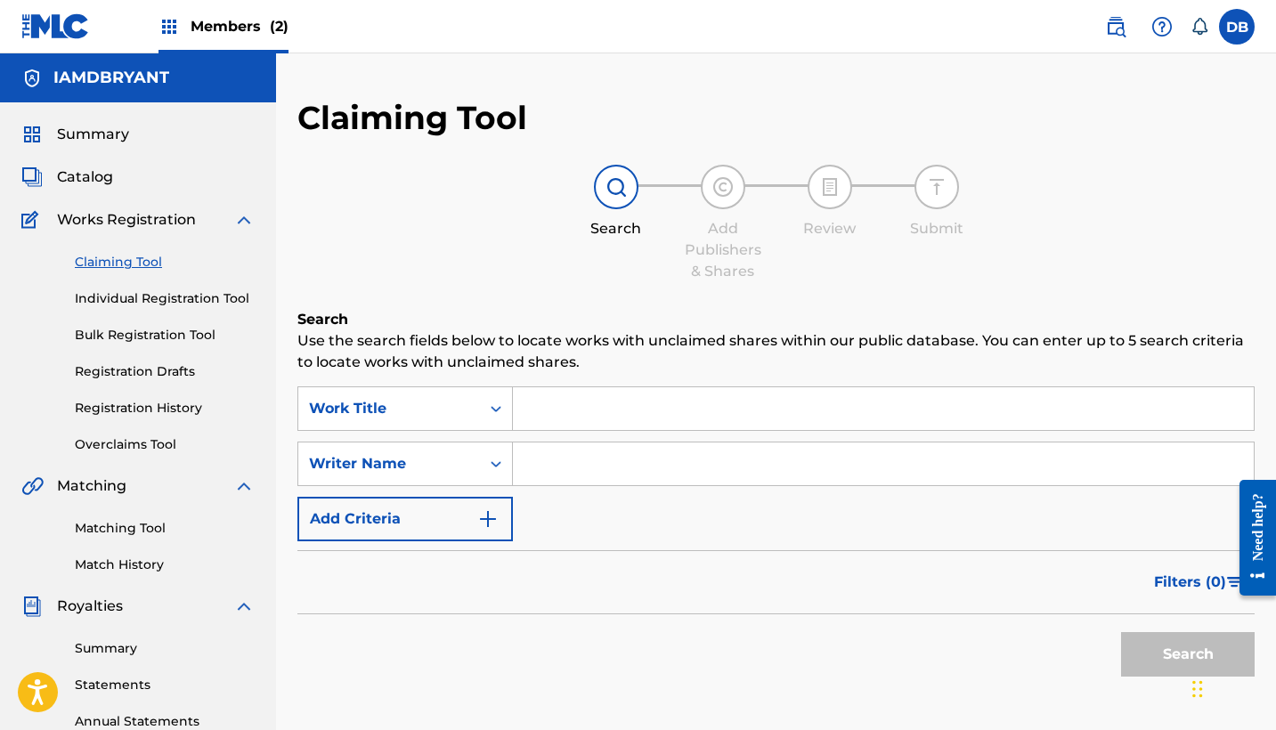
click at [633, 413] on input "Search Form" at bounding box center [883, 408] width 741 height 43
type input "r"
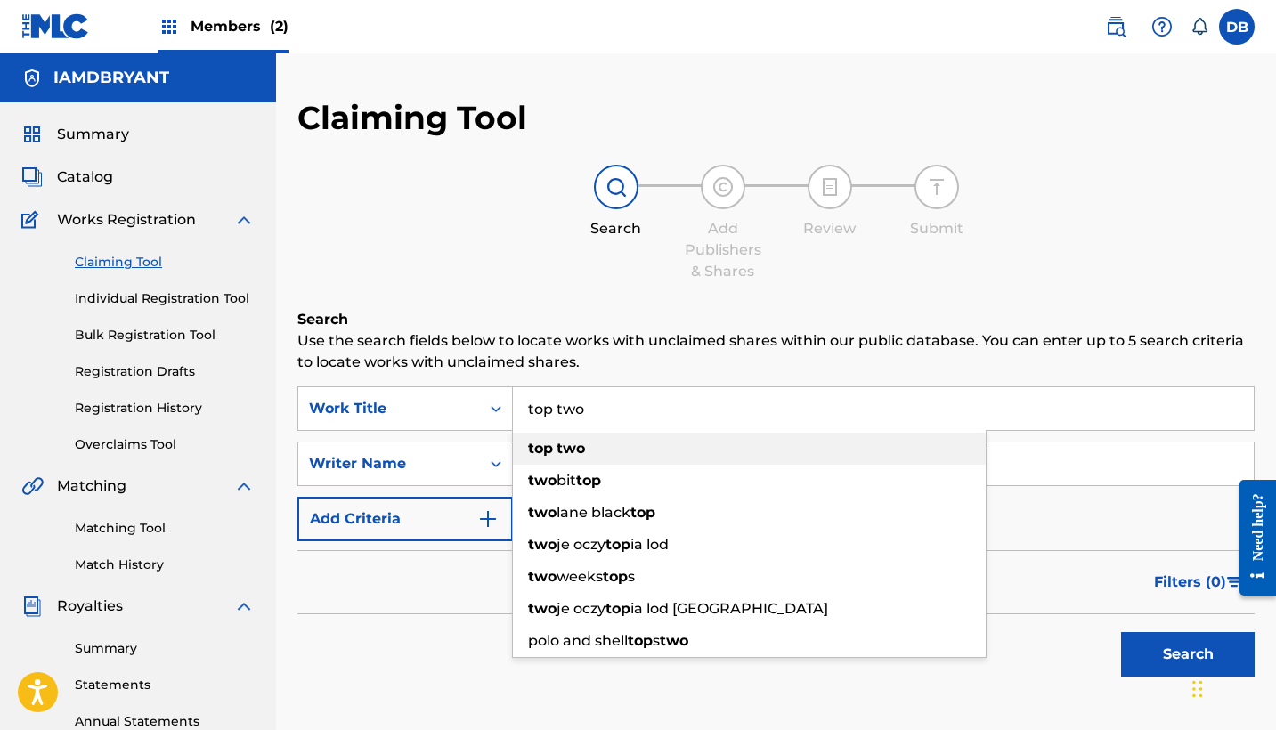
type input "top two"
click at [612, 459] on div "top two" at bounding box center [749, 449] width 473 height 32
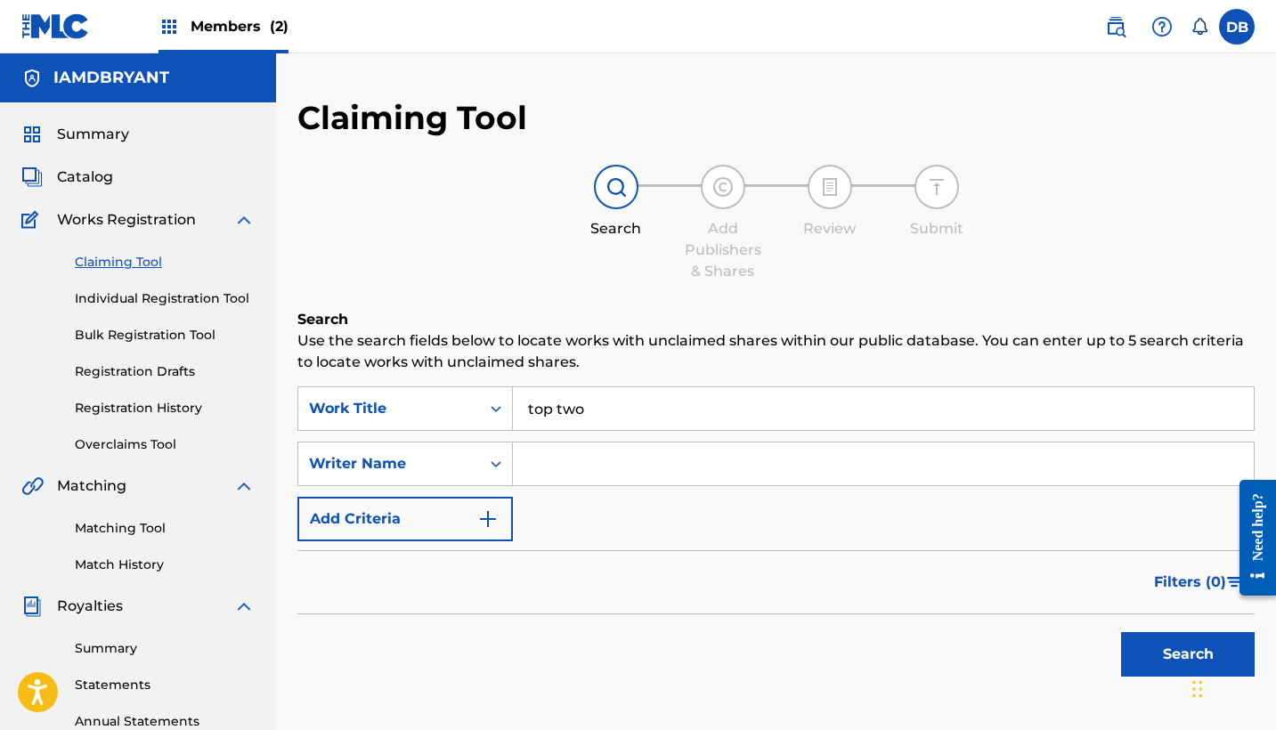
click at [613, 476] on input "Search Form" at bounding box center [883, 464] width 741 height 43
type input "[PERSON_NAME]"
click at [1188, 654] on button "Search" at bounding box center [1188, 654] width 134 height 45
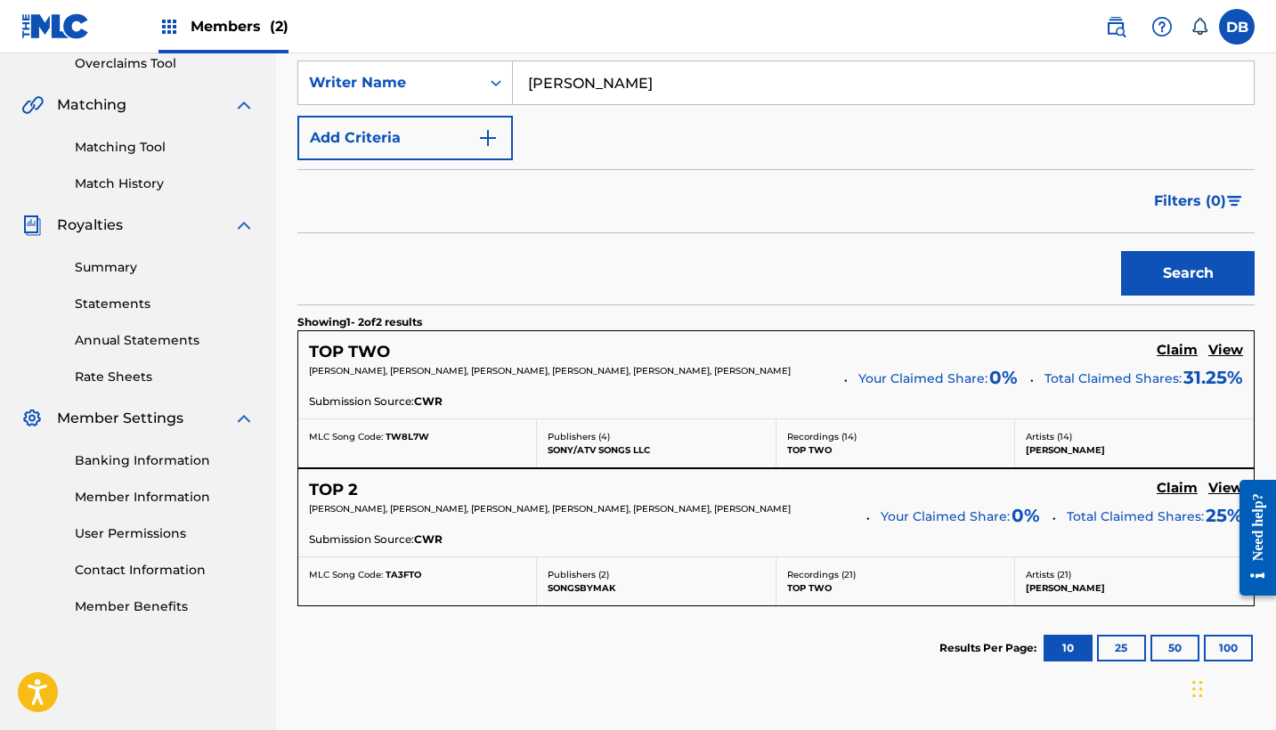
scroll to position [382, 0]
click at [353, 354] on h5 "TOP TWO" at bounding box center [349, 351] width 81 height 20
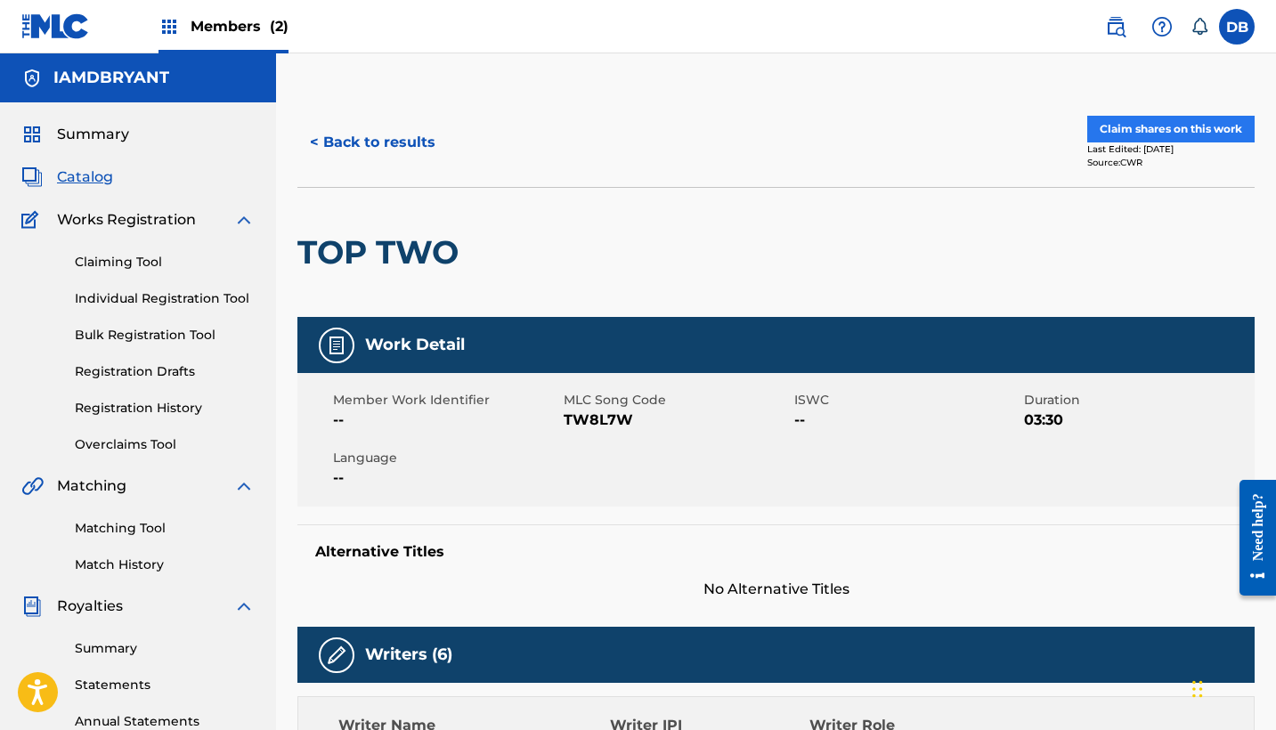
click at [1169, 126] on button "Claim shares on this work" at bounding box center [1170, 129] width 167 height 27
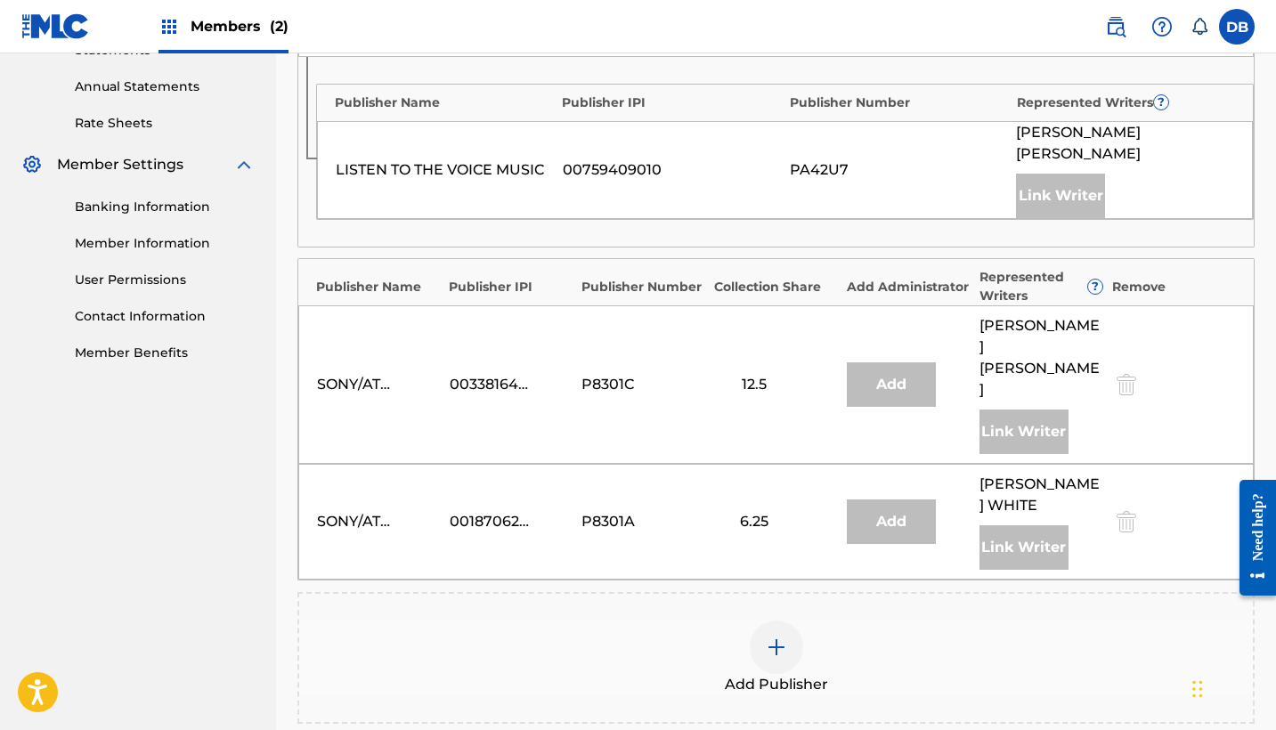
scroll to position [638, 0]
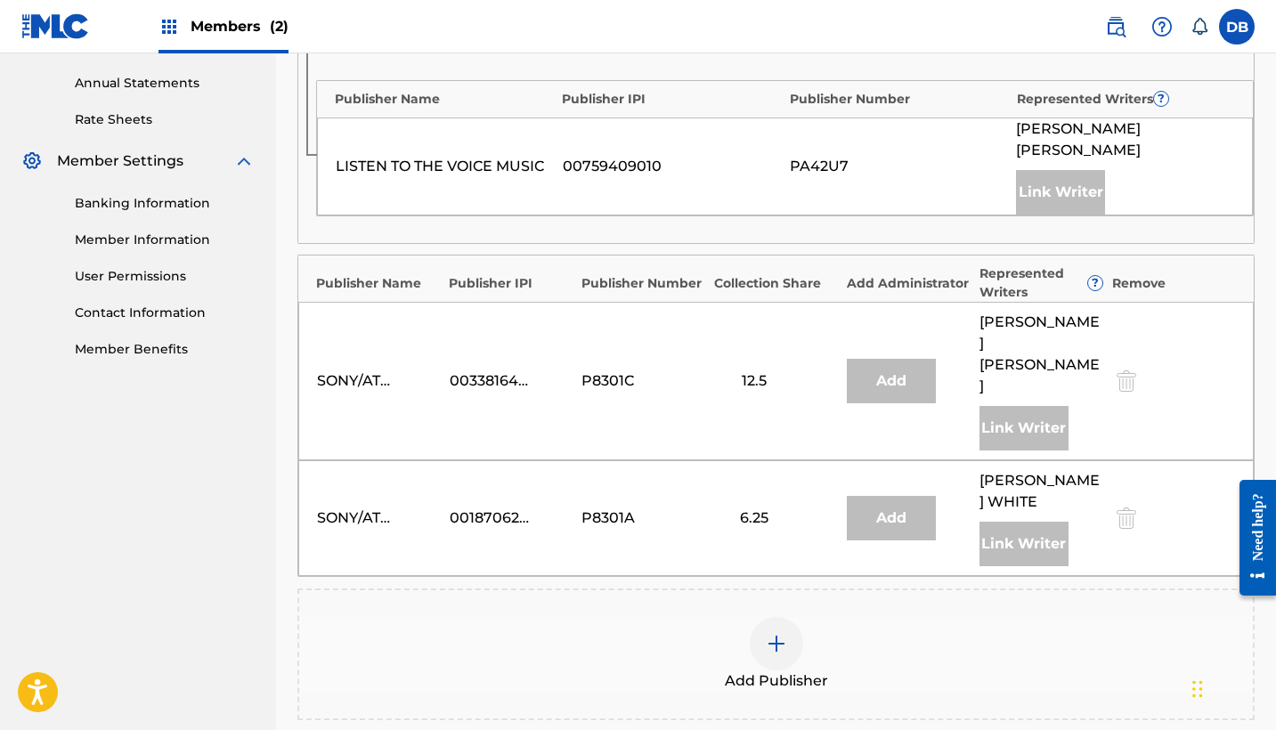
click at [778, 633] on img at bounding box center [776, 643] width 21 height 21
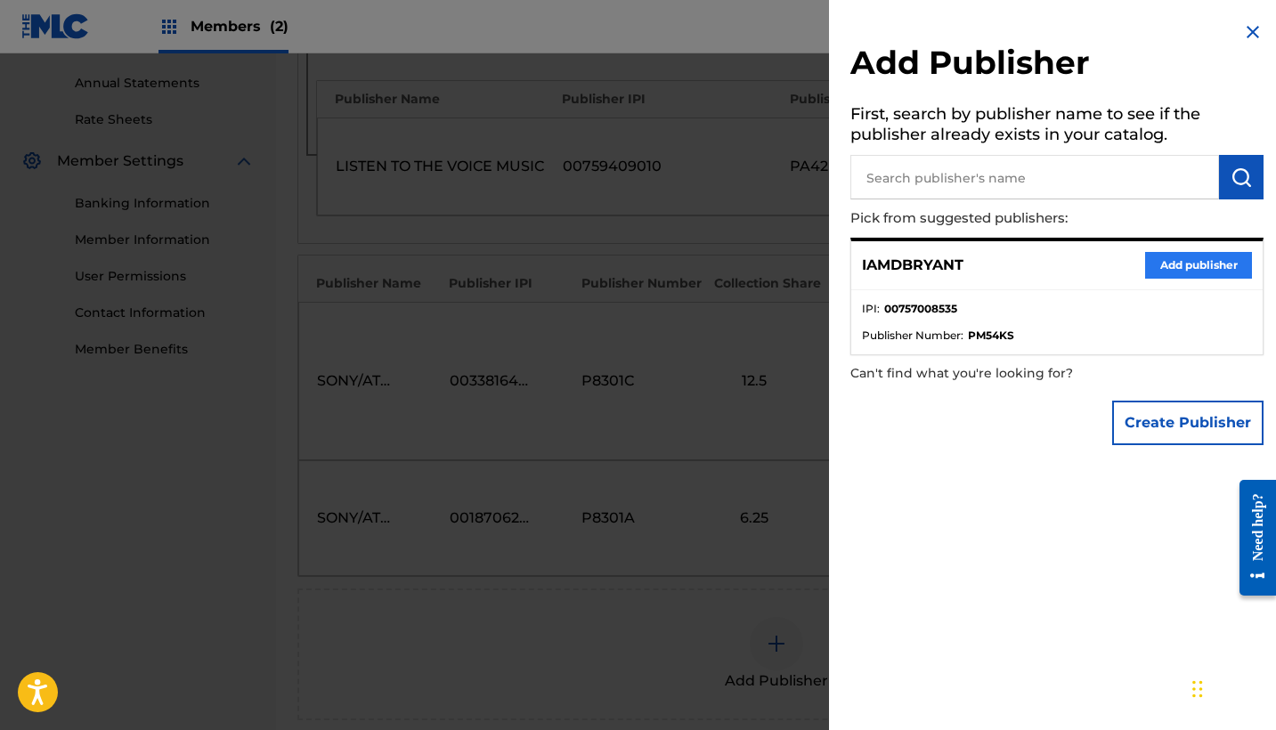
click at [1174, 263] on button "Add publisher" at bounding box center [1198, 265] width 107 height 27
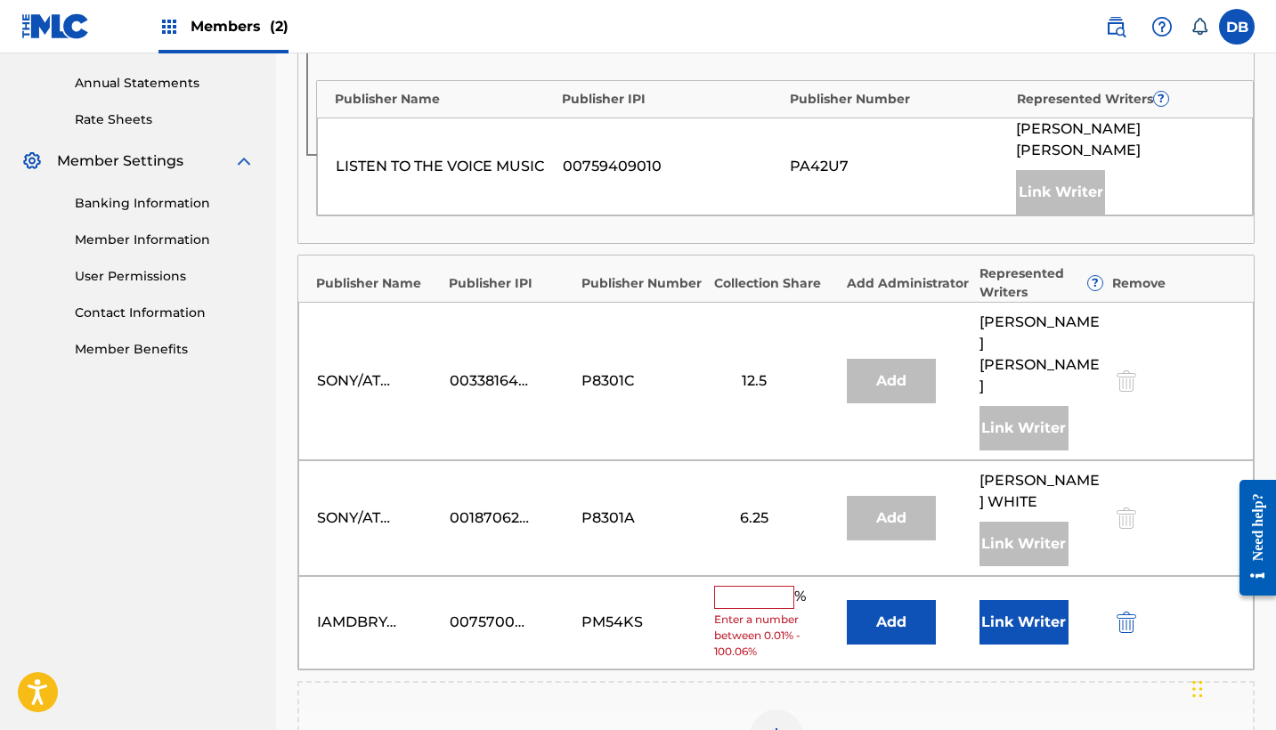
click at [738, 586] on input "text" at bounding box center [754, 597] width 80 height 23
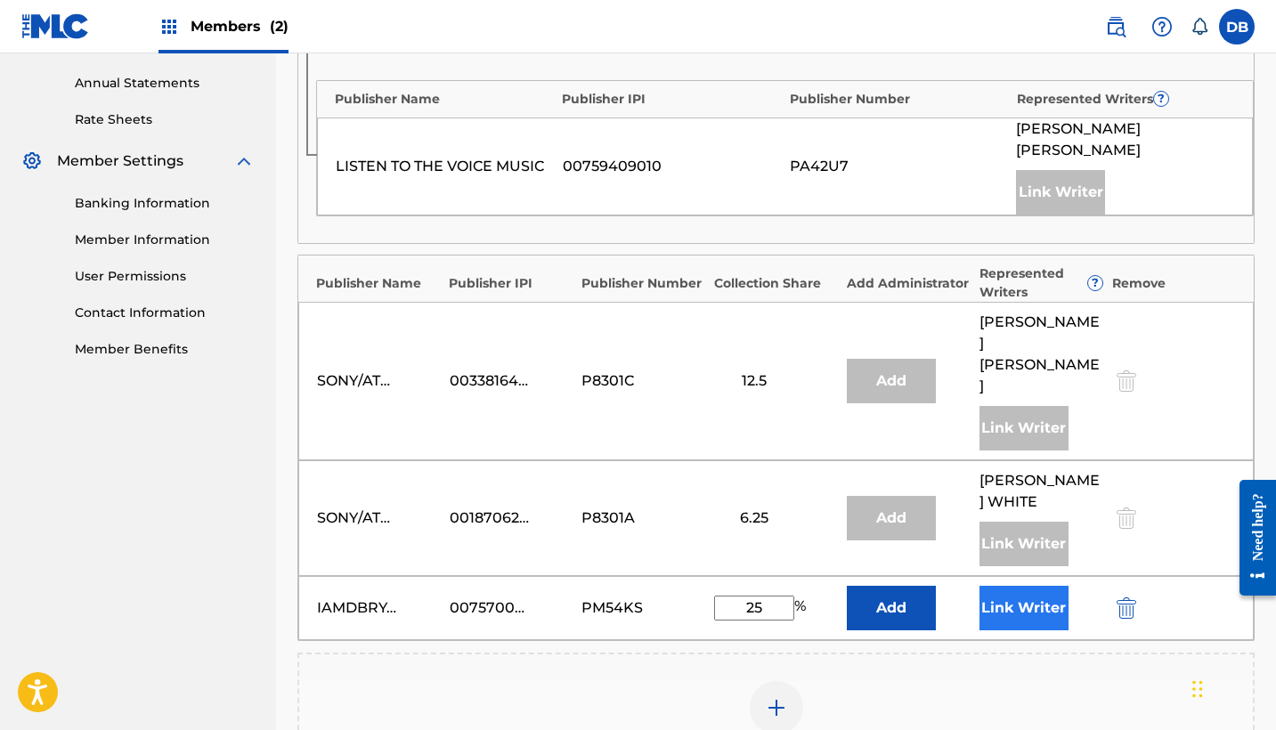
type input "25"
click at [1010, 586] on button "Link Writer" at bounding box center [1024, 608] width 89 height 45
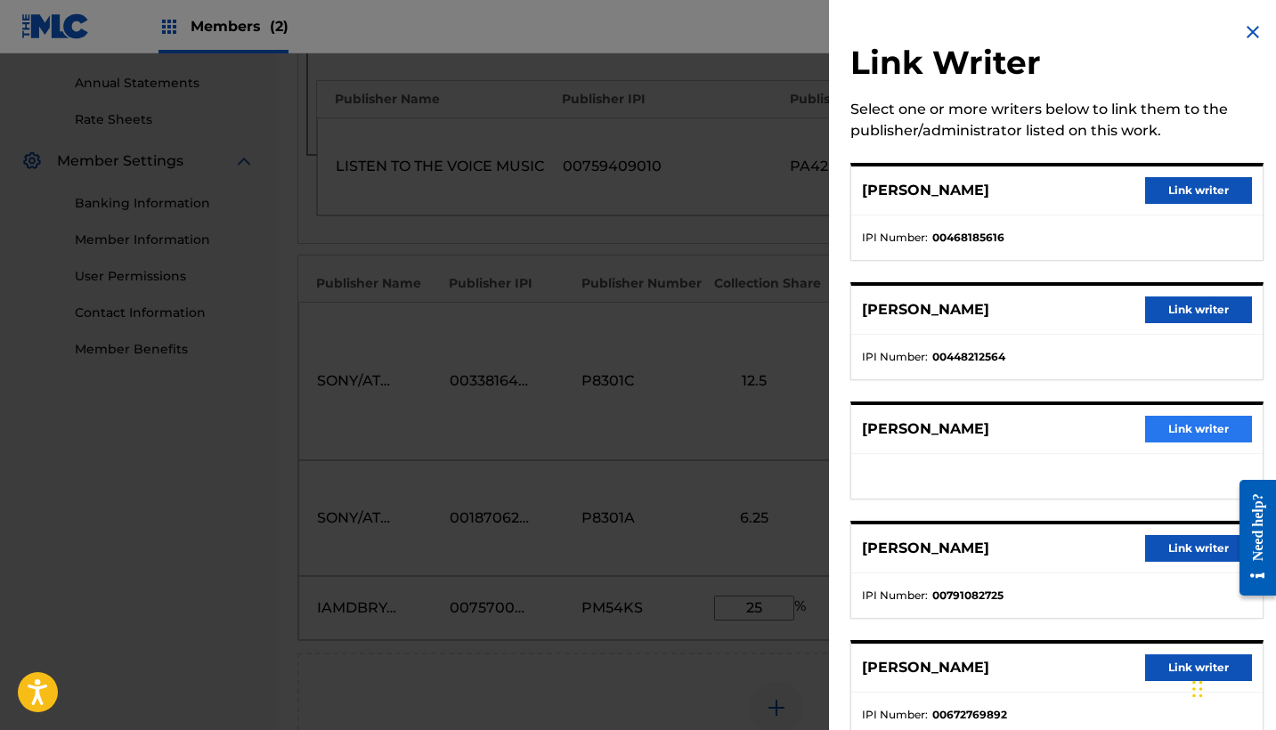
click at [1178, 430] on button "Link writer" at bounding box center [1198, 429] width 107 height 27
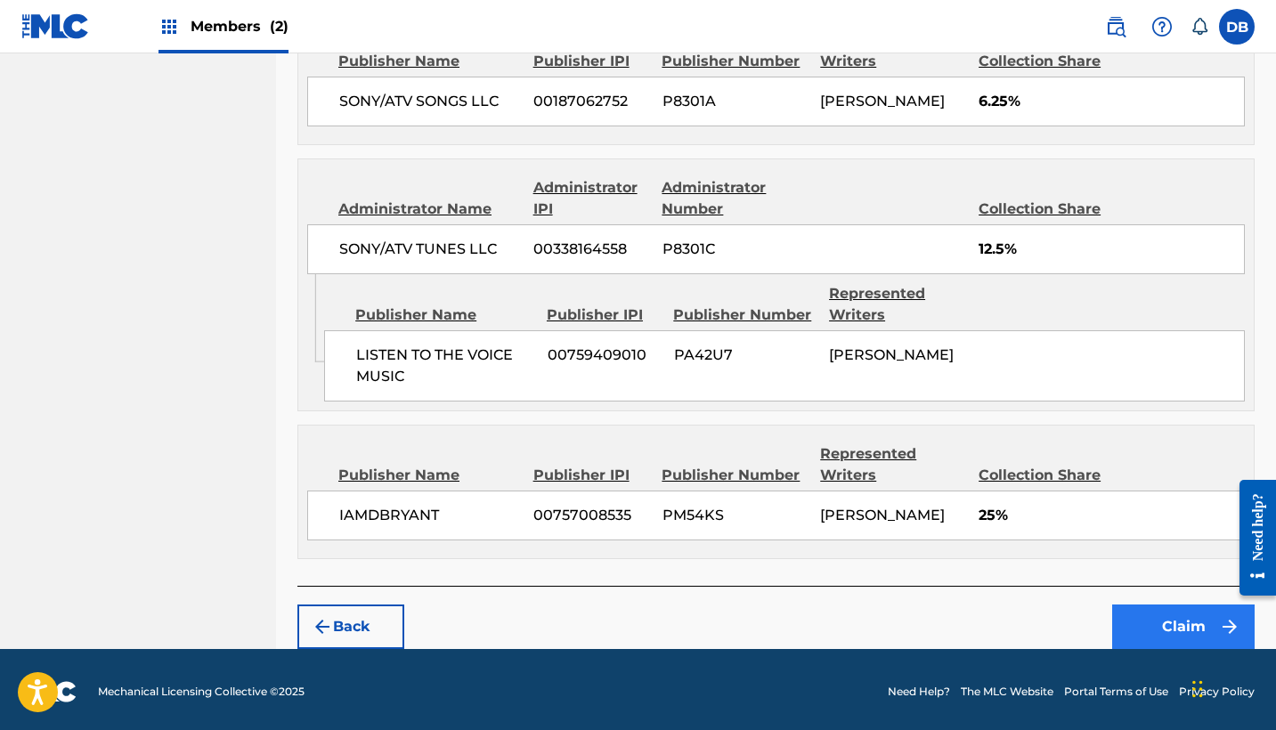
scroll to position [1020, 0]
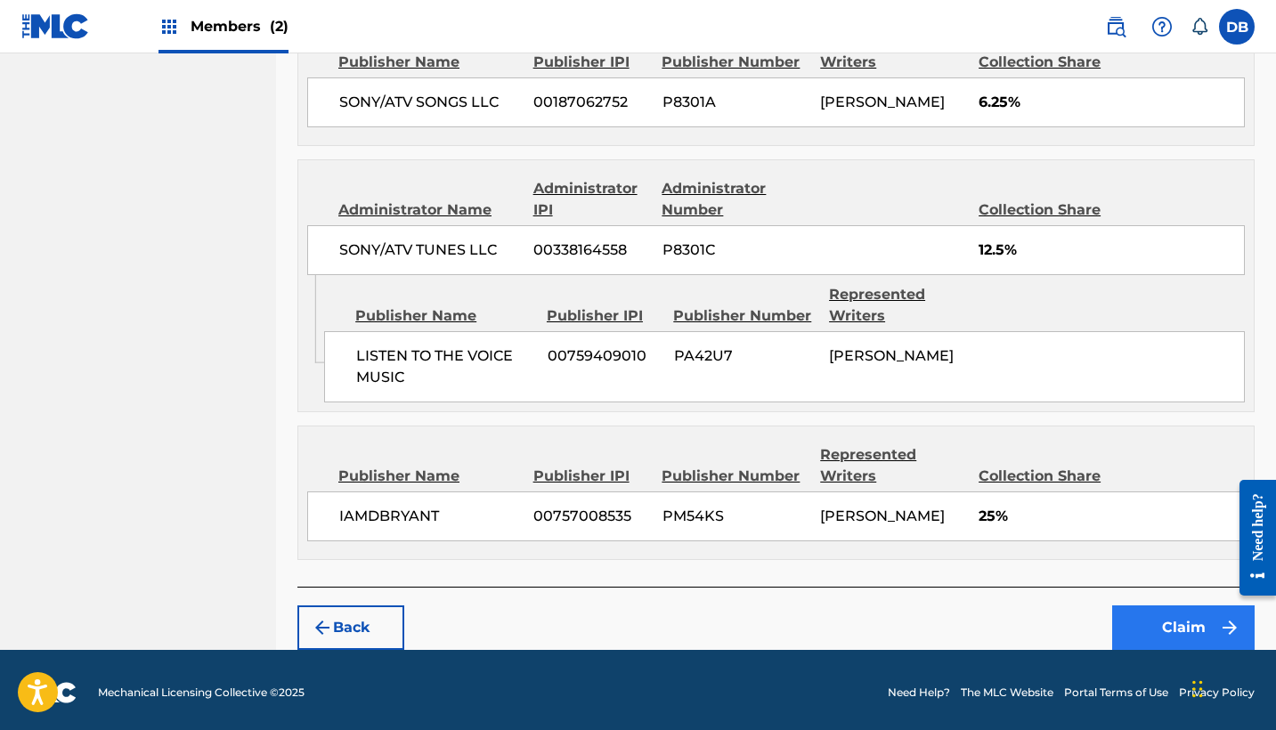
click at [1163, 623] on button "Claim" at bounding box center [1183, 628] width 142 height 45
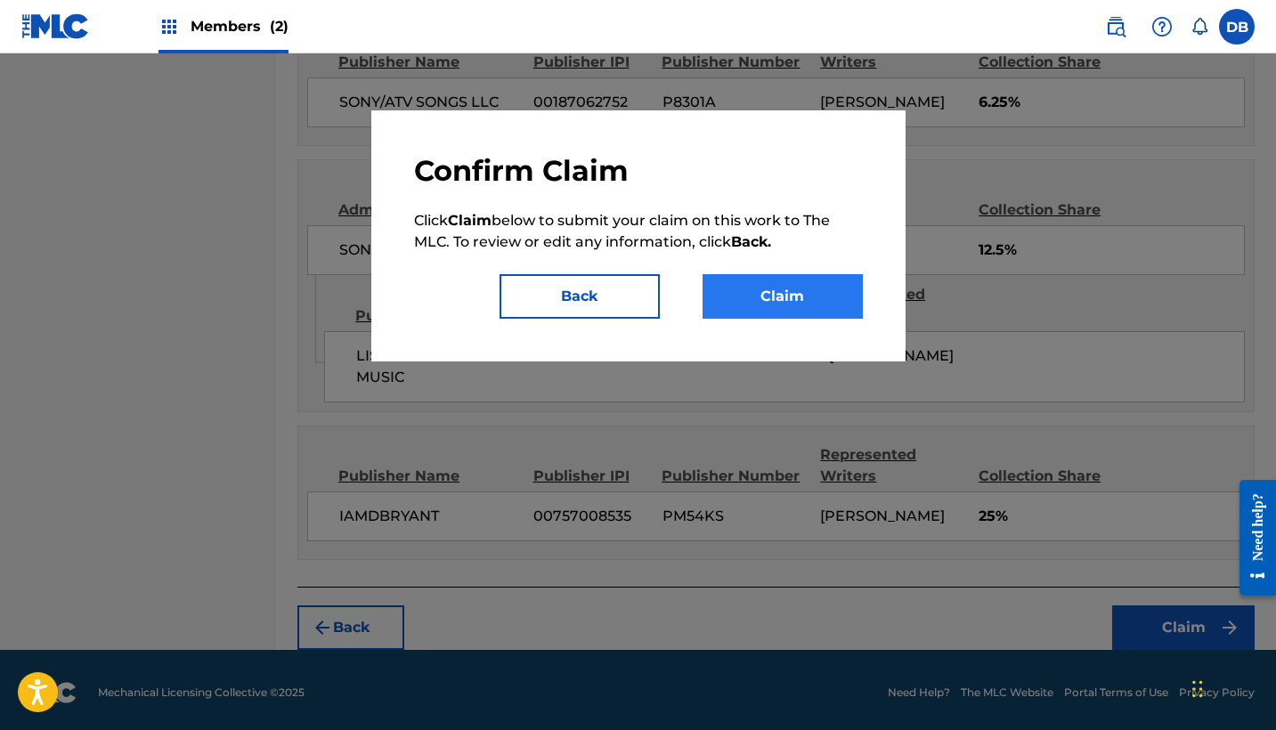
click at [809, 287] on button "Claim" at bounding box center [783, 296] width 160 height 45
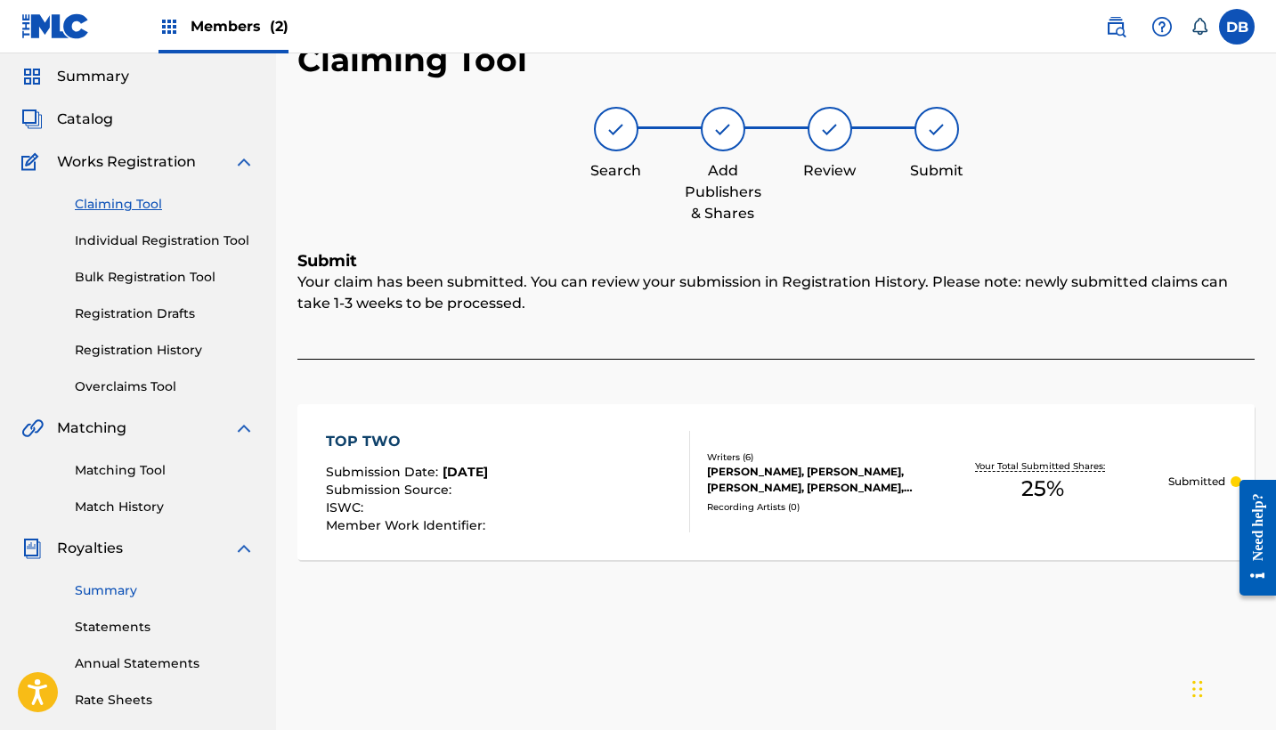
scroll to position [52, 0]
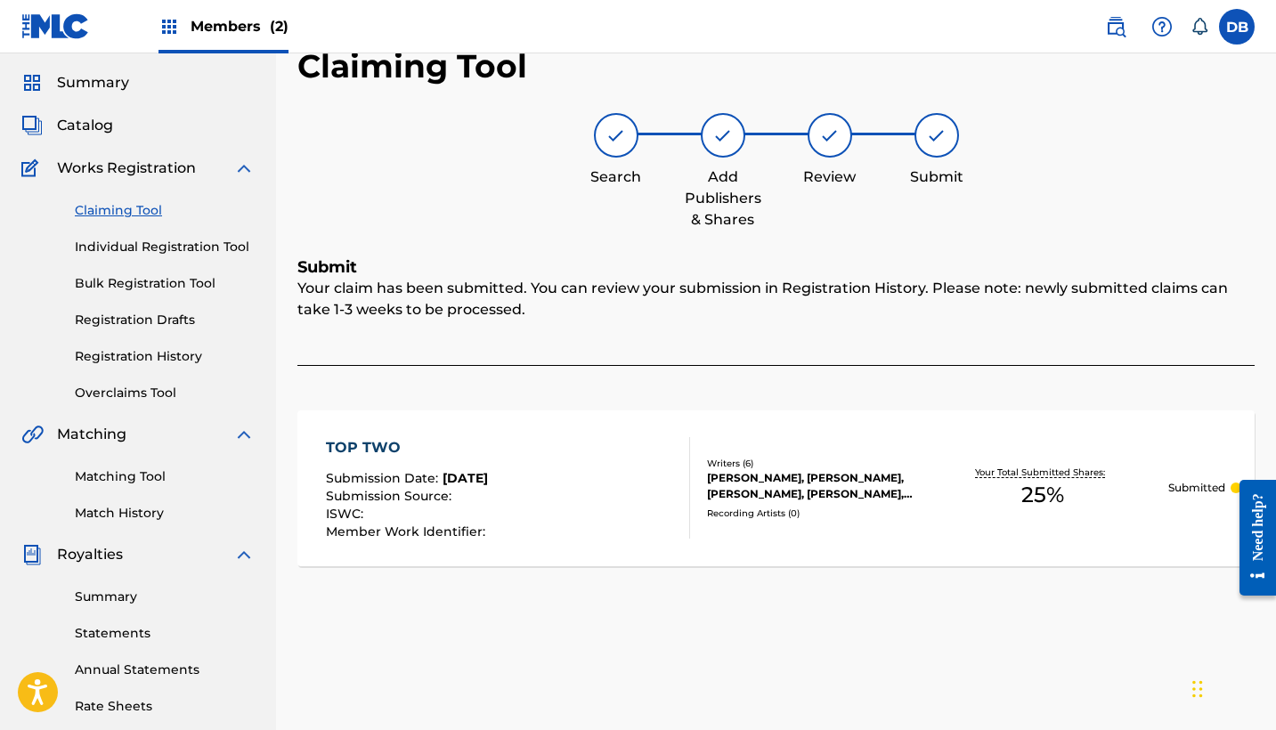
click at [136, 208] on link "Claiming Tool" at bounding box center [165, 210] width 180 height 19
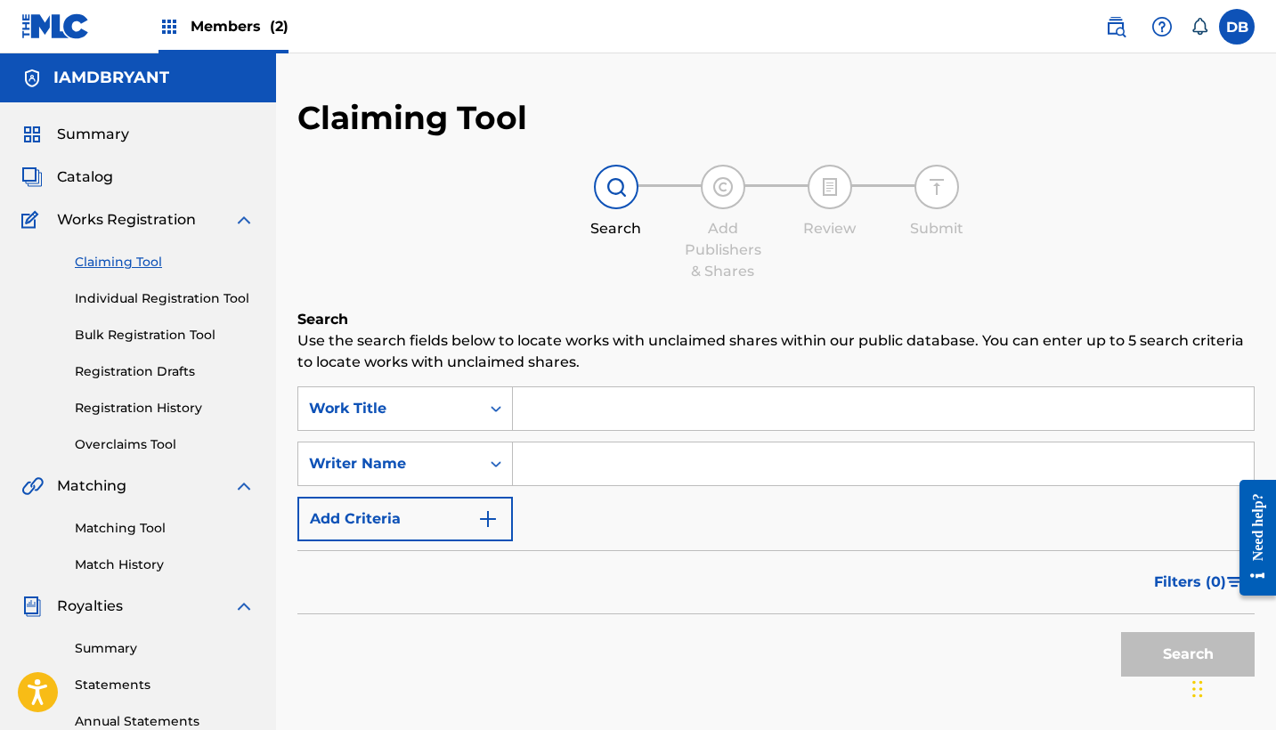
click at [597, 415] on input "Search Form" at bounding box center [883, 408] width 741 height 43
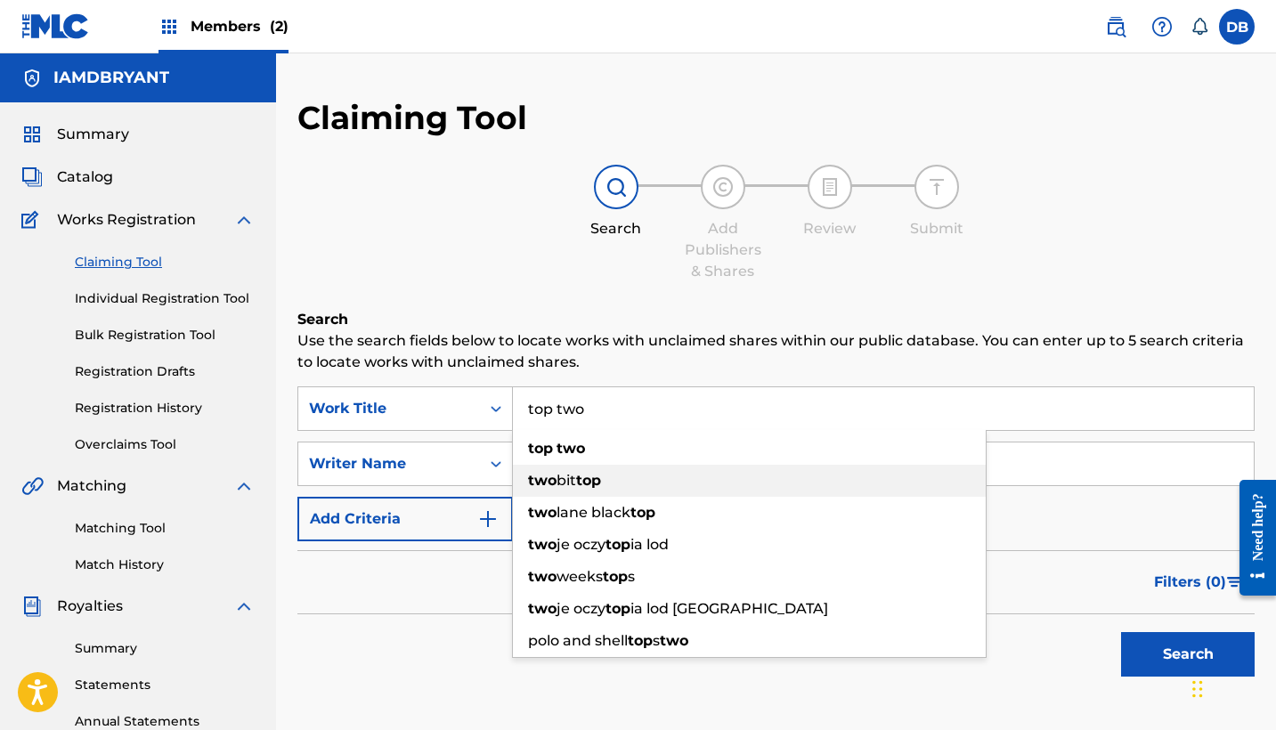
click at [646, 468] on div "two bit top" at bounding box center [749, 481] width 473 height 32
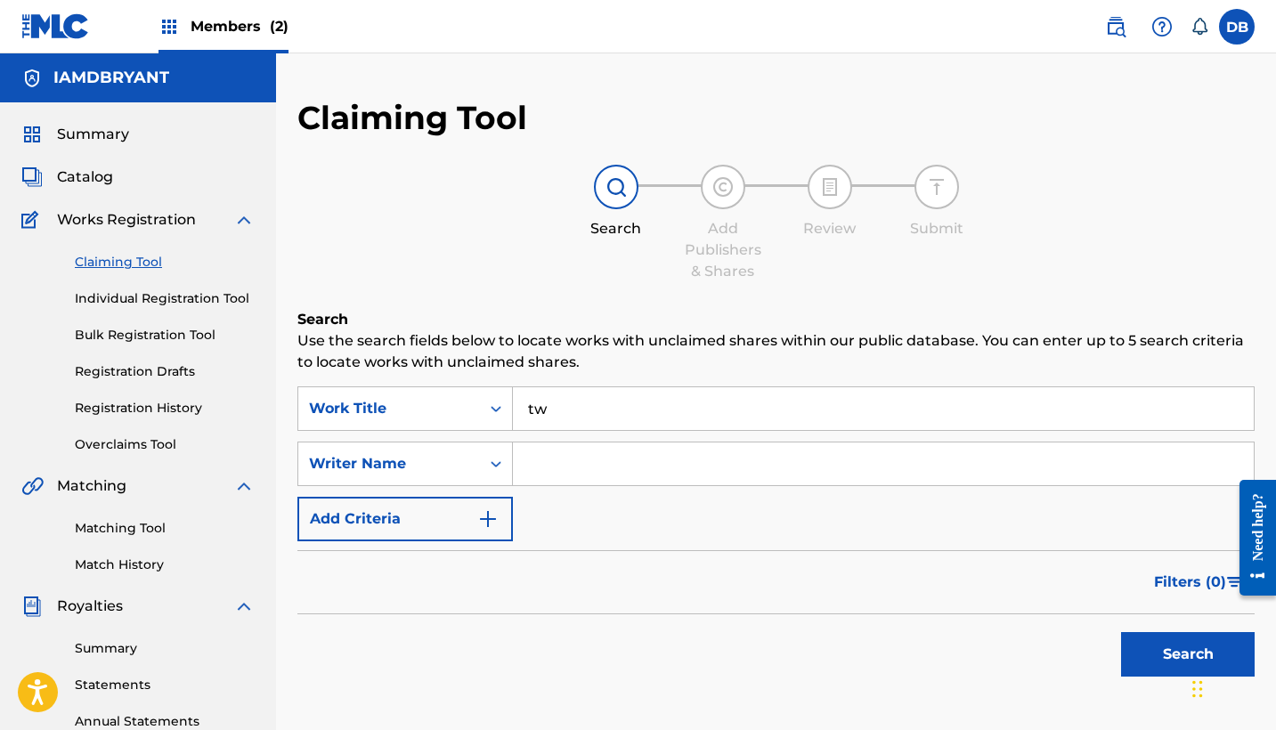
type input "t"
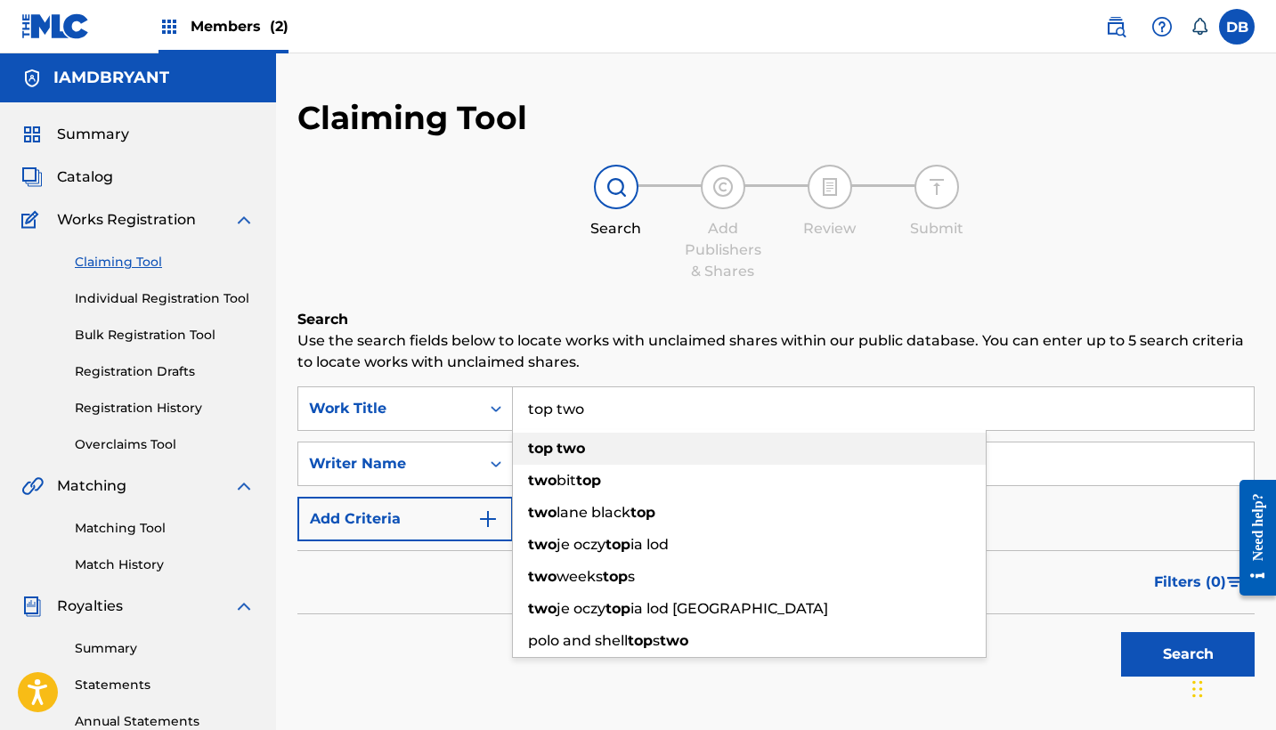
type input "top two"
click at [607, 445] on div "top two" at bounding box center [749, 449] width 473 height 32
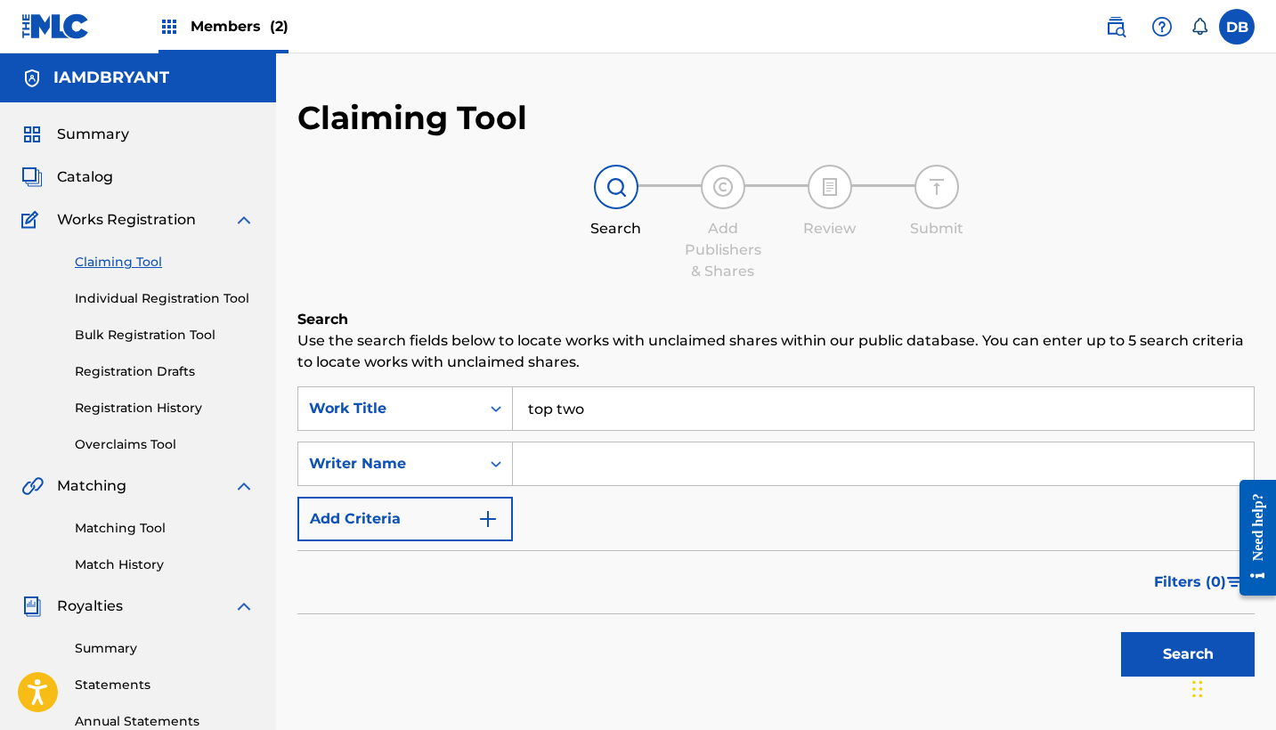
click at [606, 467] on input "Search Form" at bounding box center [883, 464] width 741 height 43
type input "[PERSON_NAME]"
click at [1175, 657] on button "Search" at bounding box center [1188, 654] width 134 height 45
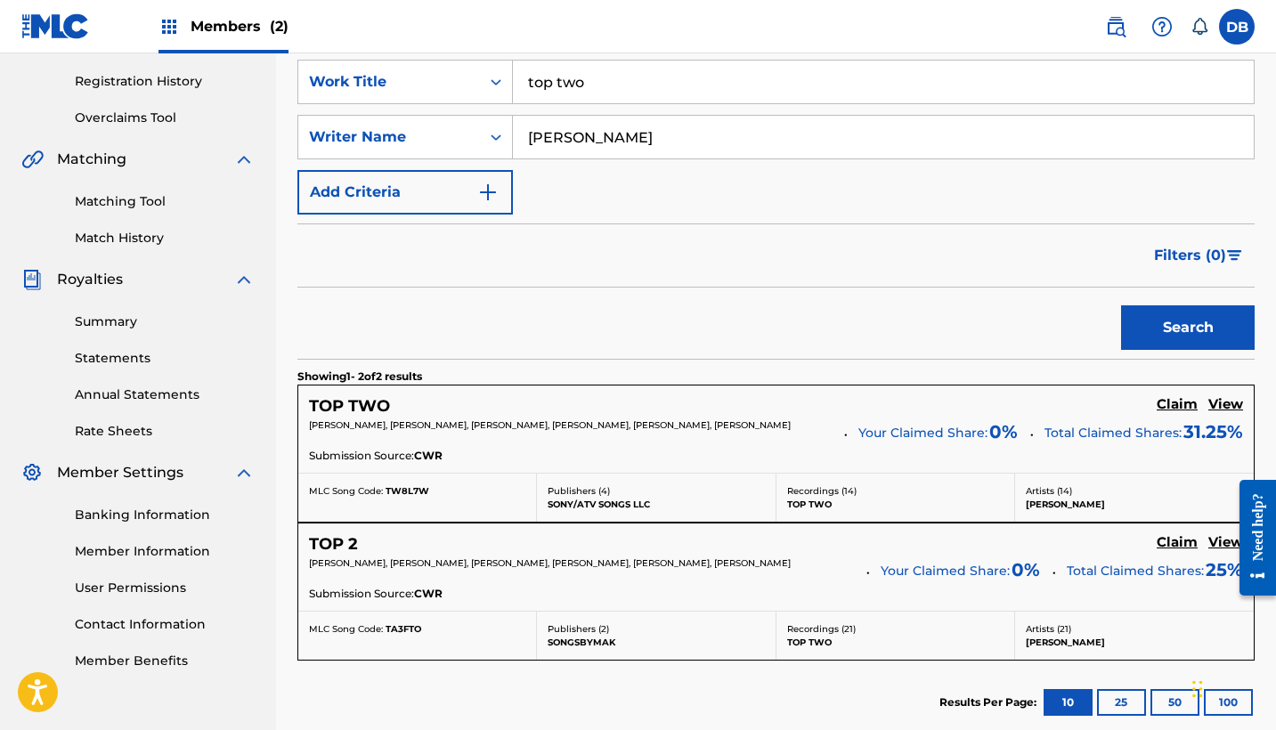
scroll to position [345, 0]
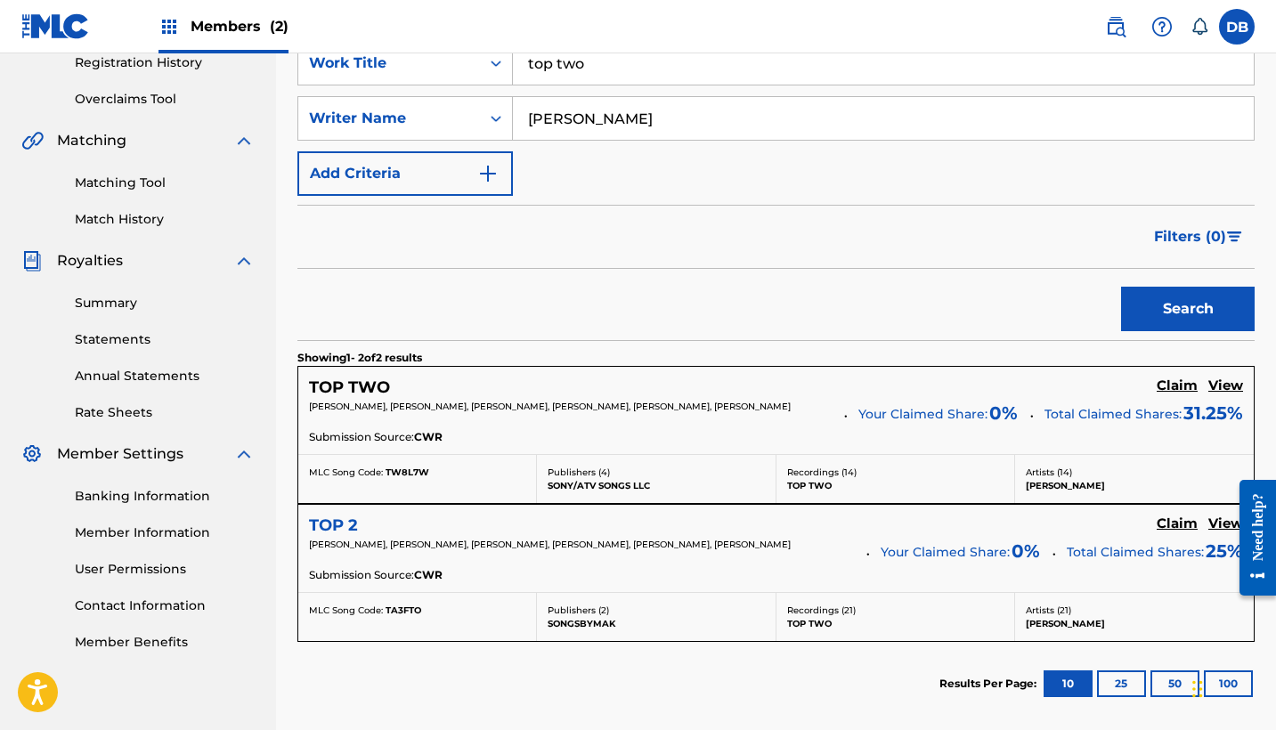
click at [338, 526] on h5 "TOP 2" at bounding box center [333, 526] width 49 height 20
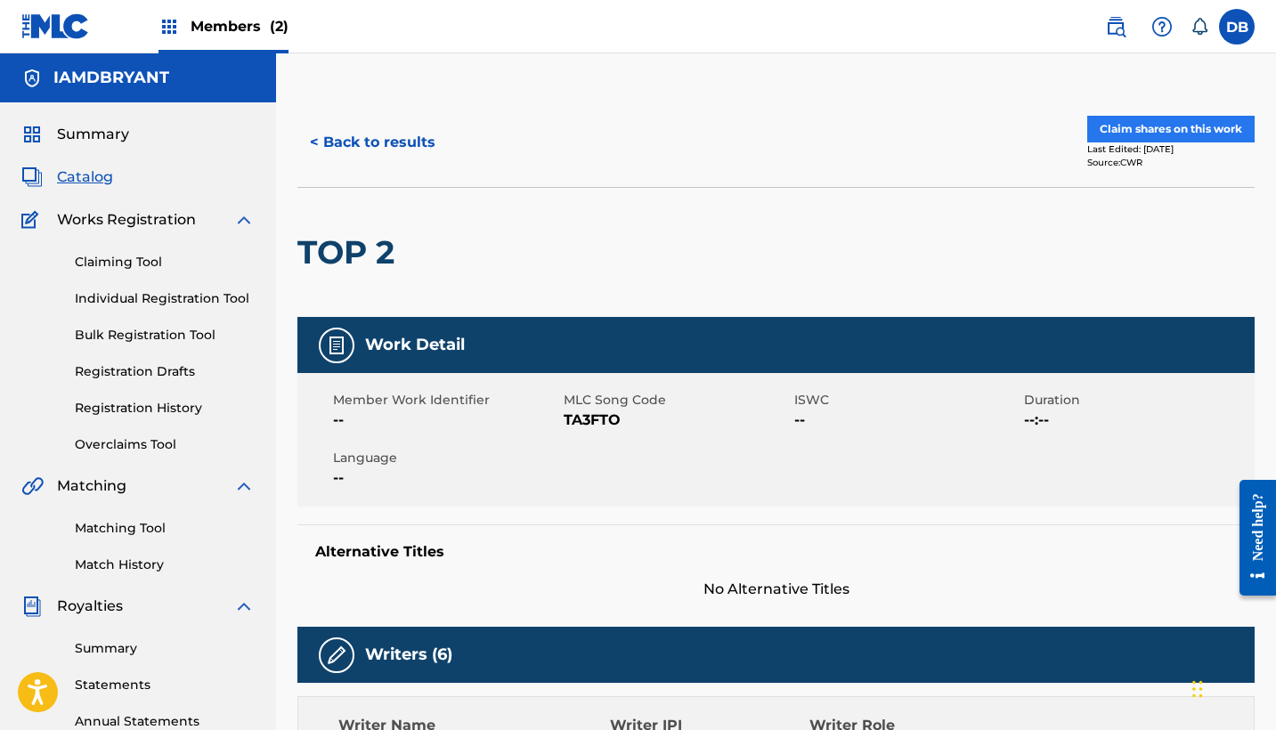
click at [1139, 140] on button "Claim shares on this work" at bounding box center [1170, 129] width 167 height 27
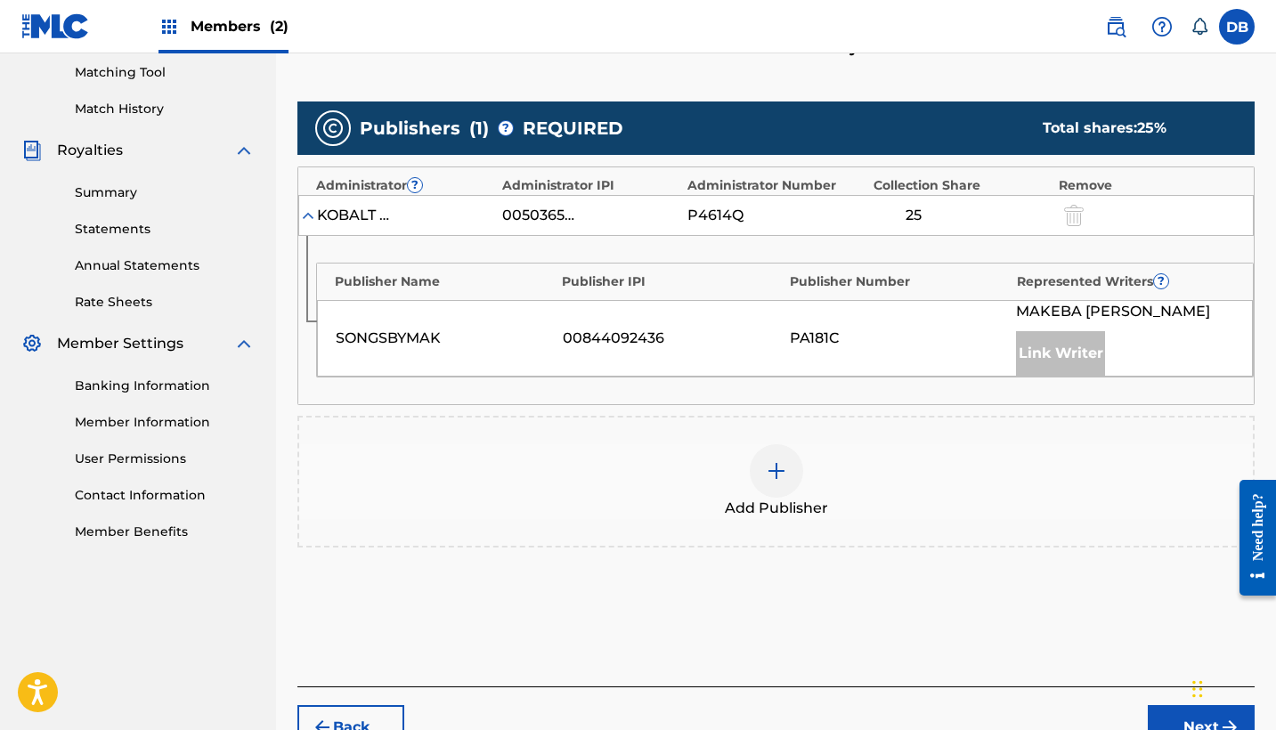
scroll to position [458, 0]
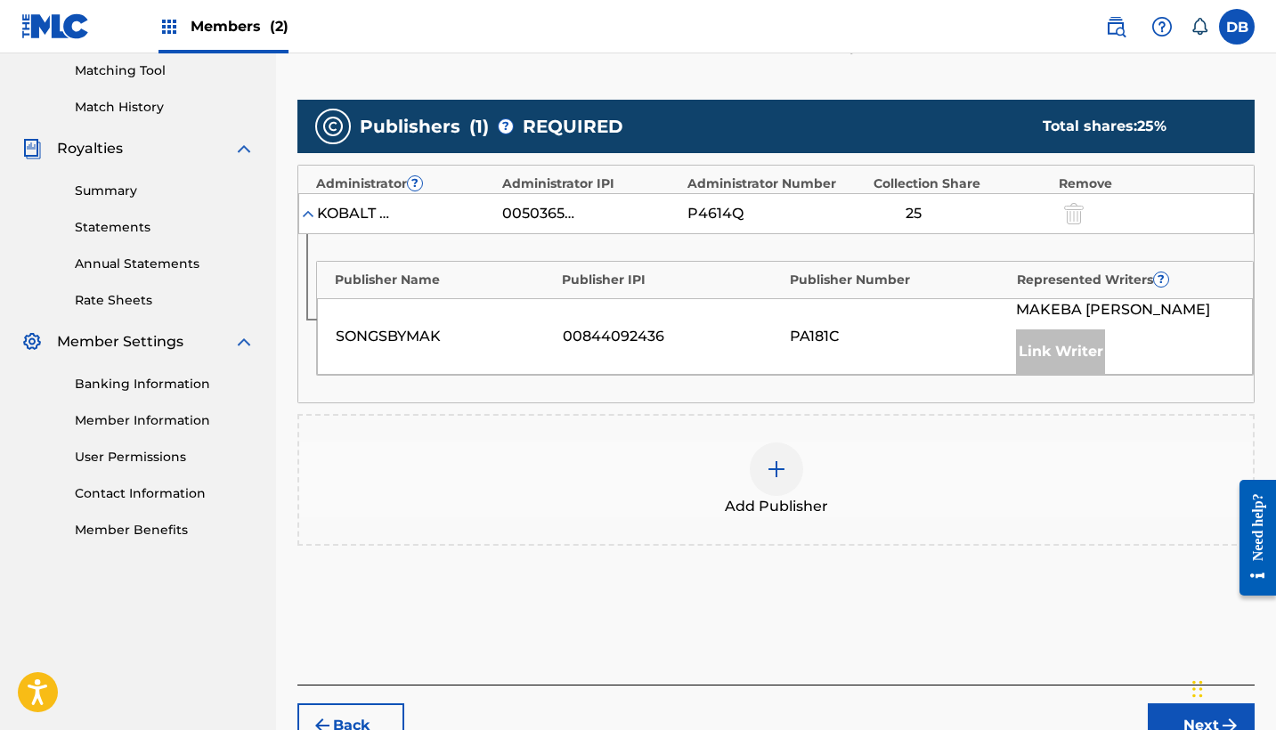
click at [776, 473] on img at bounding box center [776, 469] width 21 height 21
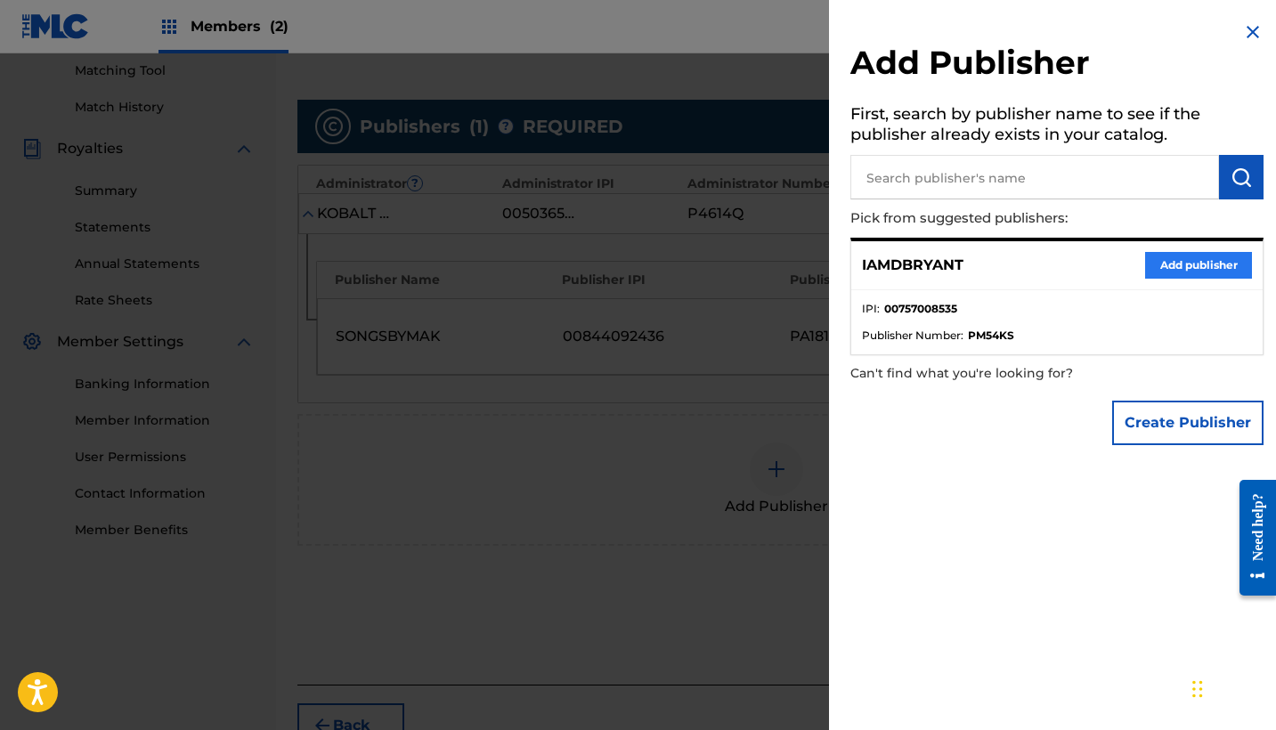
click at [1164, 270] on button "Add publisher" at bounding box center [1198, 265] width 107 height 27
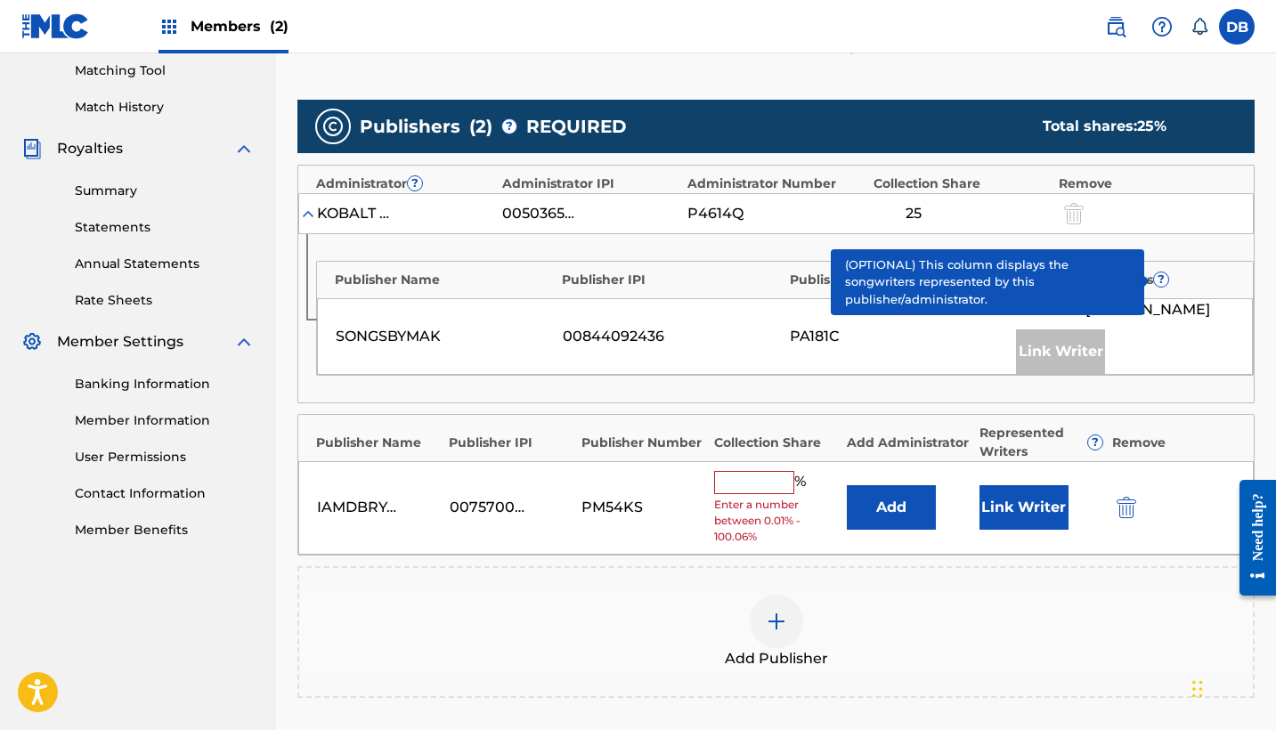
click at [761, 476] on input "text" at bounding box center [754, 482] width 80 height 23
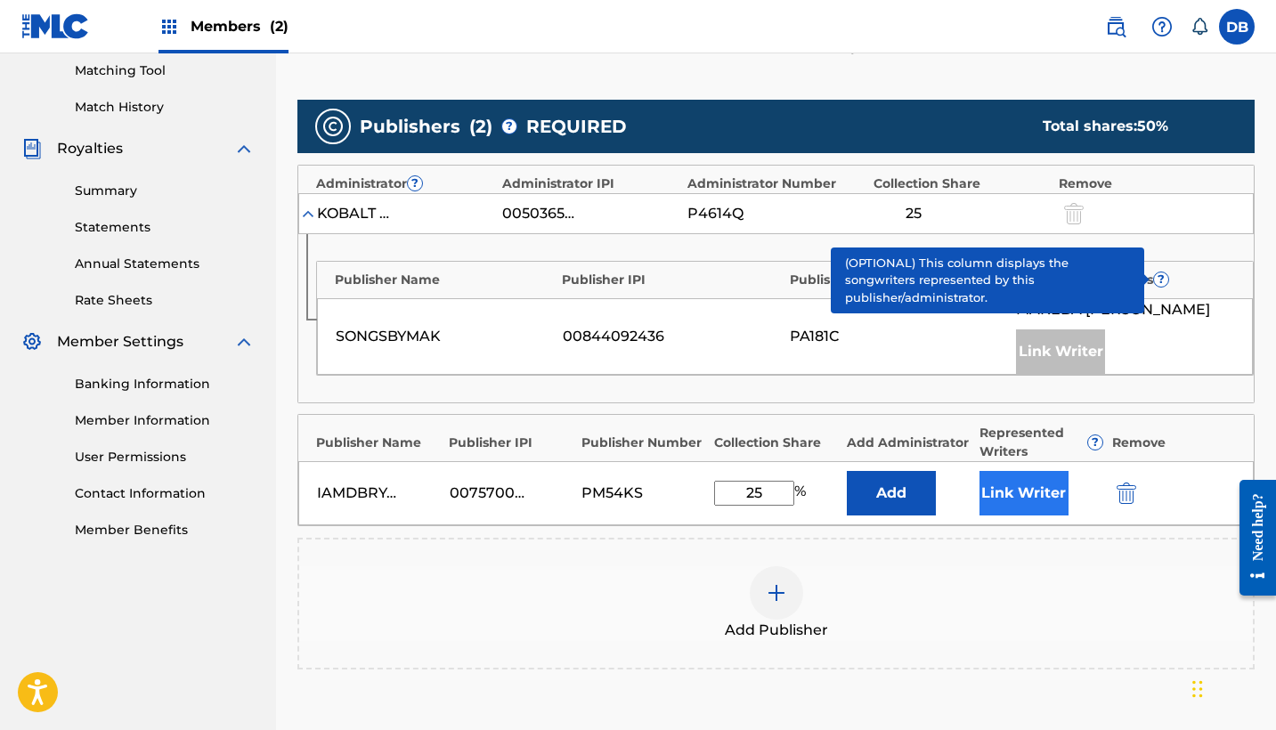
type input "25"
click at [1025, 491] on button "Link Writer" at bounding box center [1024, 493] width 89 height 45
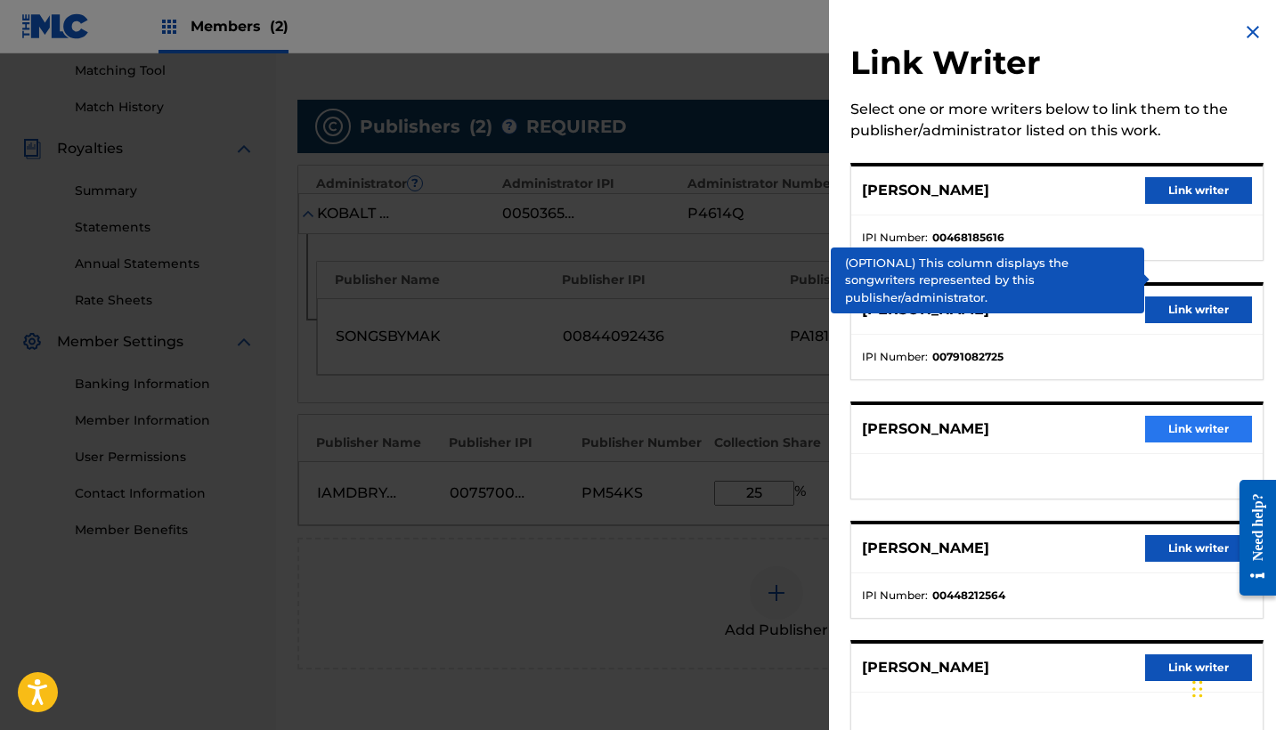
click at [1163, 426] on button "Link writer" at bounding box center [1198, 429] width 107 height 27
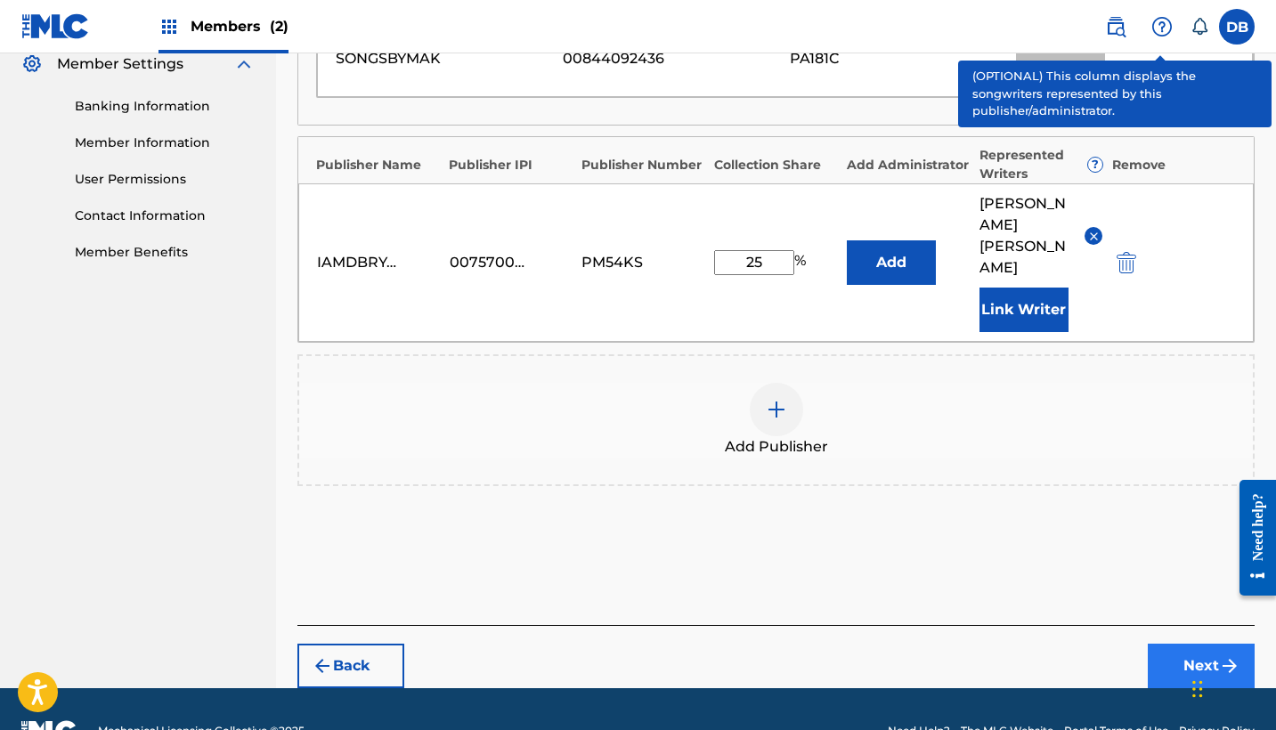
click at [1192, 644] on button "Next" at bounding box center [1201, 666] width 107 height 45
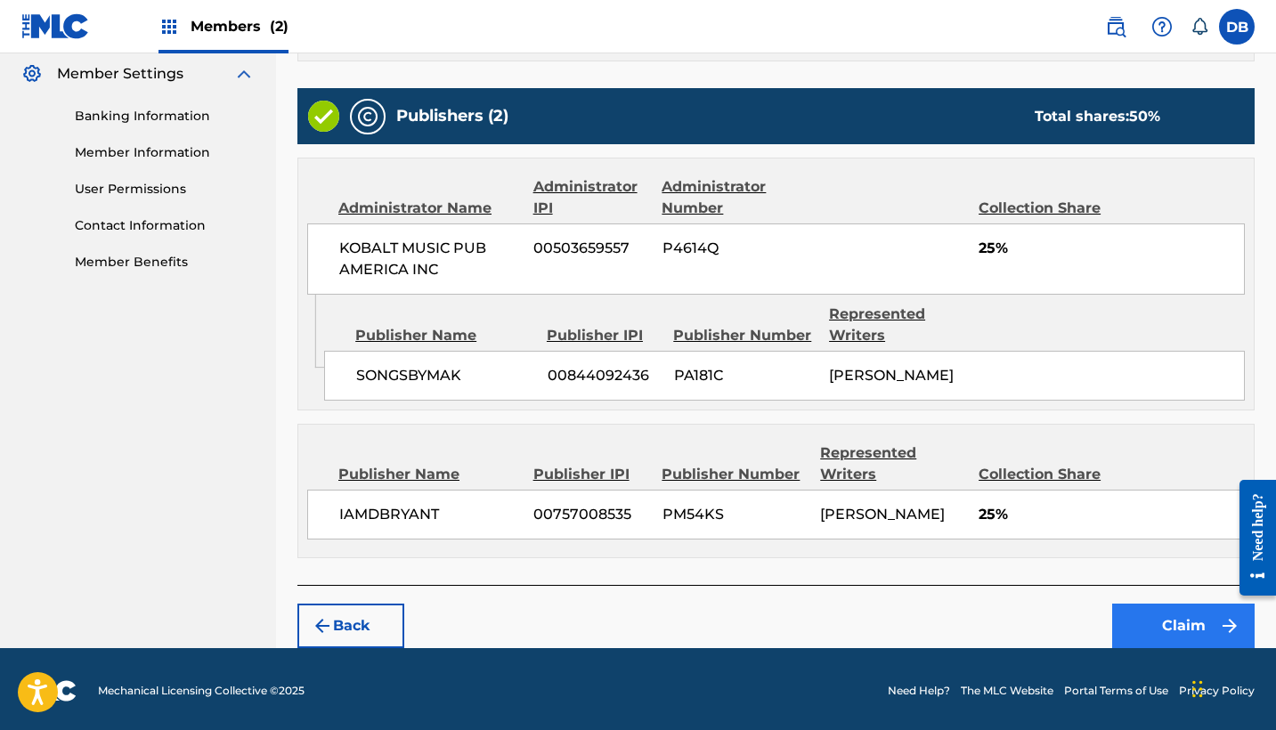
click at [1175, 618] on button "Claim" at bounding box center [1183, 626] width 142 height 45
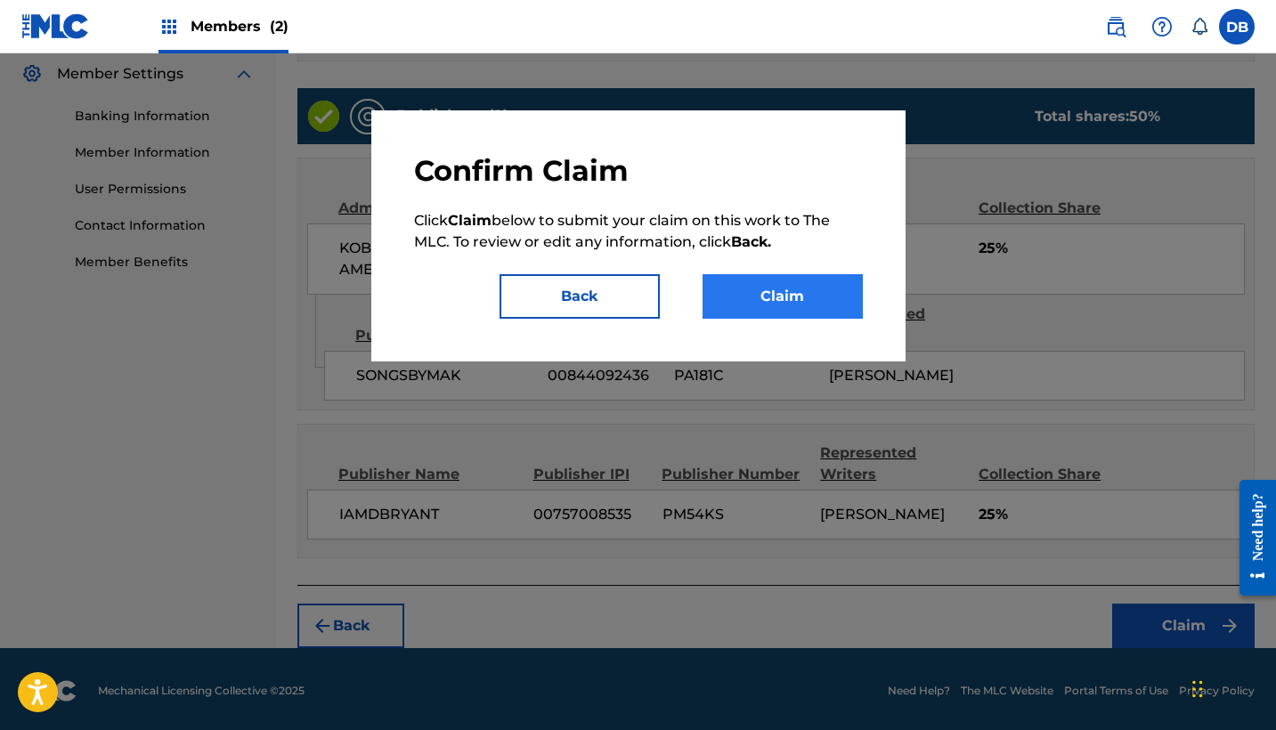
click at [800, 306] on button "Claim" at bounding box center [783, 296] width 160 height 45
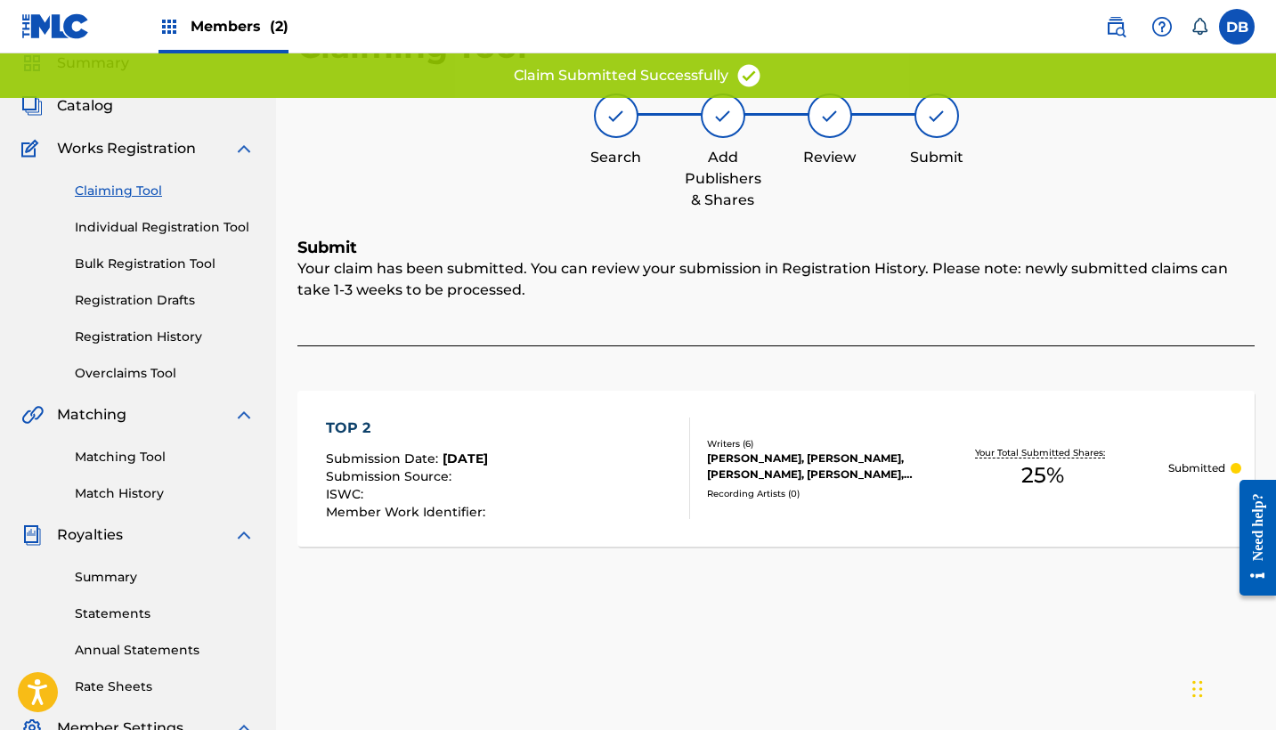
scroll to position [64, 0]
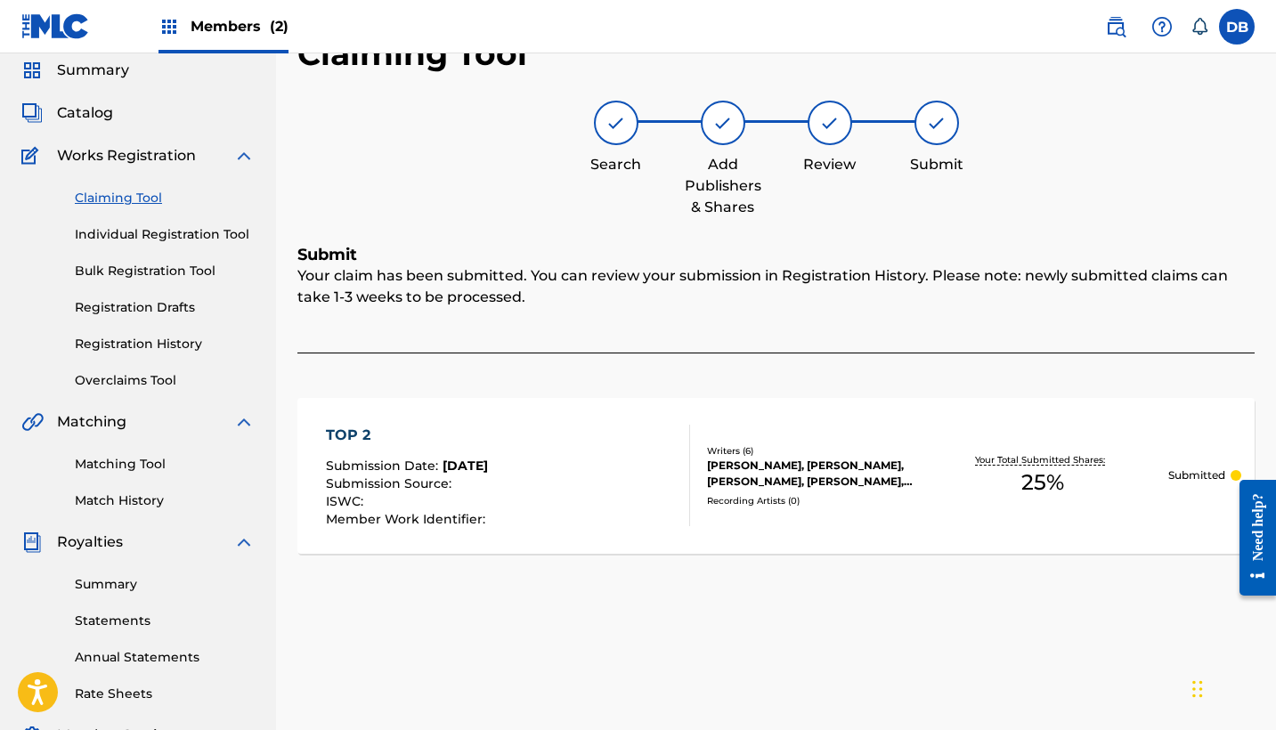
click at [129, 199] on link "Claiming Tool" at bounding box center [165, 198] width 180 height 19
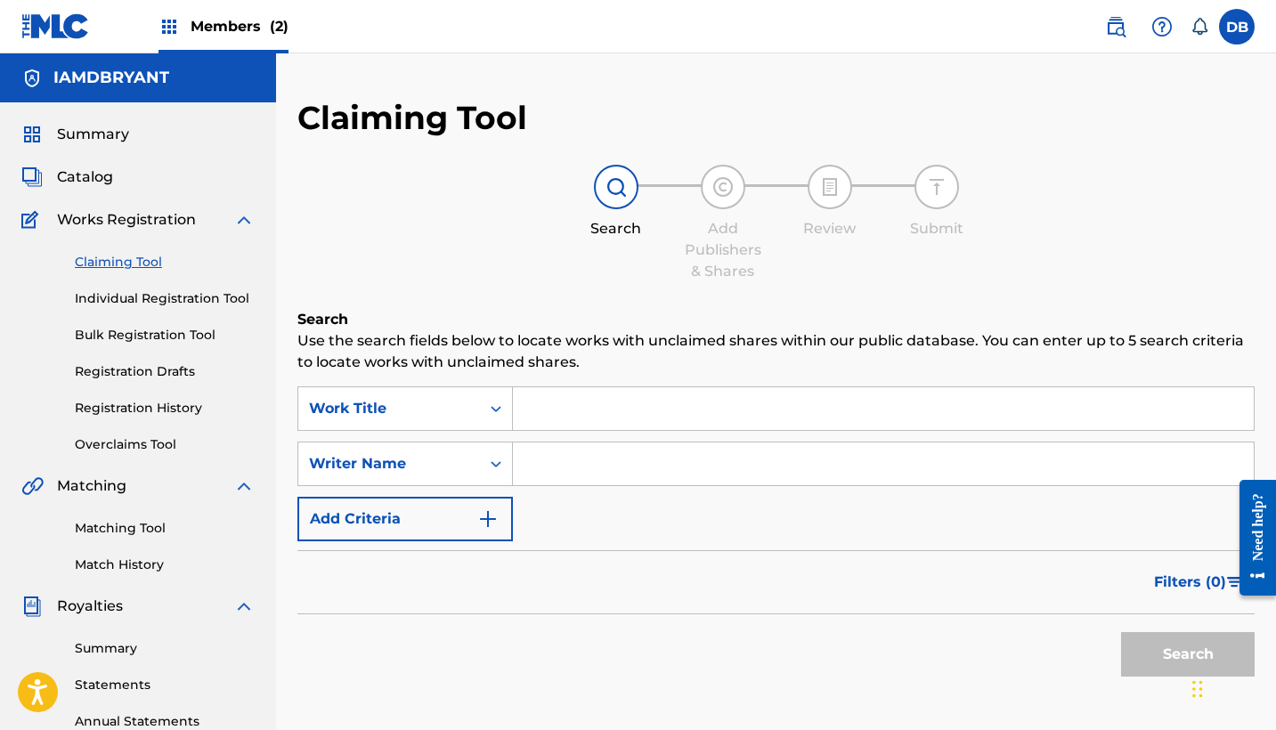
click at [565, 420] on input "Search Form" at bounding box center [883, 408] width 741 height 43
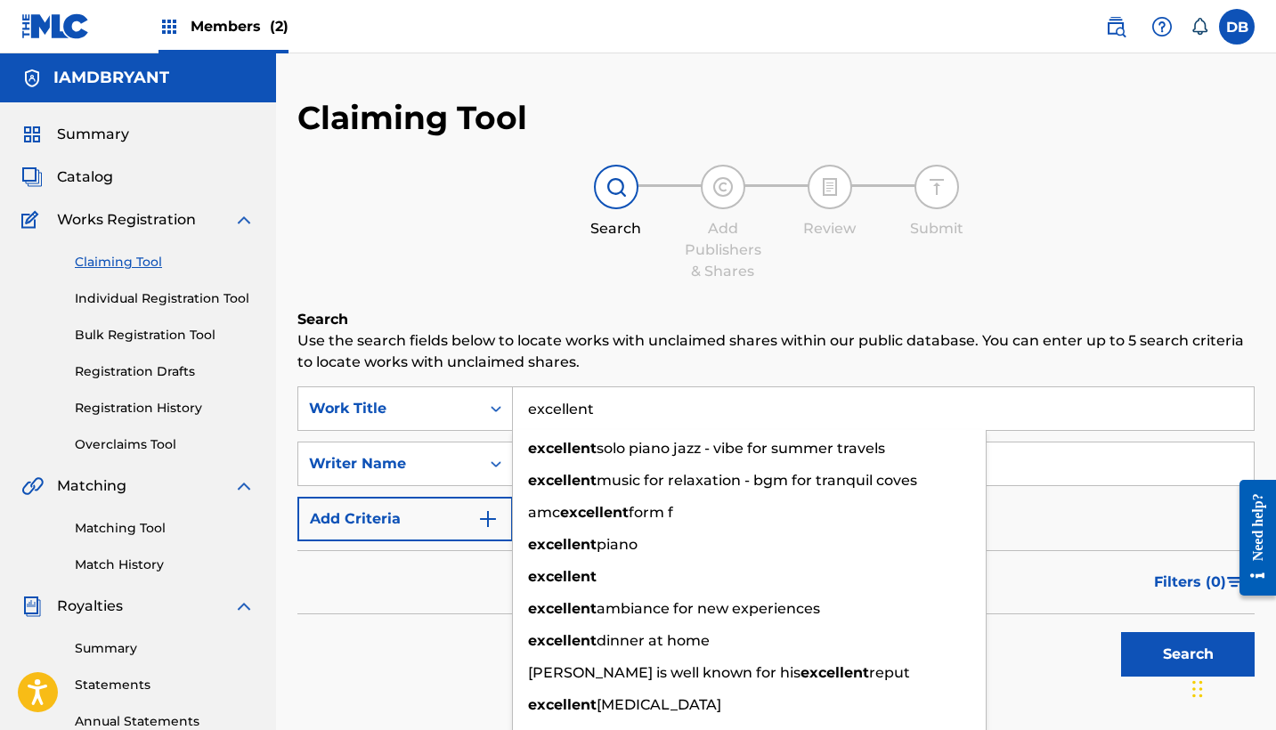
type input "excellent"
click at [1188, 654] on button "Search" at bounding box center [1188, 654] width 134 height 45
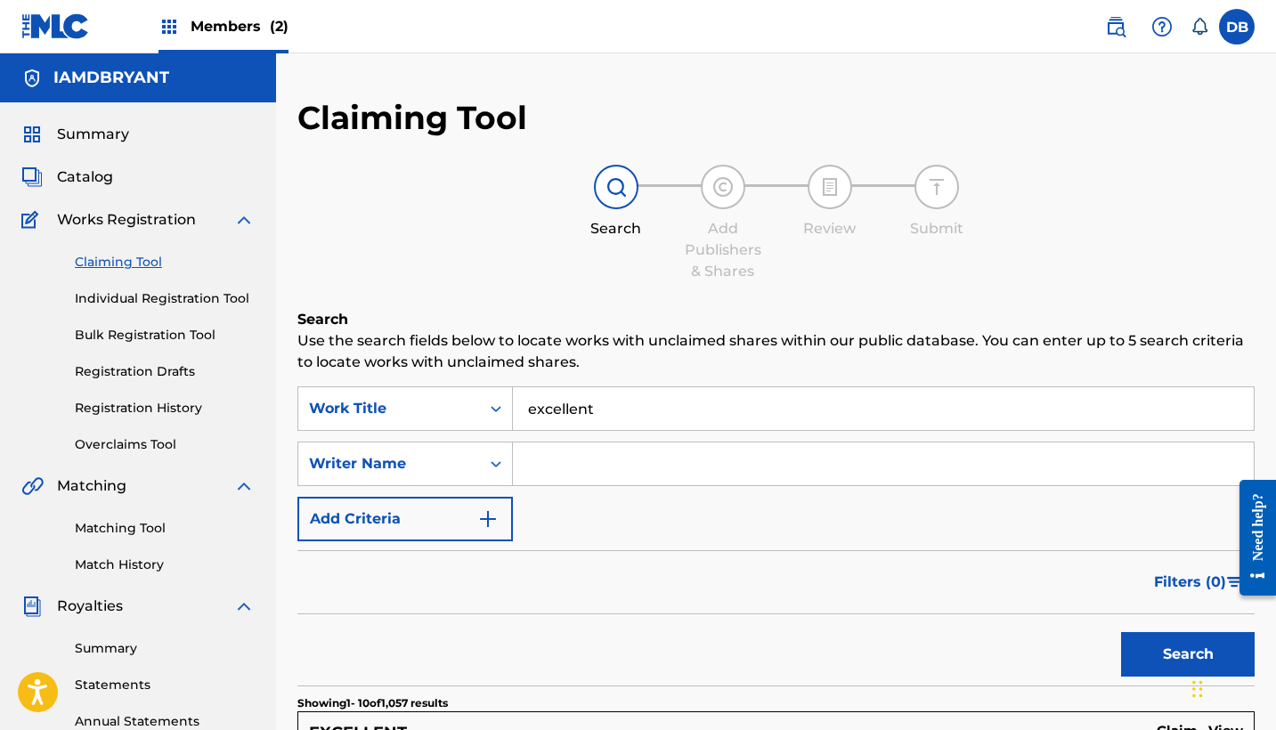
click at [575, 469] on input "Search Form" at bounding box center [883, 464] width 741 height 43
type input "[PERSON_NAME]"
click at [1146, 642] on button "Search" at bounding box center [1188, 654] width 134 height 45
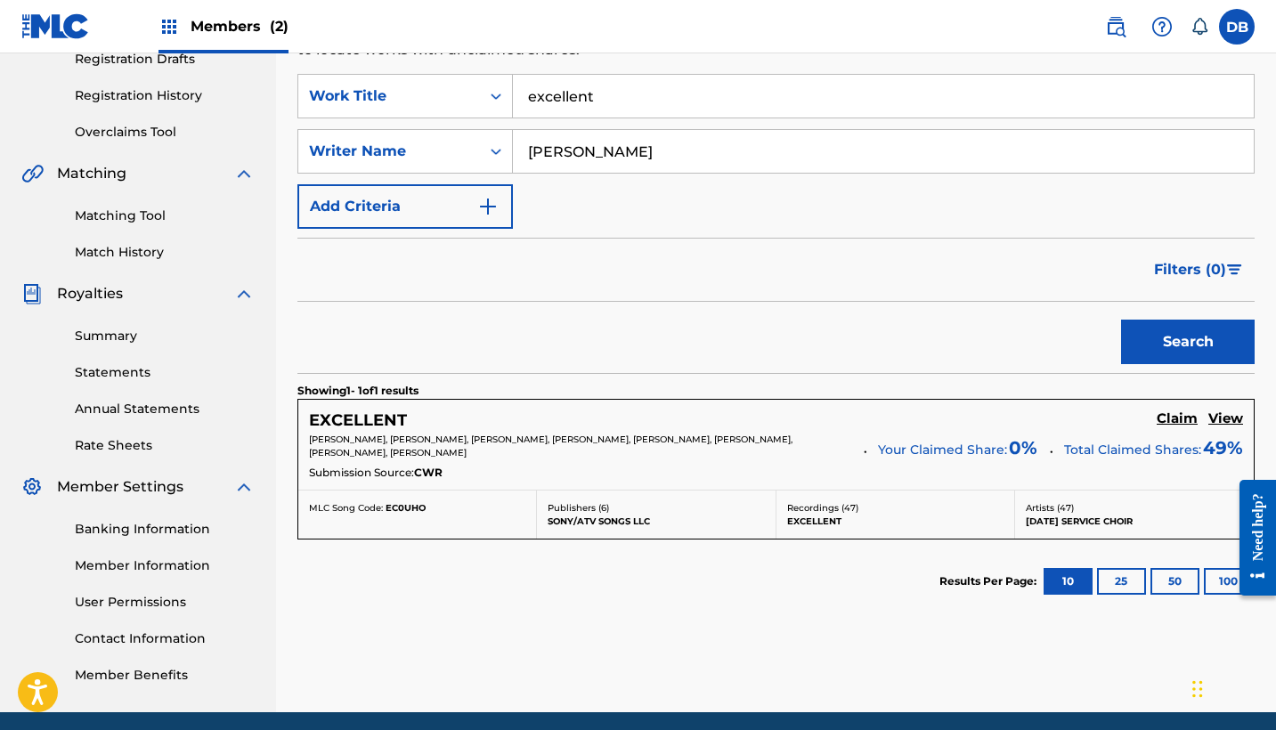
scroll to position [337, 0]
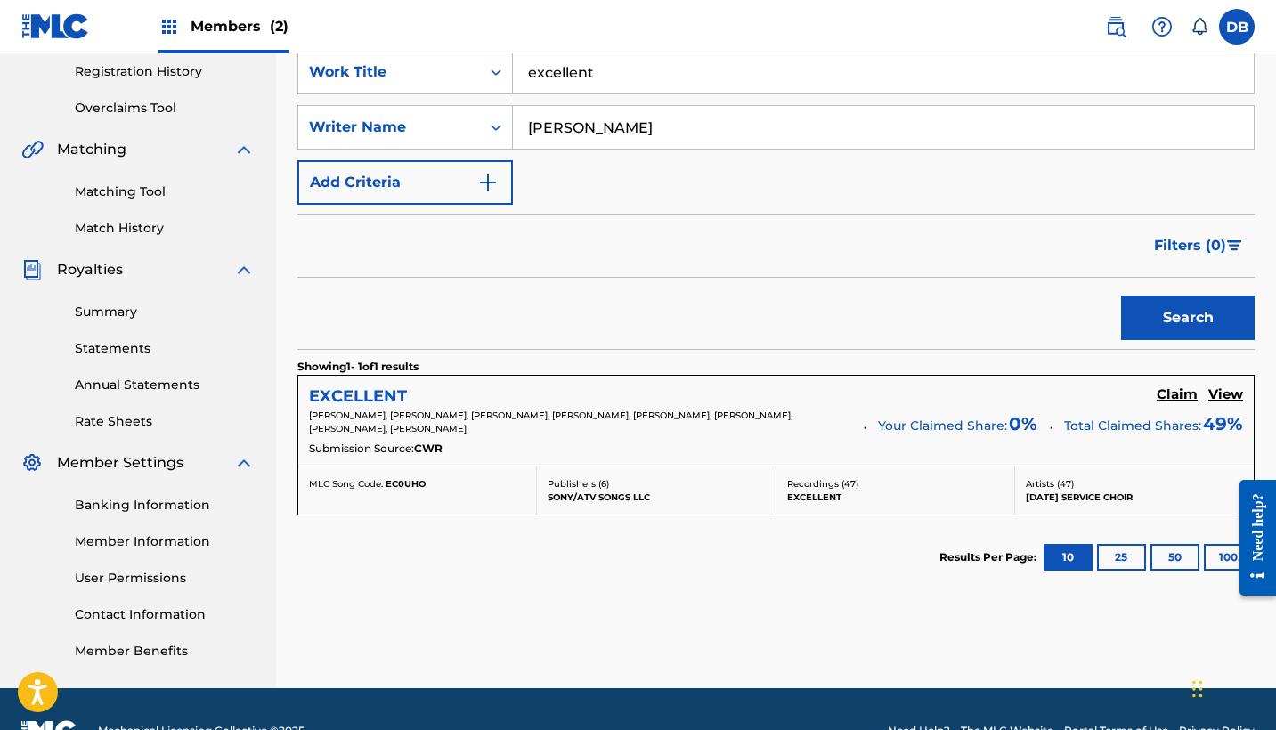
click at [363, 395] on h5 "EXCELLENT" at bounding box center [358, 396] width 98 height 20
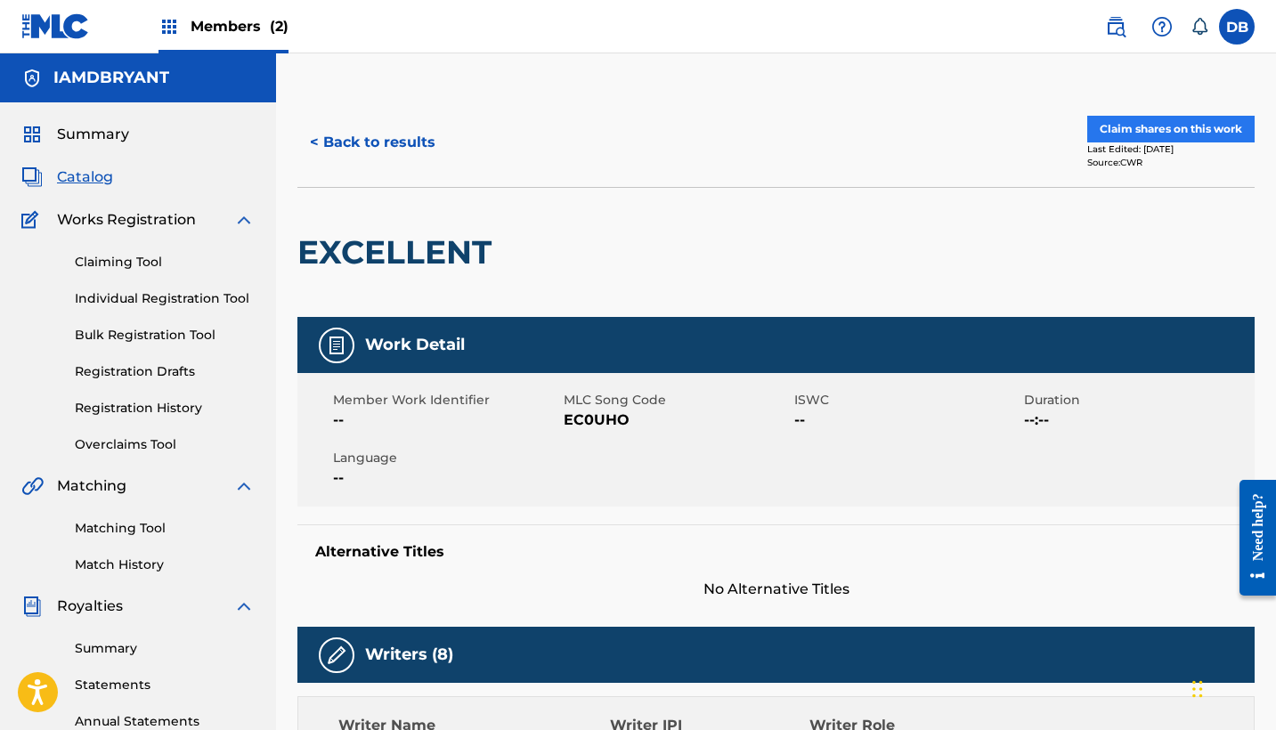
click at [1157, 128] on button "Claim shares on this work" at bounding box center [1170, 129] width 167 height 27
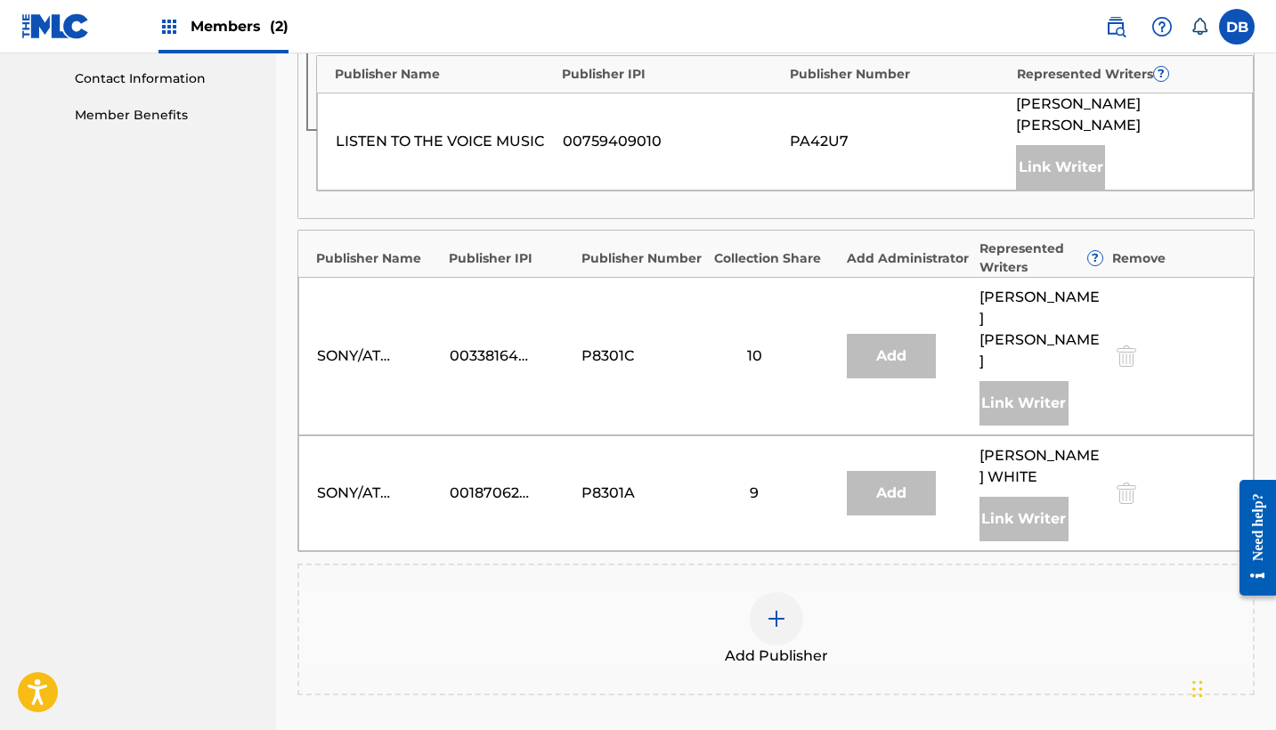
scroll to position [878, 0]
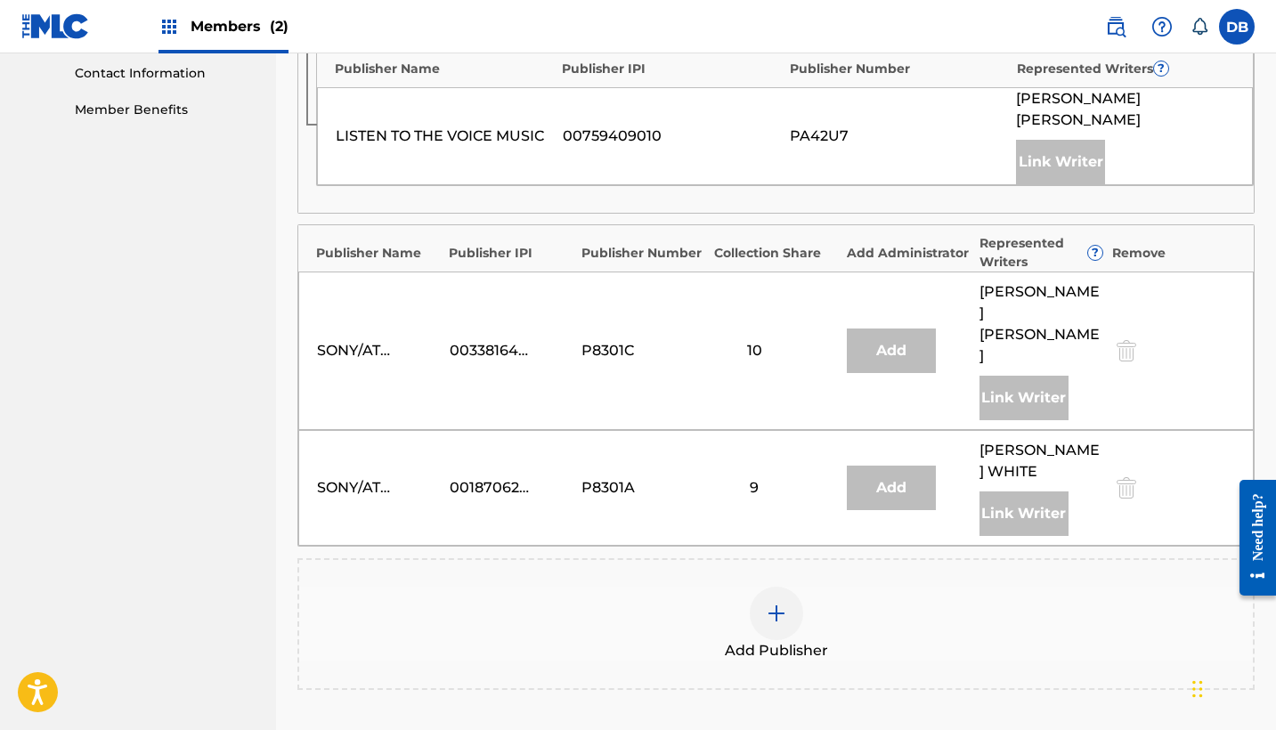
click at [785, 603] on img at bounding box center [776, 613] width 21 height 21
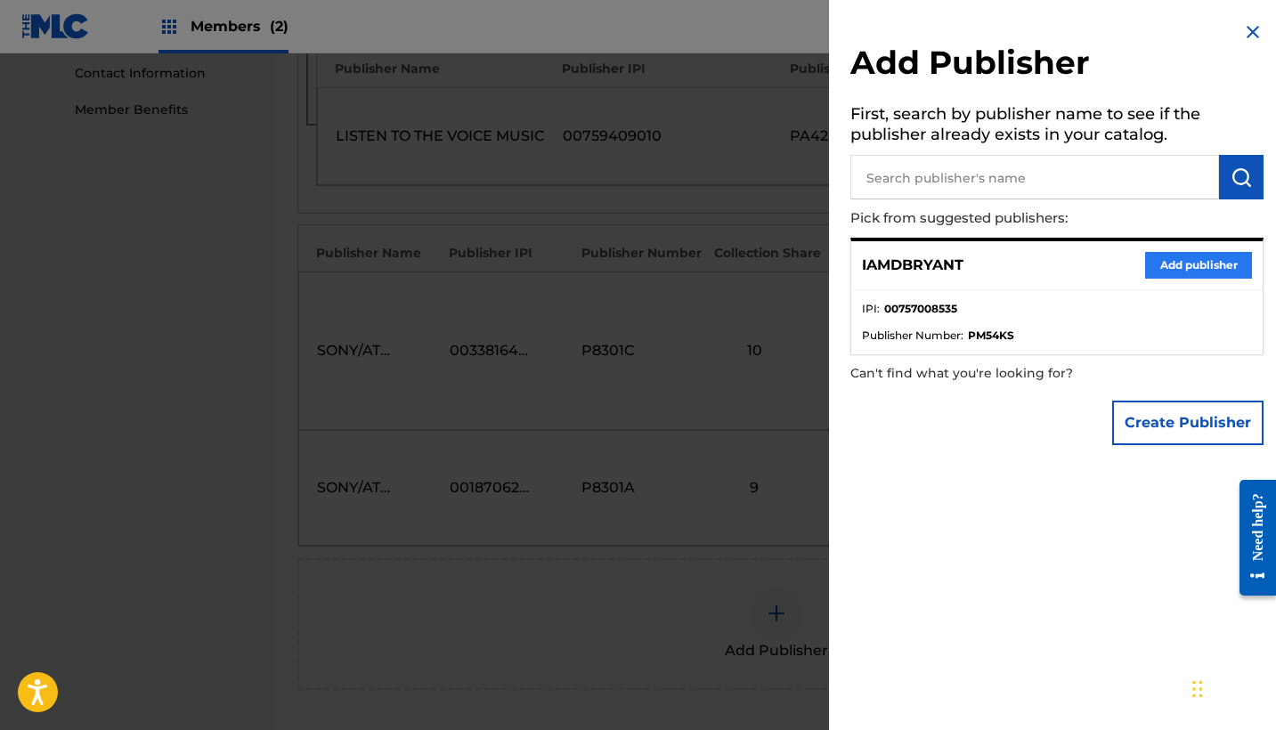
click at [1183, 263] on button "Add publisher" at bounding box center [1198, 265] width 107 height 27
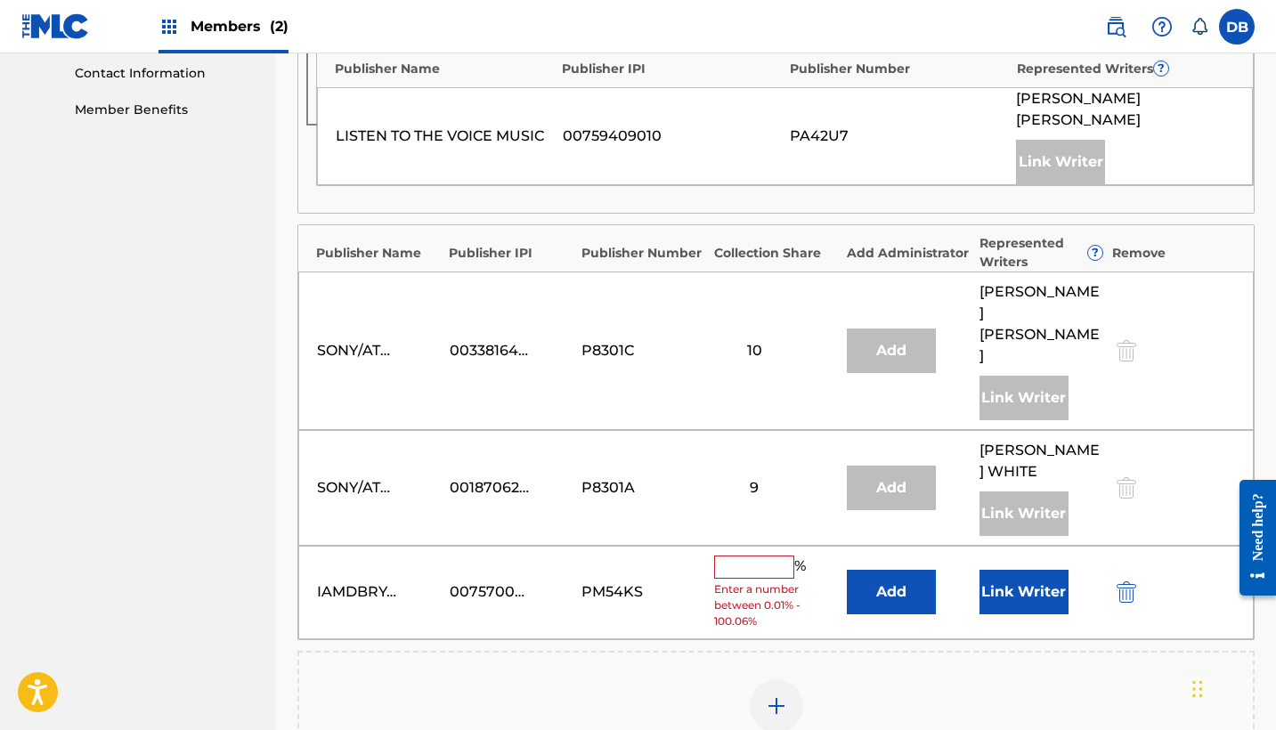
click at [744, 556] on input "text" at bounding box center [754, 567] width 80 height 23
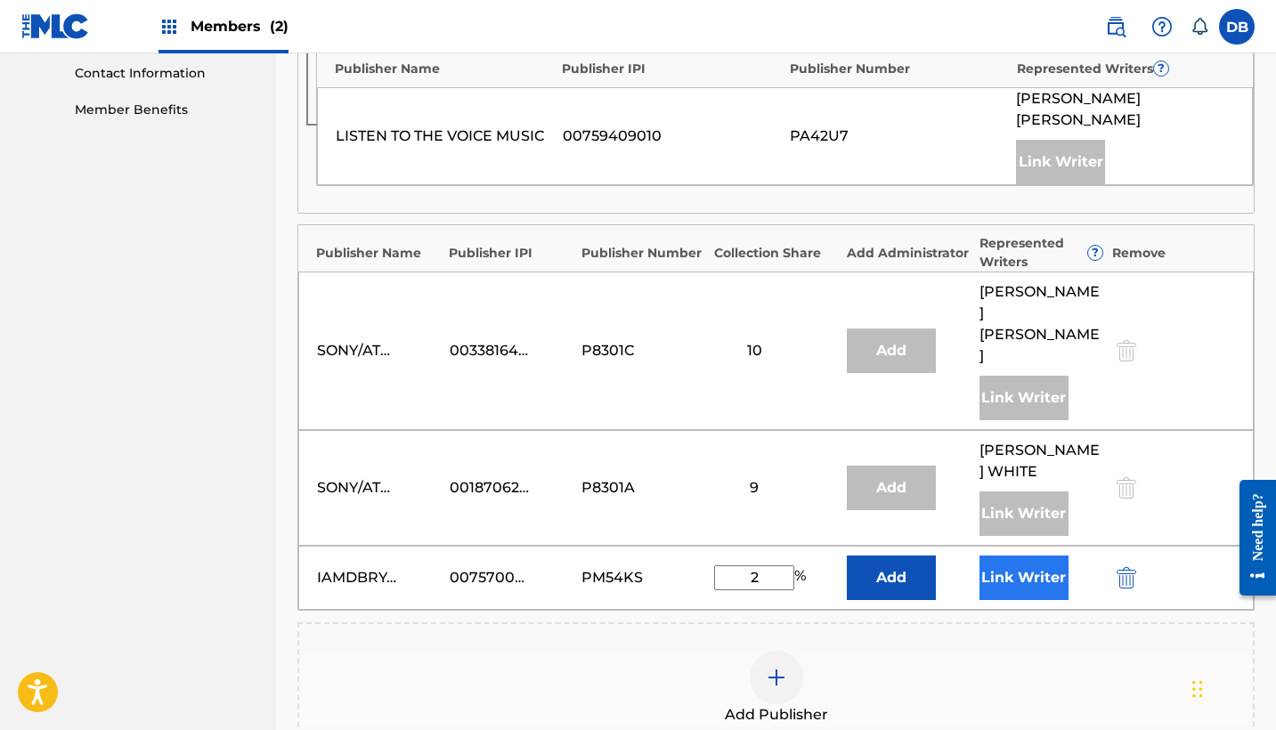
type input "2"
click at [1020, 556] on button "Link Writer" at bounding box center [1024, 578] width 89 height 45
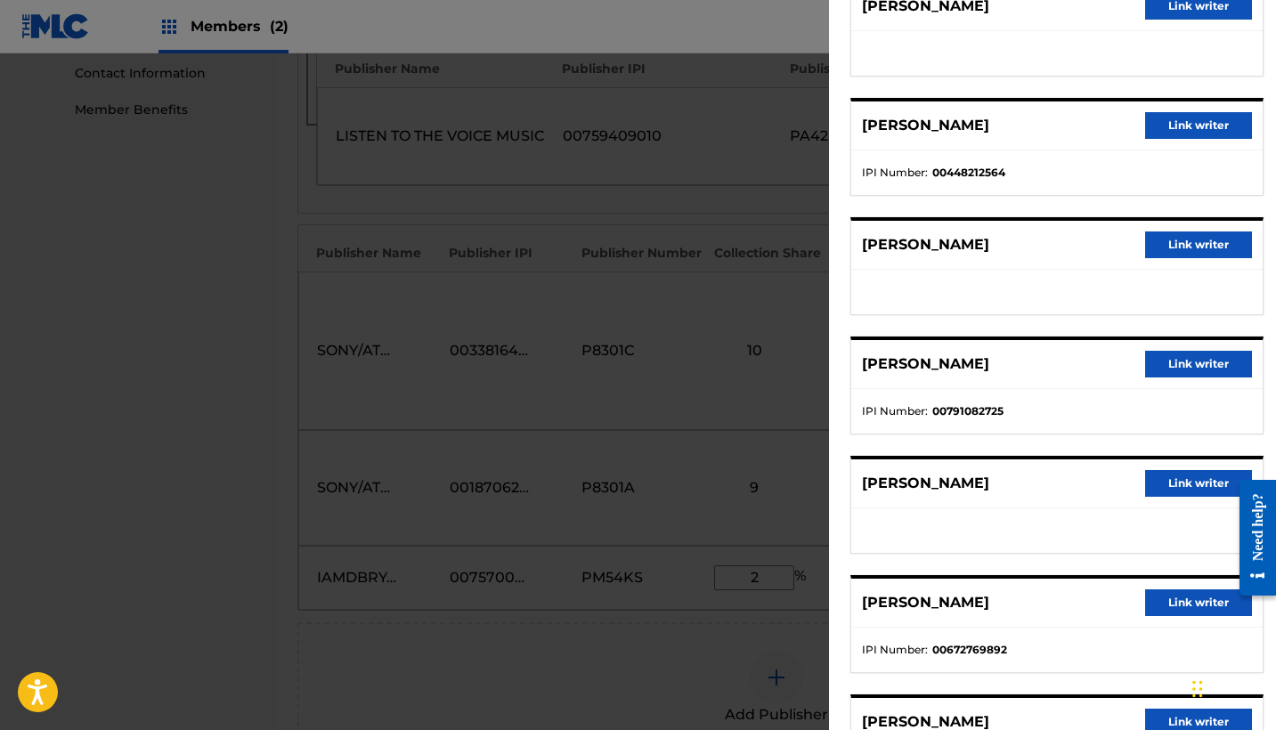
scroll to position [189, 0]
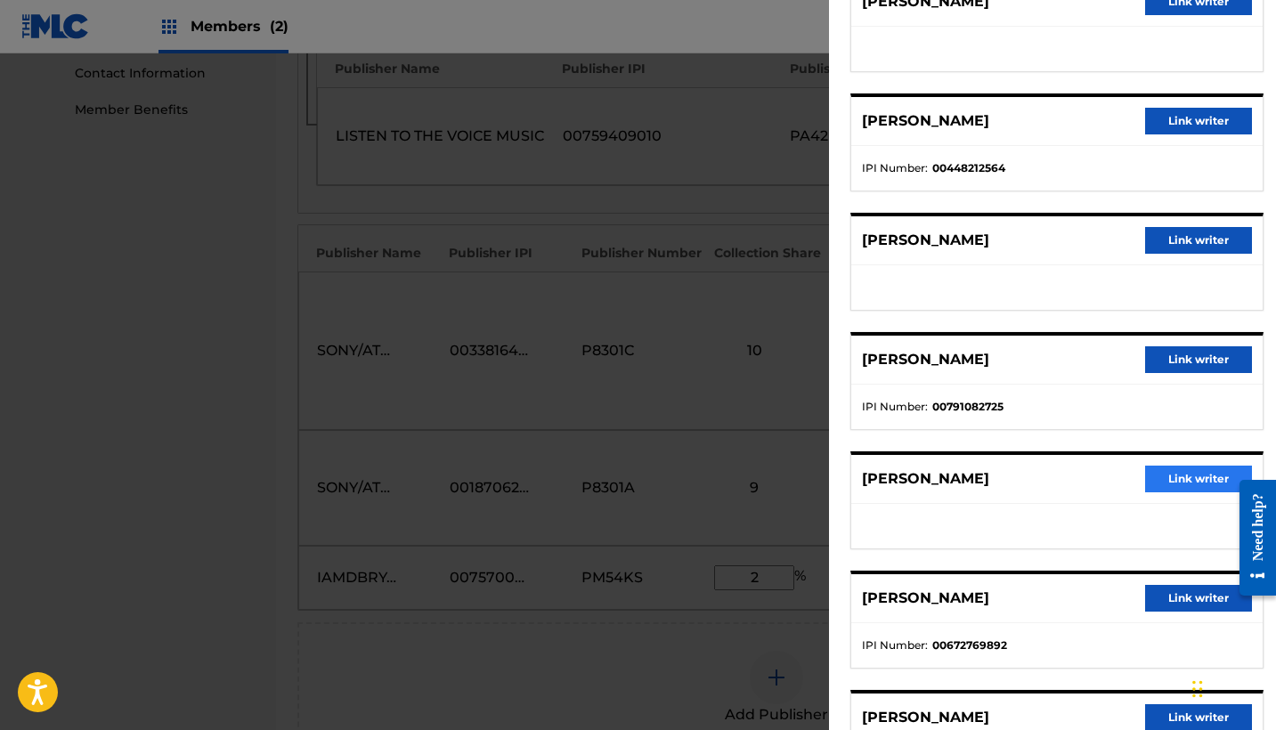
click at [1187, 485] on button "Link writer" at bounding box center [1198, 479] width 107 height 27
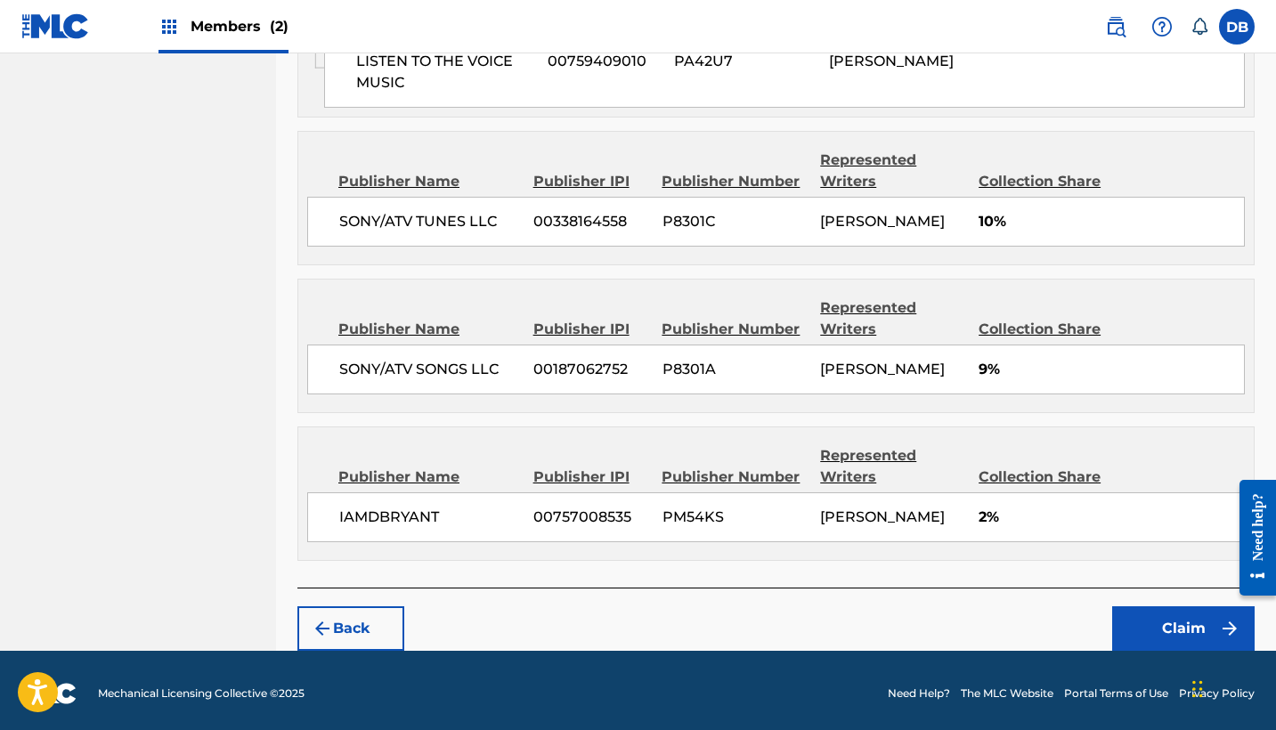
scroll to position [1336, 0]
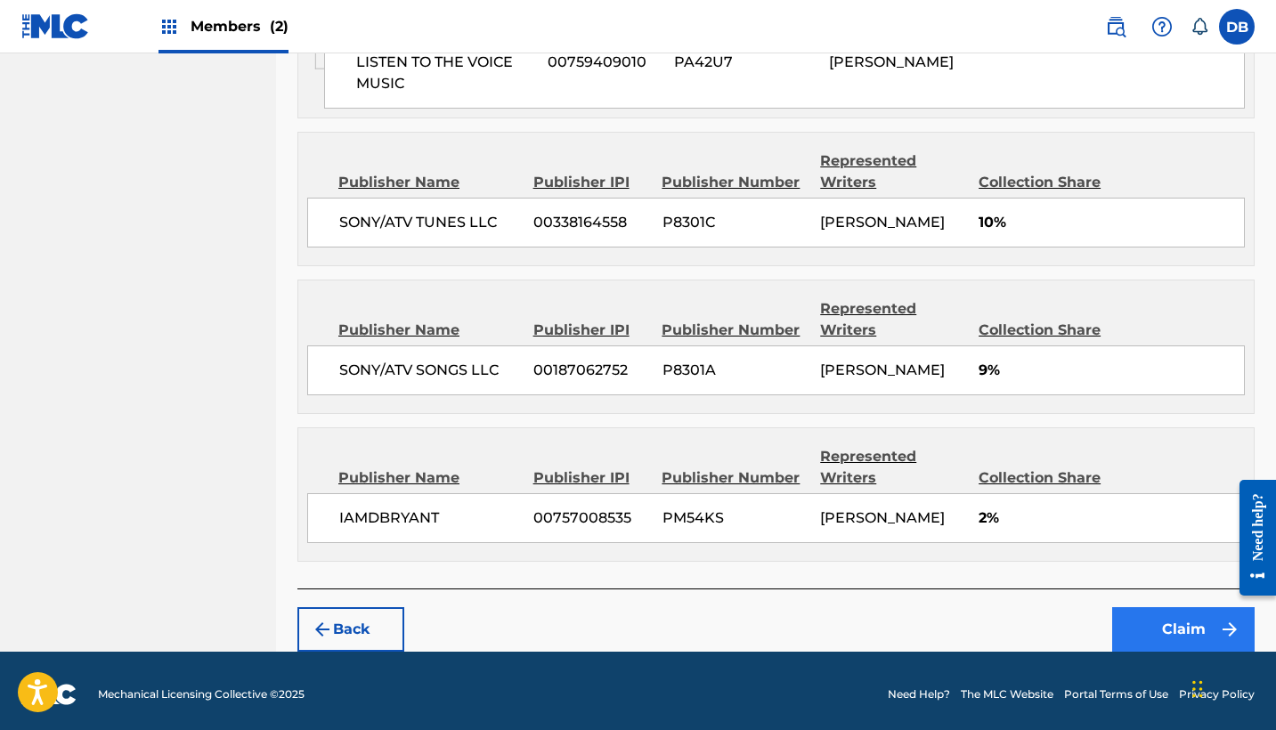
click at [1175, 624] on button "Claim" at bounding box center [1183, 629] width 142 height 45
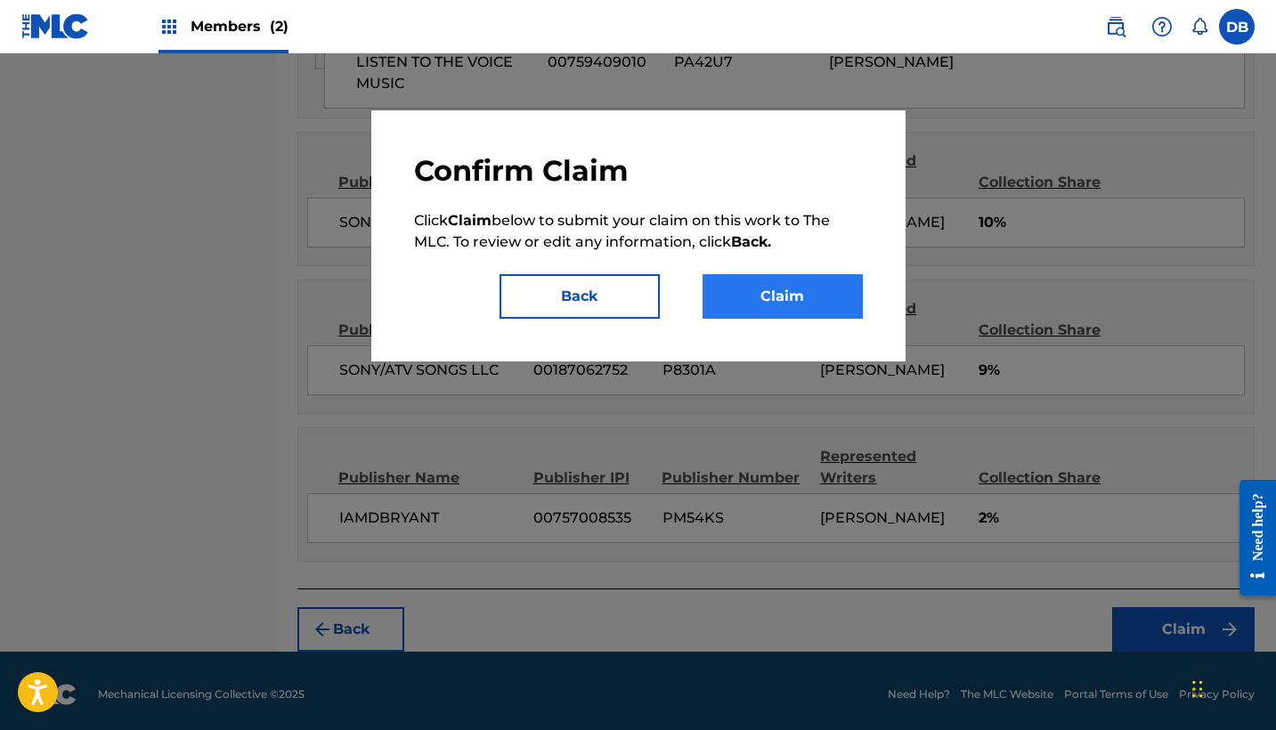
click at [825, 306] on button "Claim" at bounding box center [783, 296] width 160 height 45
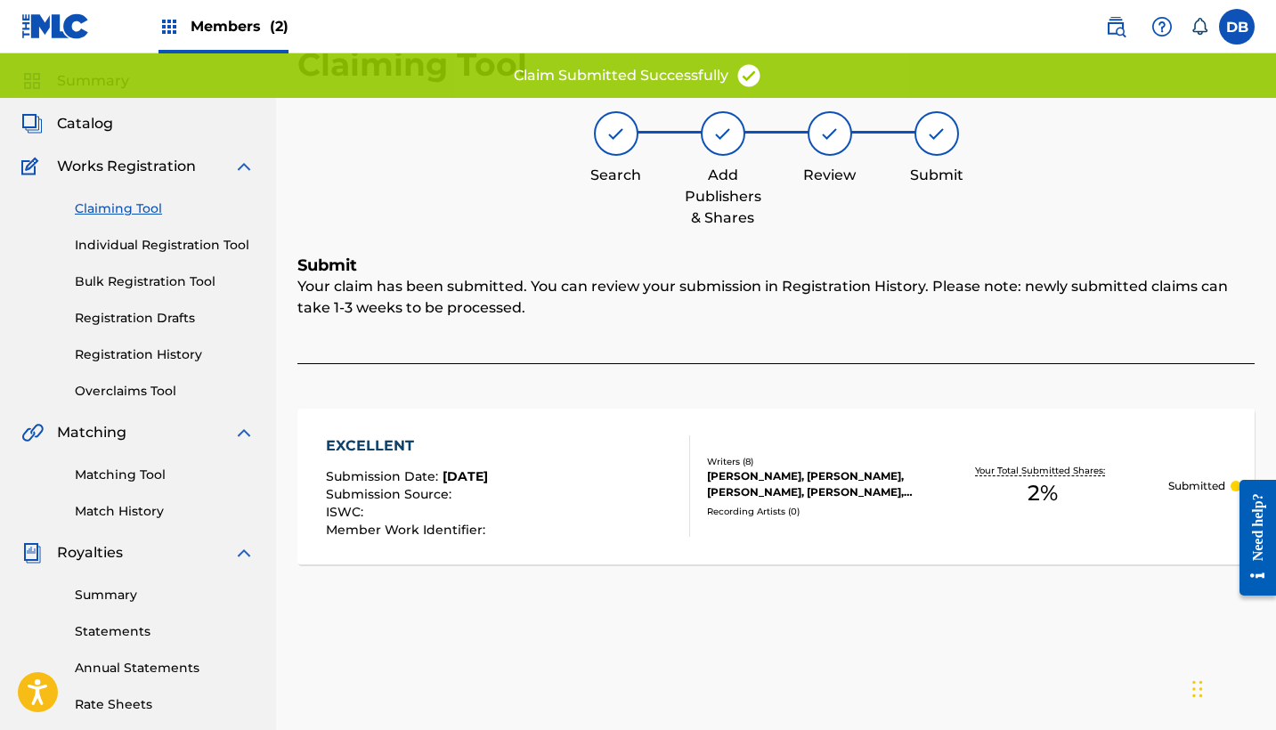
scroll to position [52, 0]
click at [142, 212] on link "Claiming Tool" at bounding box center [165, 210] width 180 height 19
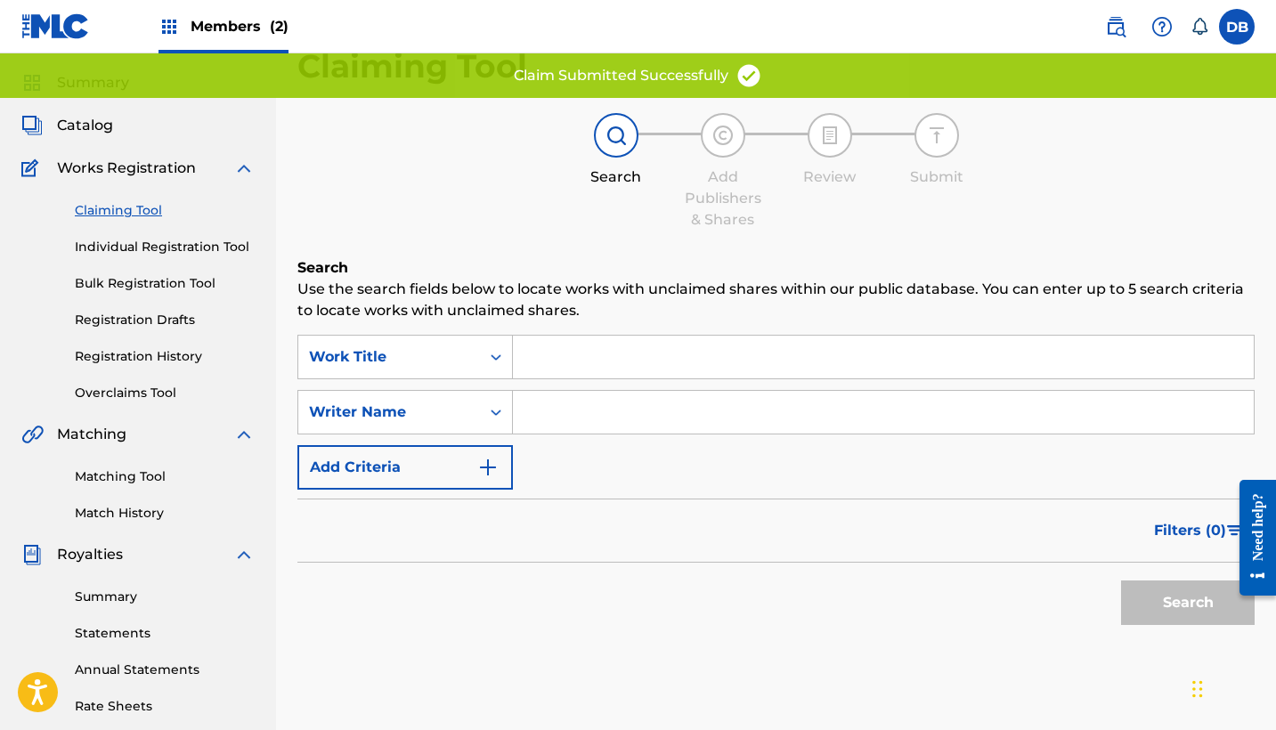
scroll to position [0, 0]
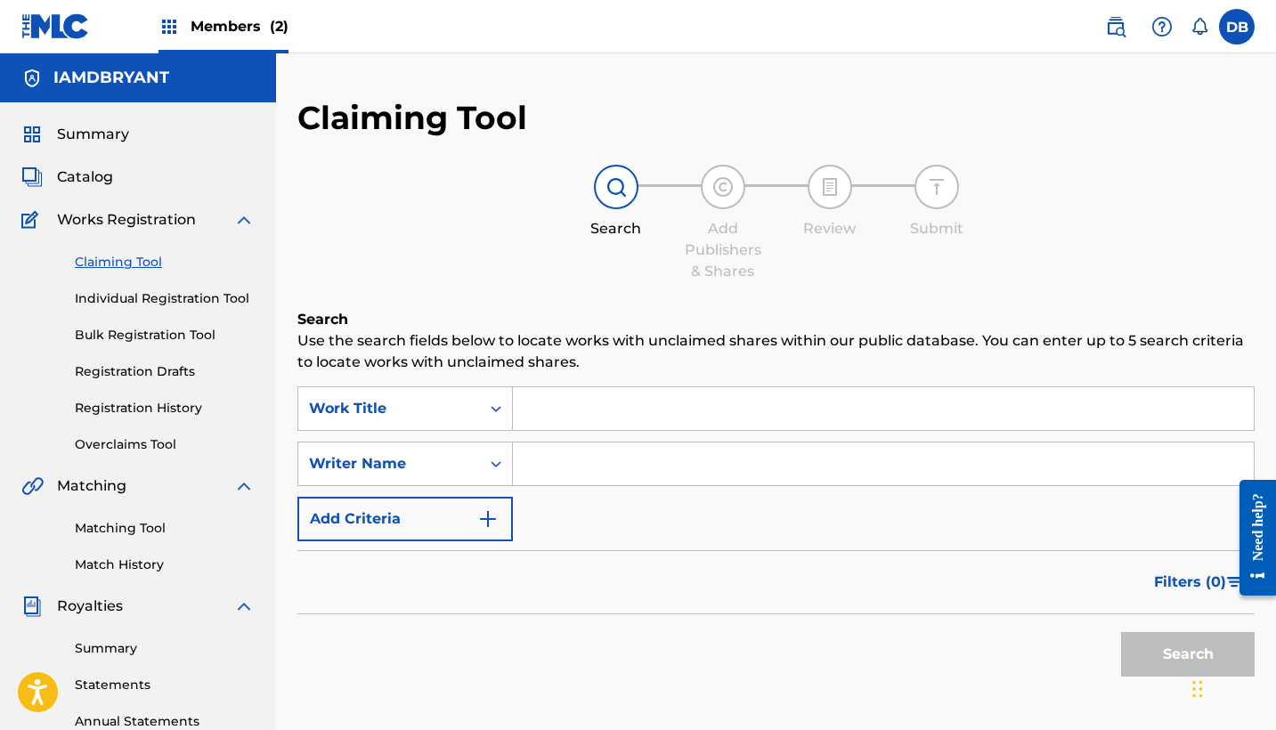
click at [611, 404] on input "Search Form" at bounding box center [883, 408] width 741 height 43
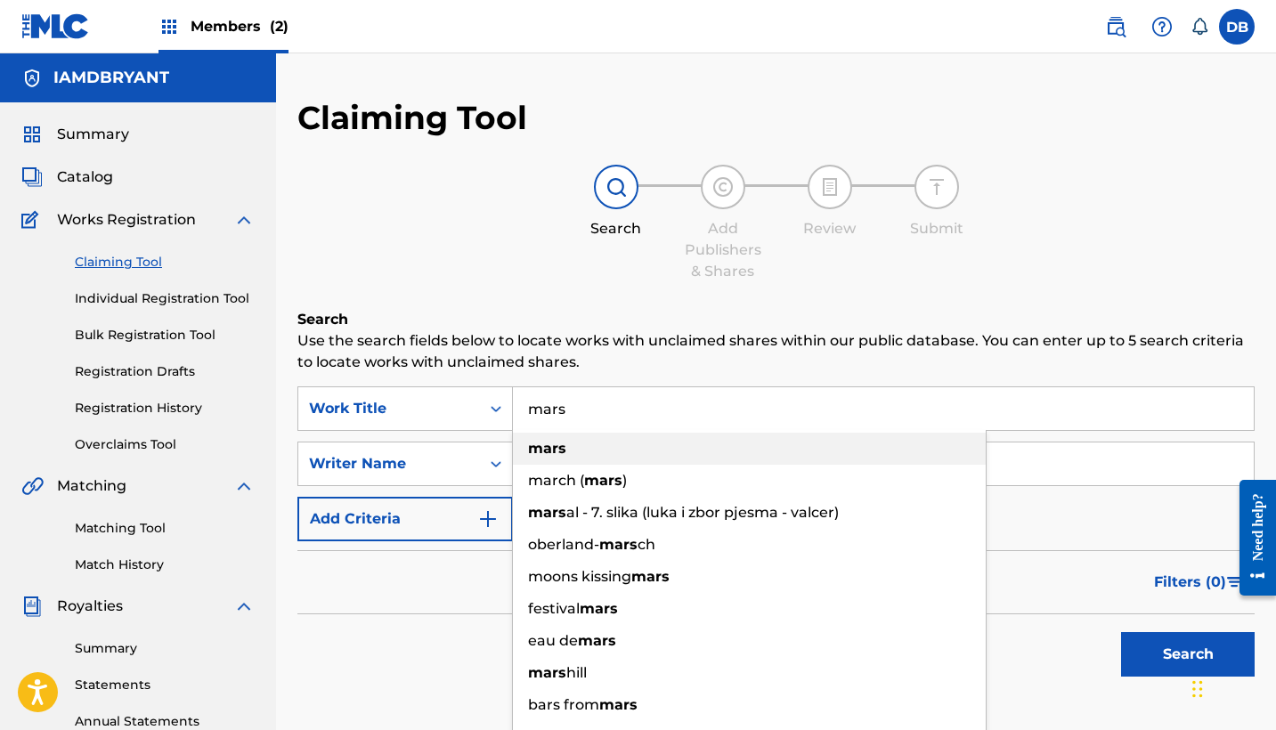
type input "mars"
click at [589, 443] on div "mars" at bounding box center [749, 449] width 473 height 32
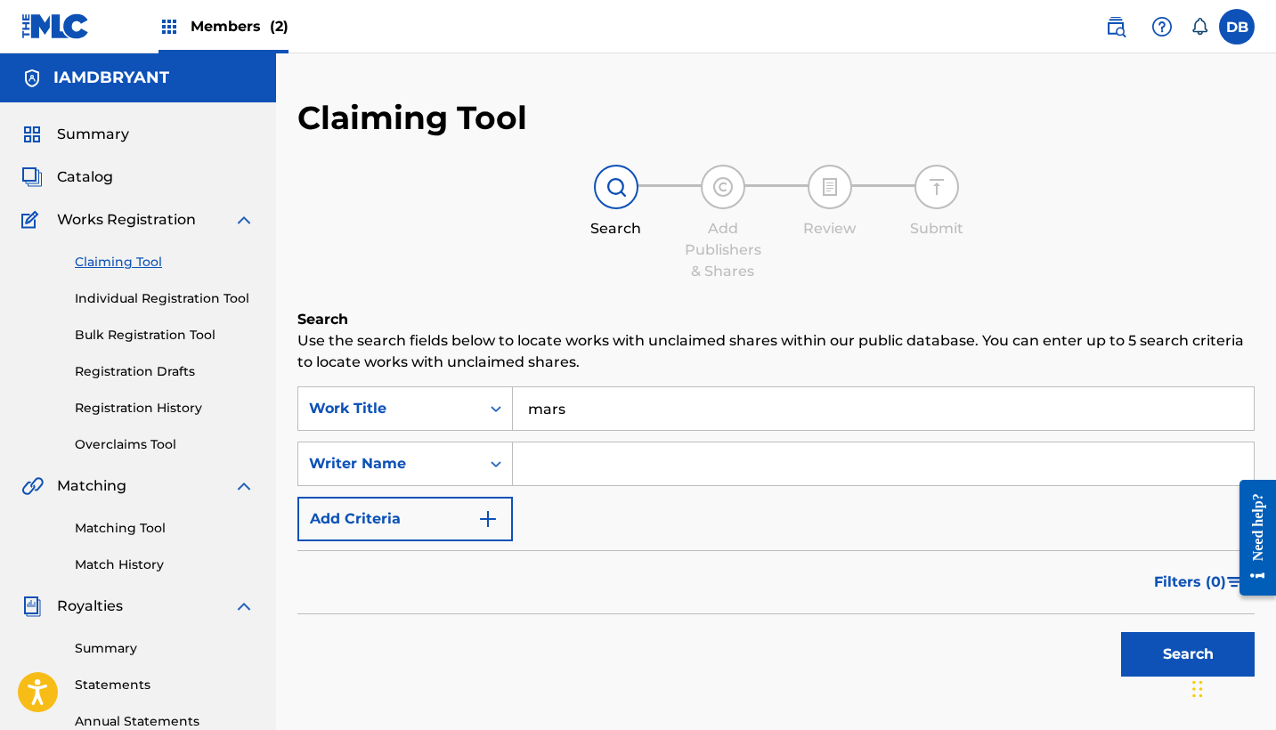
click at [592, 479] on input "Search Form" at bounding box center [883, 464] width 741 height 43
type input "[PERSON_NAME]"
click at [1188, 654] on button "Search" at bounding box center [1188, 654] width 134 height 45
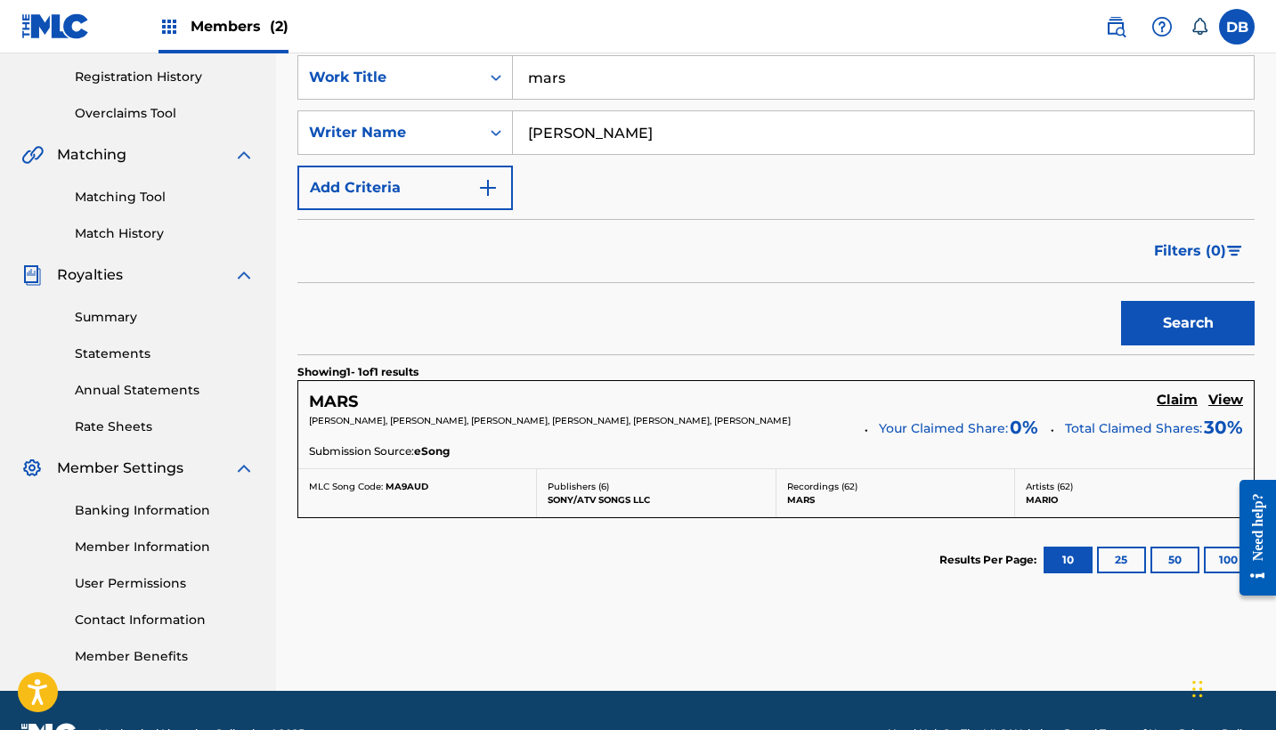
scroll to position [332, 0]
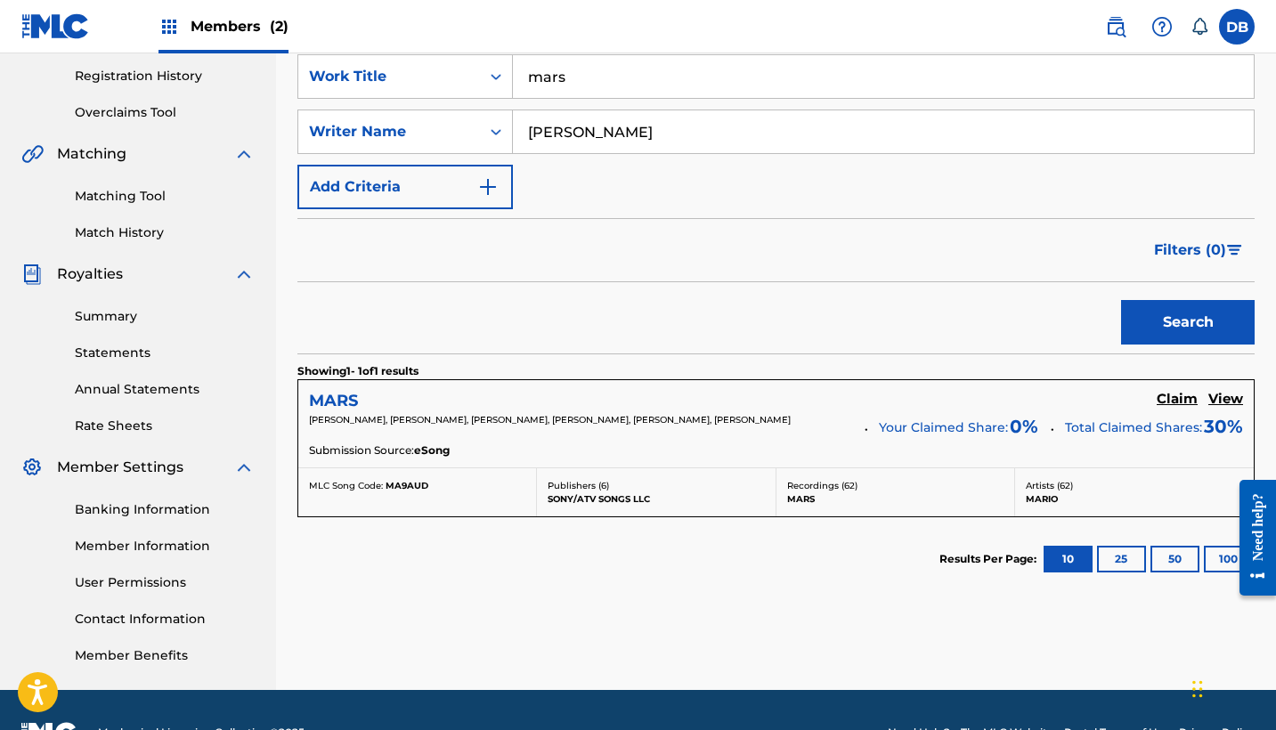
click at [353, 397] on h5 "MARS" at bounding box center [333, 401] width 49 height 20
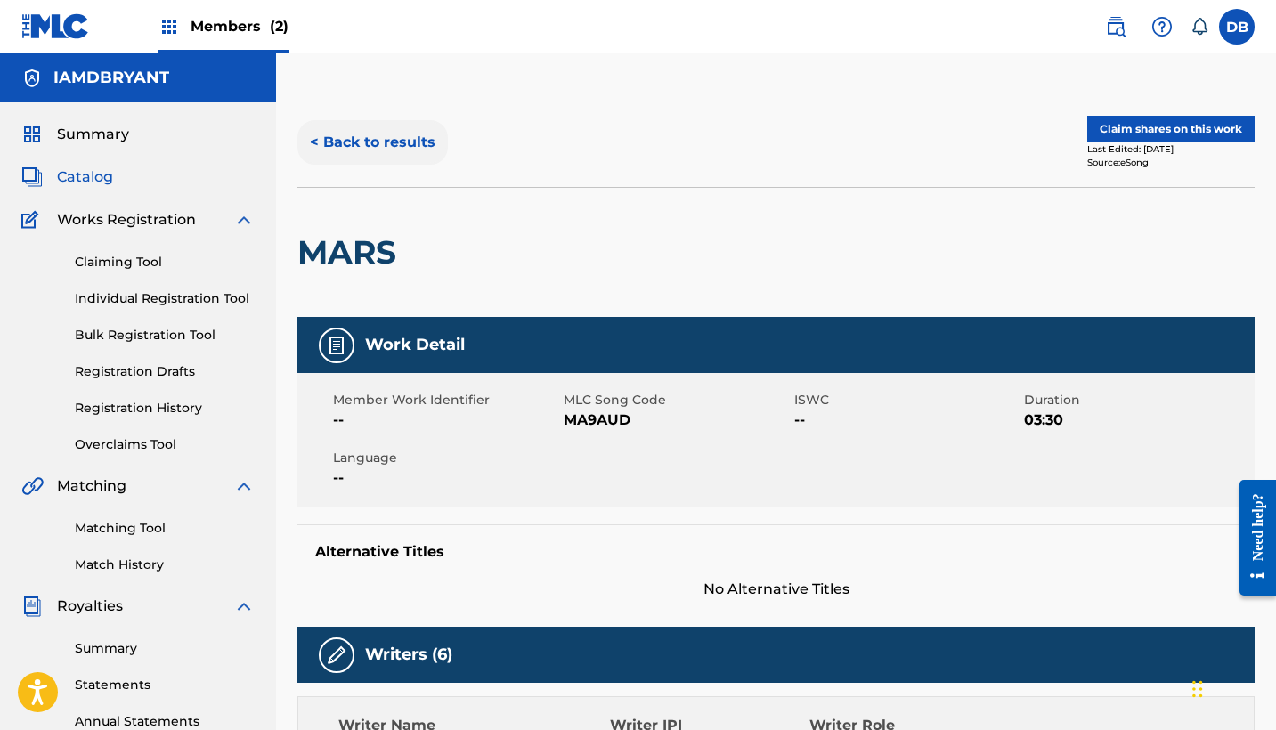
click at [344, 139] on button "< Back to results" at bounding box center [372, 142] width 150 height 45
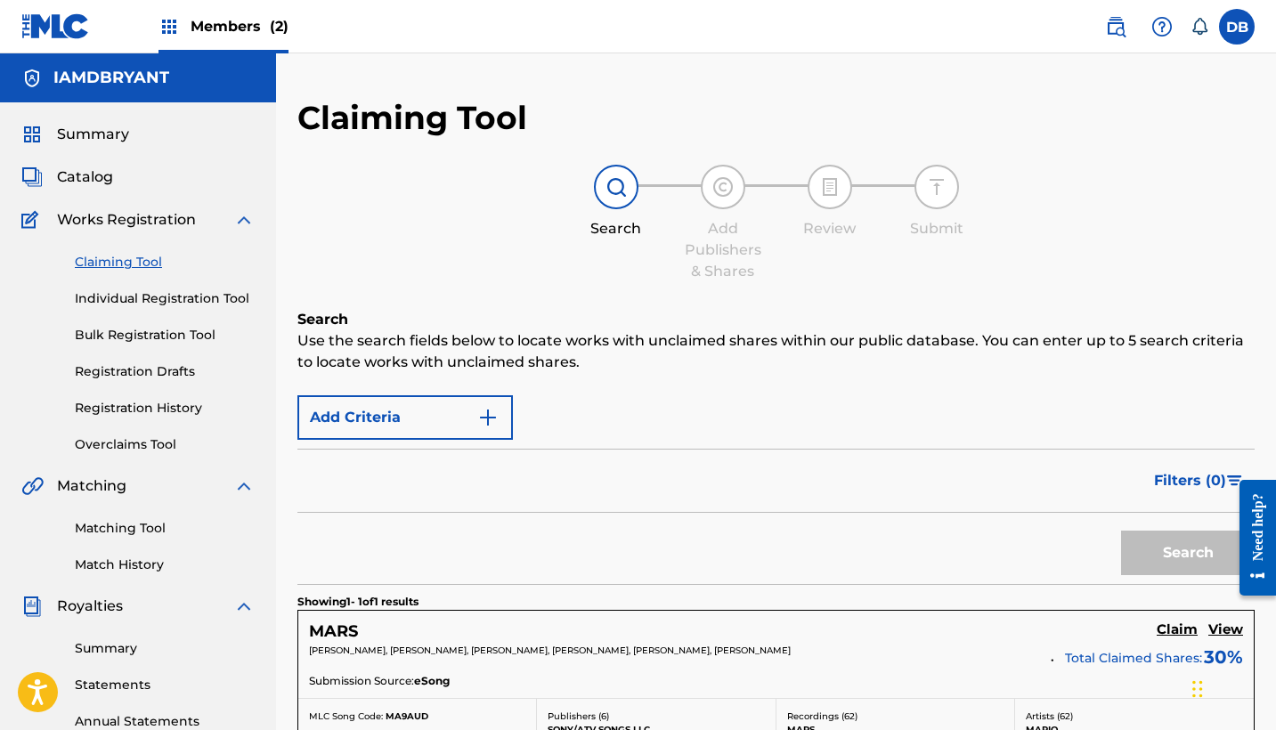
scroll to position [332, 0]
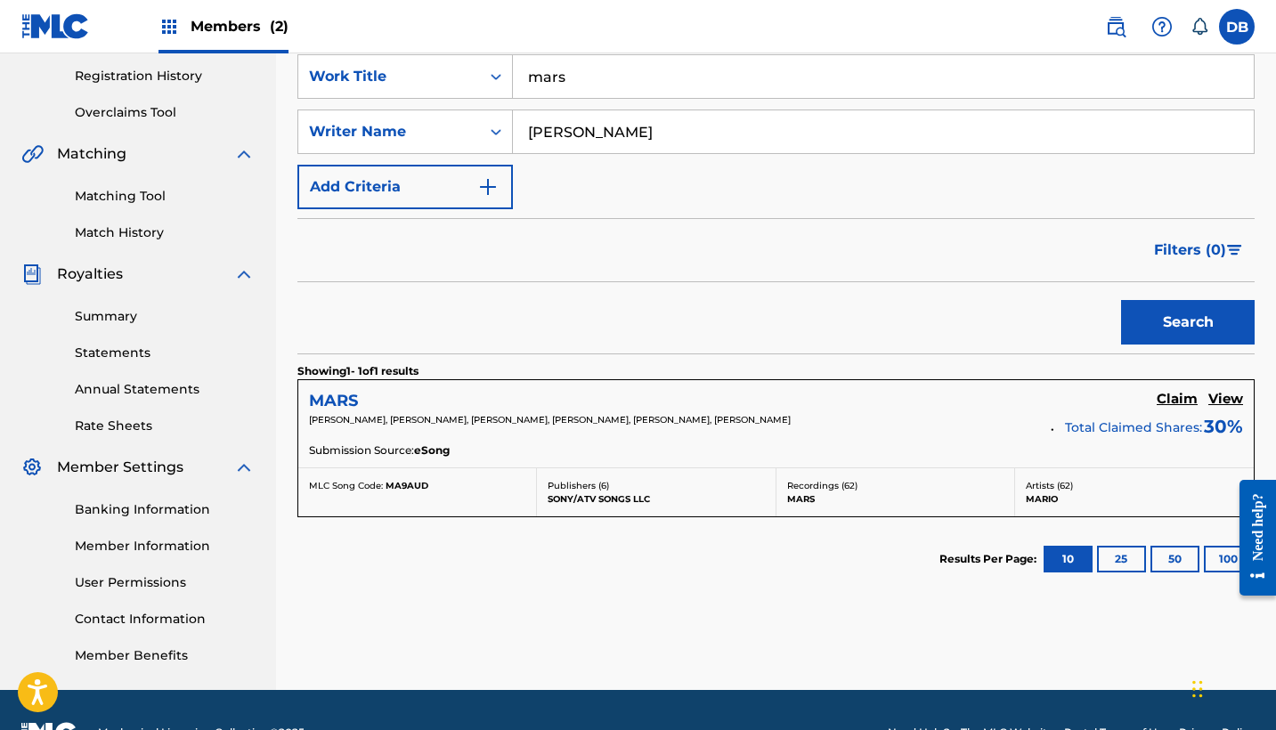
click at [340, 395] on h5 "MARS" at bounding box center [333, 401] width 49 height 20
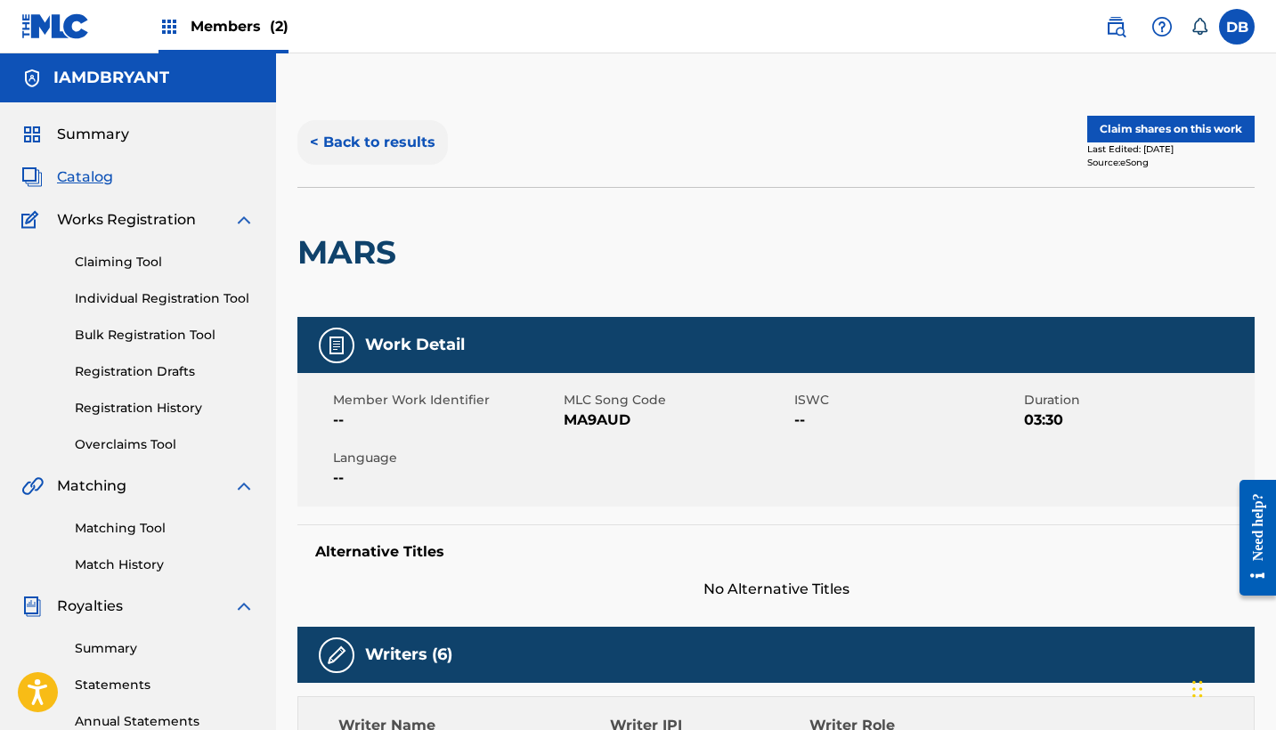
click at [412, 142] on button "< Back to results" at bounding box center [372, 142] width 150 height 45
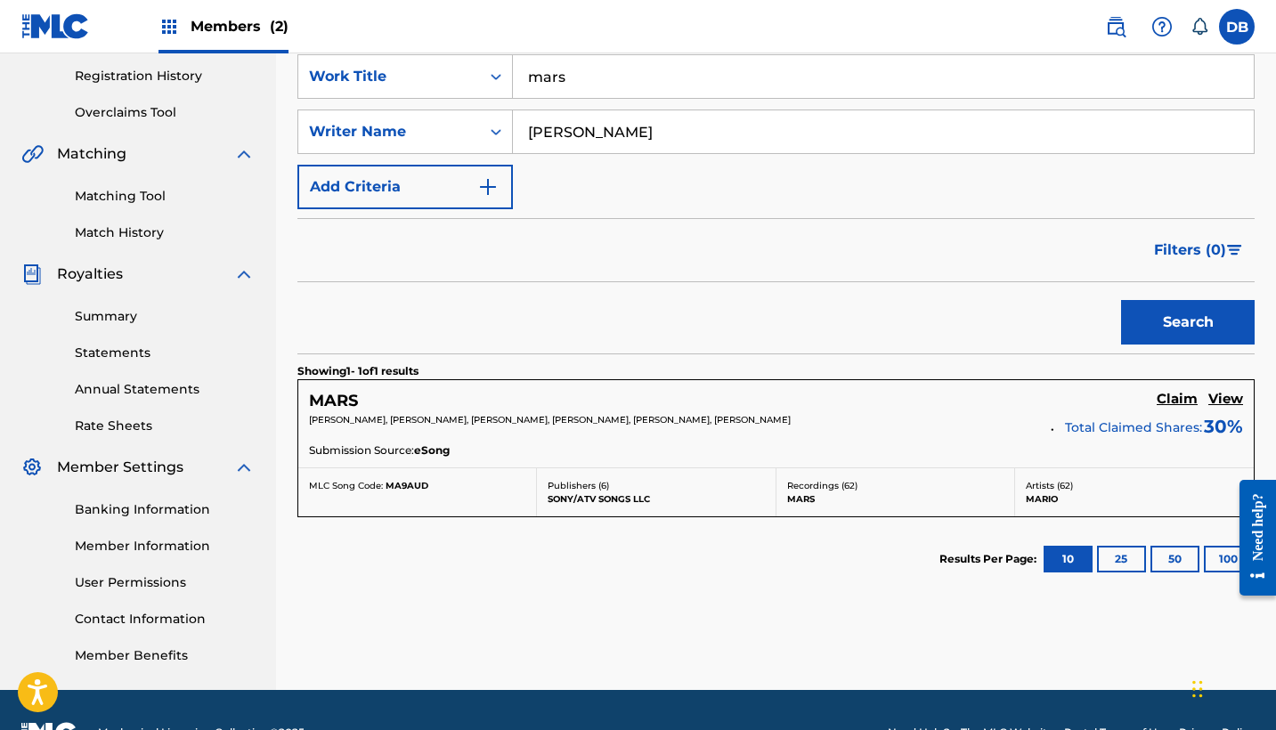
click at [613, 85] on input "mars" at bounding box center [883, 76] width 741 height 43
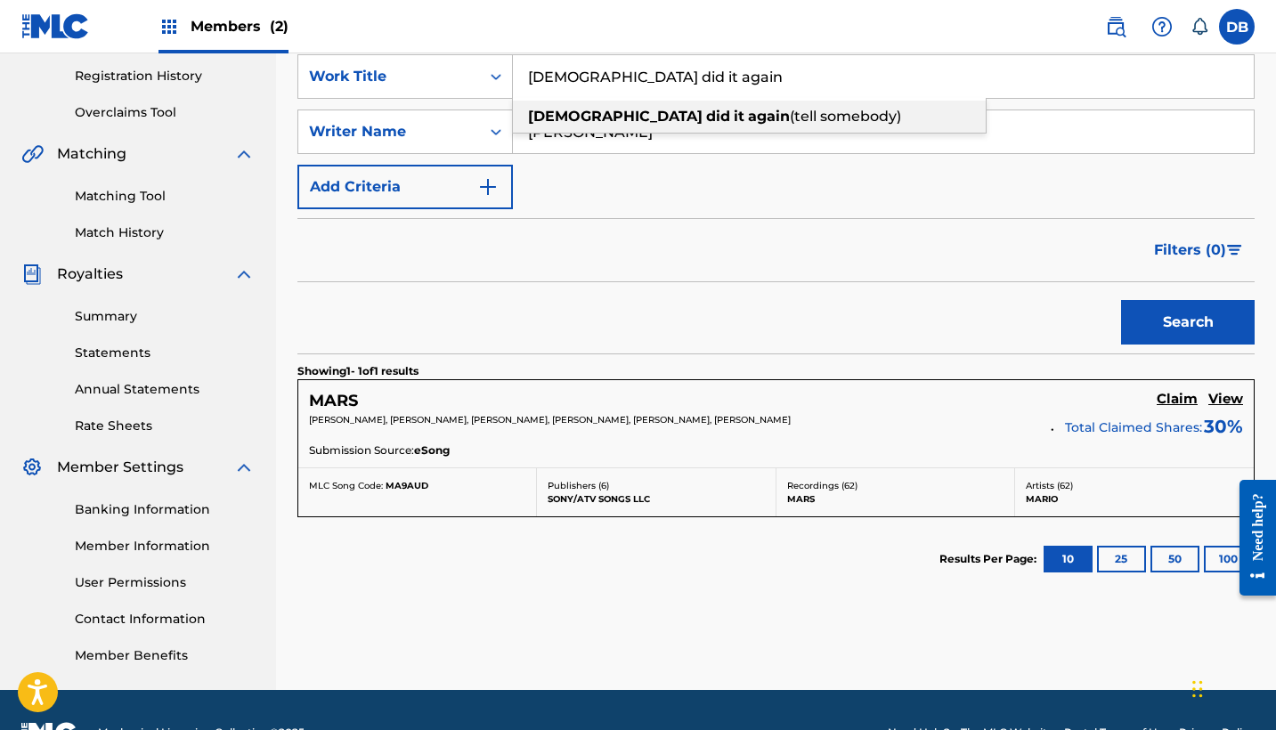
click at [748, 118] on strong "again" at bounding box center [769, 116] width 42 height 17
type input "[DEMOGRAPHIC_DATA] did it again (tell somebody)"
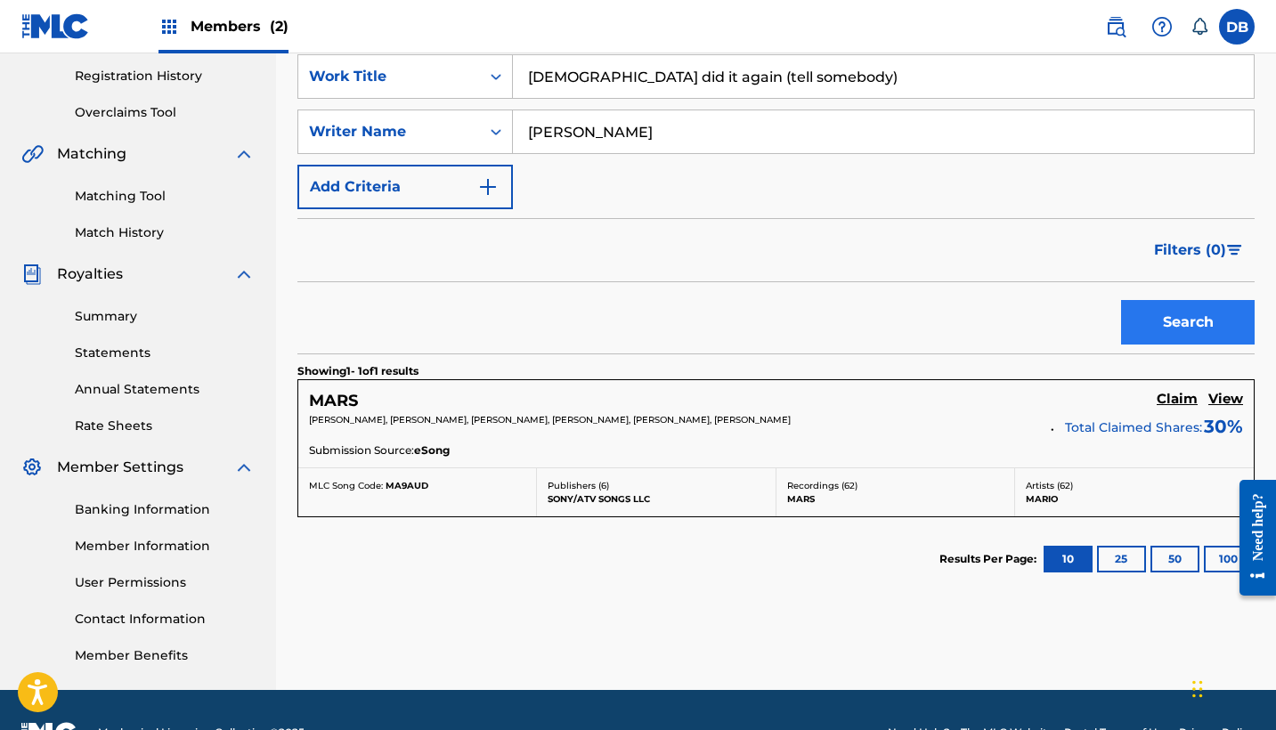
click at [1243, 315] on button "Search" at bounding box center [1188, 322] width 134 height 45
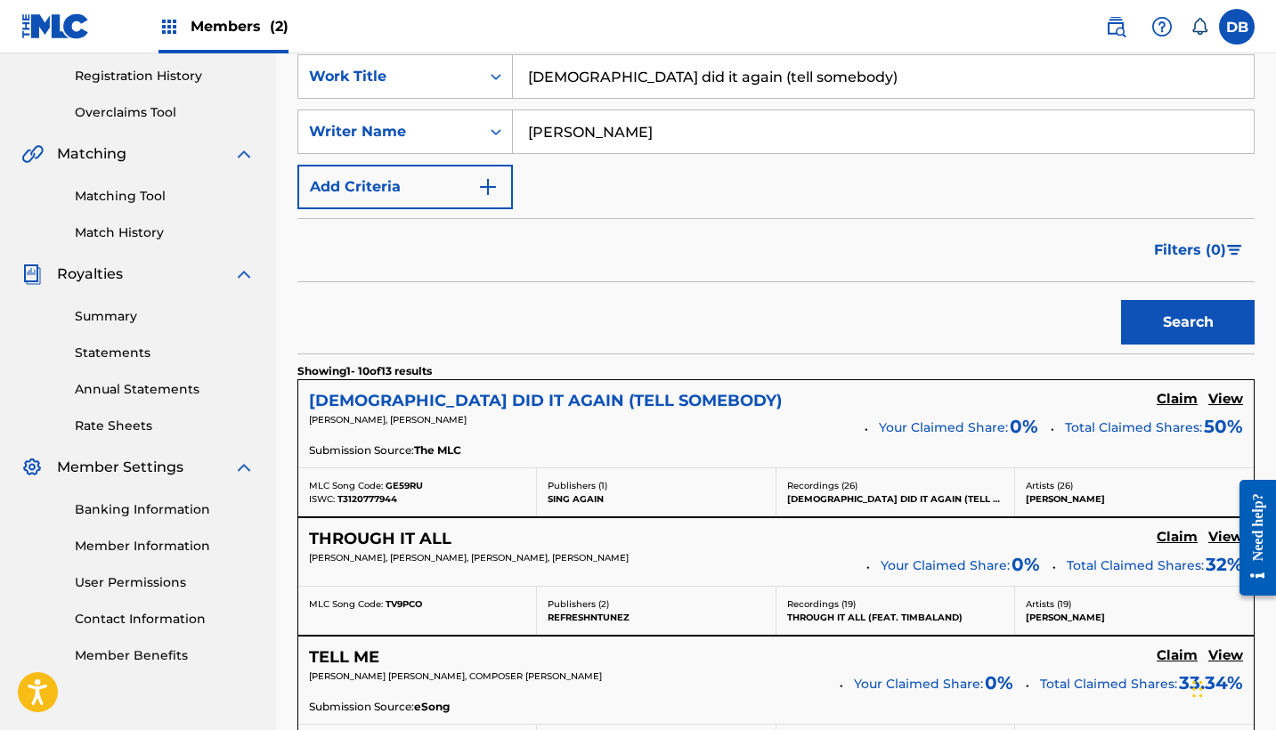
click at [405, 396] on h5 "[DEMOGRAPHIC_DATA] DID IT AGAIN (TELL SOMEBODY)" at bounding box center [545, 401] width 473 height 20
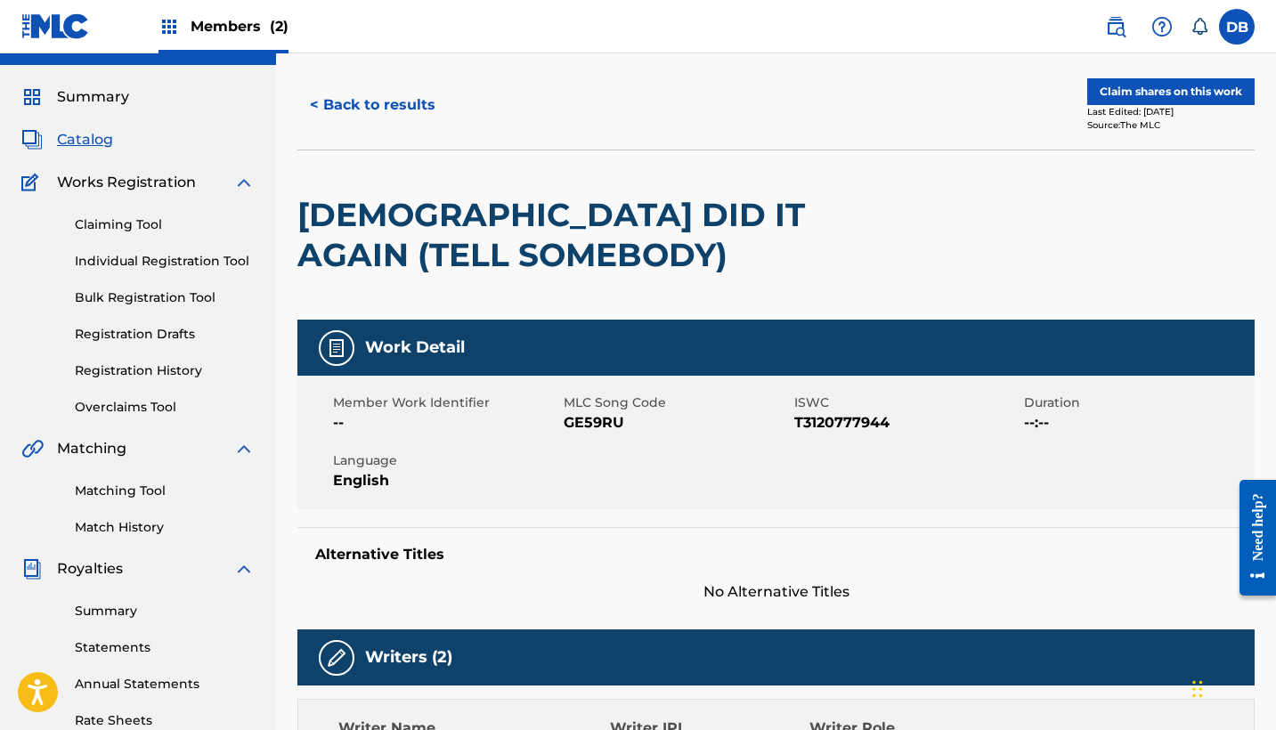
scroll to position [43, 0]
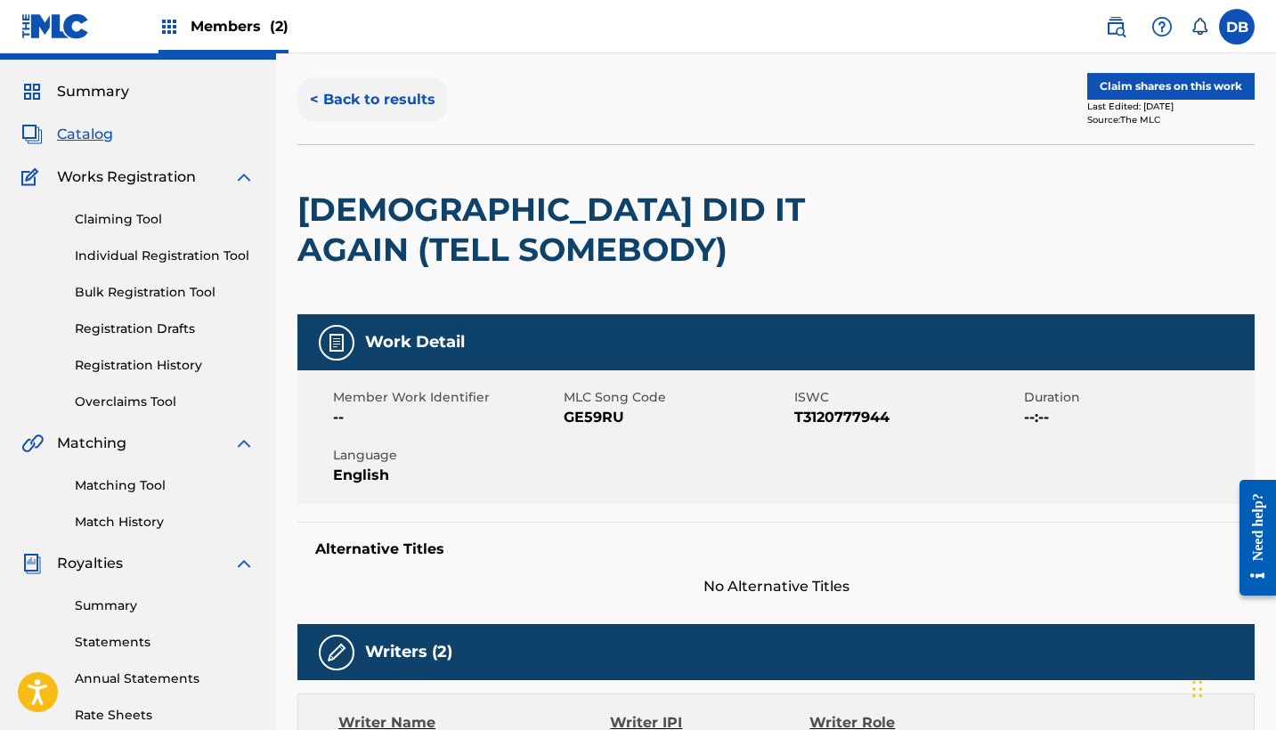
click at [351, 107] on button "< Back to results" at bounding box center [372, 99] width 150 height 45
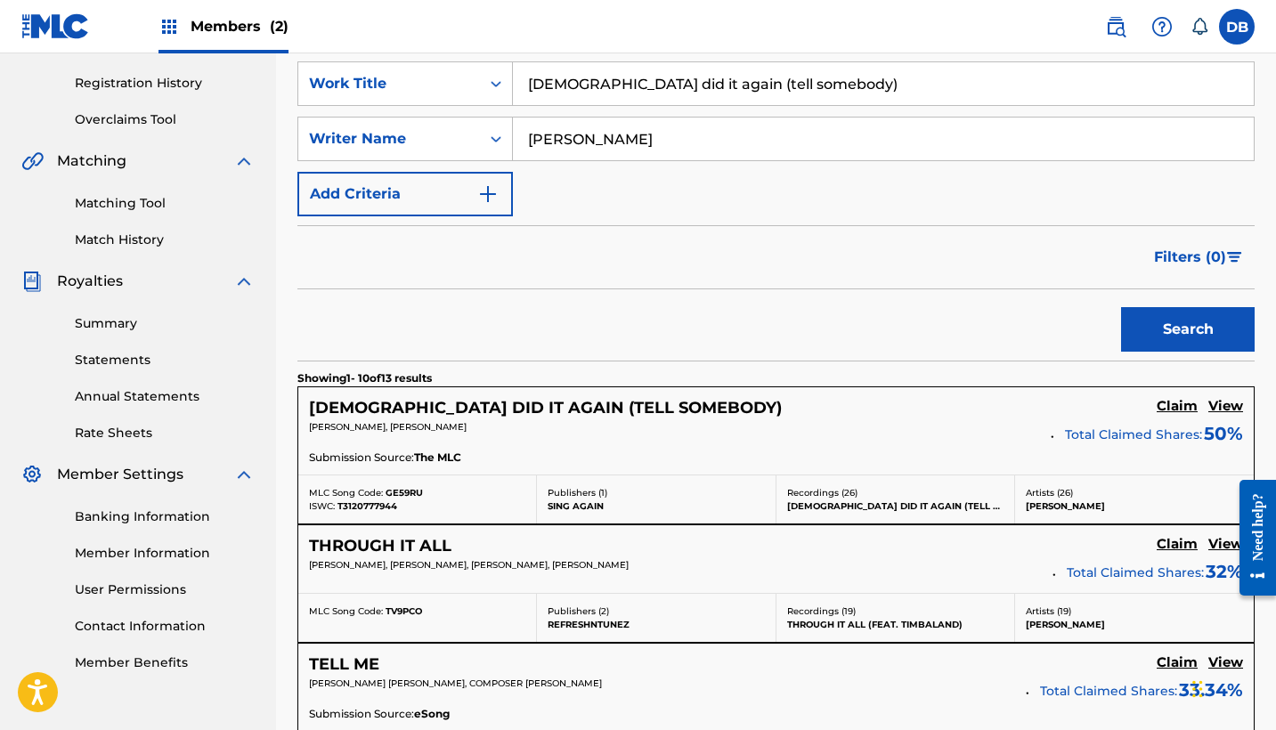
scroll to position [335, 0]
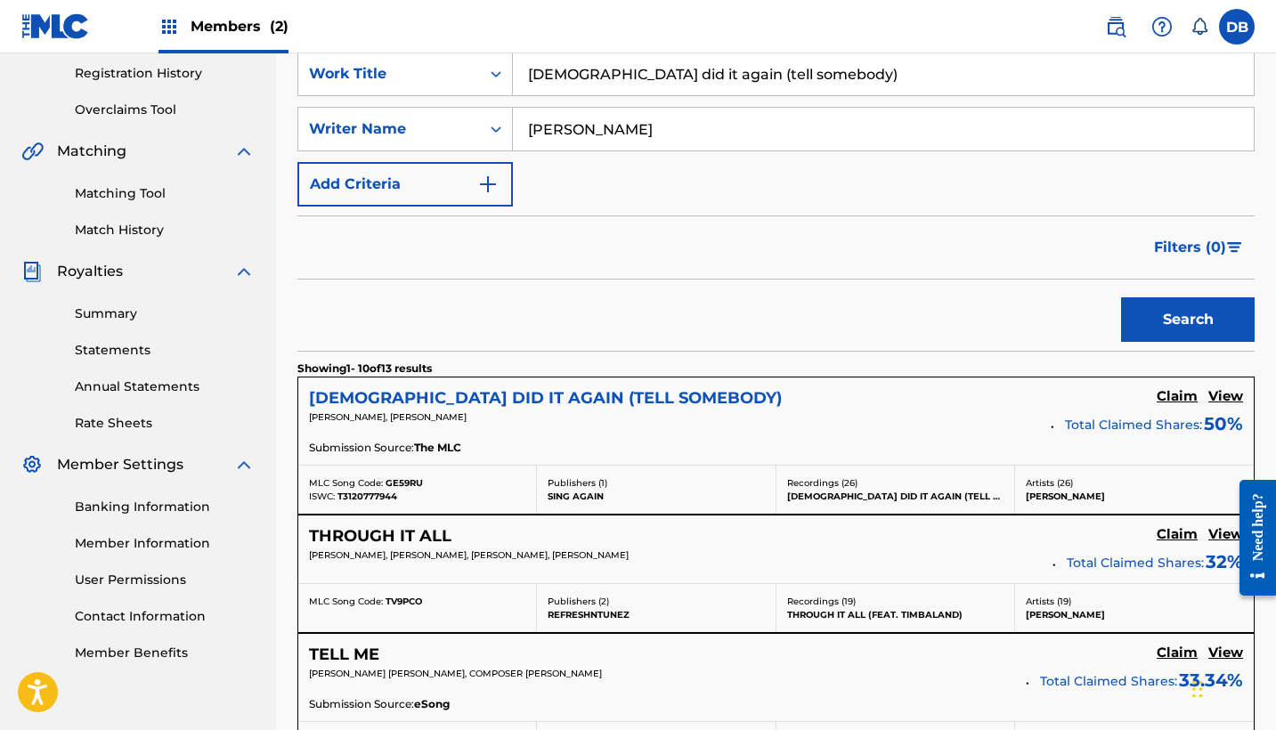
click at [472, 397] on h5 "[DEMOGRAPHIC_DATA] DID IT AGAIN (TELL SOMEBODY)" at bounding box center [545, 398] width 473 height 20
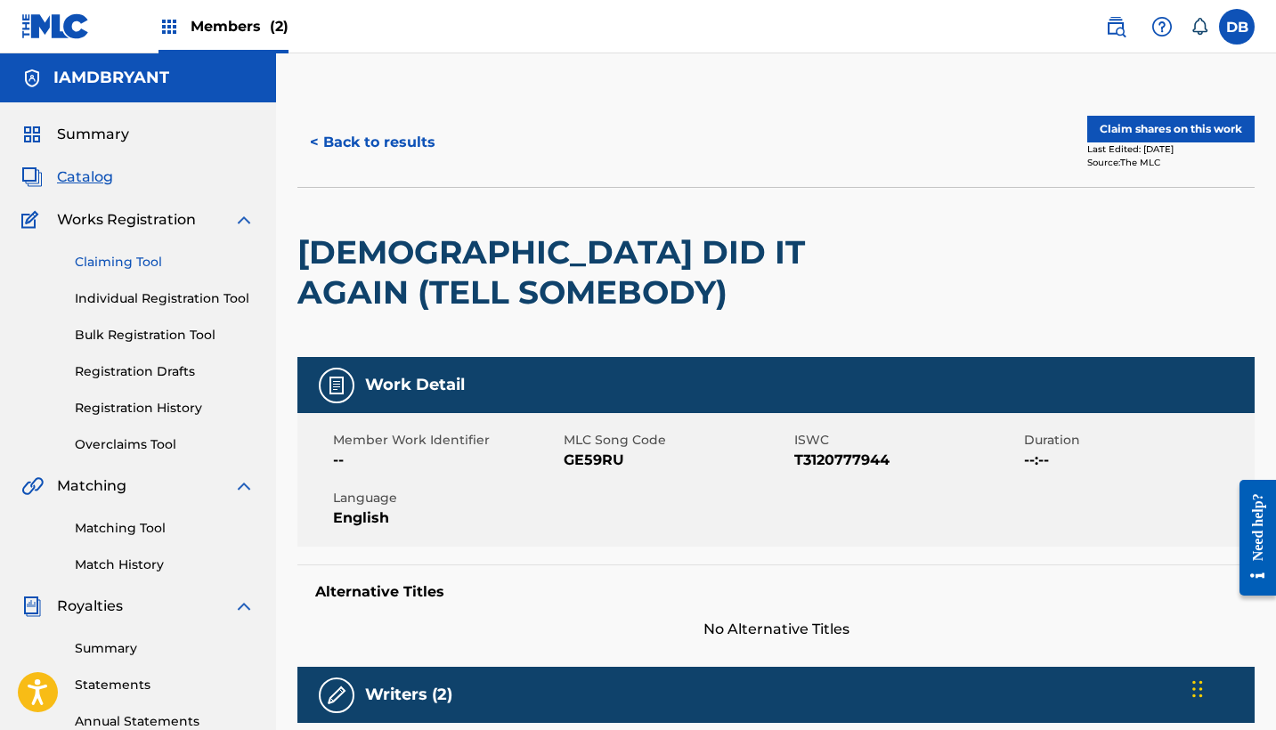
click at [131, 258] on link "Claiming Tool" at bounding box center [165, 262] width 180 height 19
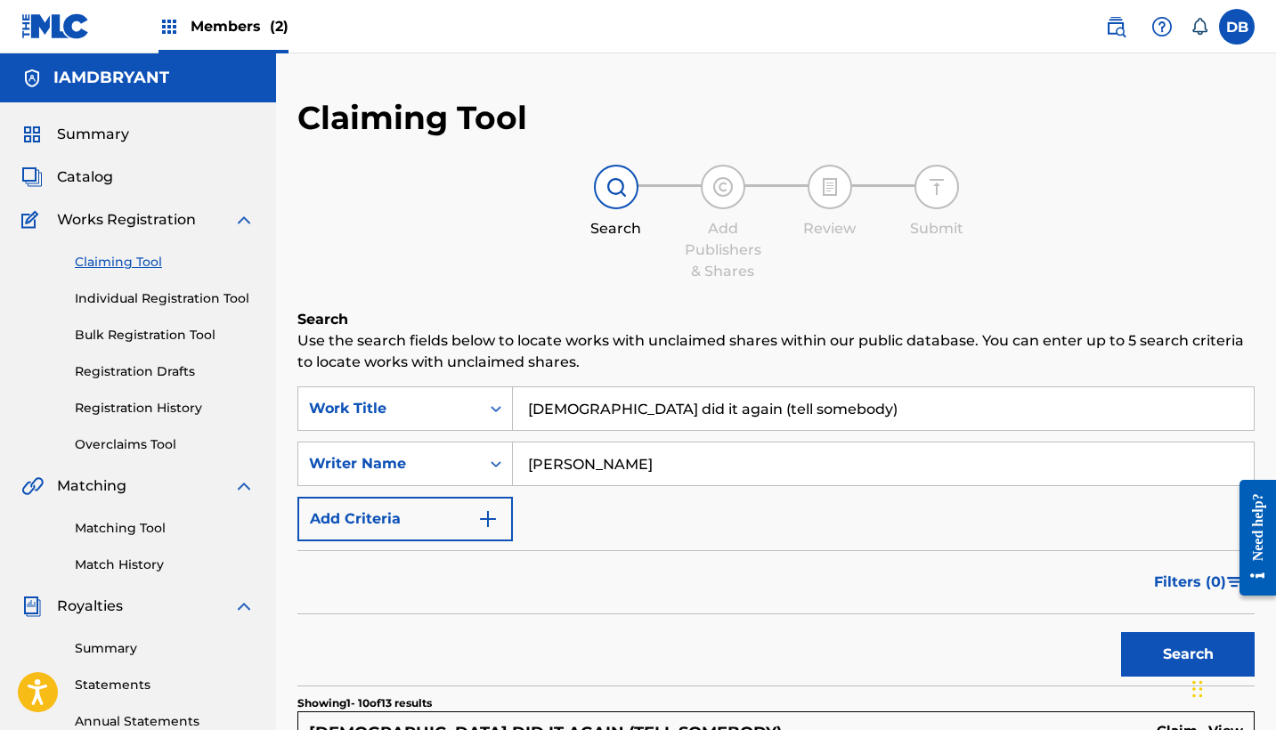
click at [1049, 400] on input "[DEMOGRAPHIC_DATA] did it again (tell somebody)" at bounding box center [883, 408] width 741 height 43
click at [645, 466] on input "[PERSON_NAME]" at bounding box center [883, 464] width 741 height 43
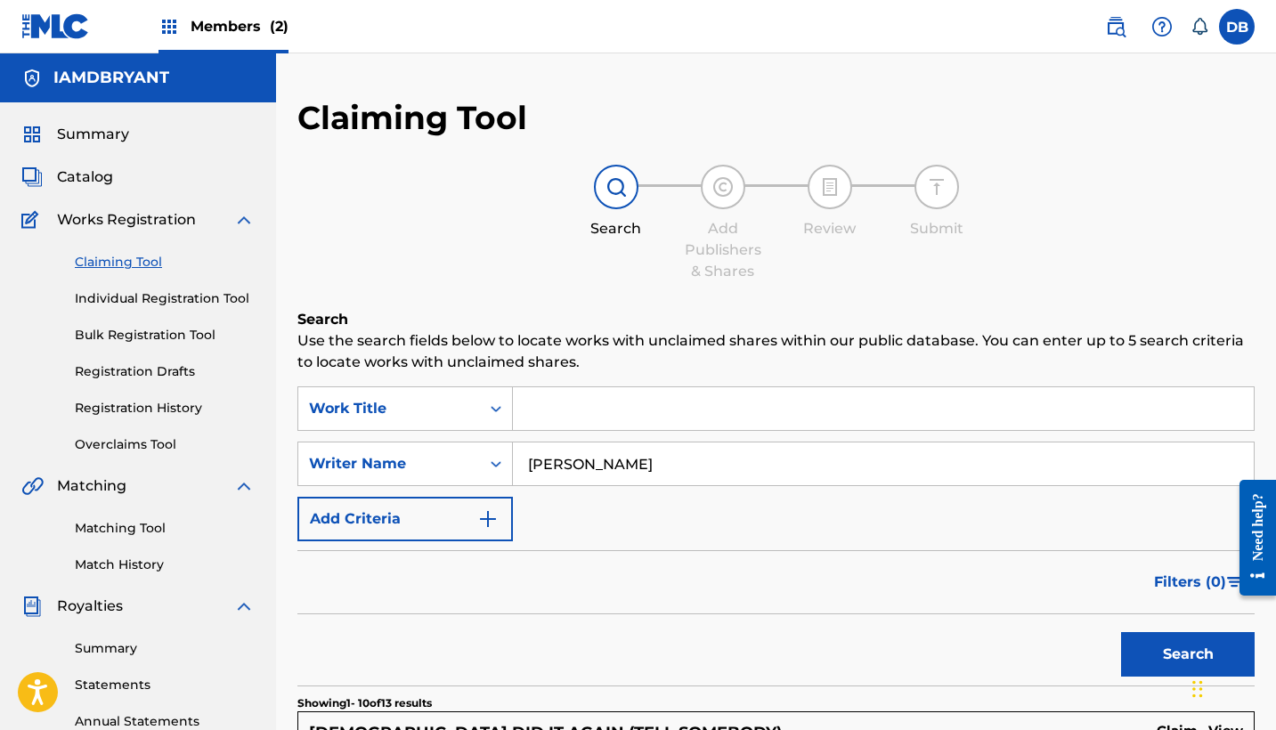
click at [645, 466] on input "[PERSON_NAME]" at bounding box center [883, 464] width 741 height 43
type input "[PERSON_NAME]"
click at [1188, 654] on button "Search" at bounding box center [1188, 654] width 134 height 45
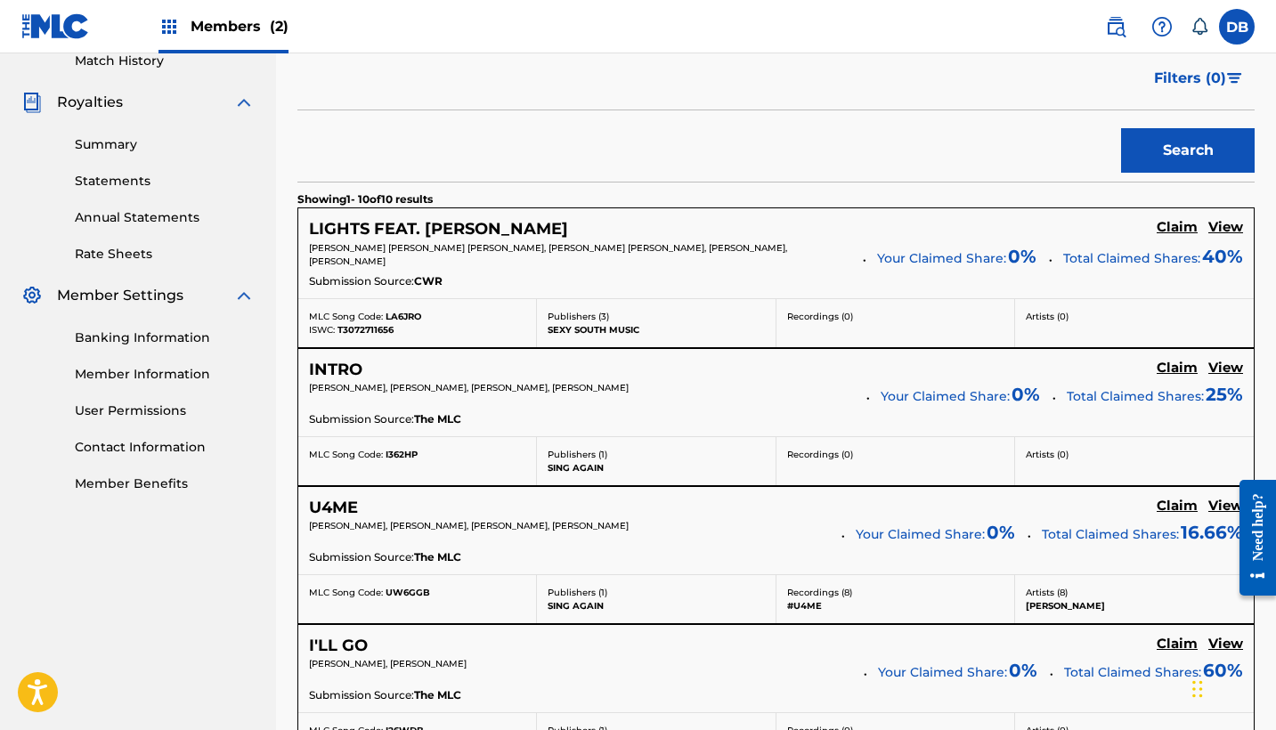
scroll to position [508, 0]
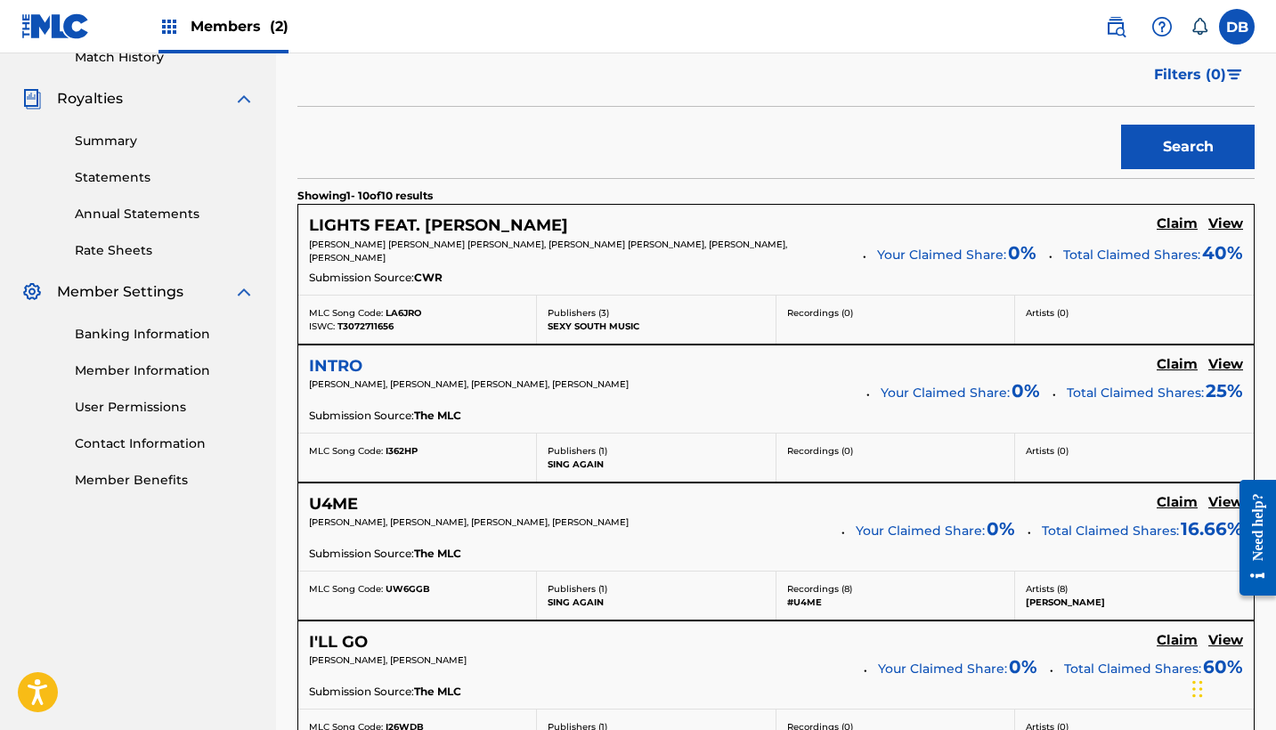
click at [335, 364] on h5 "INTRO" at bounding box center [335, 366] width 53 height 20
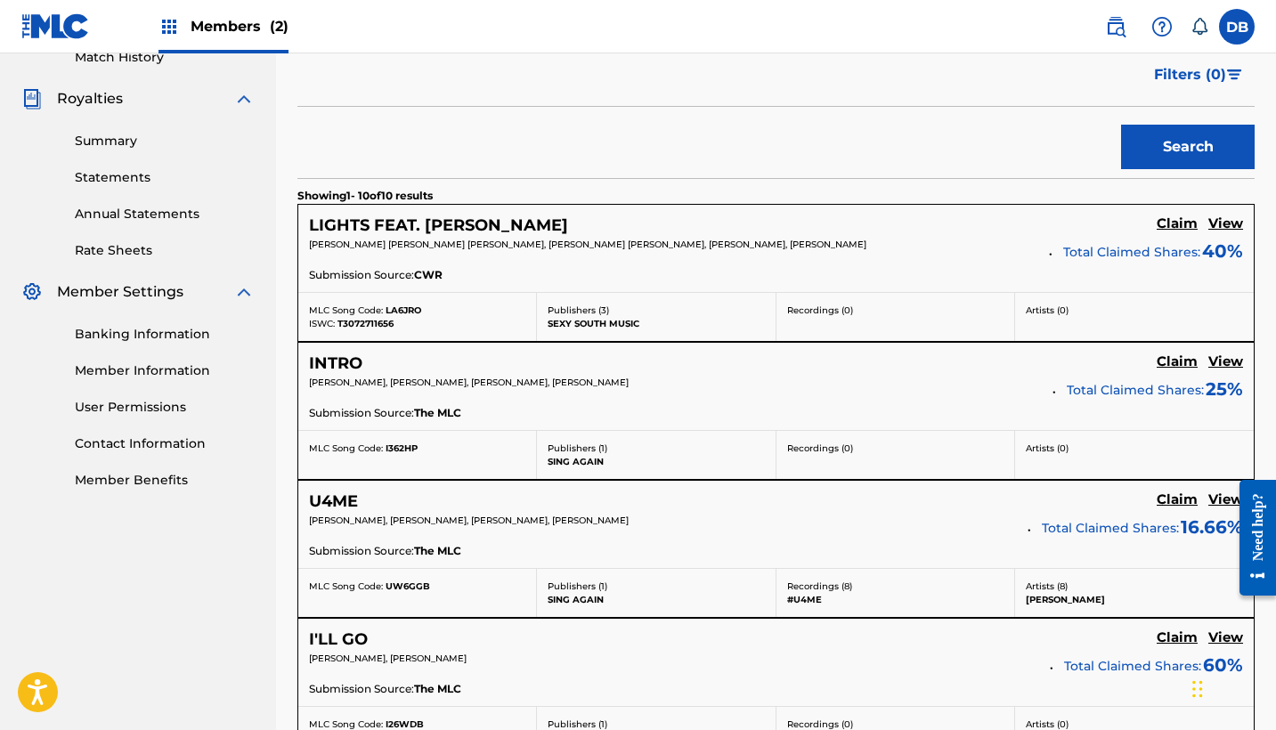
scroll to position [681, 0]
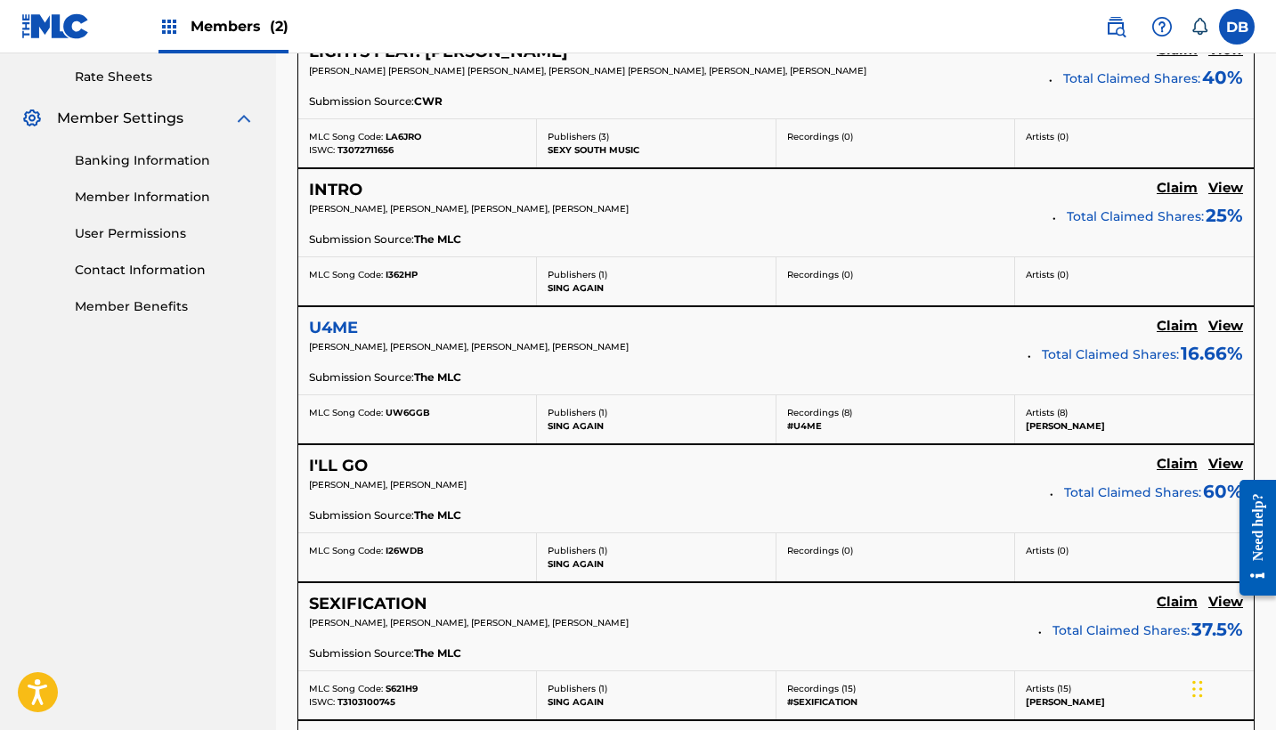
click at [341, 323] on h5 "U4ME" at bounding box center [333, 328] width 49 height 20
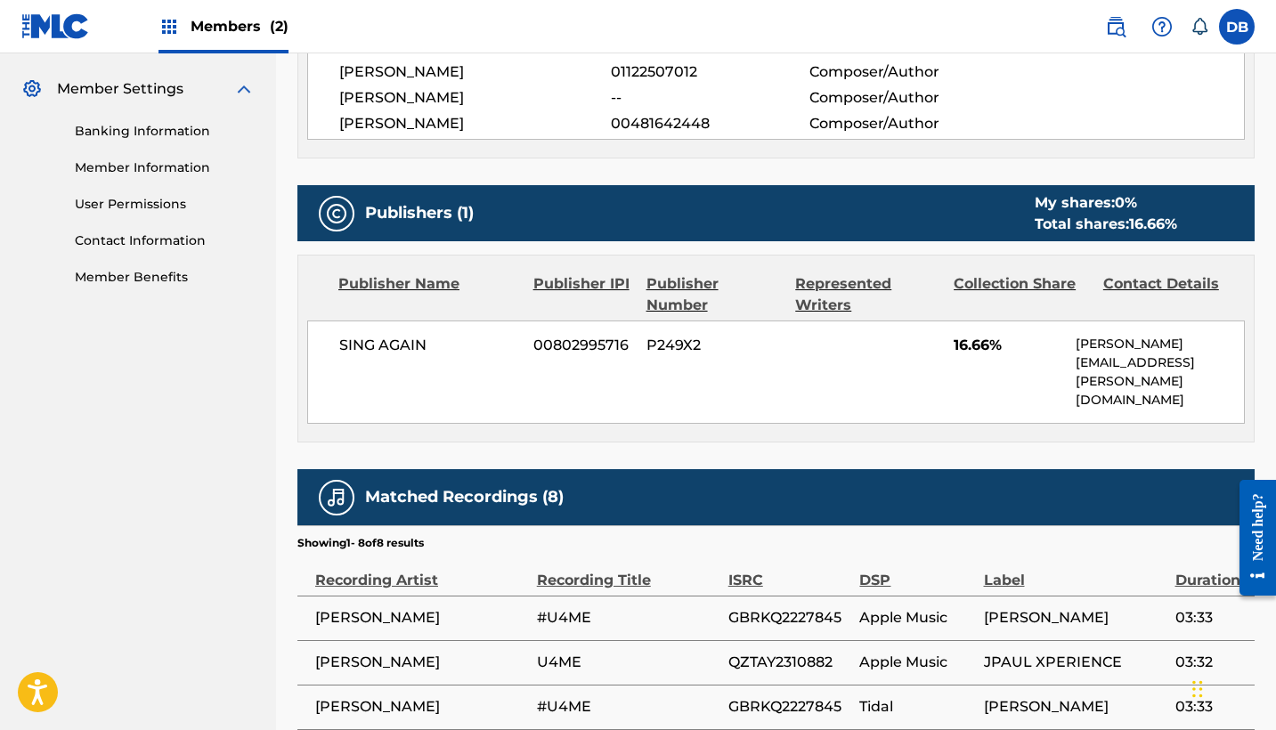
scroll to position [703, 0]
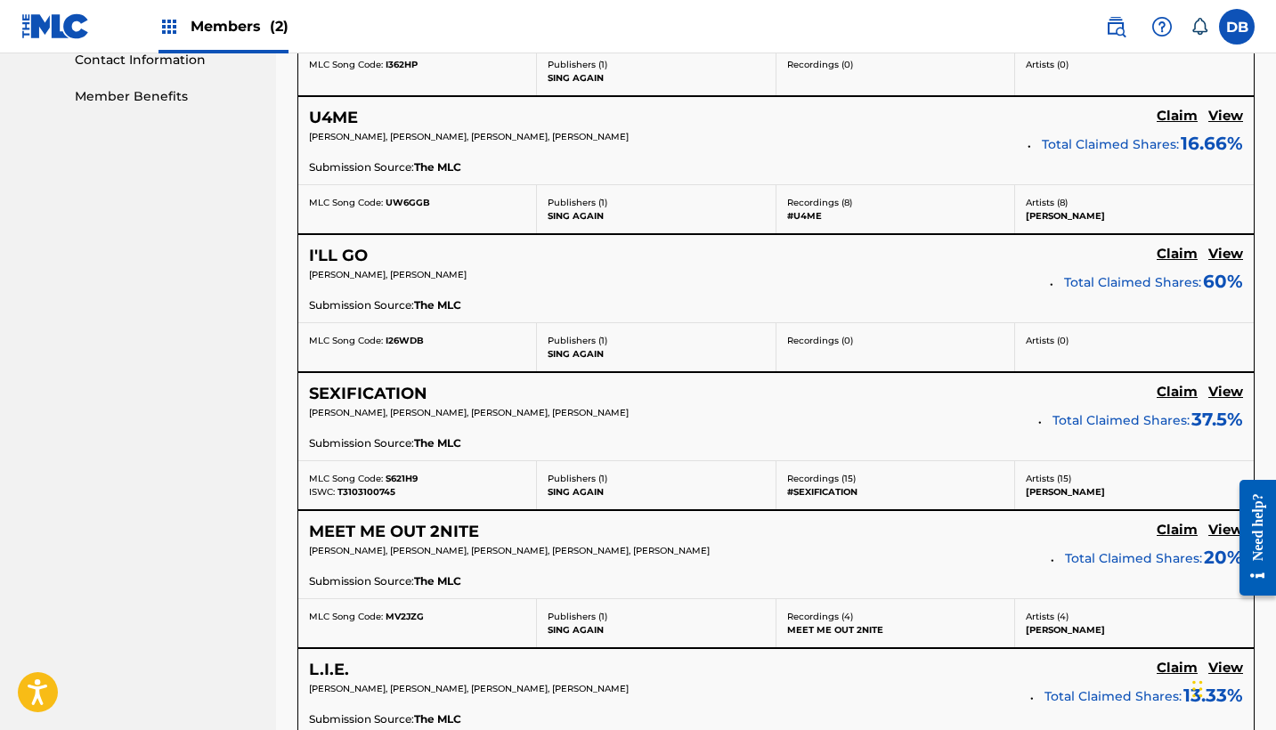
scroll to position [1078, 0]
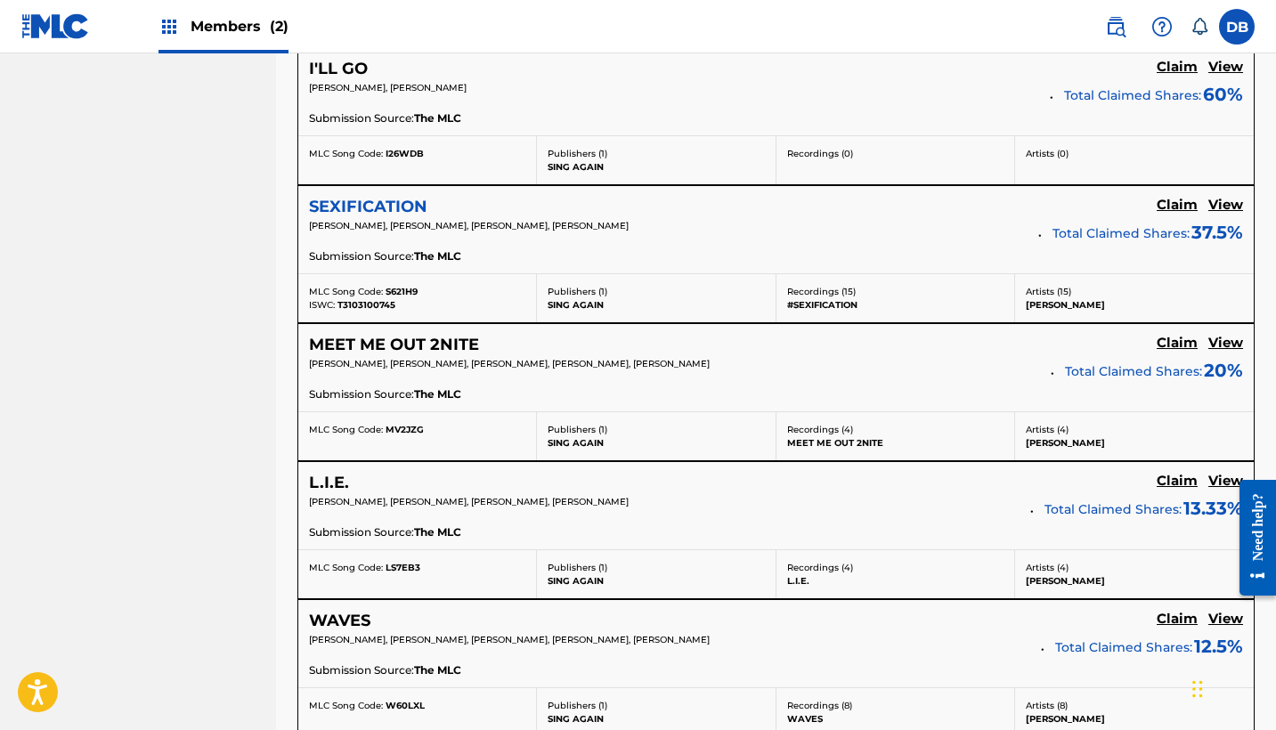
click at [354, 203] on h5 "SEXIFICATION" at bounding box center [368, 207] width 118 height 20
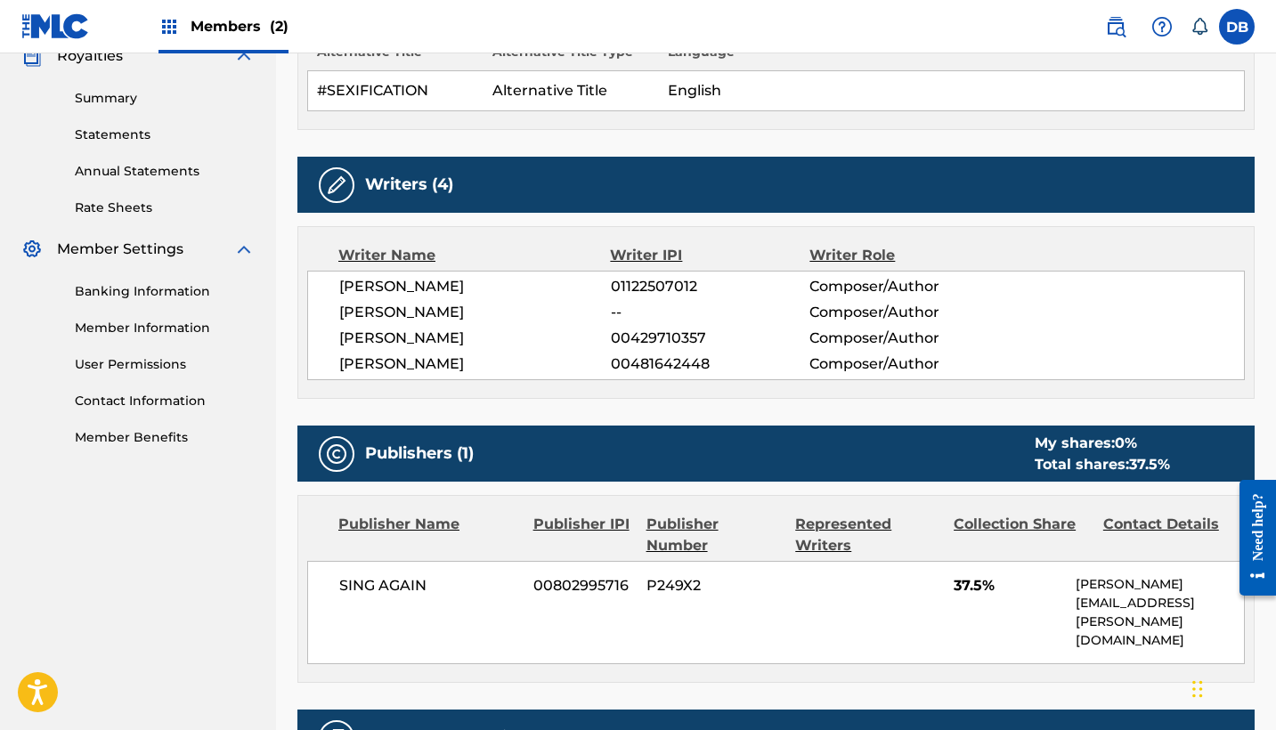
scroll to position [700, 0]
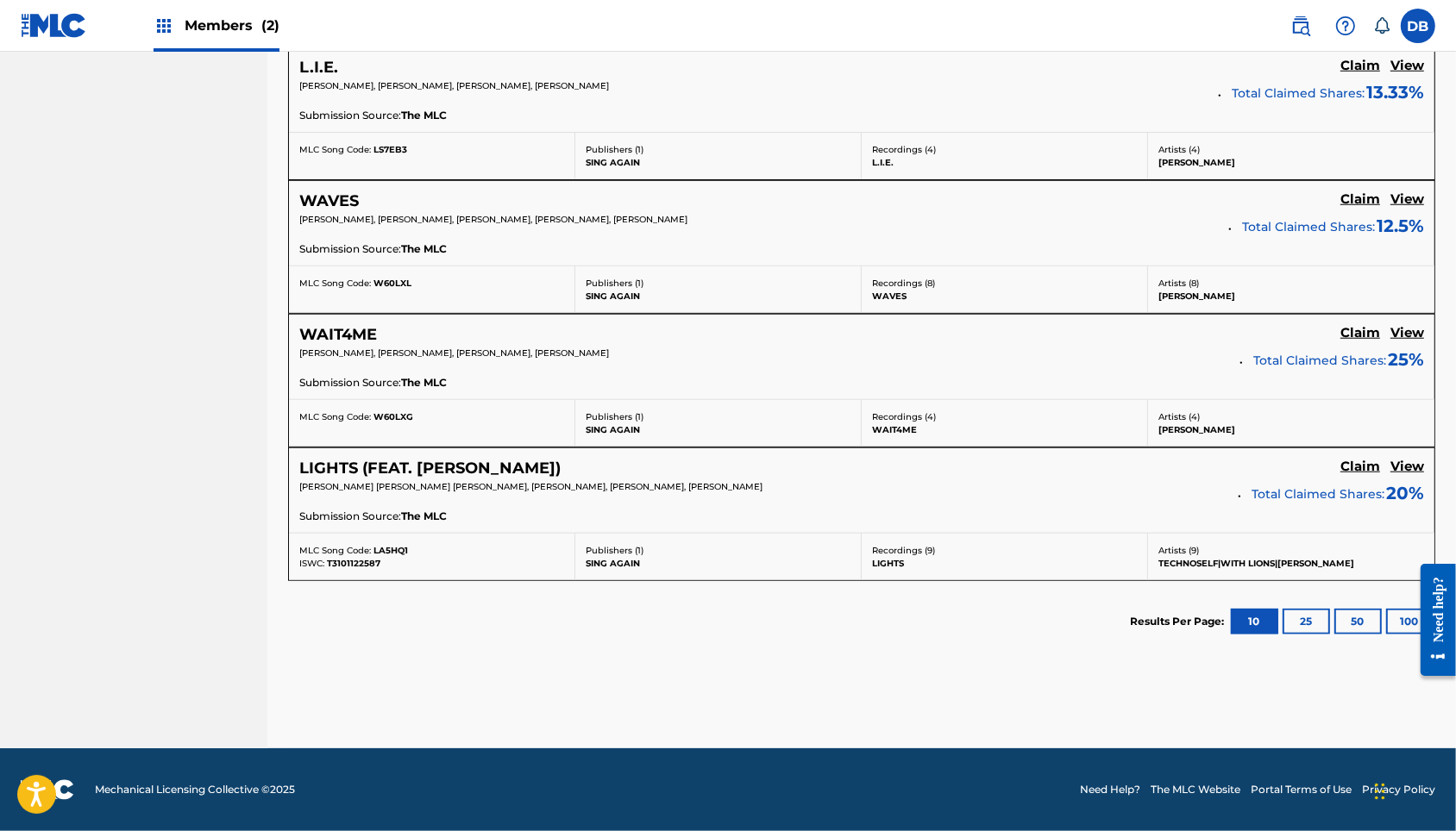
scroll to position [1508, 0]
click at [1235, 609] on button "100" at bounding box center [1410, 622] width 47 height 26
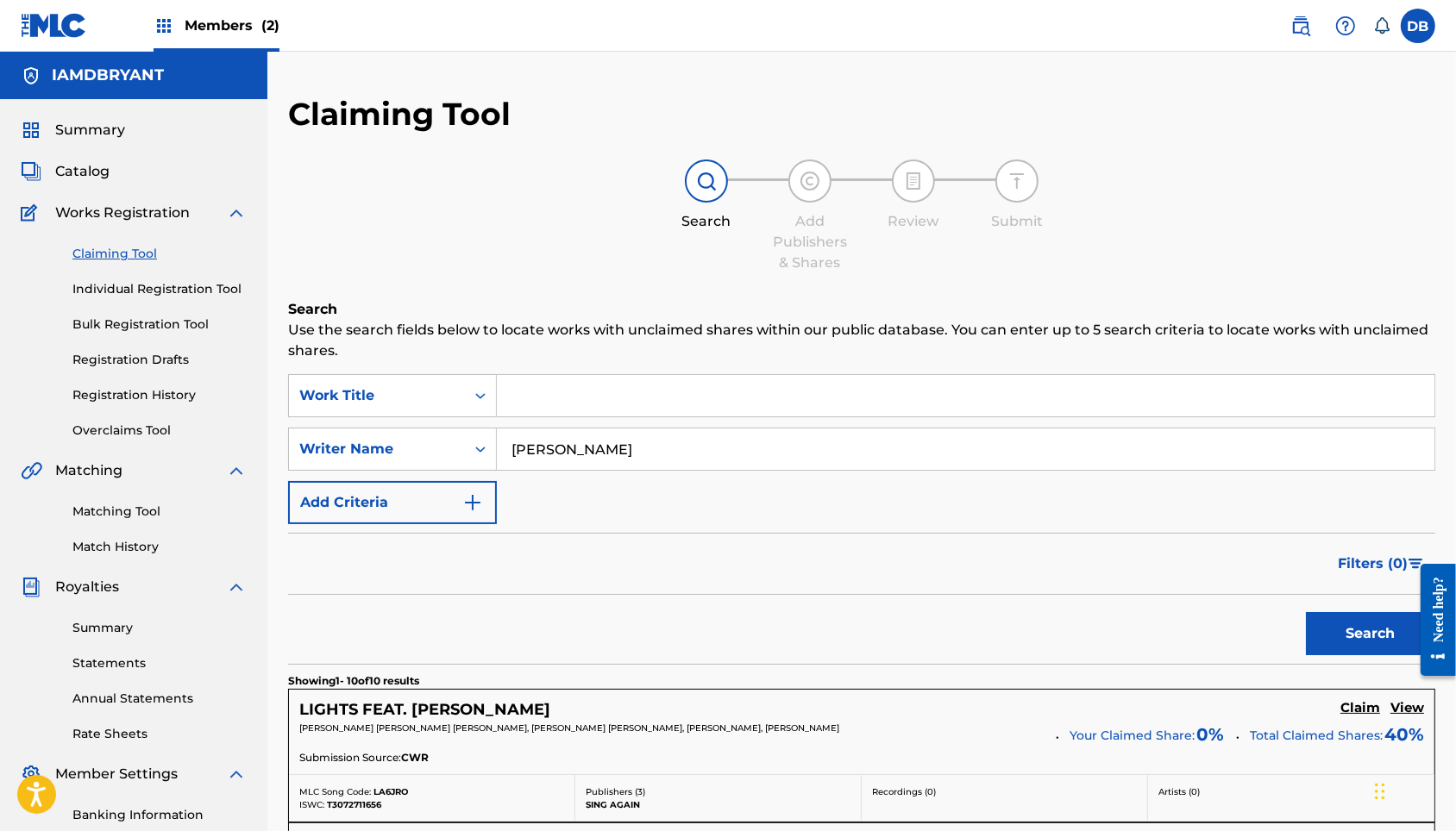
scroll to position [0, 0]
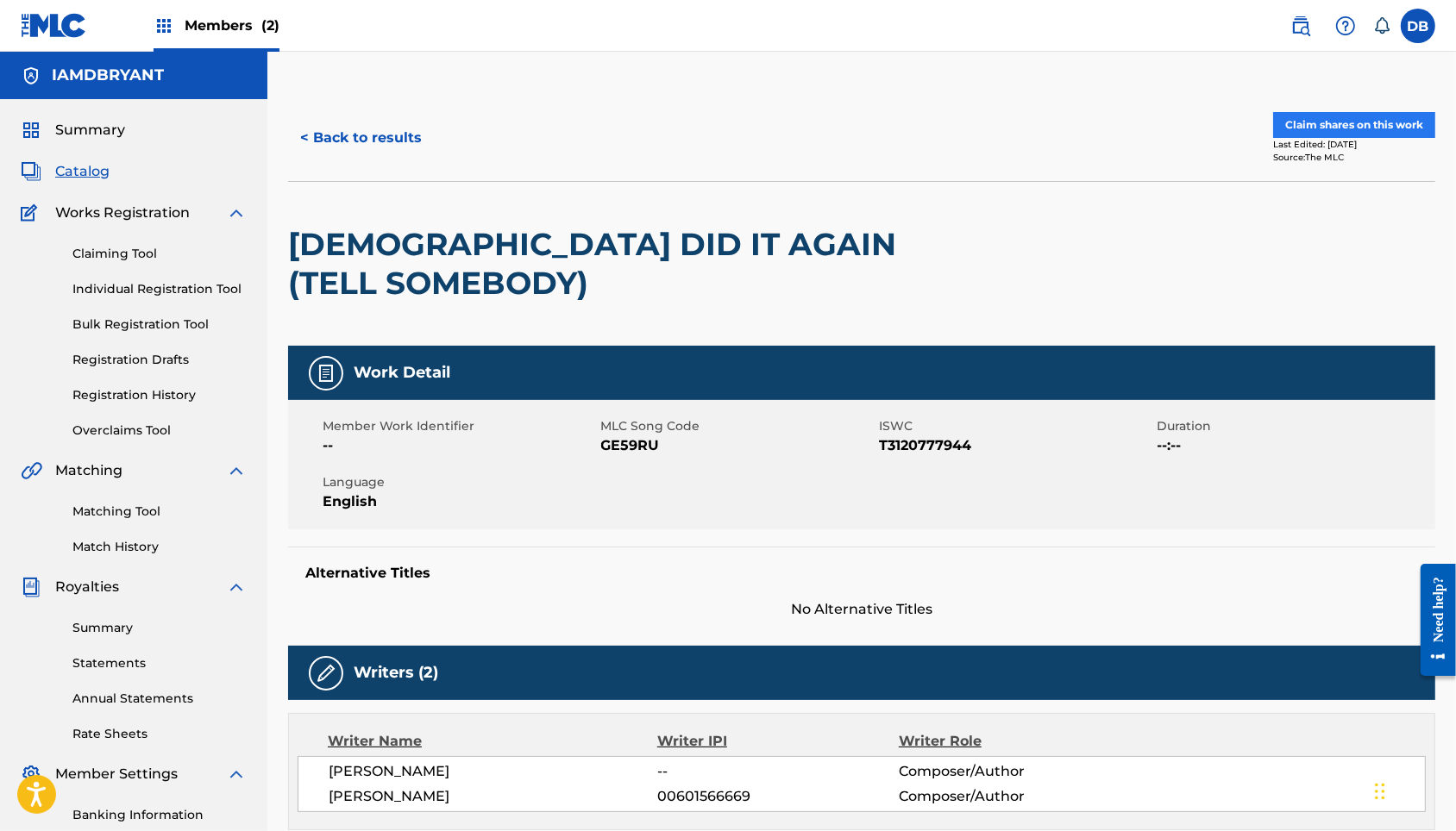
click at [1235, 128] on button "Claim shares on this work" at bounding box center [1353, 125] width 162 height 26
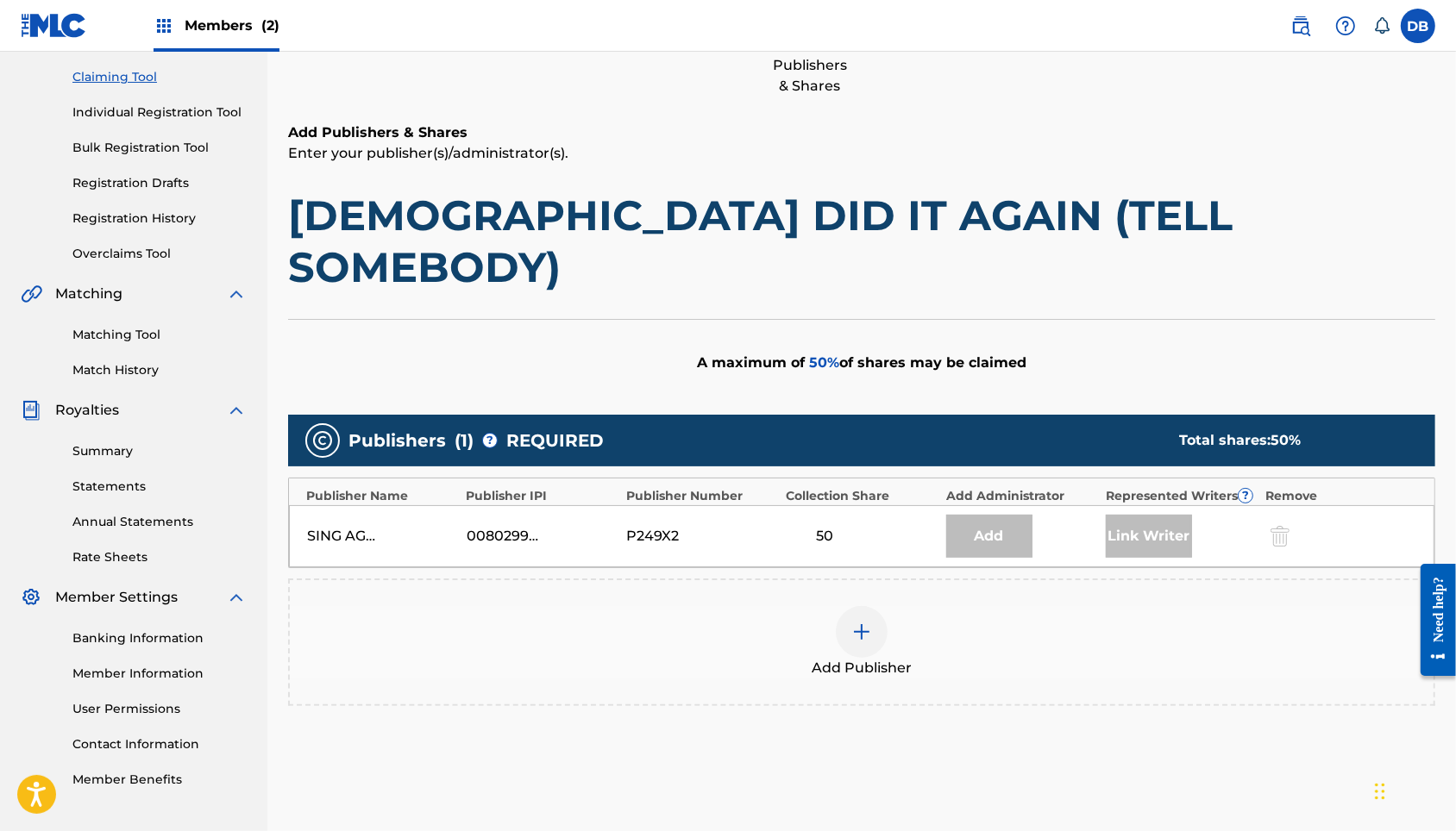
scroll to position [221, 0]
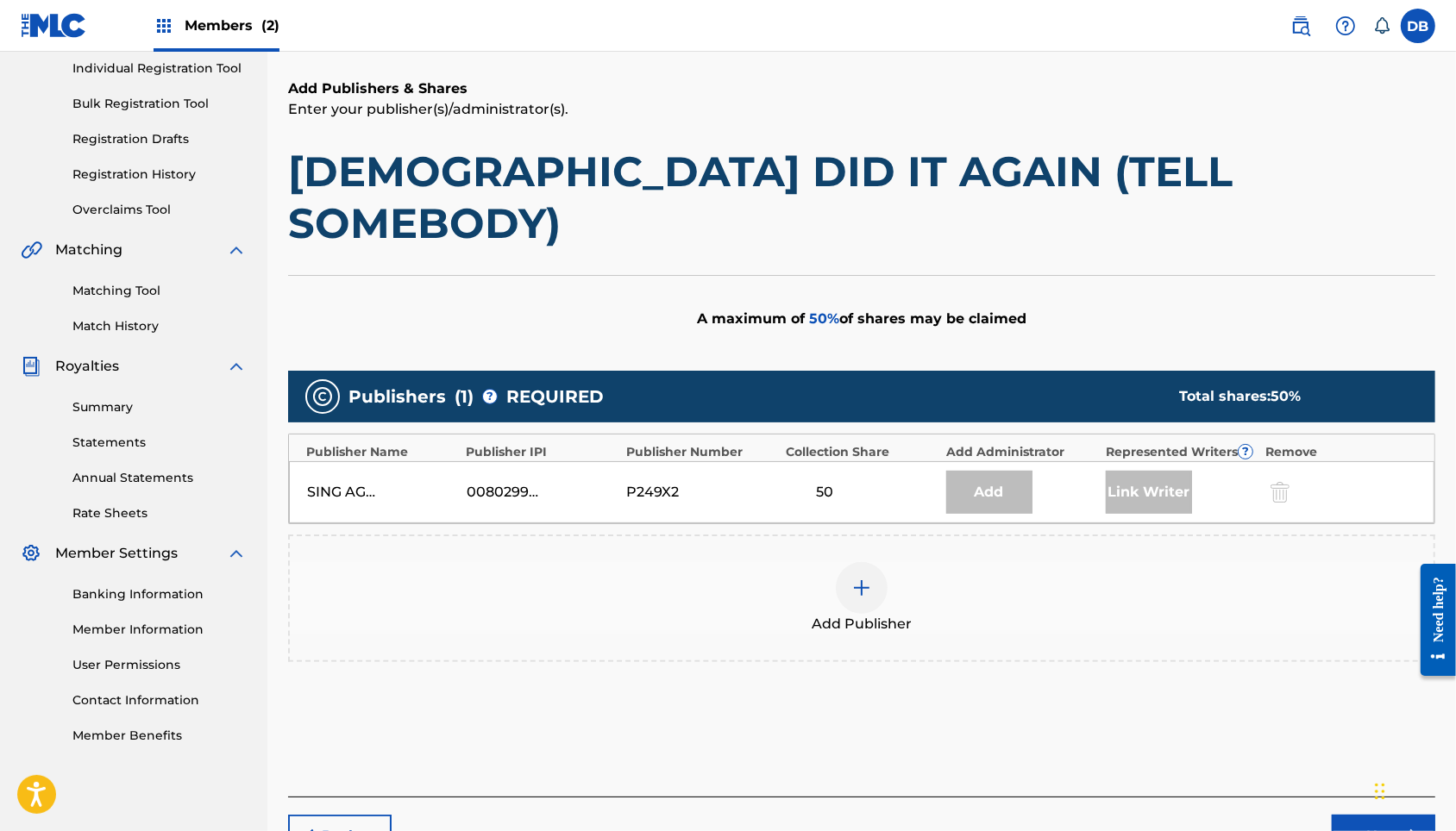
click at [883, 582] on div at bounding box center [861, 588] width 51 height 51
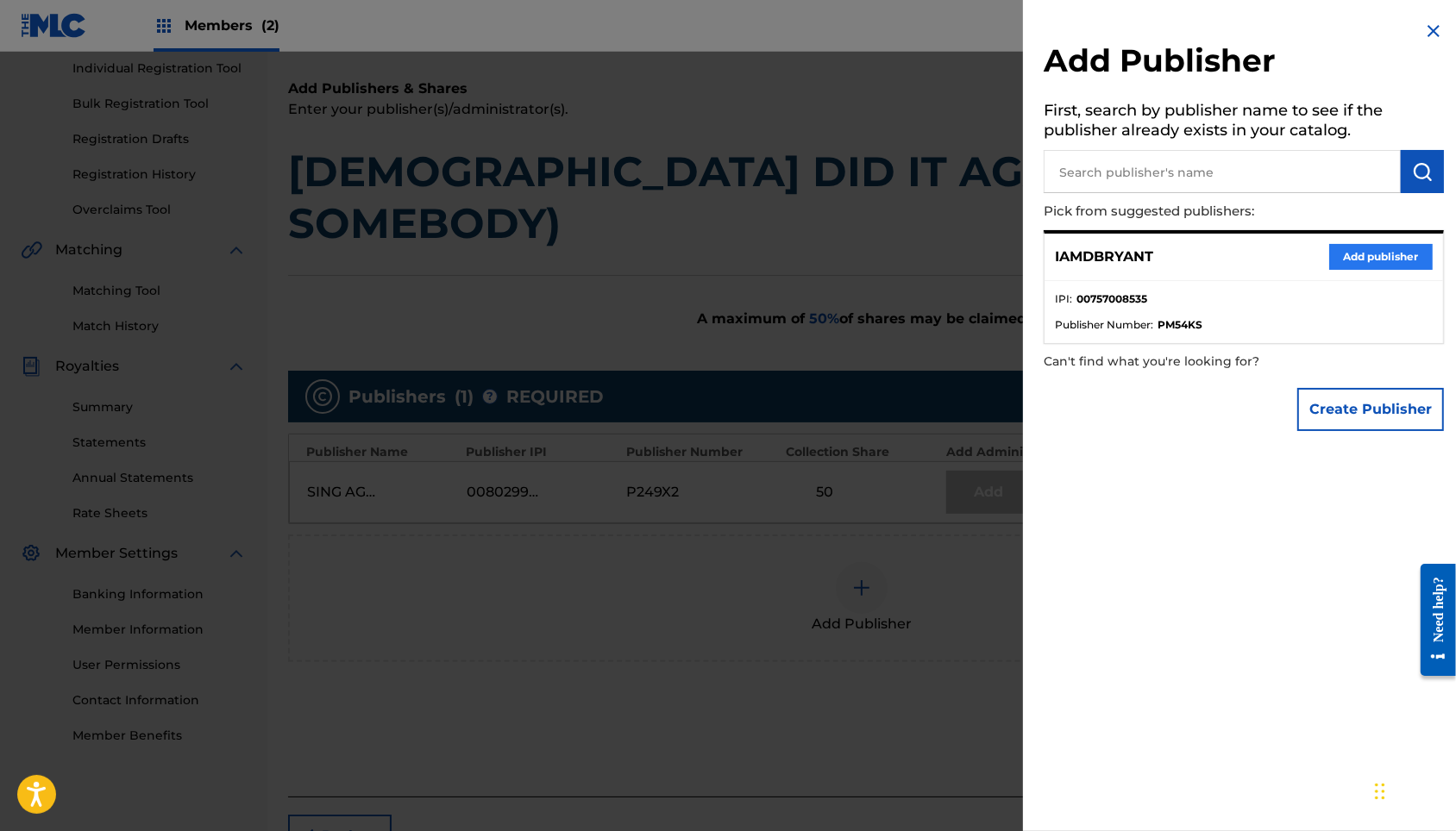
click at [1235, 263] on button "Add publisher" at bounding box center [1380, 257] width 104 height 26
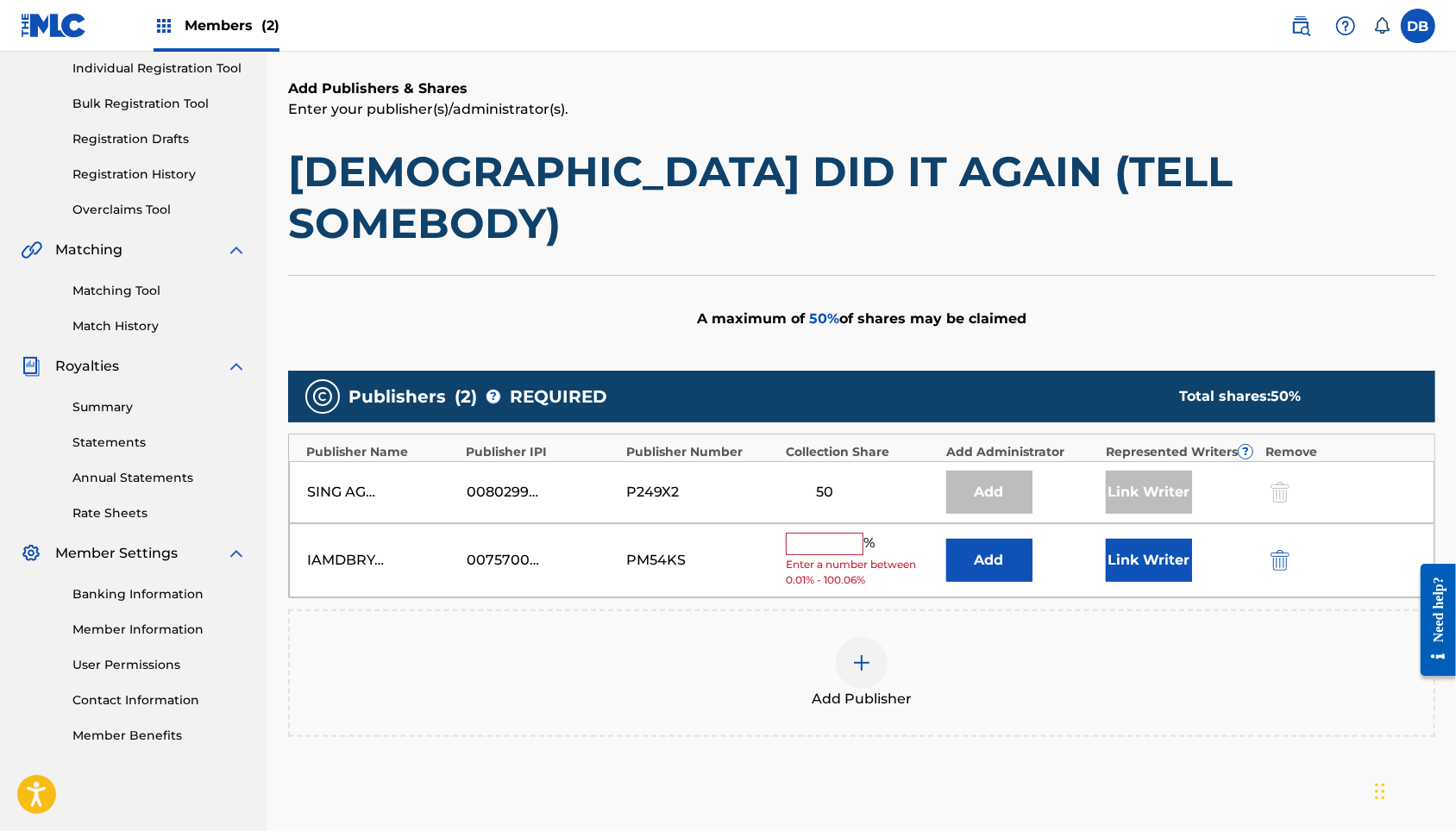
click at [829, 533] on input "text" at bounding box center [824, 543] width 77 height 22
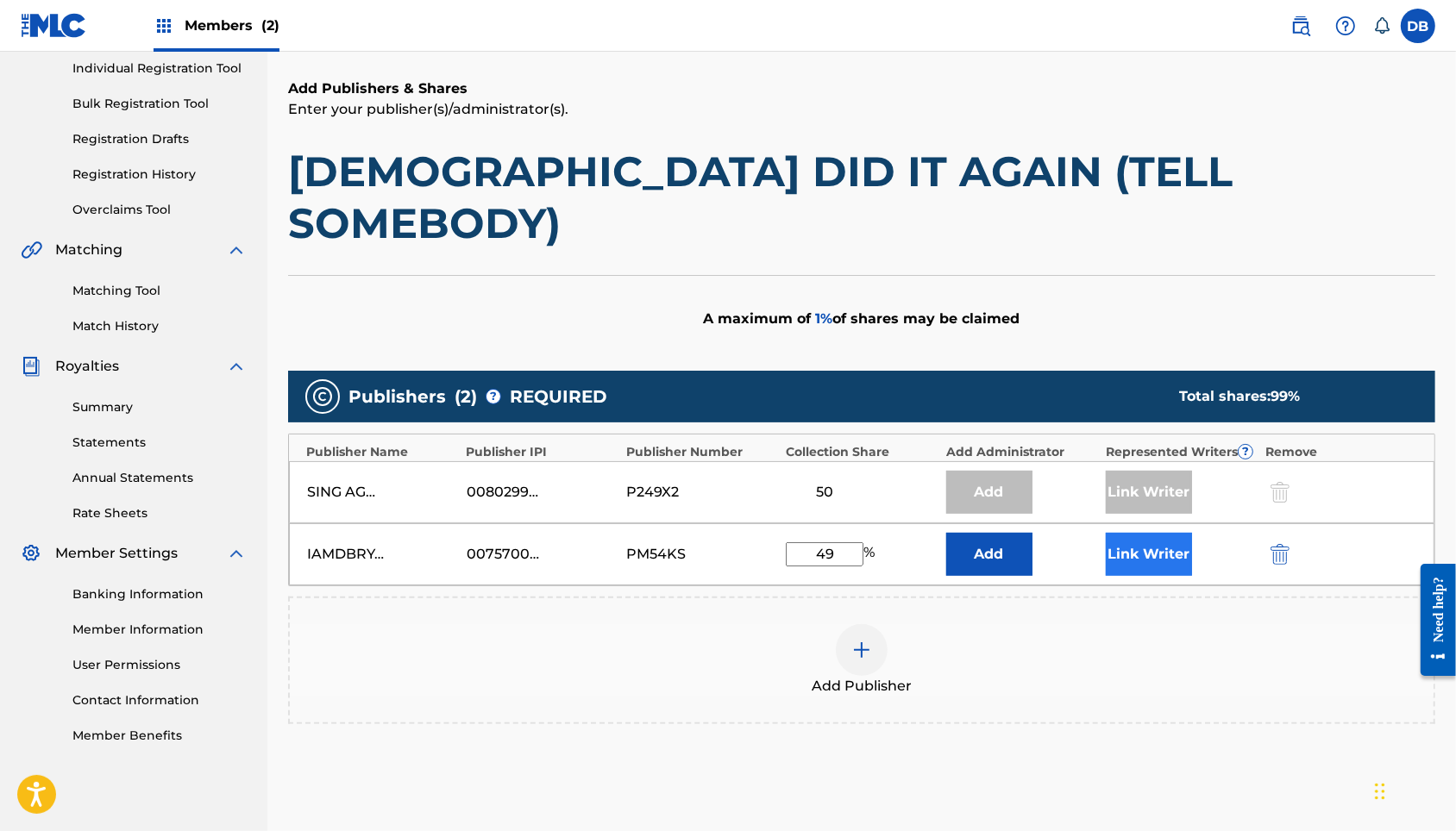
type input "49"
click at [1148, 533] on button "Link Writer" at bounding box center [1149, 554] width 86 height 44
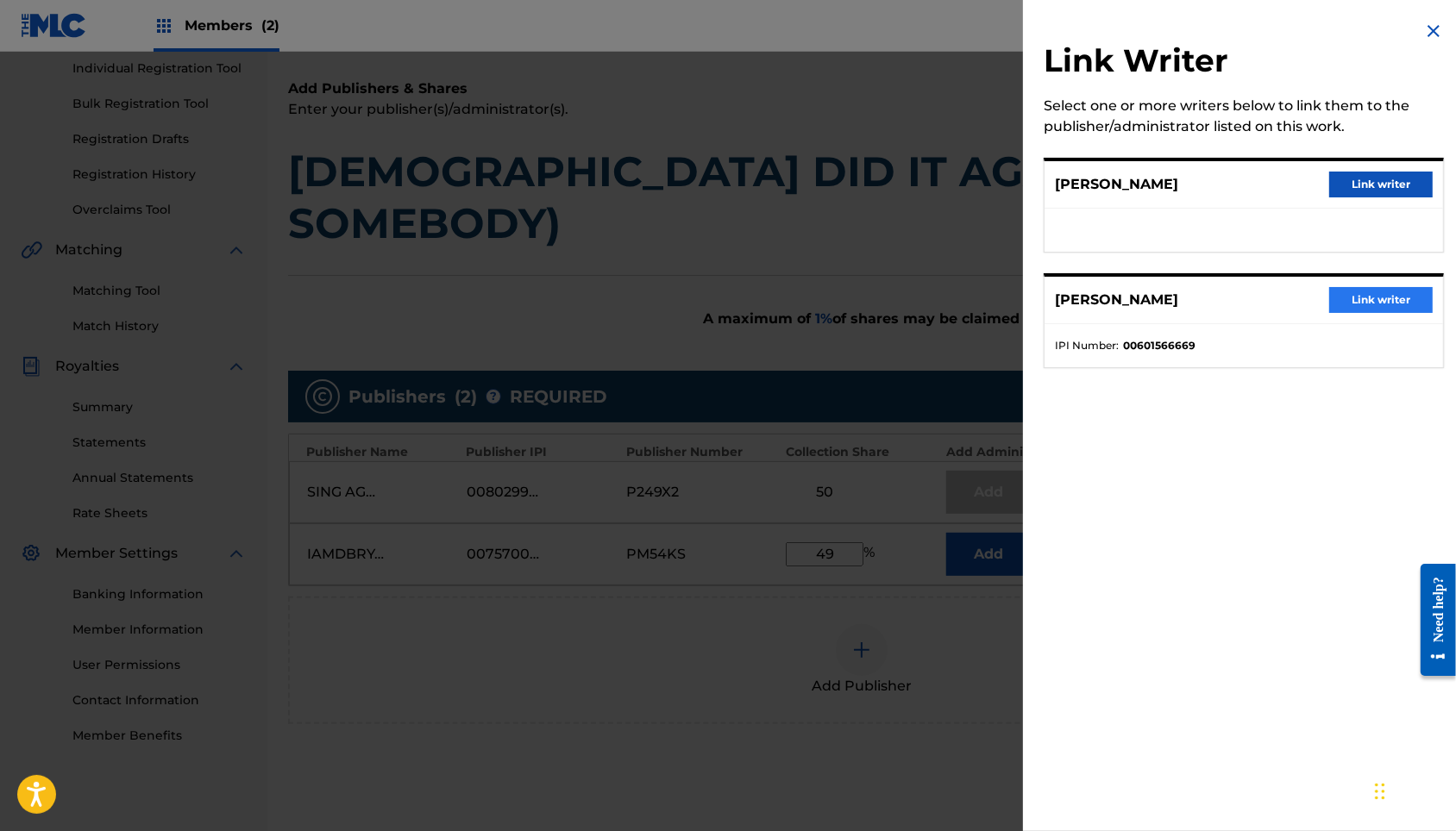
click at [1235, 305] on button "Link writer" at bounding box center [1380, 300] width 104 height 26
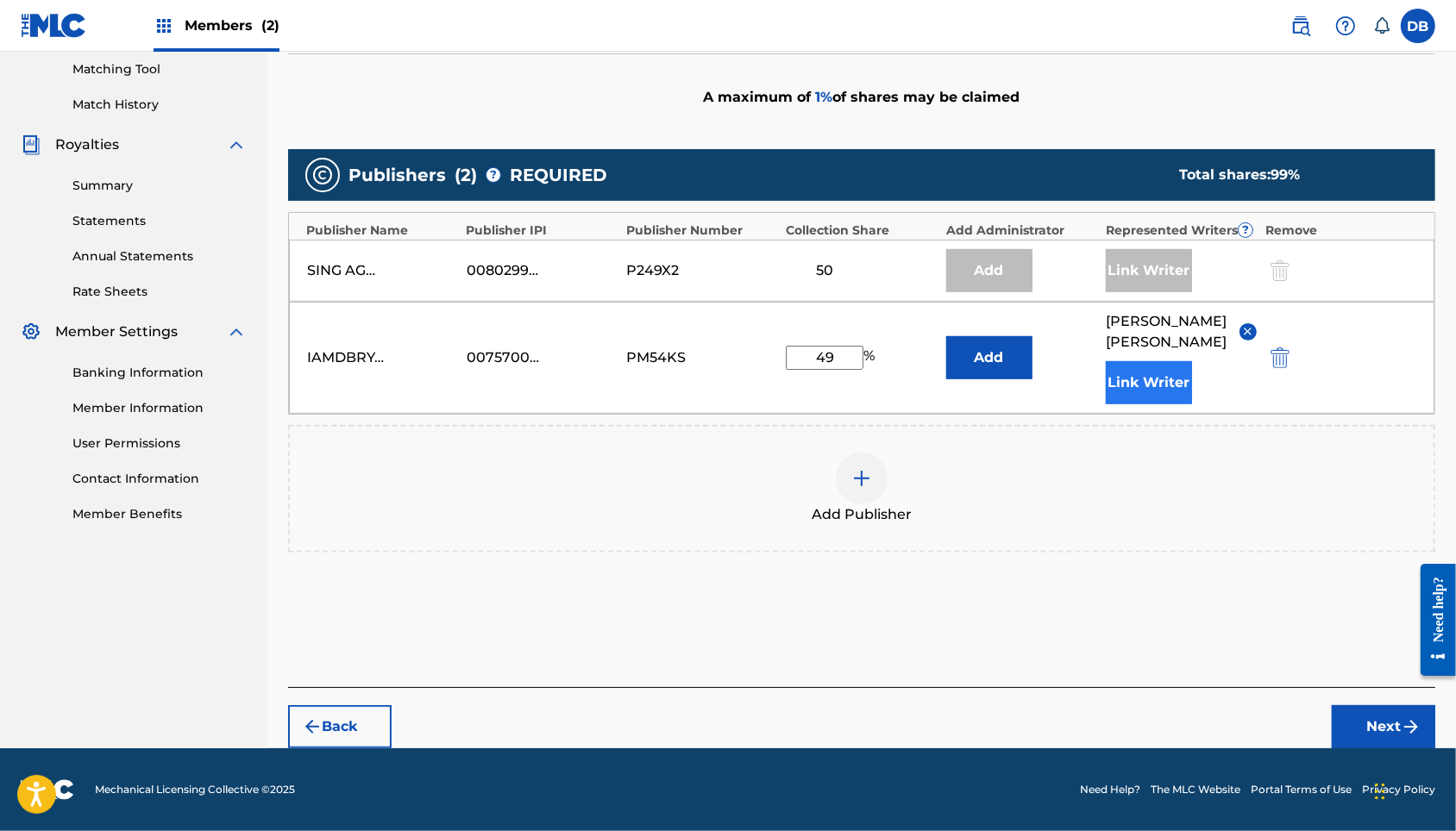
scroll to position [458, 0]
click at [1235, 706] on button "Next" at bounding box center [1383, 726] width 104 height 44
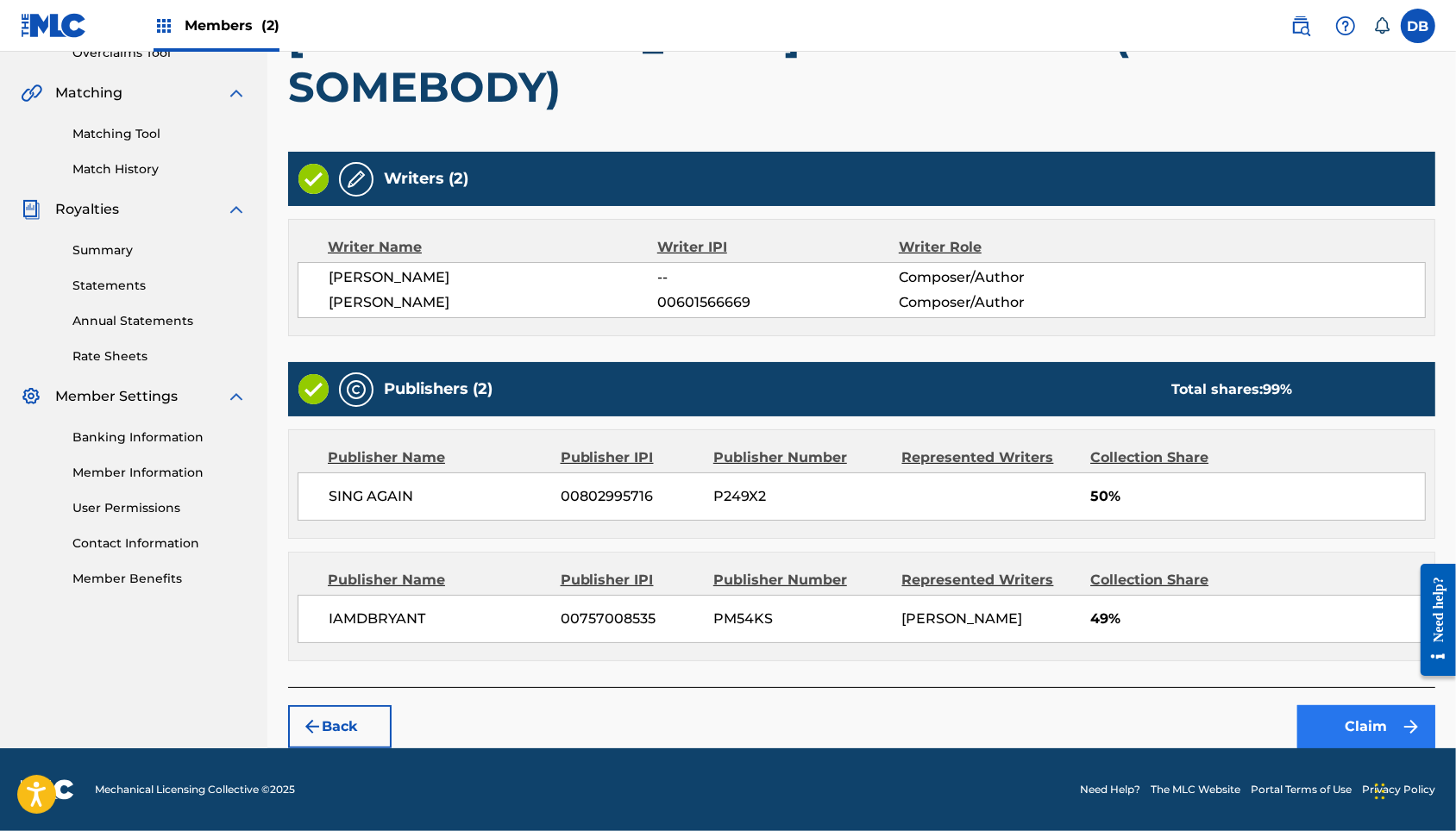
click at [1235, 706] on button "Claim" at bounding box center [1366, 726] width 138 height 44
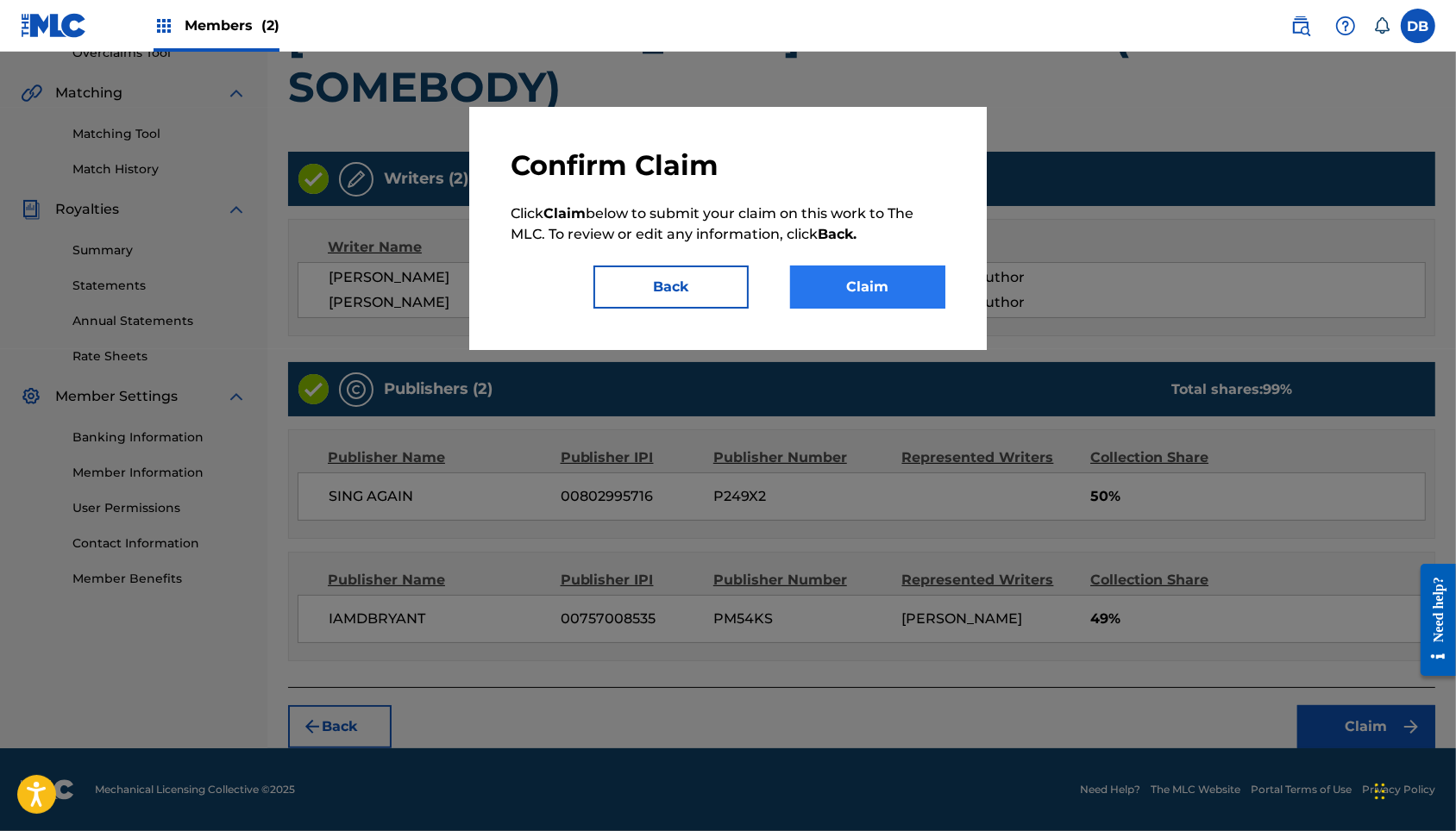
click at [881, 292] on button "Claim" at bounding box center [868, 287] width 155 height 44
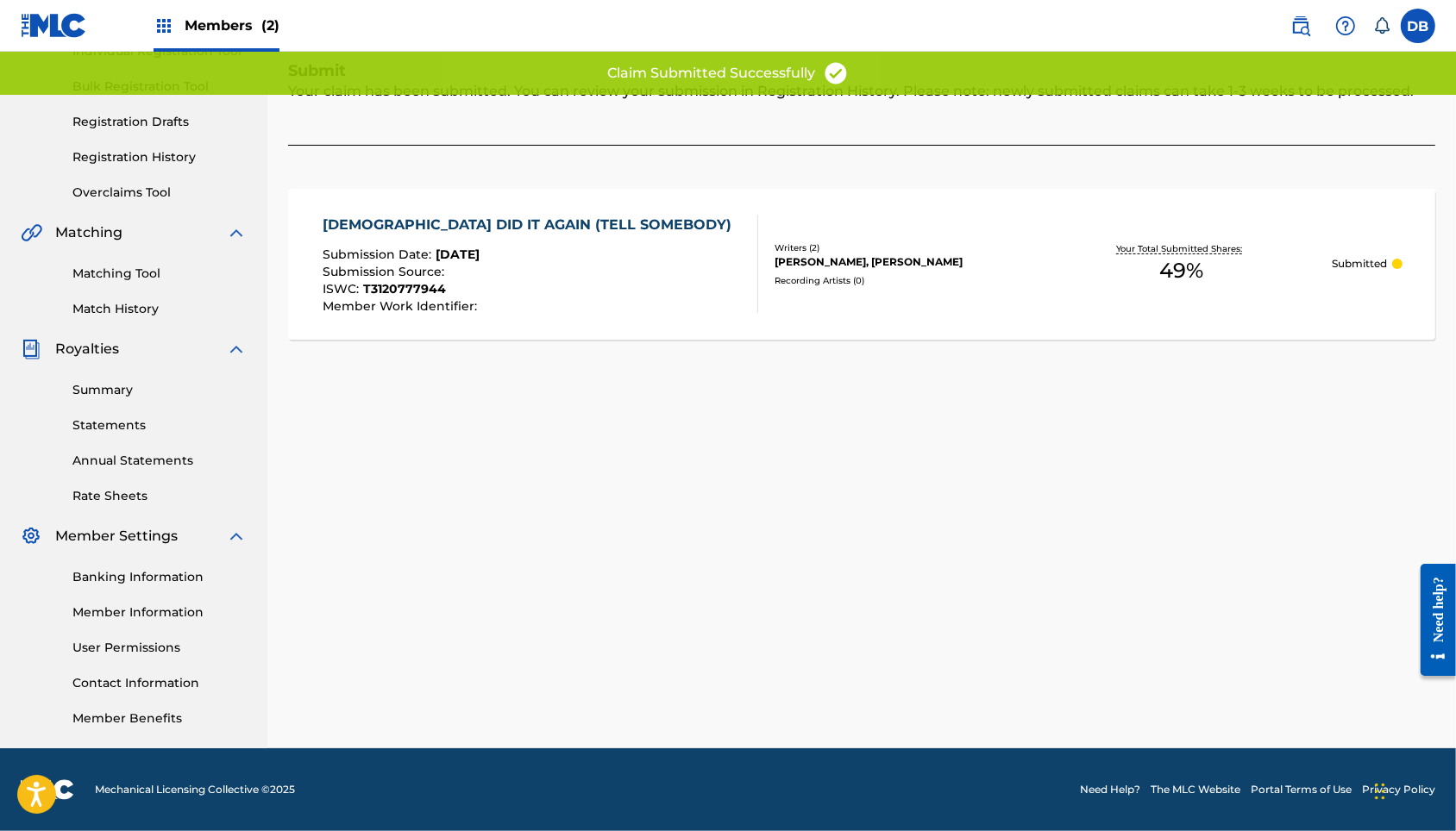
scroll to position [267, 0]
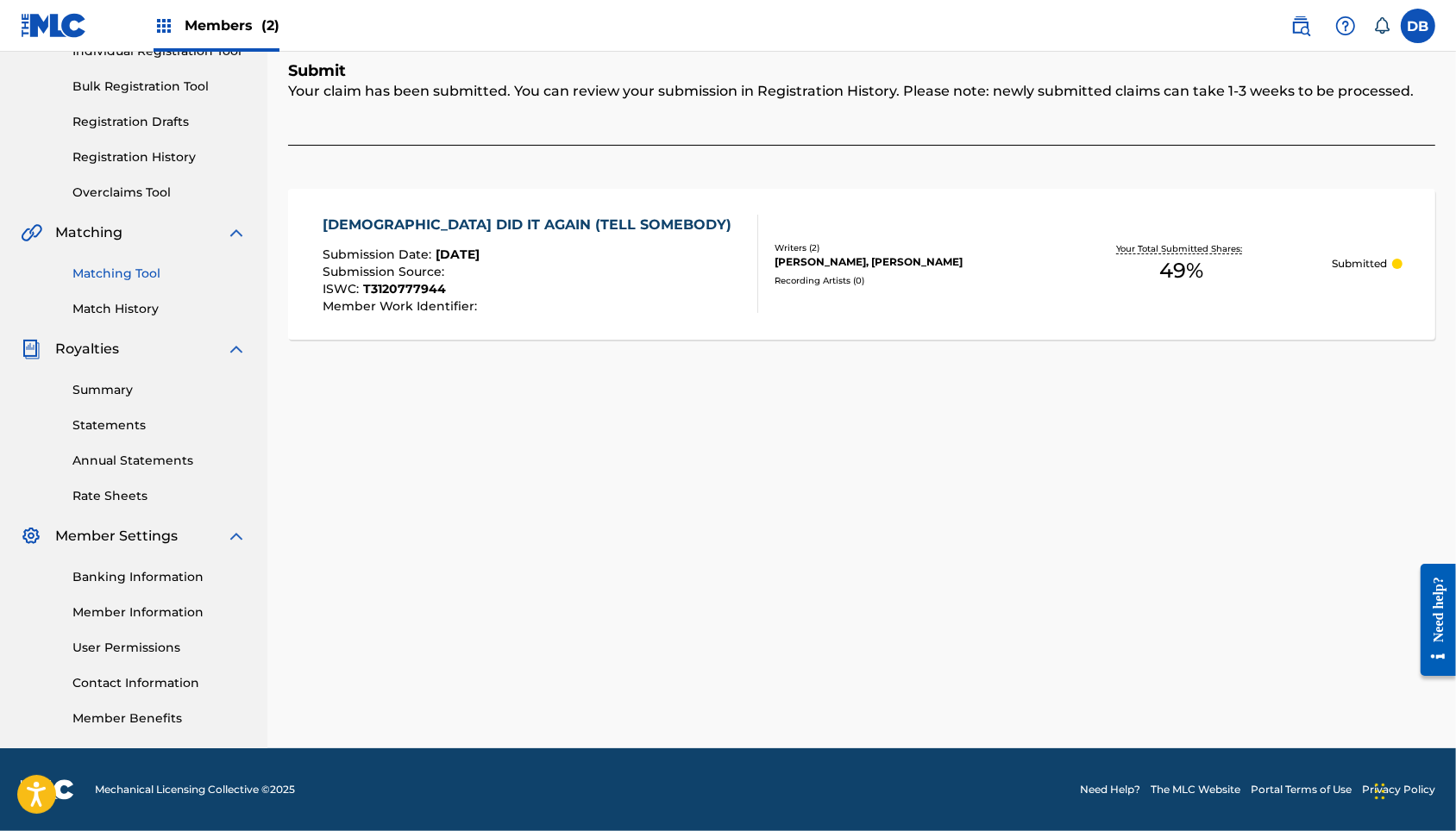
click at [124, 264] on link "Matching Tool" at bounding box center [160, 273] width 174 height 18
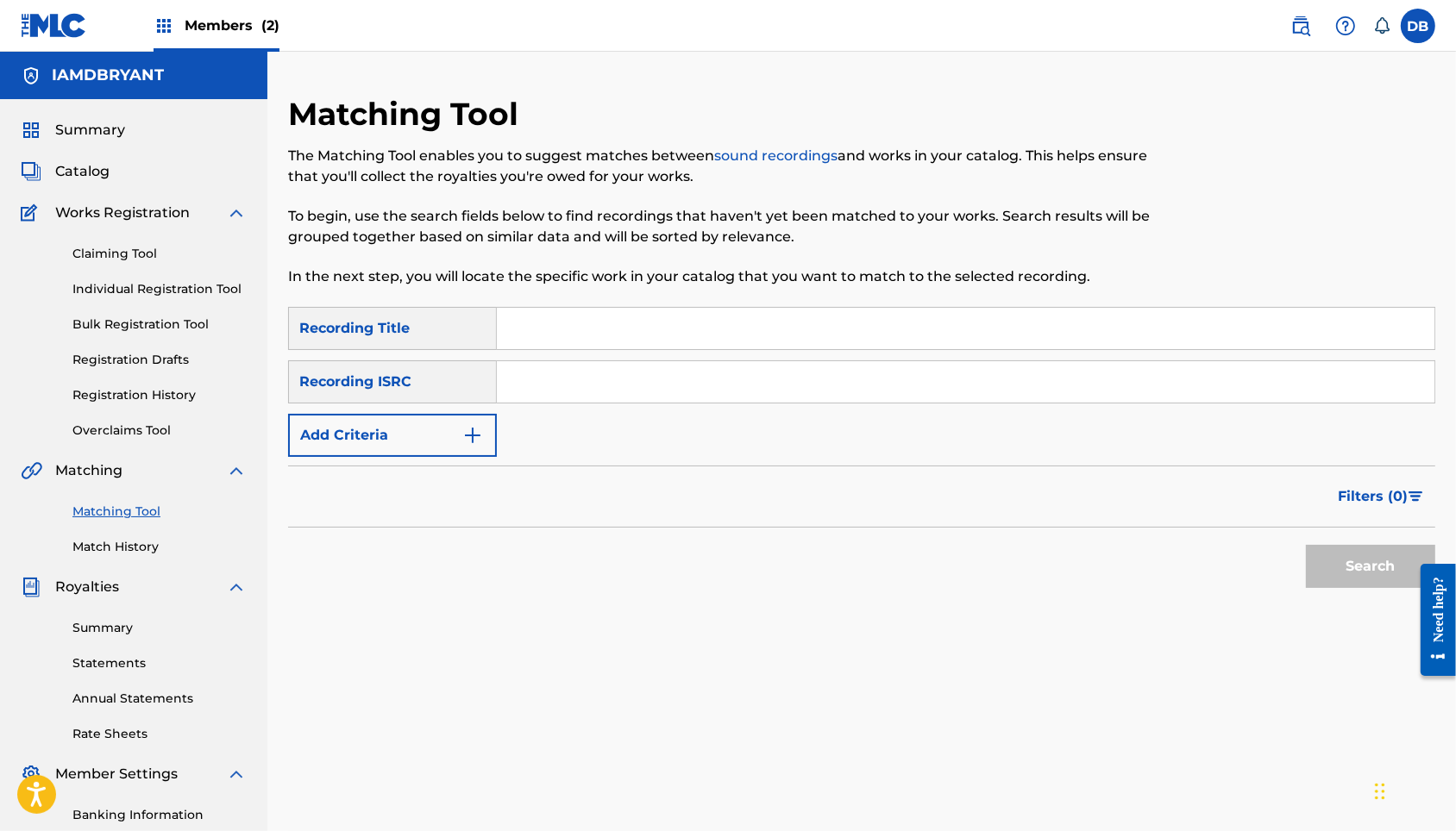
click at [829, 404] on div "Search Form" at bounding box center [966, 382] width 939 height 44
click at [835, 404] on div "Search Form" at bounding box center [966, 382] width 939 height 44
click at [795, 350] on input "Search Form" at bounding box center [966, 328] width 938 height 42
click at [727, 403] on input "Search Form" at bounding box center [966, 382] width 938 height 42
click at [496, 335] on div "Recording Title" at bounding box center [391, 328] width 208 height 44
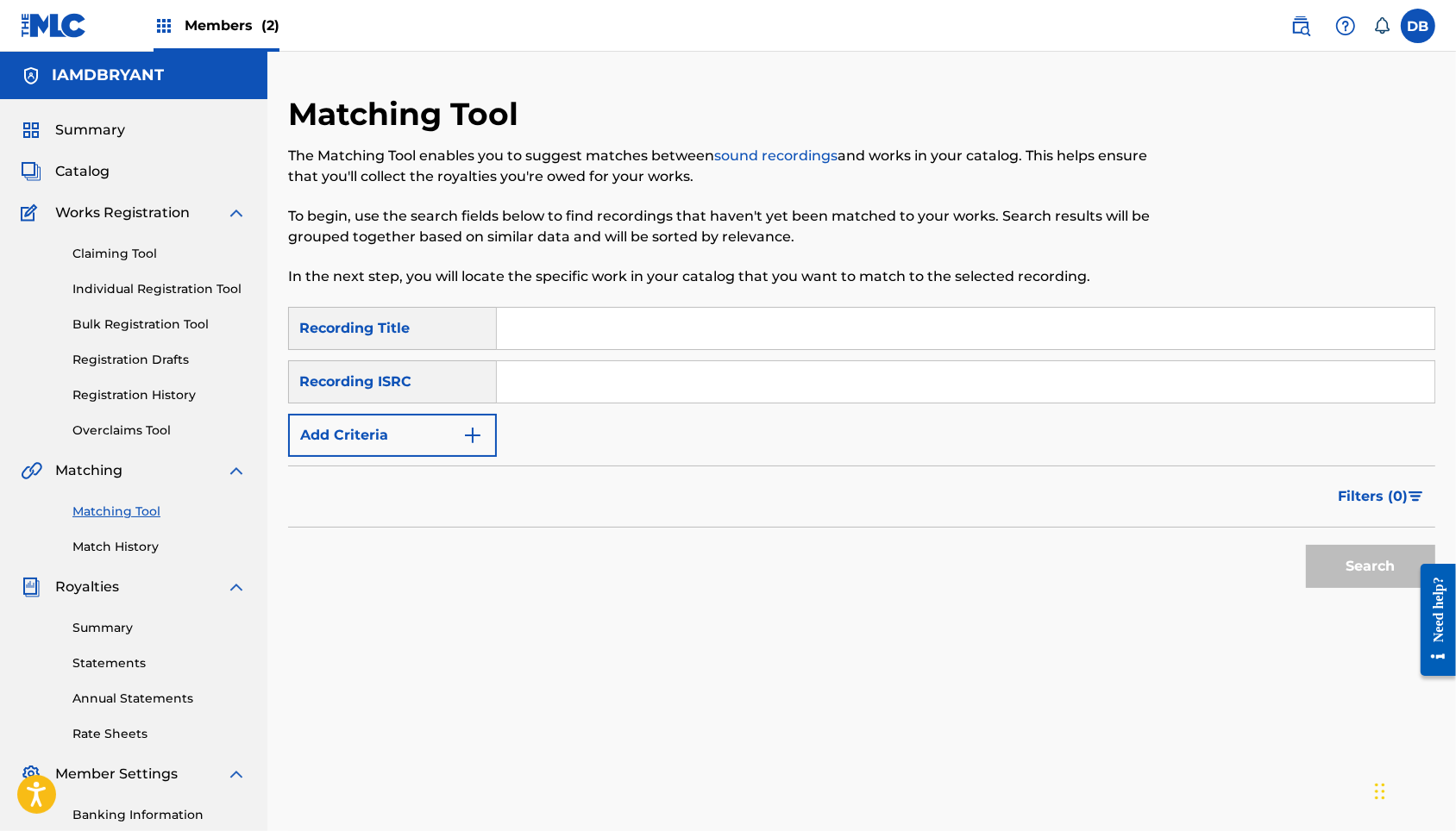
click at [496, 335] on div "Recording Title" at bounding box center [391, 328] width 208 height 44
click at [116, 263] on link "Claiming Tool" at bounding box center [160, 254] width 174 height 18
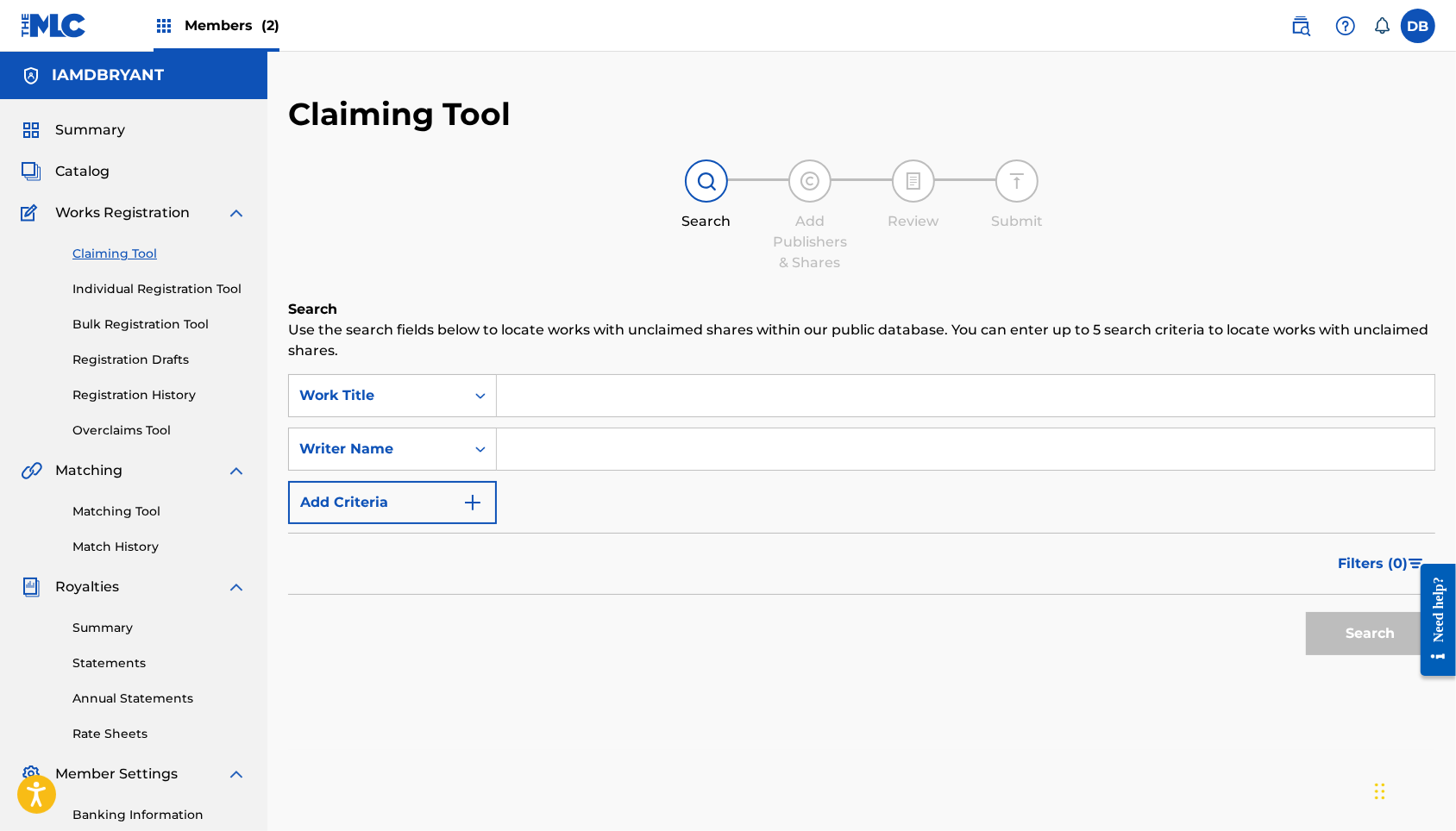
click at [564, 469] on input "Search Form" at bounding box center [966, 449] width 938 height 42
click at [1235, 648] on button "Search" at bounding box center [1371, 633] width 130 height 44
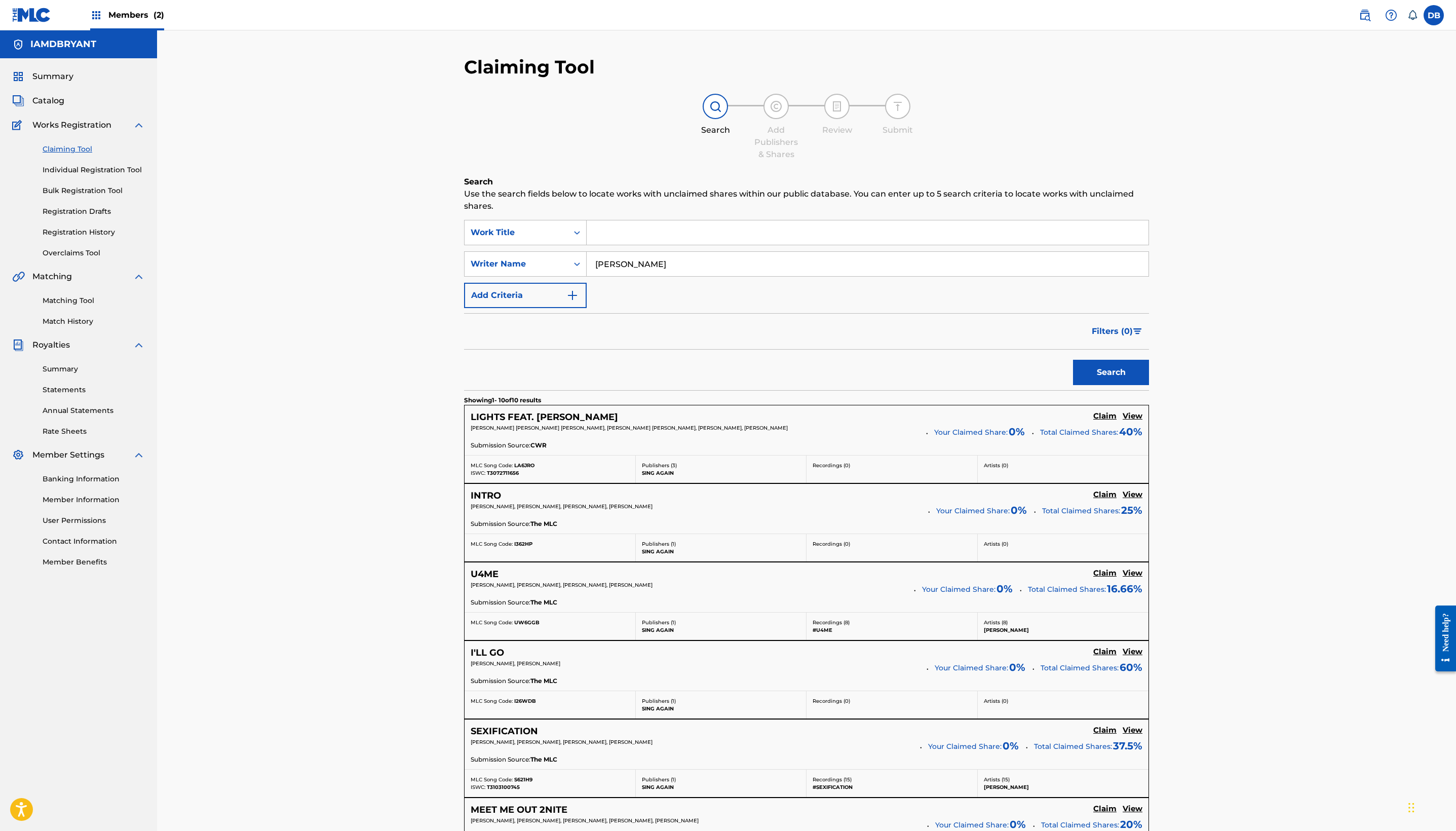
click at [626, 276] on input "[PERSON_NAME]" at bounding box center [868, 264] width 562 height 24
click at [725, 385] on button "Search" at bounding box center [1111, 372] width 76 height 26
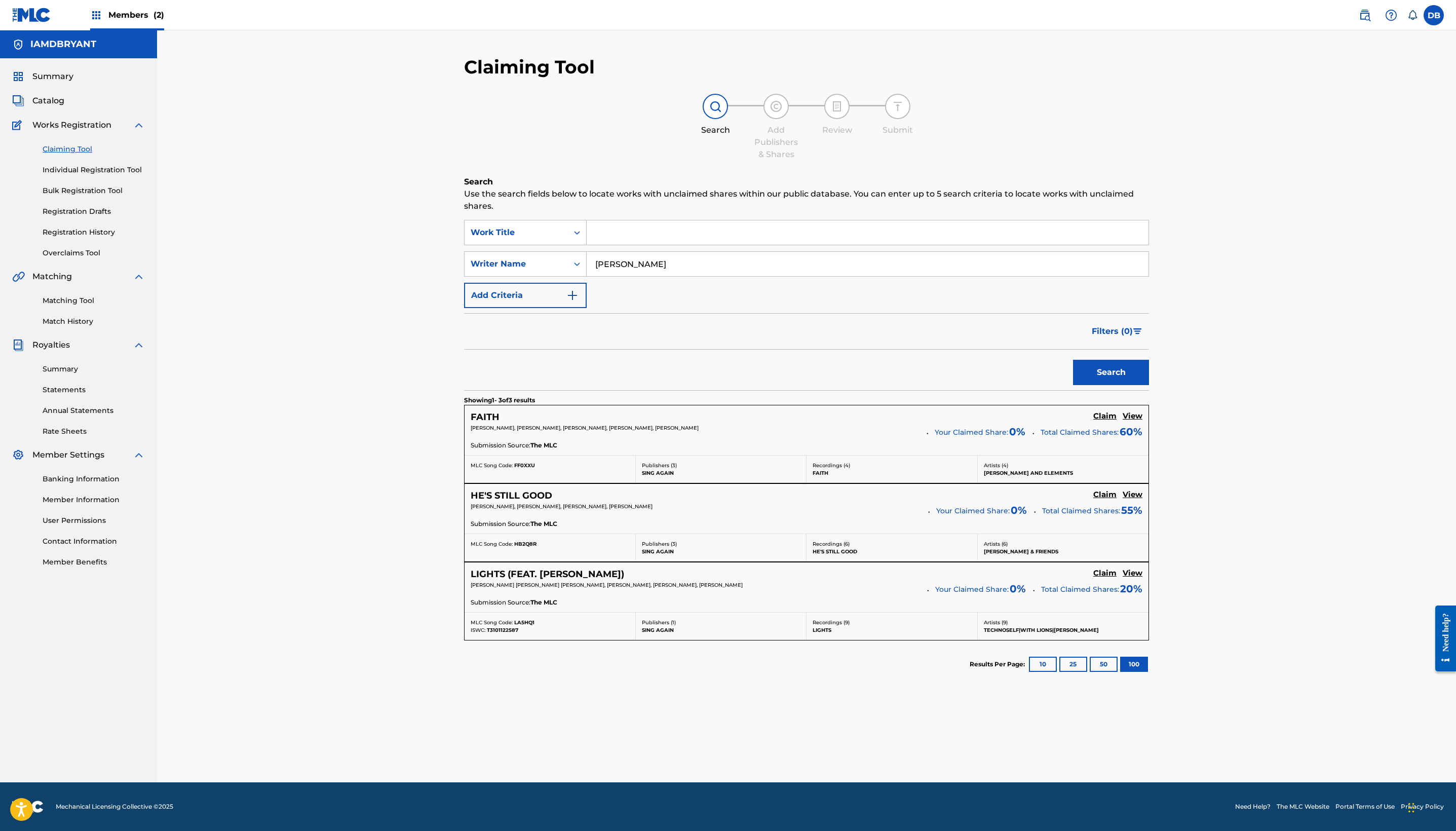
click at [645, 276] on input "[PERSON_NAME]" at bounding box center [868, 264] width 562 height 24
type input "[PERSON_NAME]"
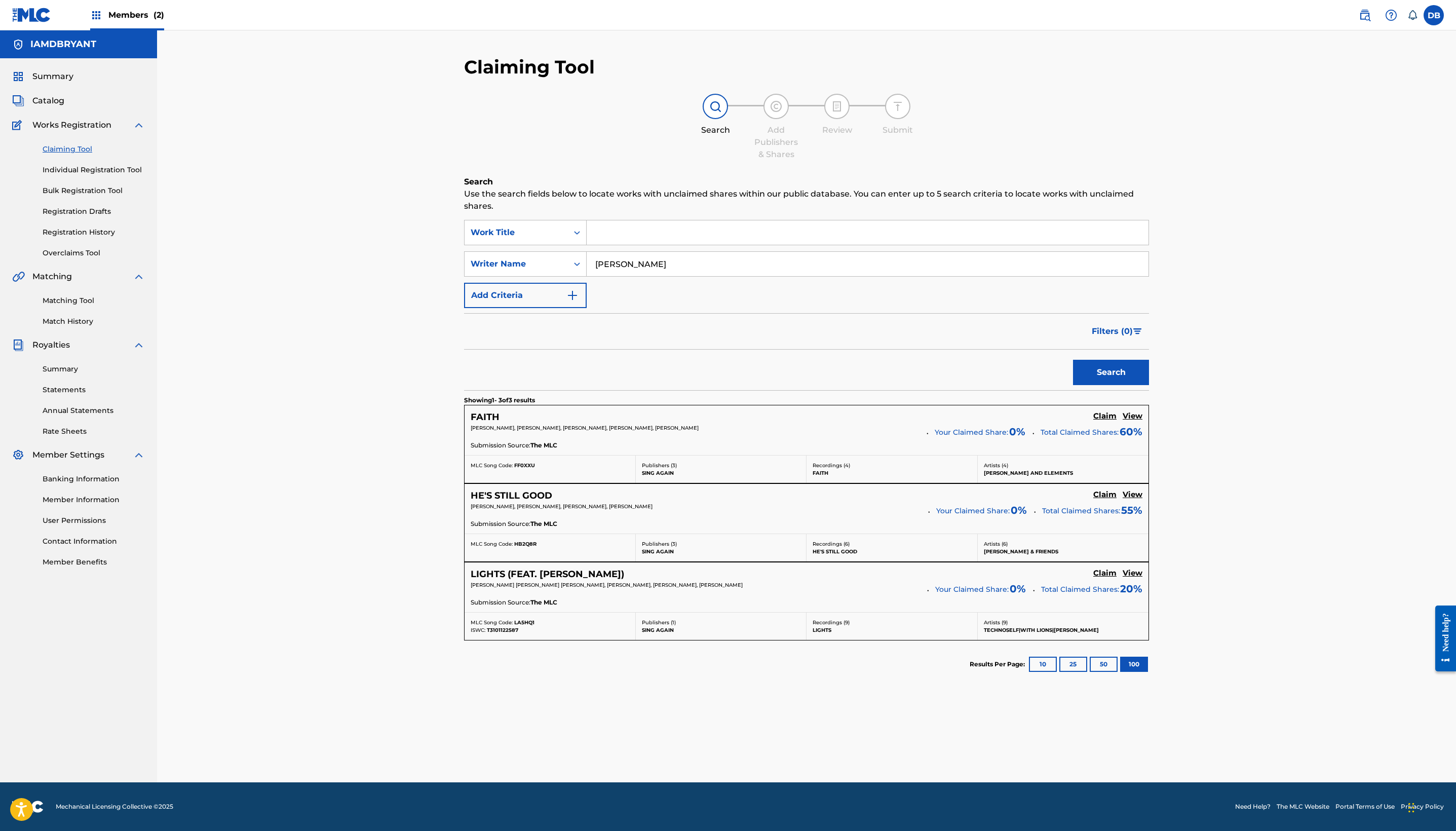
click at [725, 385] on button "Search" at bounding box center [1111, 372] width 76 height 26
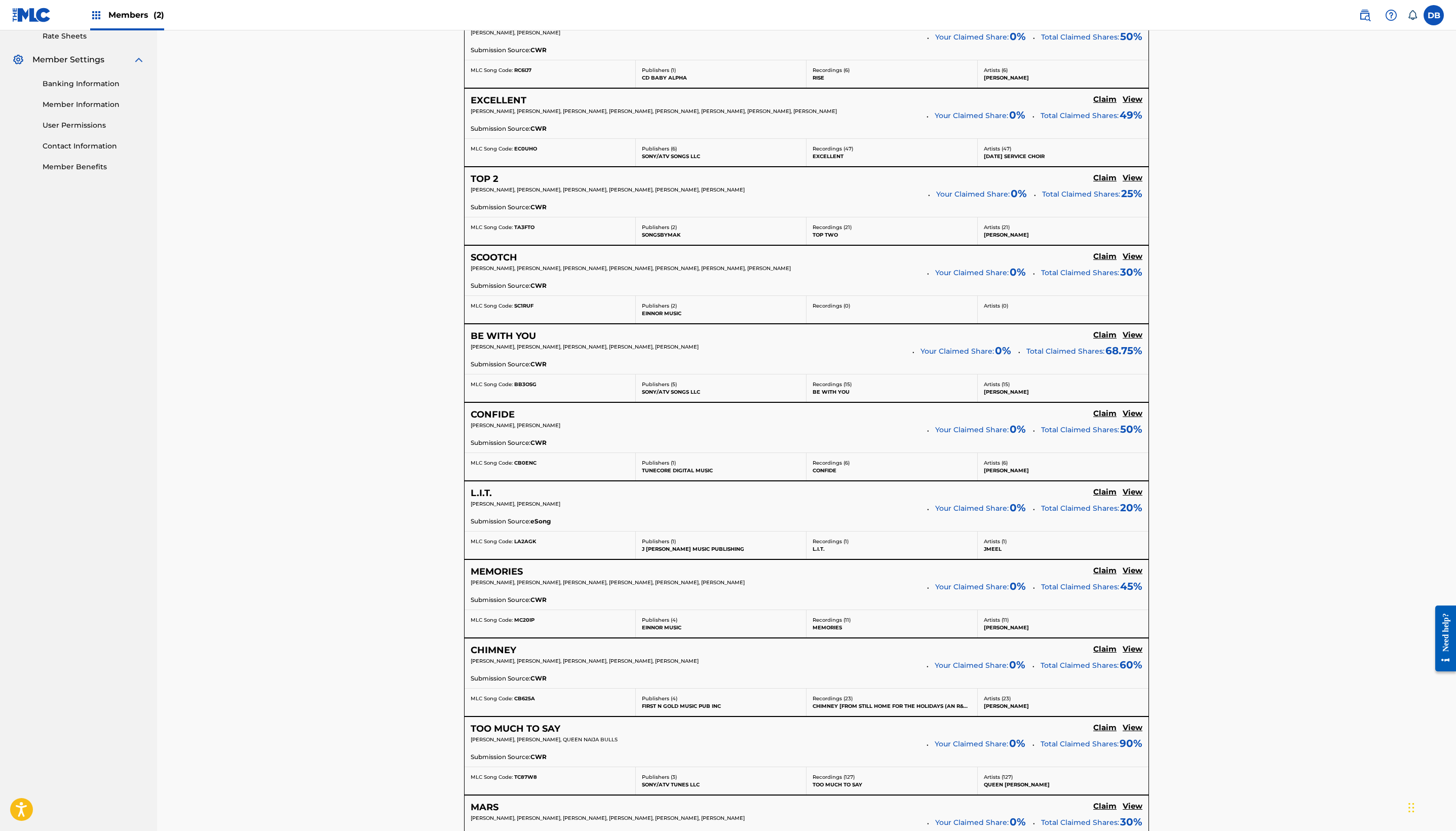
scroll to position [405, 0]
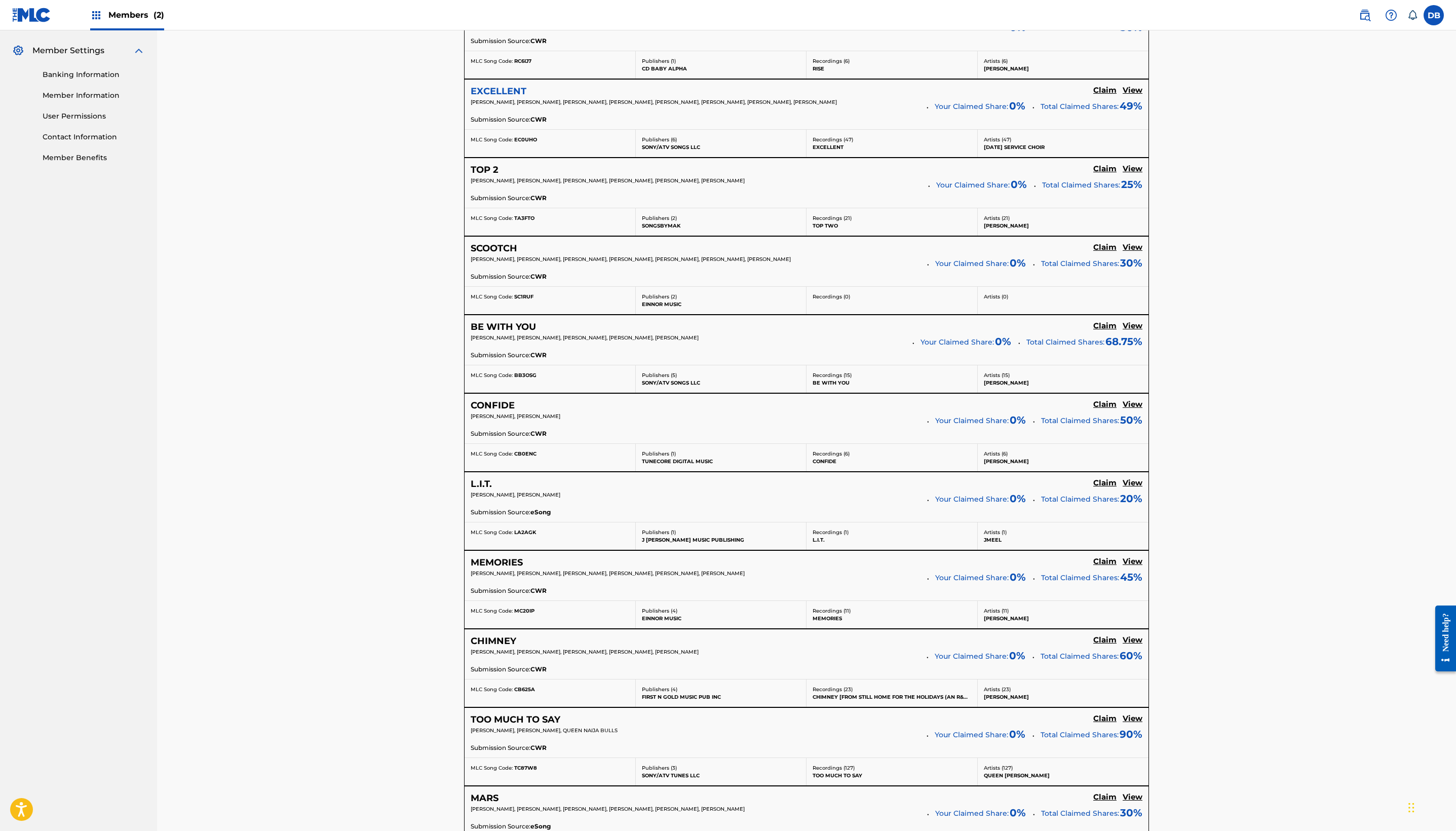
click at [471, 97] on h5 "EXCELLENT" at bounding box center [498, 91] width 56 height 11
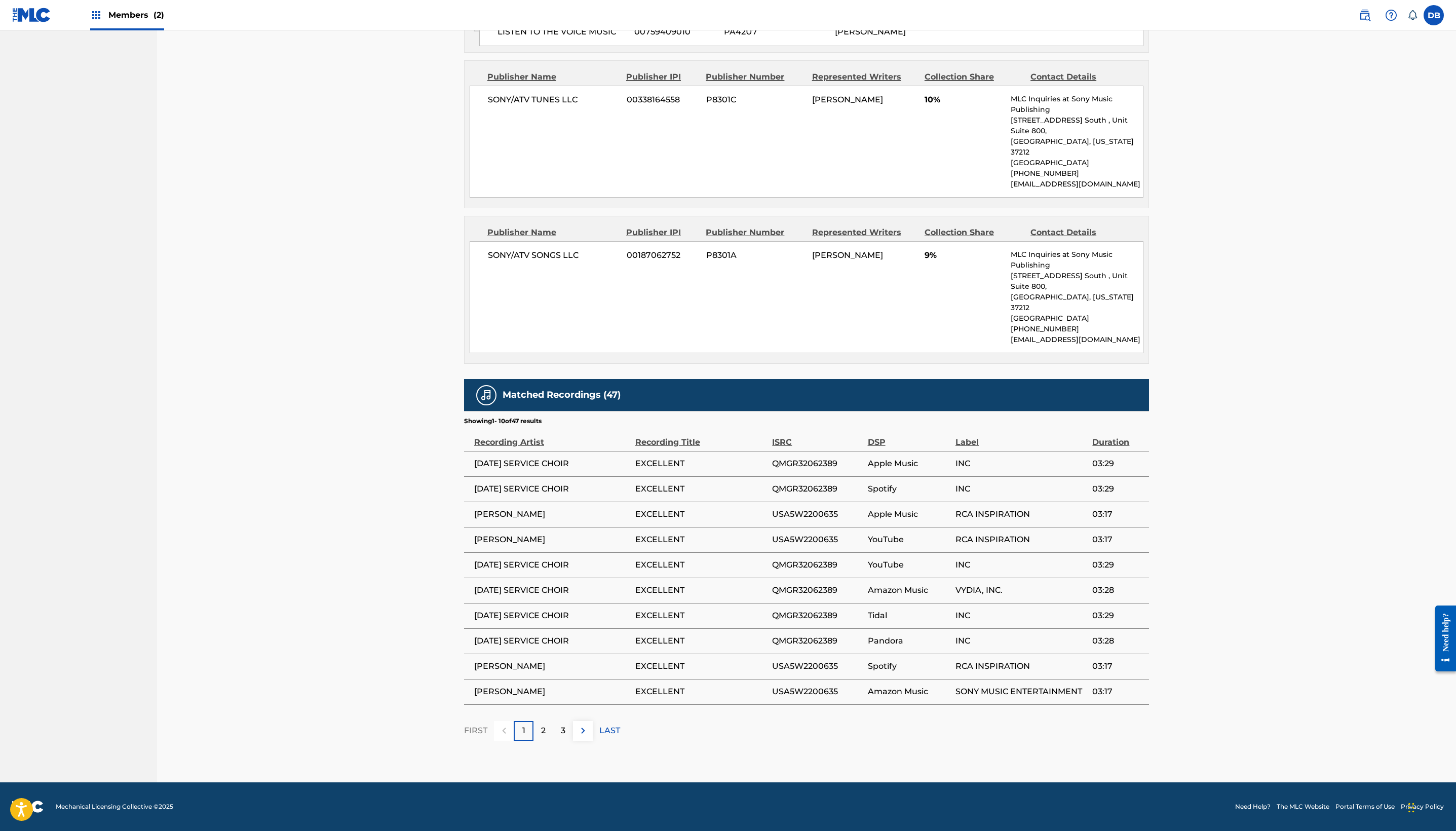
scroll to position [1342, 0]
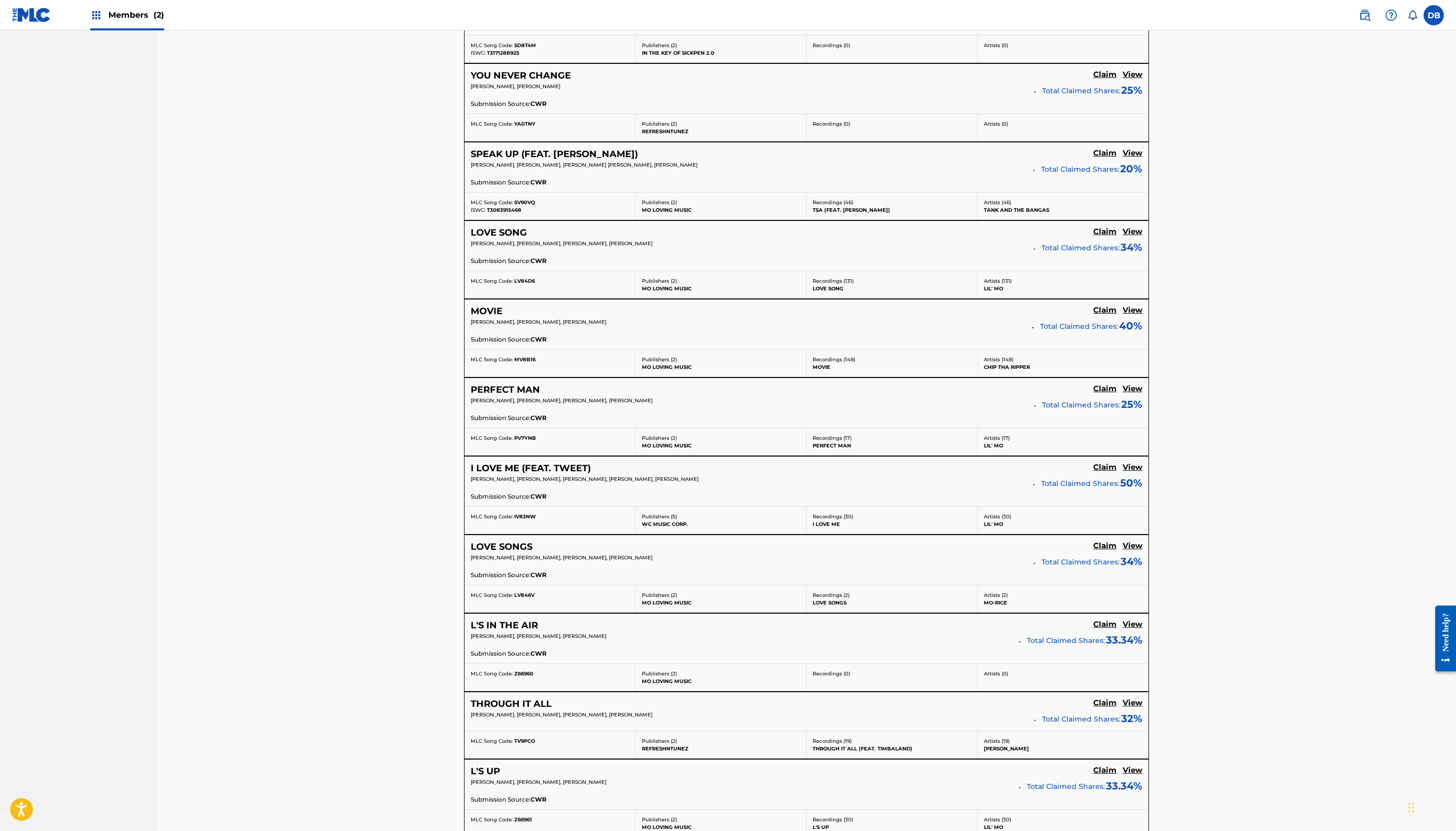
scroll to position [1925, 0]
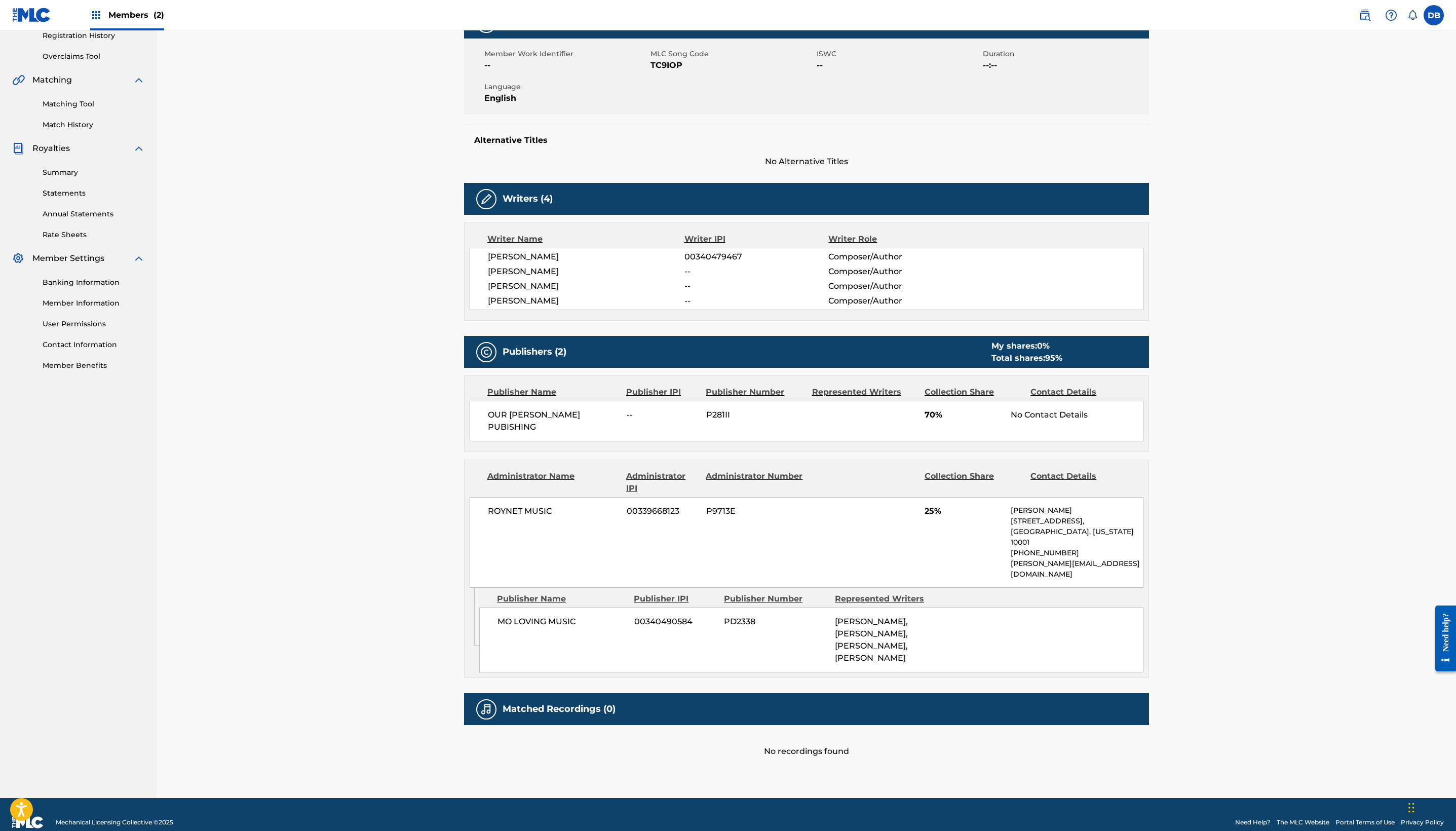
scroll to position [192, 0]
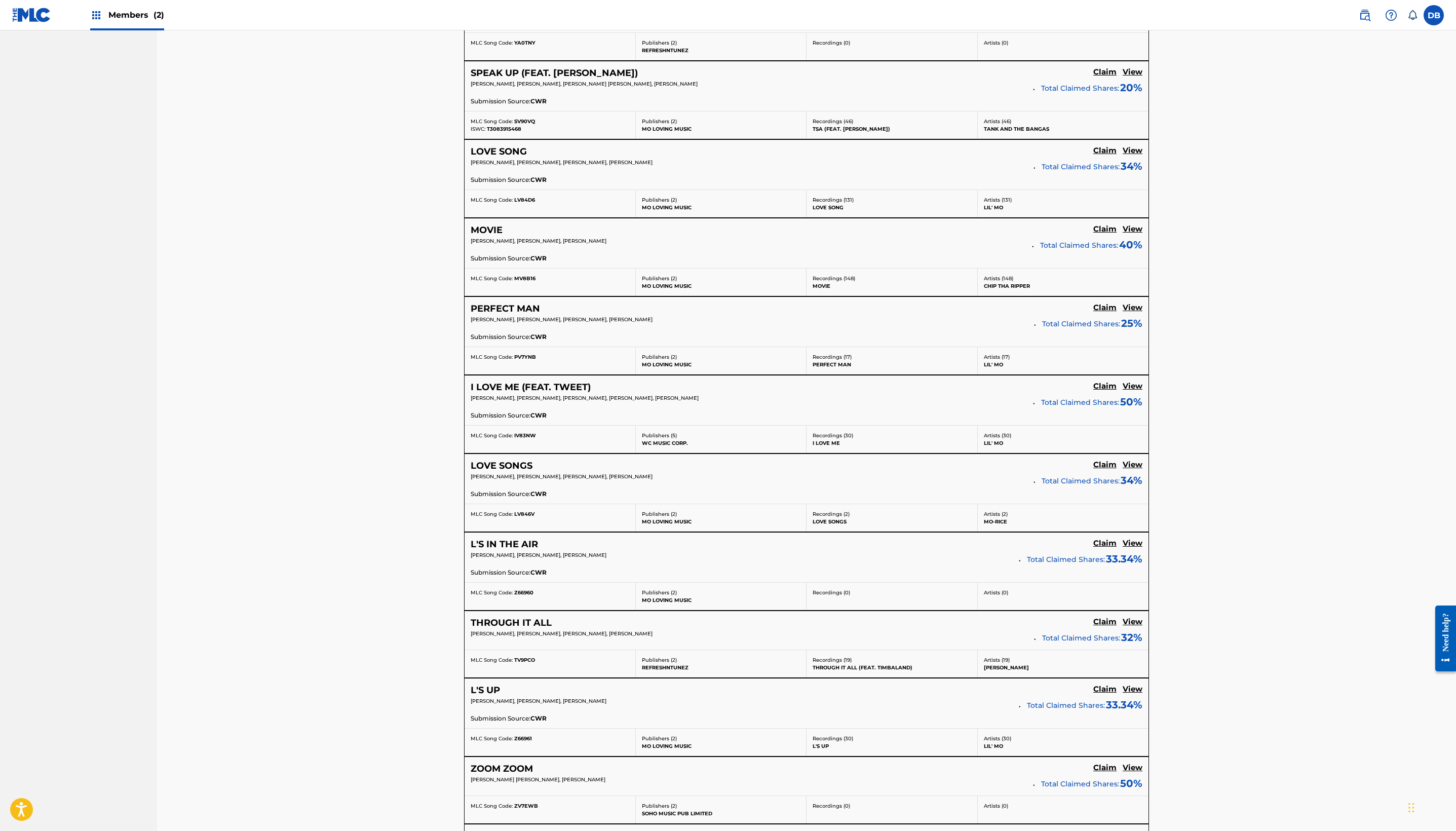
scroll to position [2090, 0]
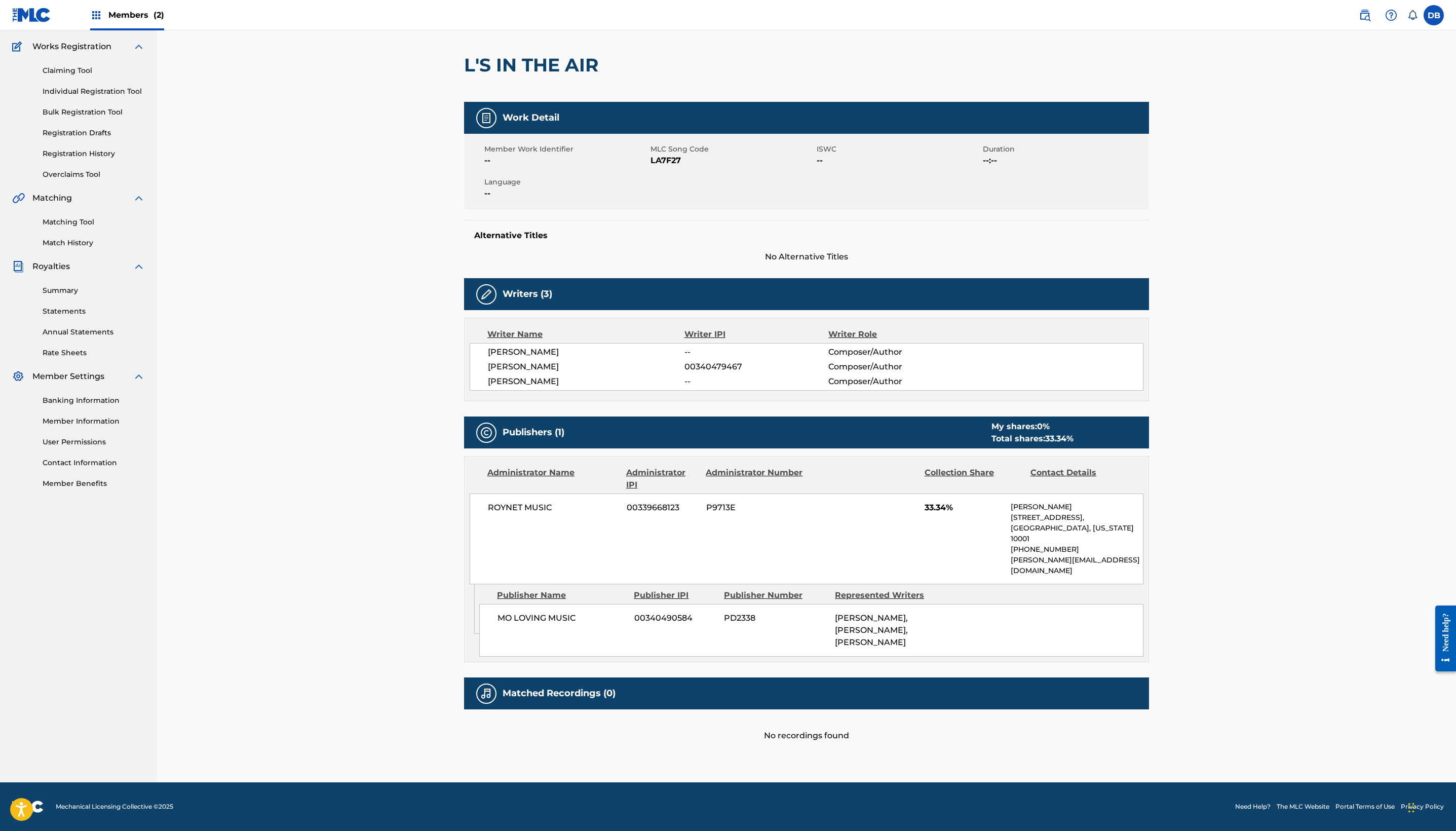
scroll to position [550, 0]
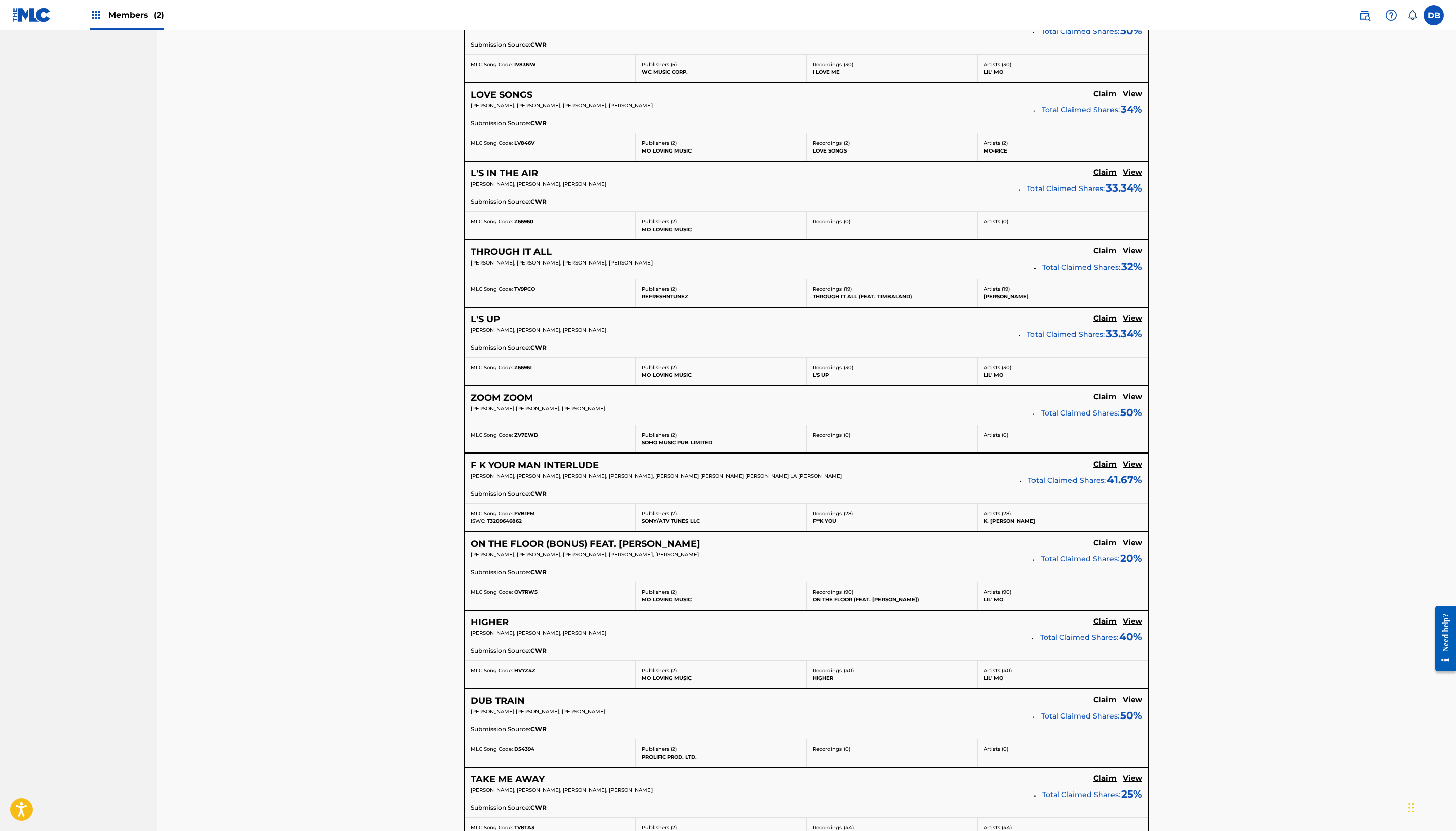
scroll to position [2414, 0]
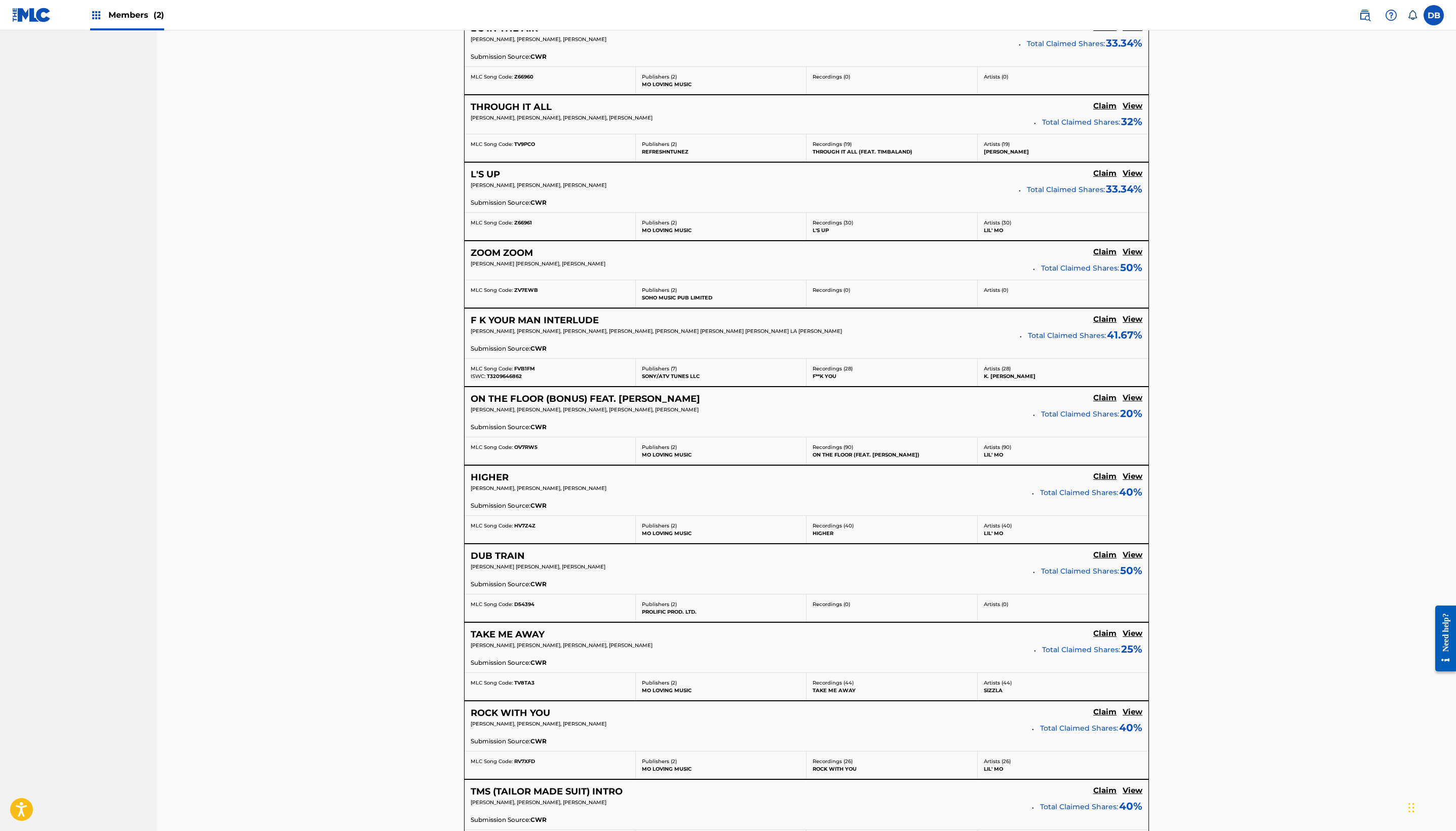
scroll to position [2539, 0]
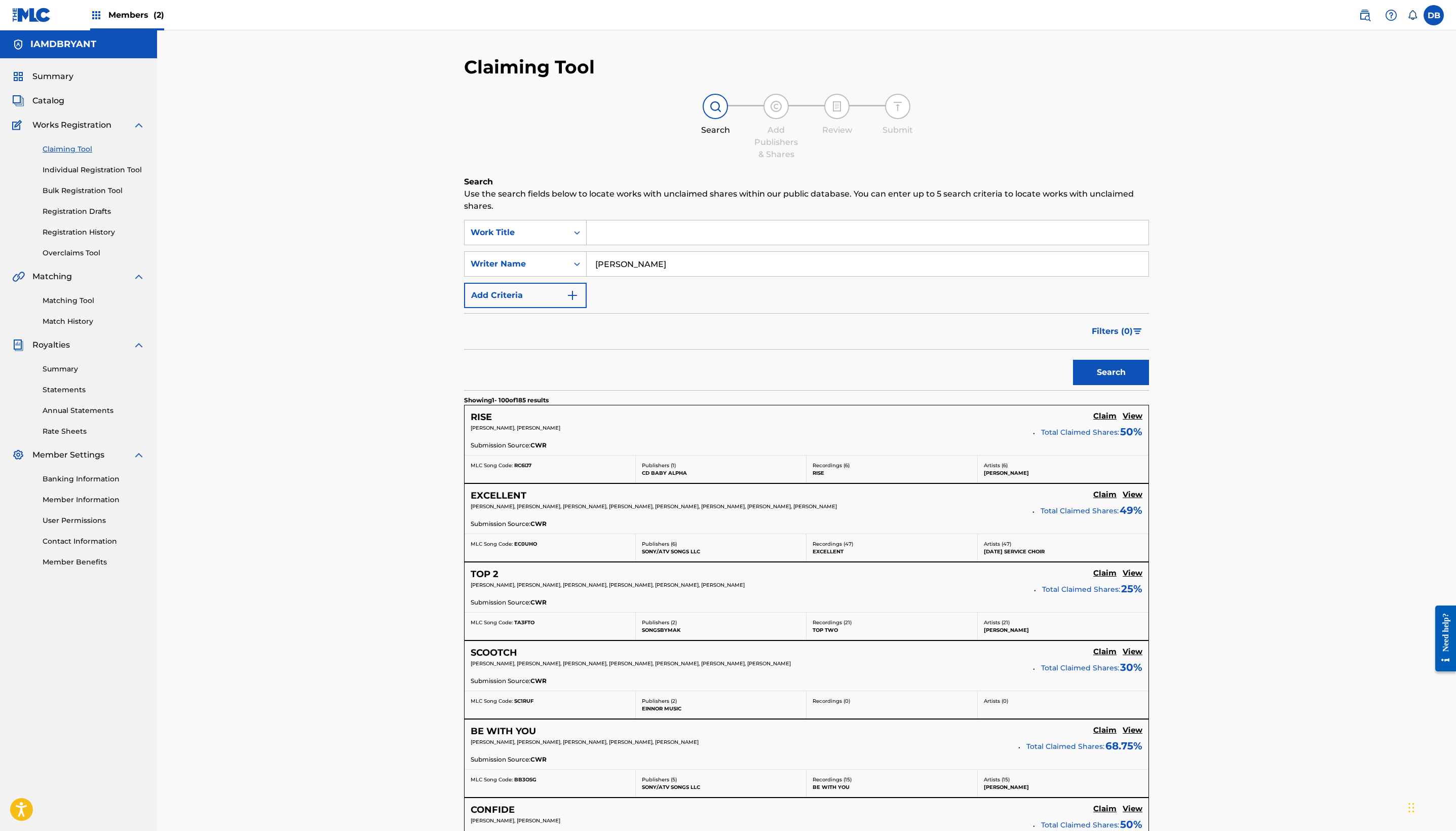
scroll to position [2539, 0]
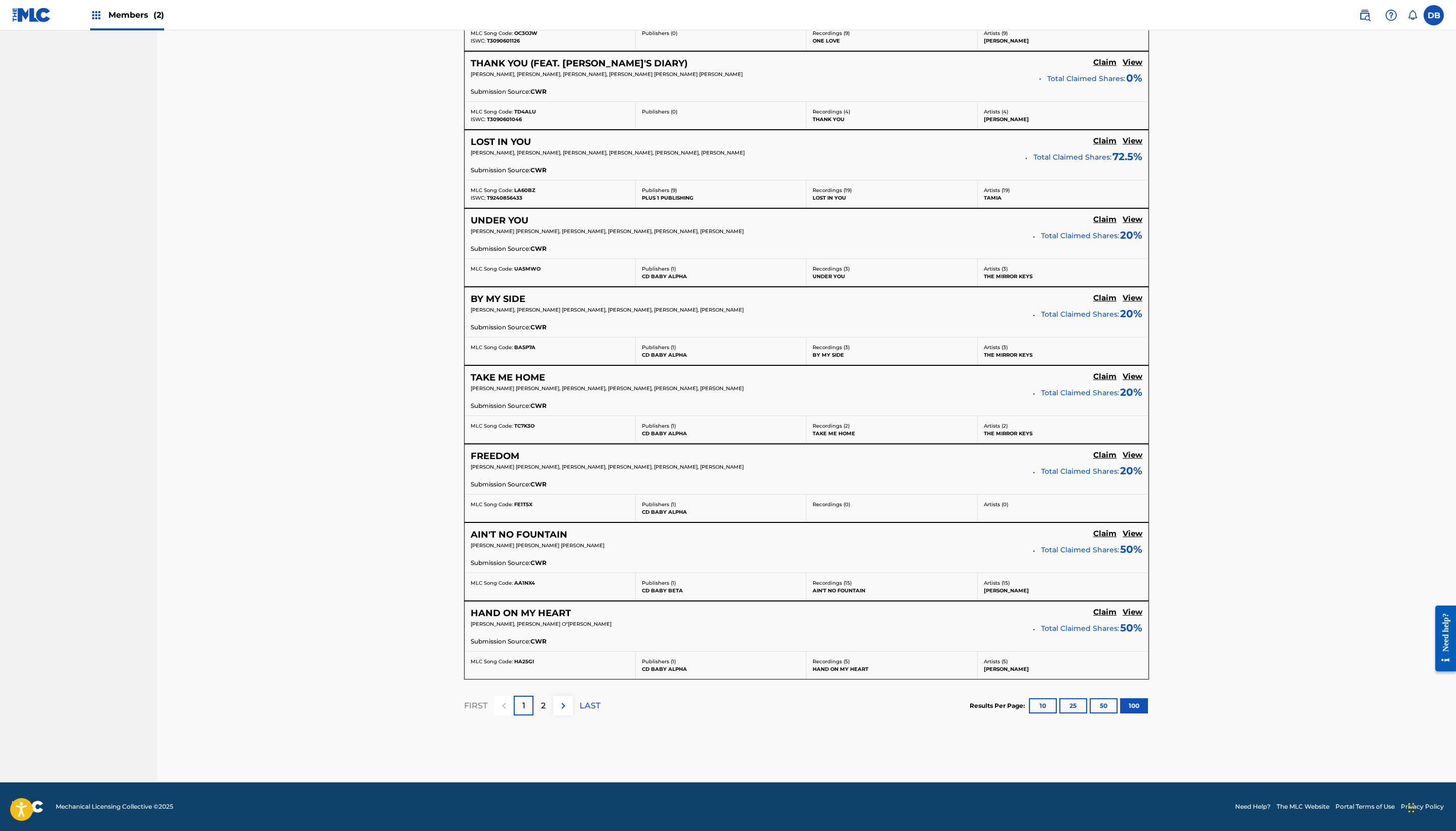
scroll to position [9547, 0]
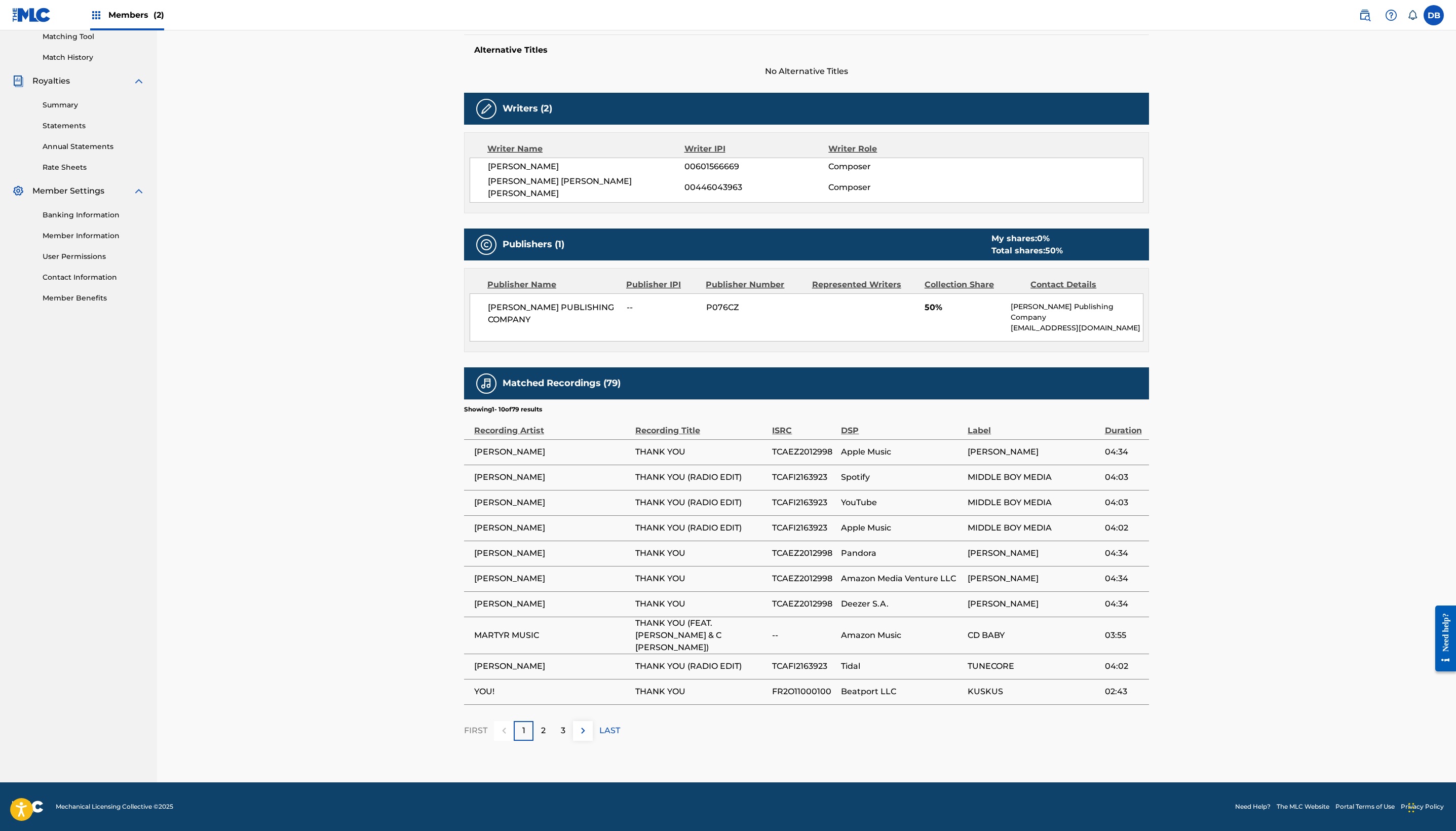
scroll to position [430, 0]
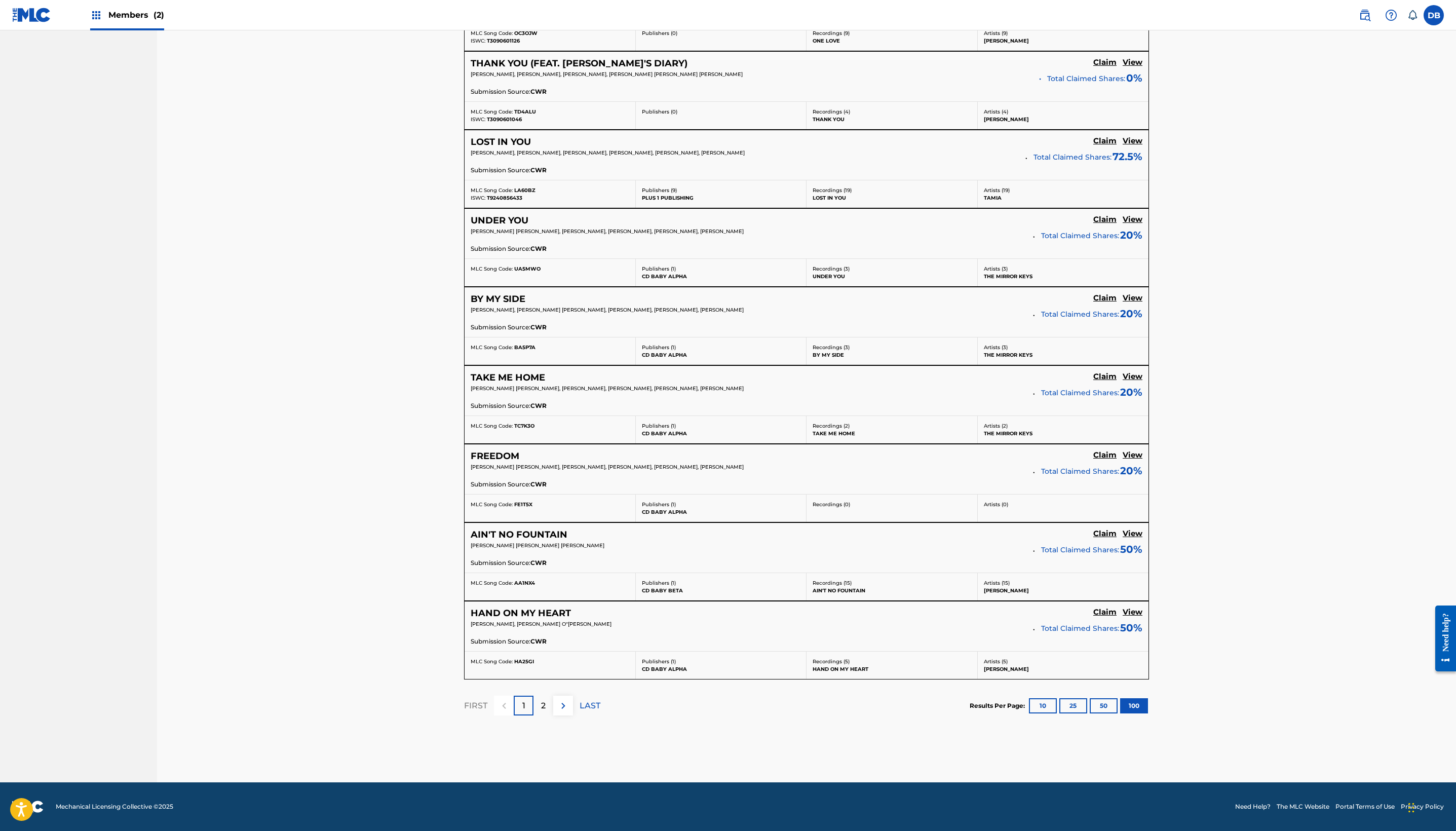
scroll to position [10540, 0]
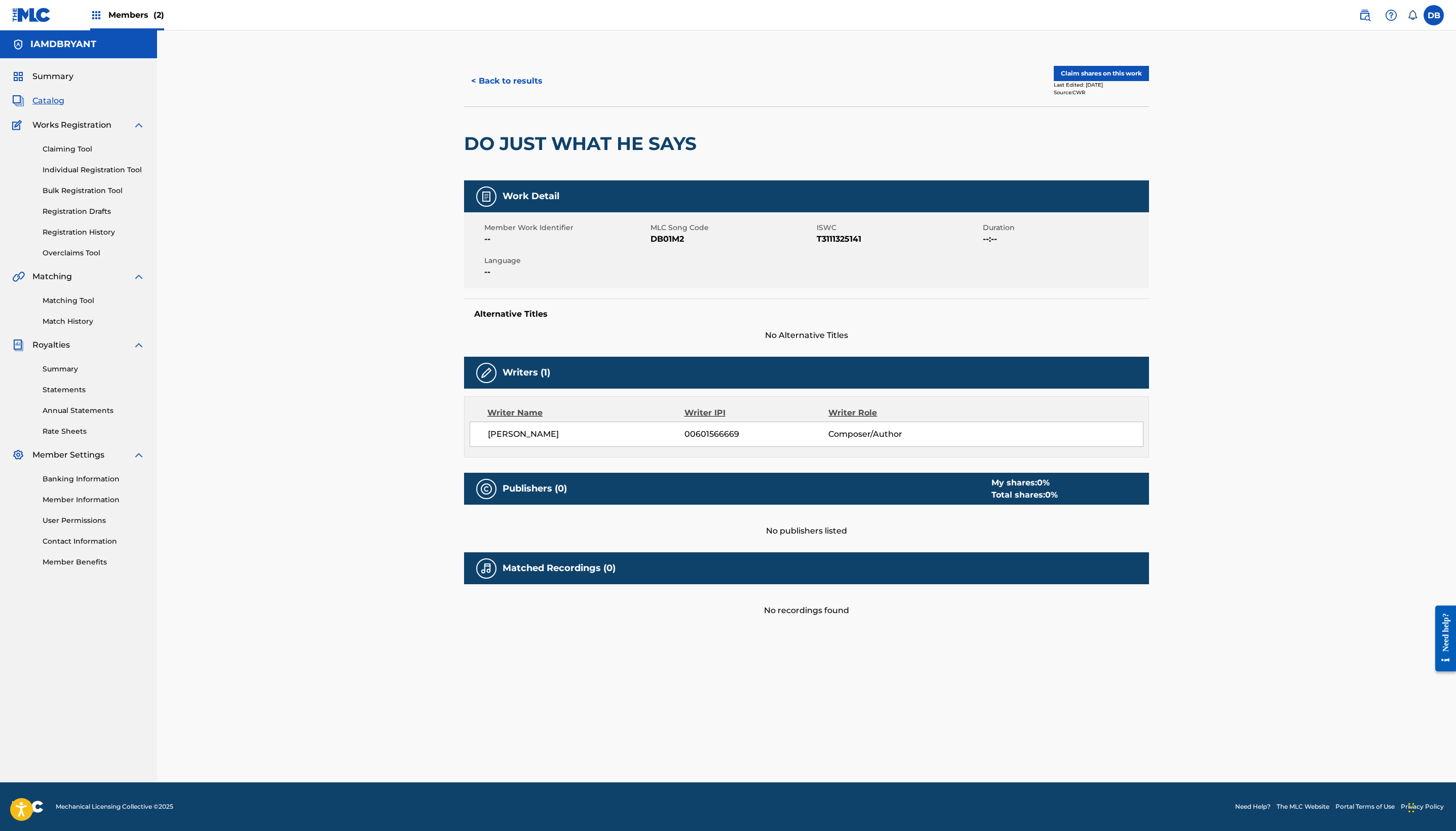
scroll to position [61, 0]
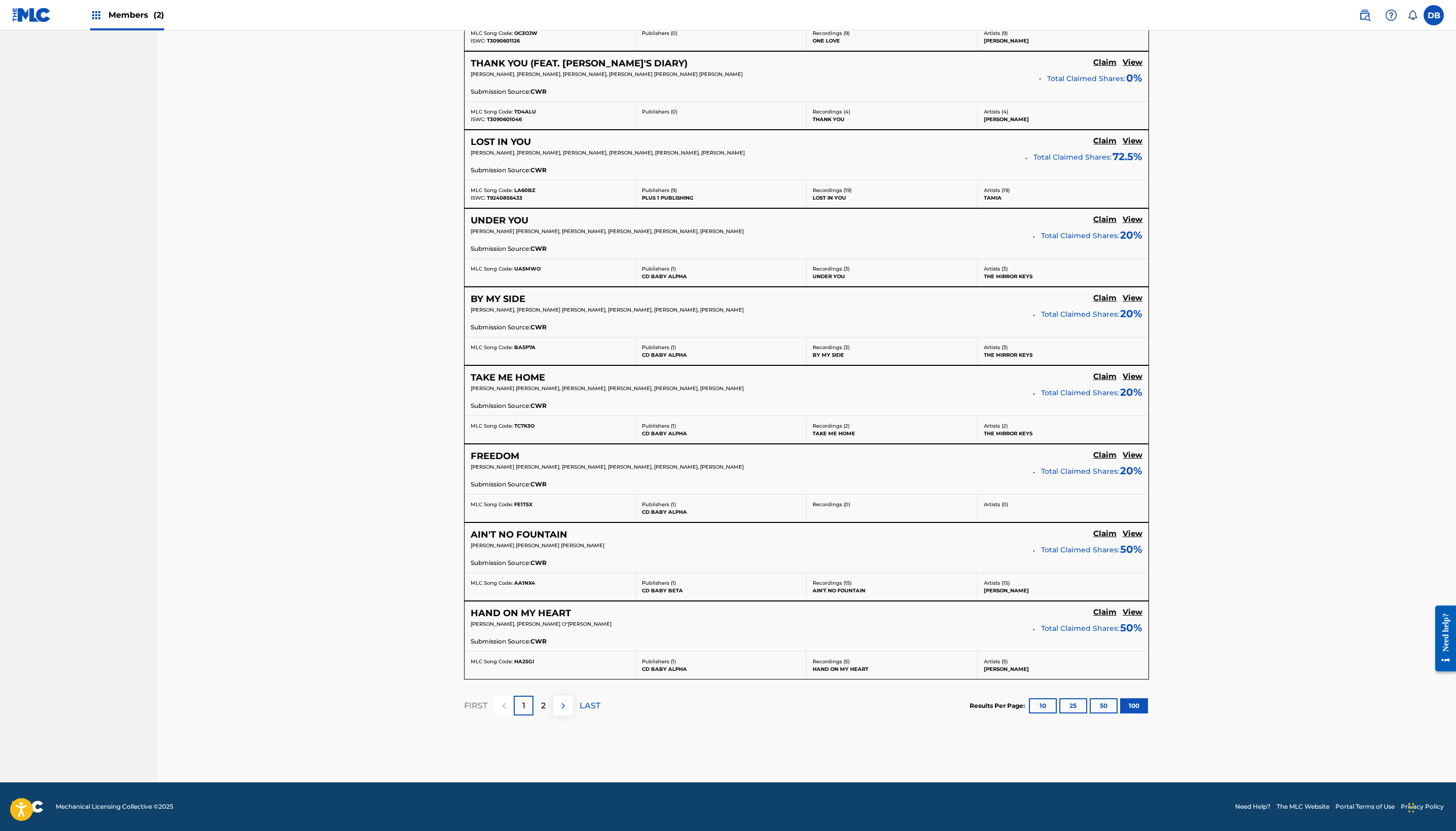
scroll to position [11893, 0]
click at [553, 415] on button at bounding box center [563, 706] width 20 height 20
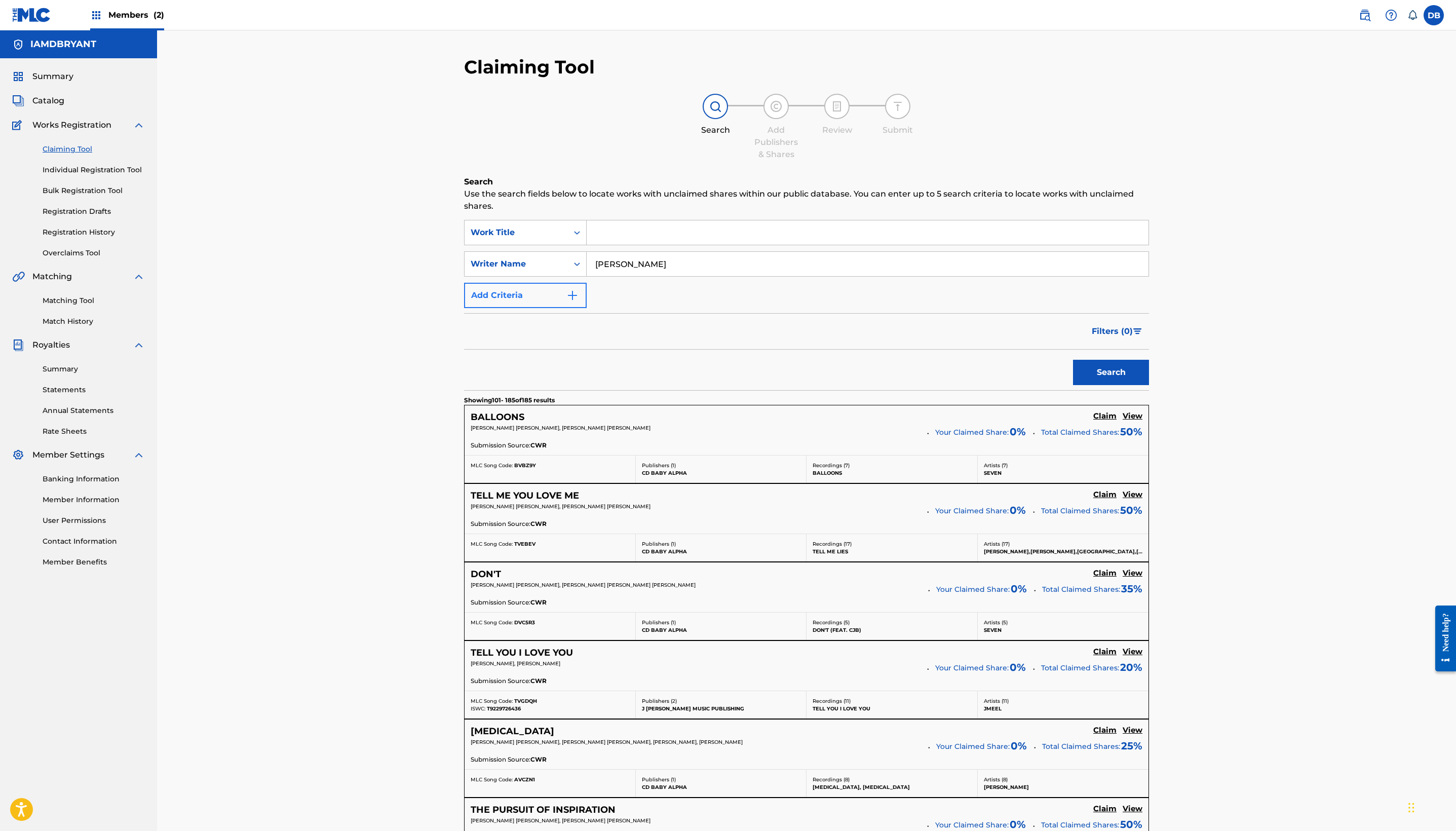
scroll to position [0, 0]
